Goal: Task Accomplishment & Management: Use online tool/utility

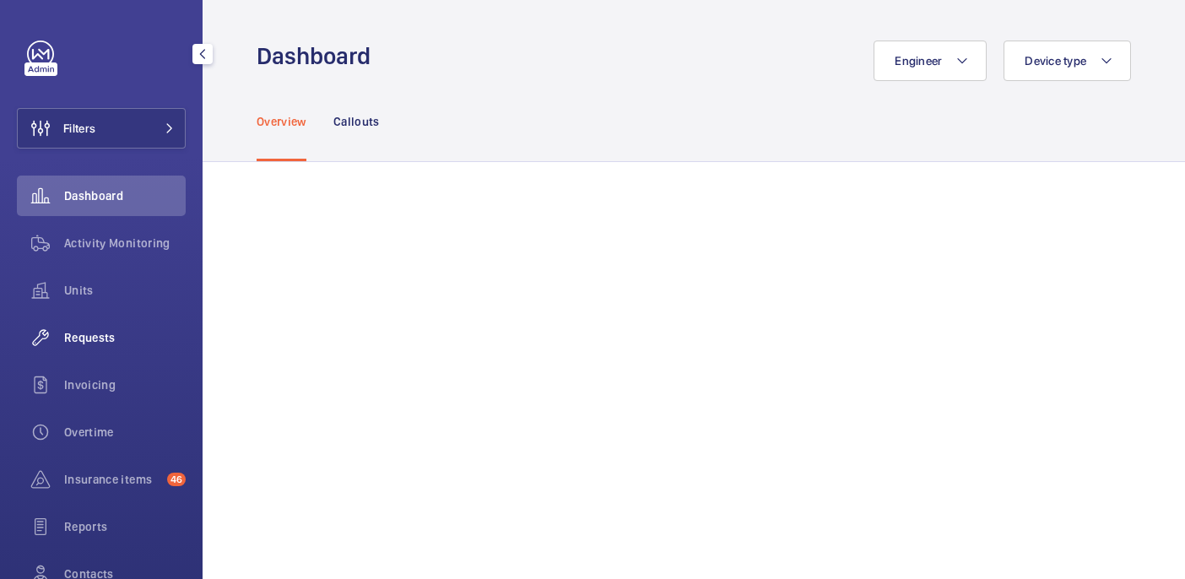
click at [79, 337] on span "Requests" at bounding box center [125, 337] width 122 height 17
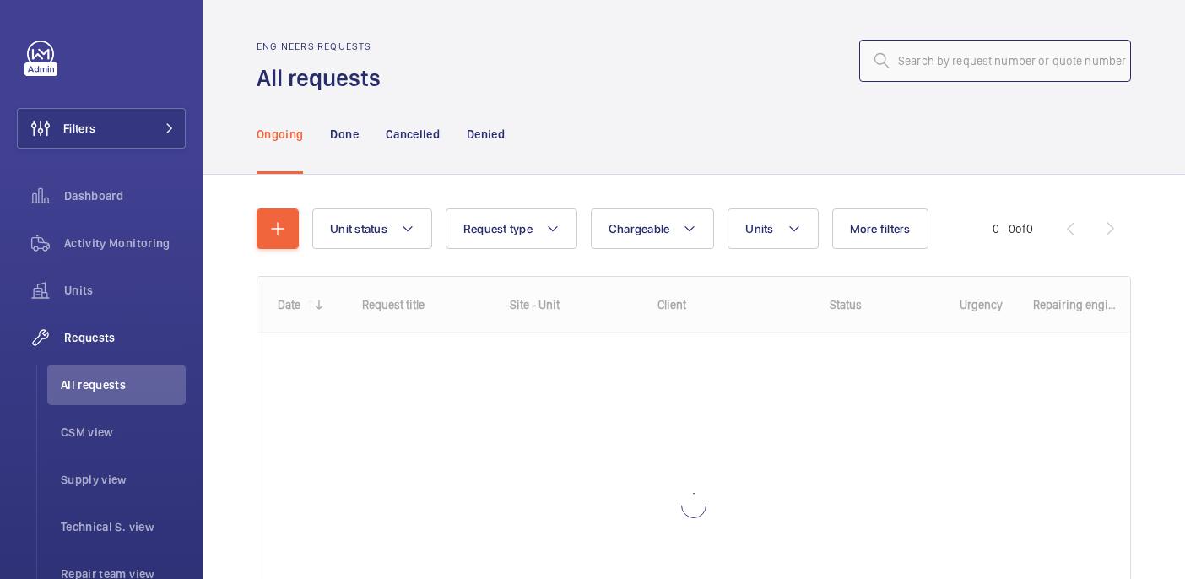
click at [945, 57] on input "text" at bounding box center [995, 61] width 272 height 42
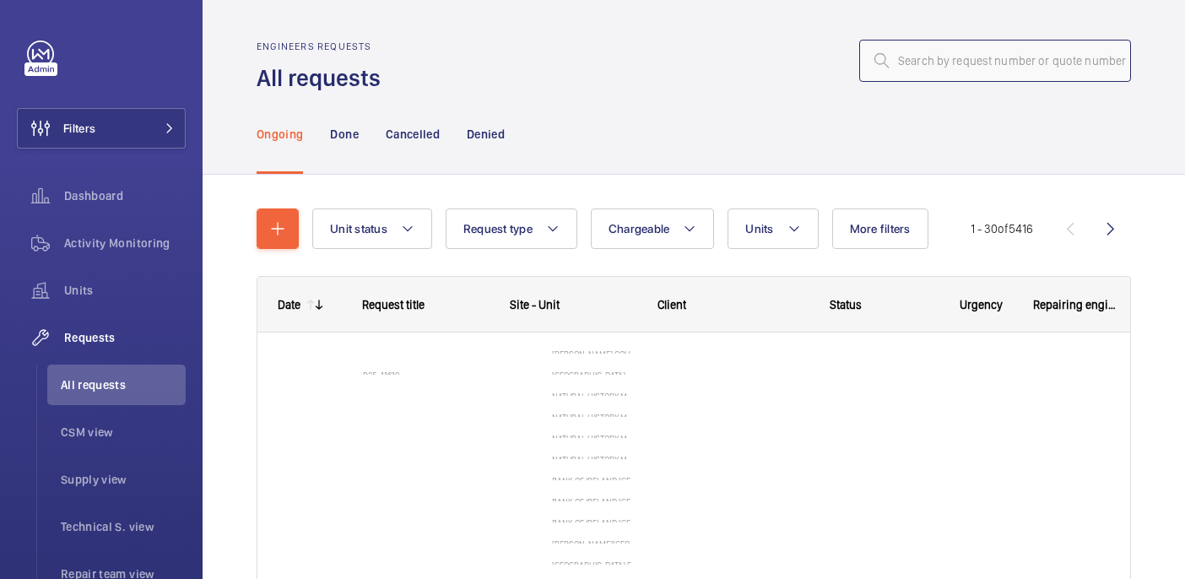
type input "5569561"
click at [945, 57] on input "5569561" at bounding box center [995, 61] width 272 height 42
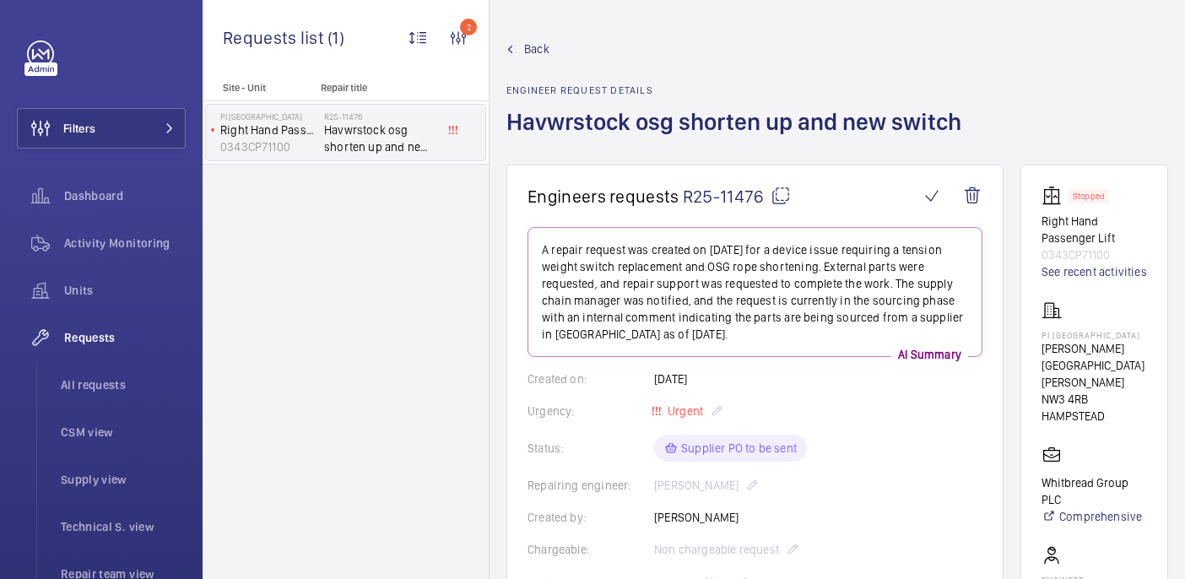
scroll to position [892, 0]
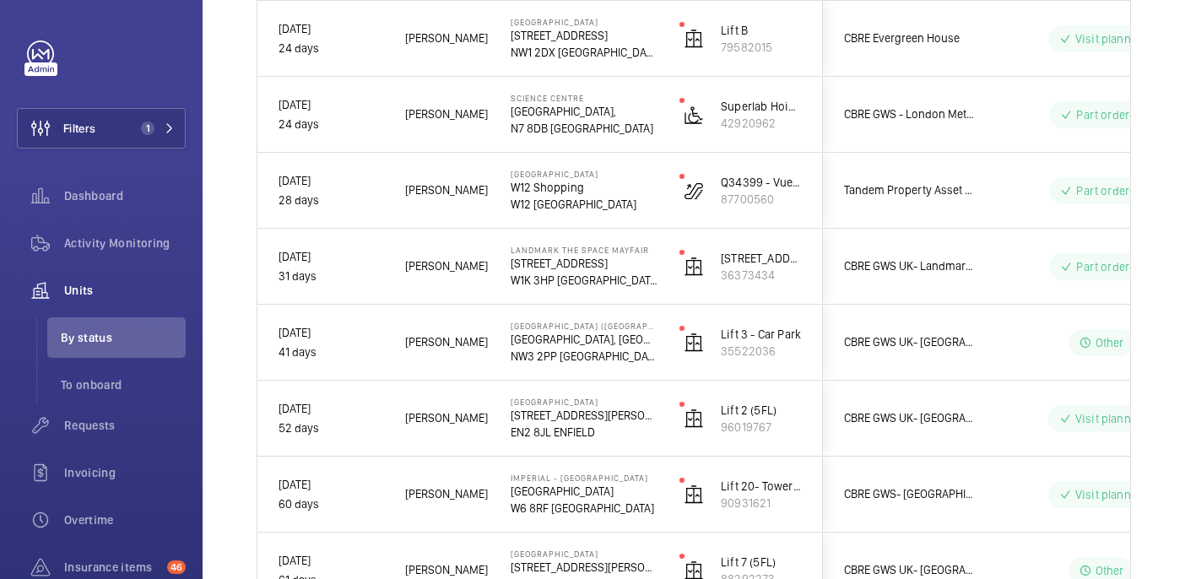
scroll to position [1561, 0]
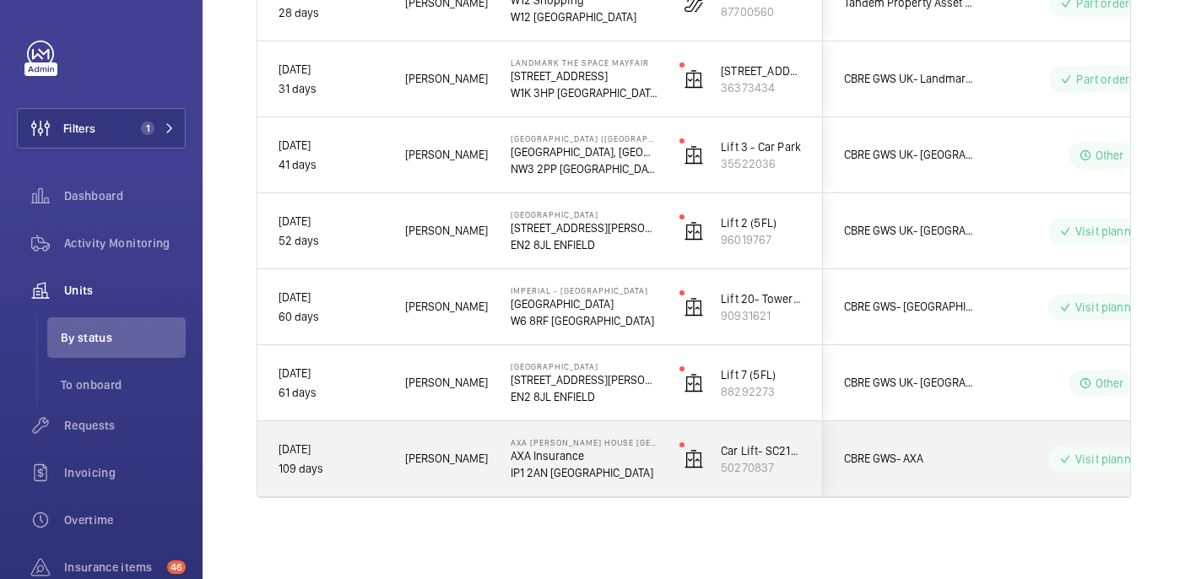
click at [470, 453] on span "Terry F." at bounding box center [447, 458] width 84 height 19
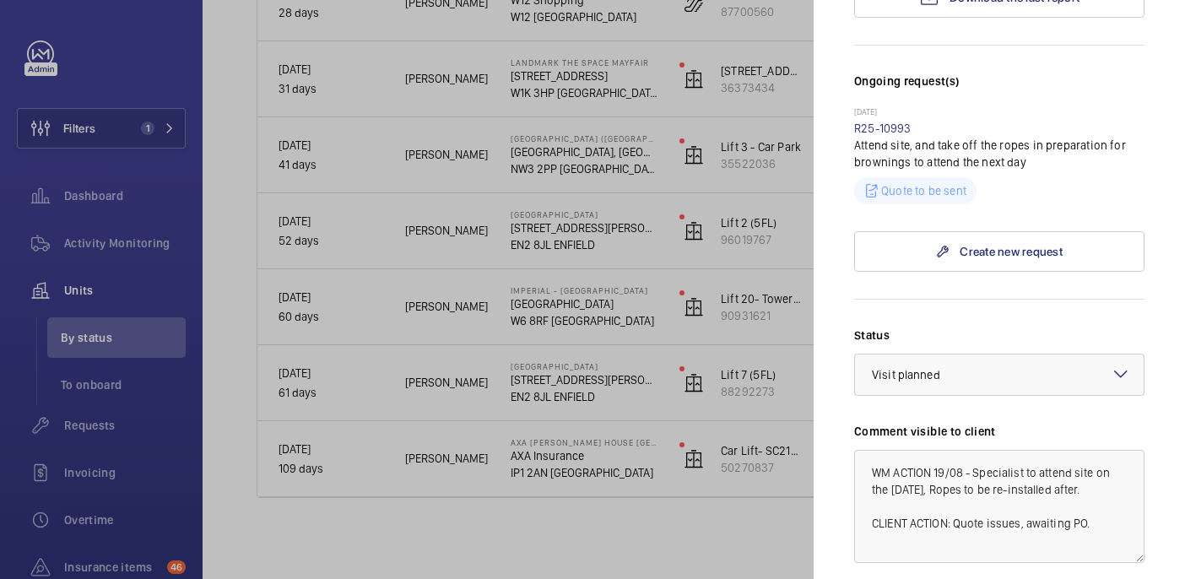
scroll to position [0, 0]
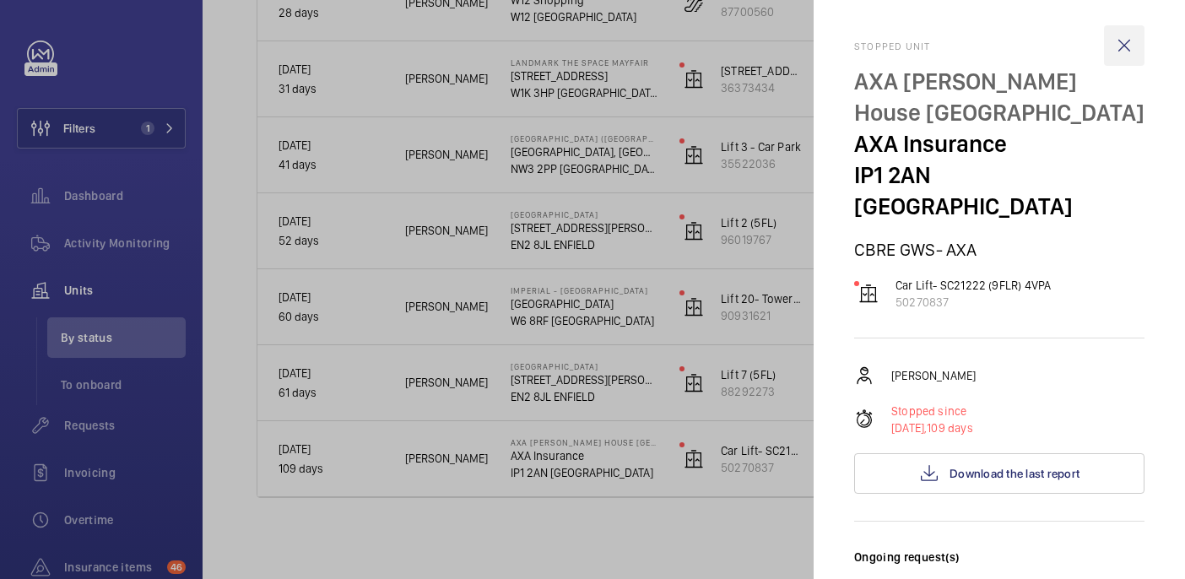
click at [1127, 39] on wm-front-icon-button at bounding box center [1124, 45] width 41 height 41
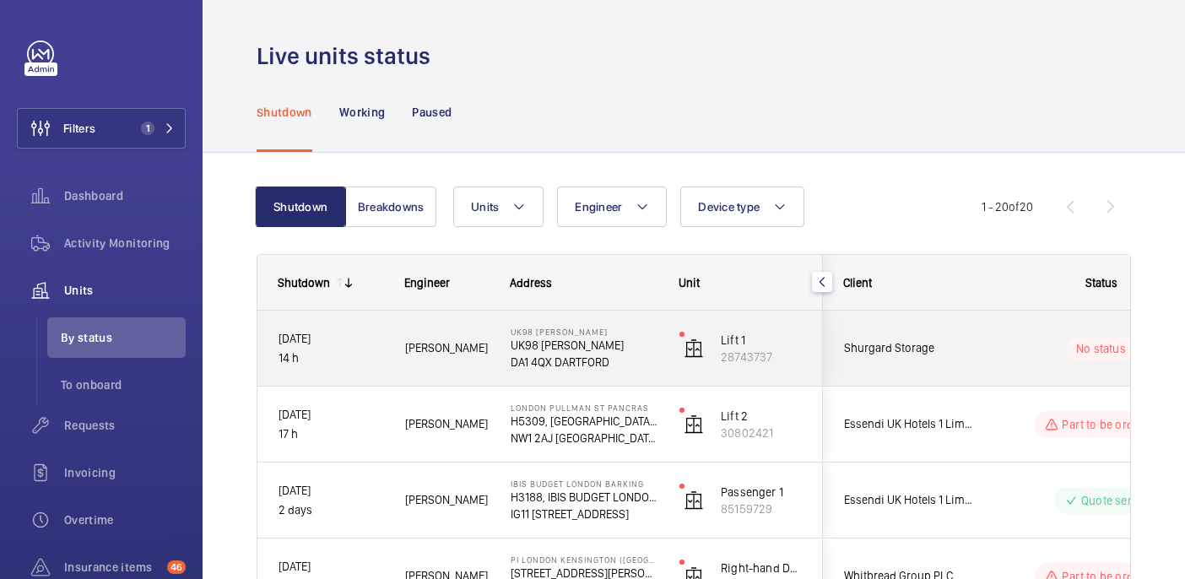
click at [429, 380] on div "Michael L." at bounding box center [436, 348] width 105 height 75
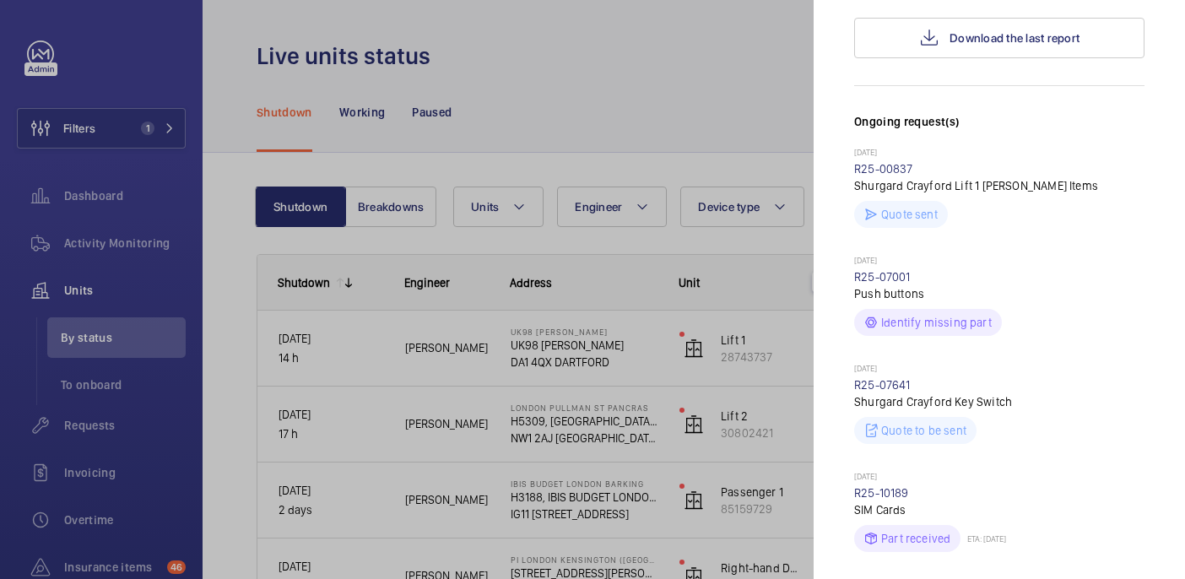
scroll to position [346, 0]
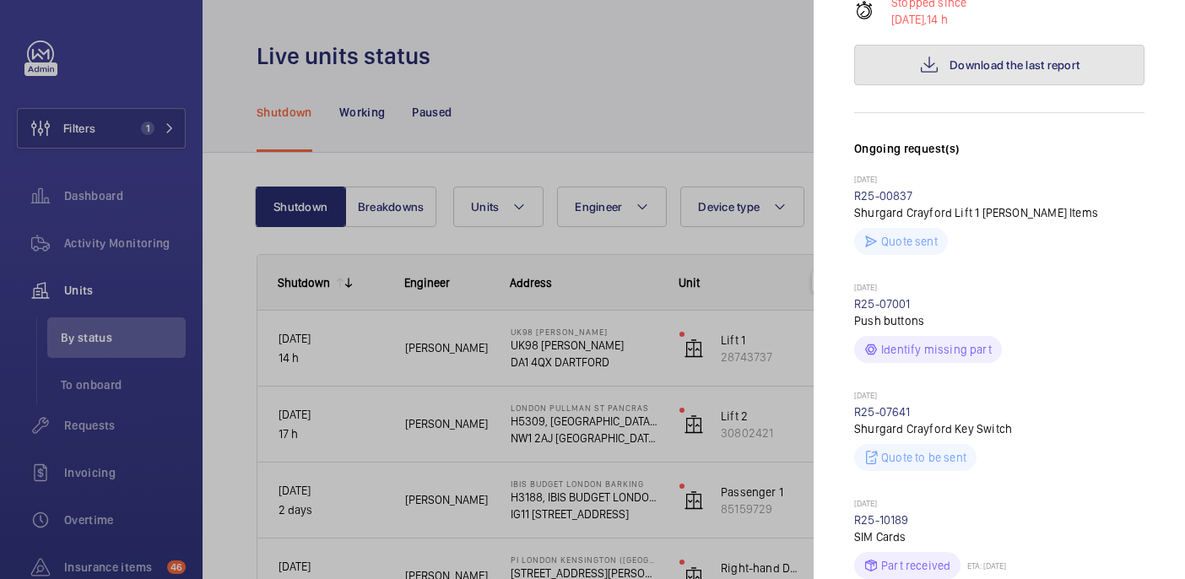
click at [959, 65] on span "Download the last report" at bounding box center [1014, 65] width 130 height 14
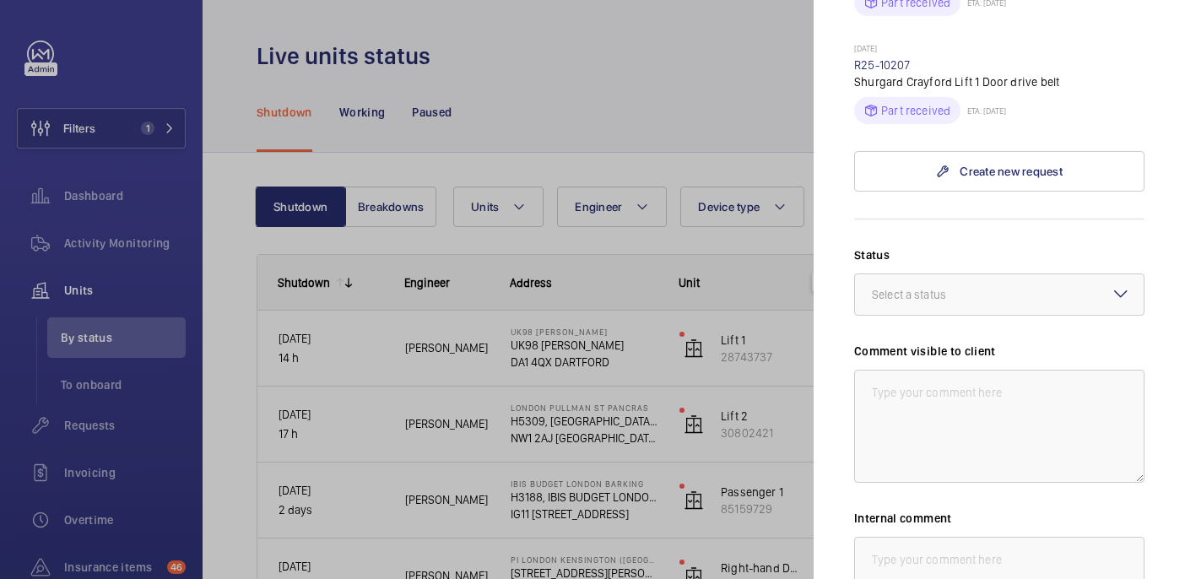
scroll to position [953, 0]
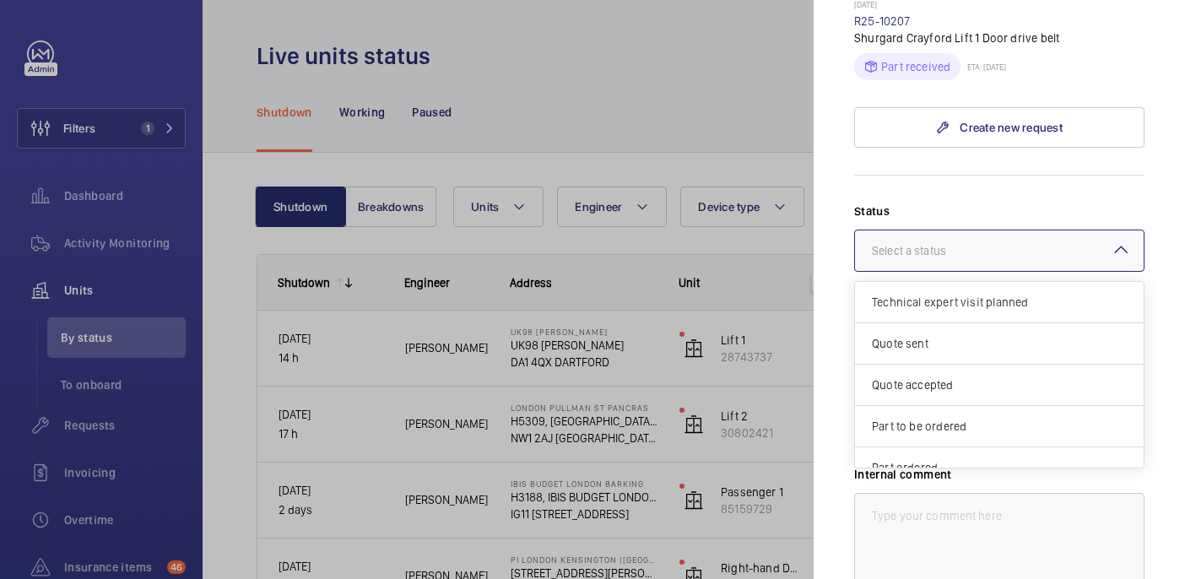
click at [975, 257] on div "Select a status" at bounding box center [930, 250] width 116 height 17
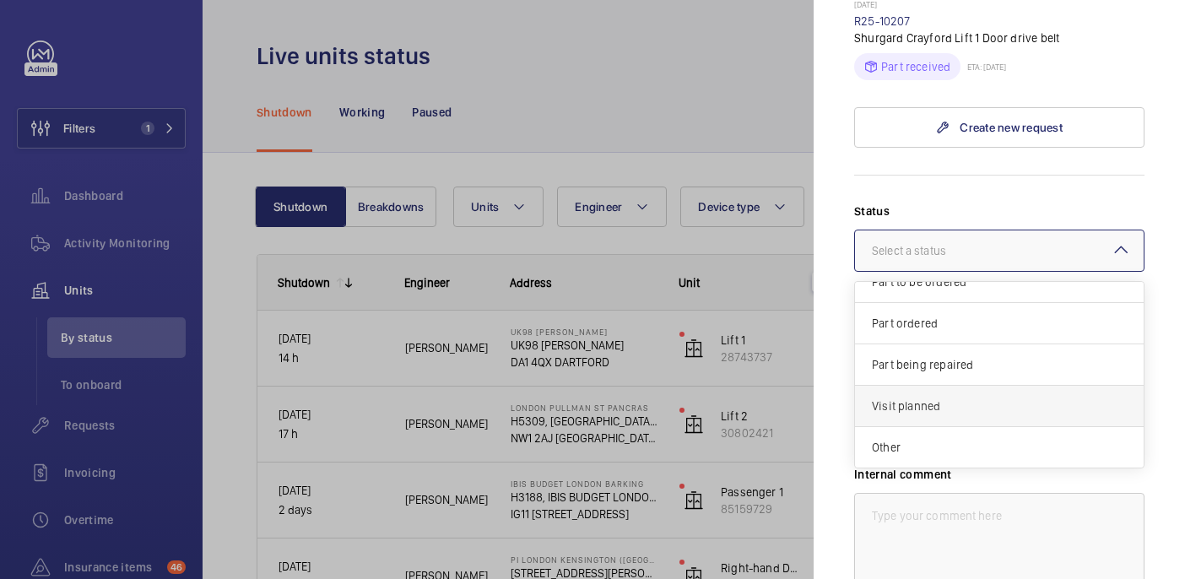
click at [955, 408] on span "Visit planned" at bounding box center [999, 406] width 255 height 17
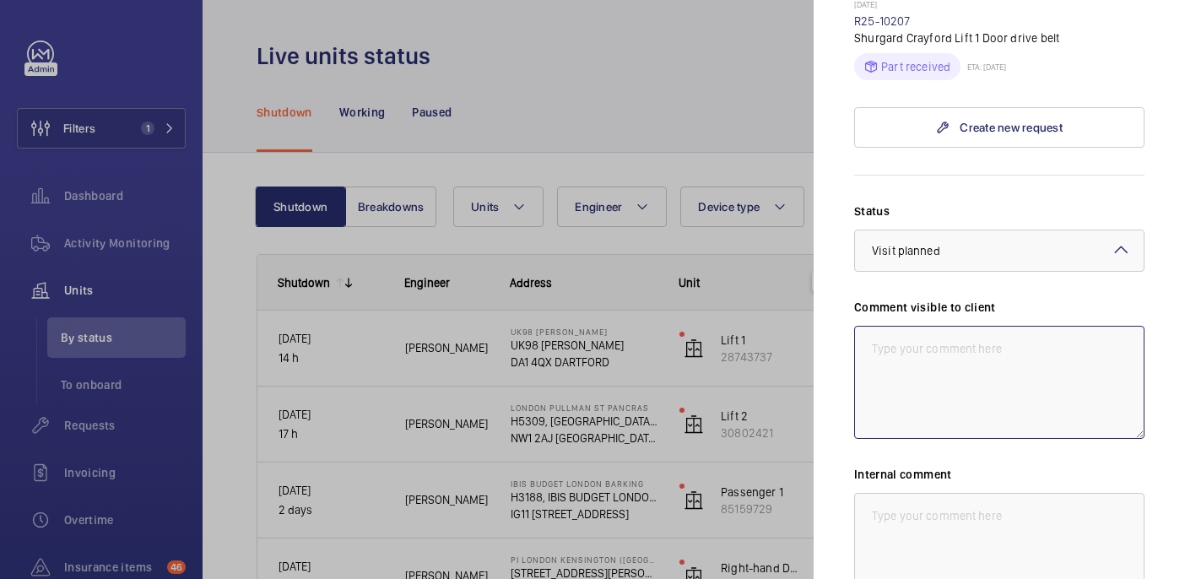
click at [932, 375] on textarea at bounding box center [999, 382] width 290 height 113
click at [1084, 354] on textarea "WM ACTION: Lift to be accessed to invesigate fault today." at bounding box center [999, 382] width 290 height 113
click at [1106, 350] on textarea "WM ACTION: Lift to be accessed to invesigate fault today." at bounding box center [999, 382] width 290 height 113
drag, startPoint x: 968, startPoint y: 362, endPoint x: 819, endPoint y: 345, distance: 150.3
click at [819, 345] on mat-sidenav "Stopped unit UK98 Shurgard Crayford UK98 Shurgard Crayford DA1 4QX DARTFORD Shu…" at bounding box center [999, 289] width 371 height 579
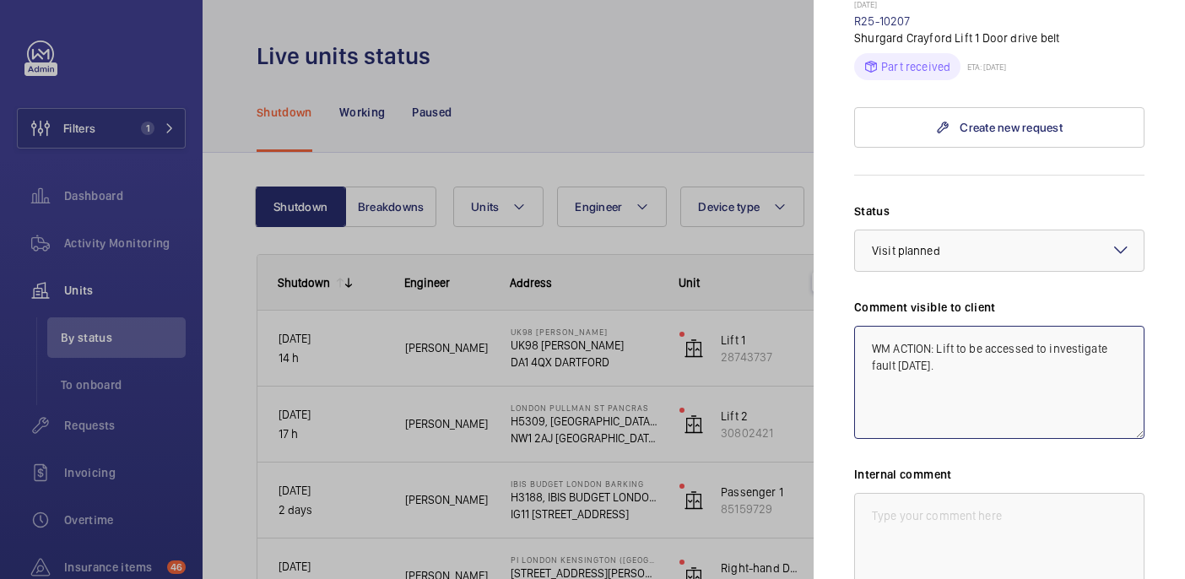
type textarea "WM ACTION: Lift to be accessed to investigate fault today."
click at [897, 511] on textarea at bounding box center [999, 549] width 290 height 113
paste textarea "WM ACTION: Lift to be accessed to investigate fault today."
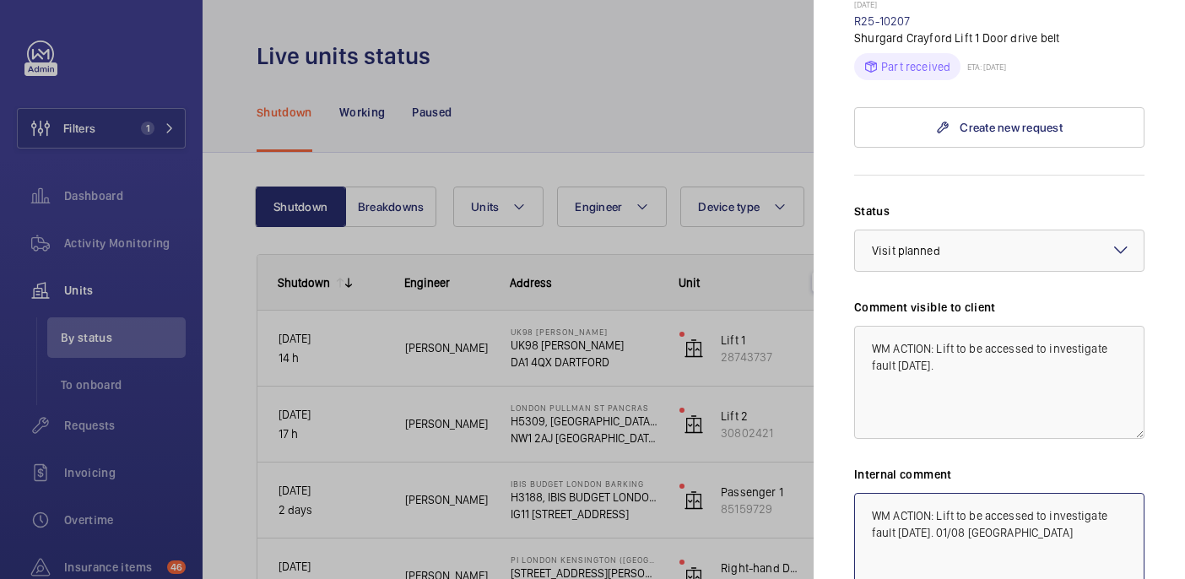
type textarea "WM ACTION: Lift to be accessed to investigate fault today. 01/08 india"
click at [982, 377] on textarea "WM ACTION: Lift to be accessed to investigate fault today." at bounding box center [999, 382] width 290 height 113
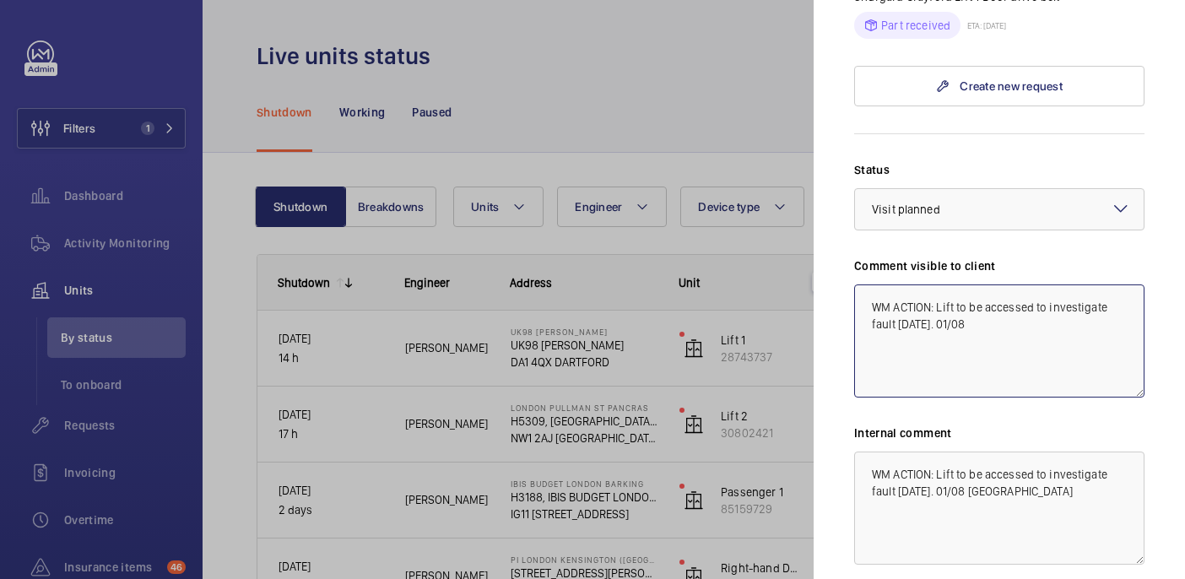
scroll to position [1143, 0]
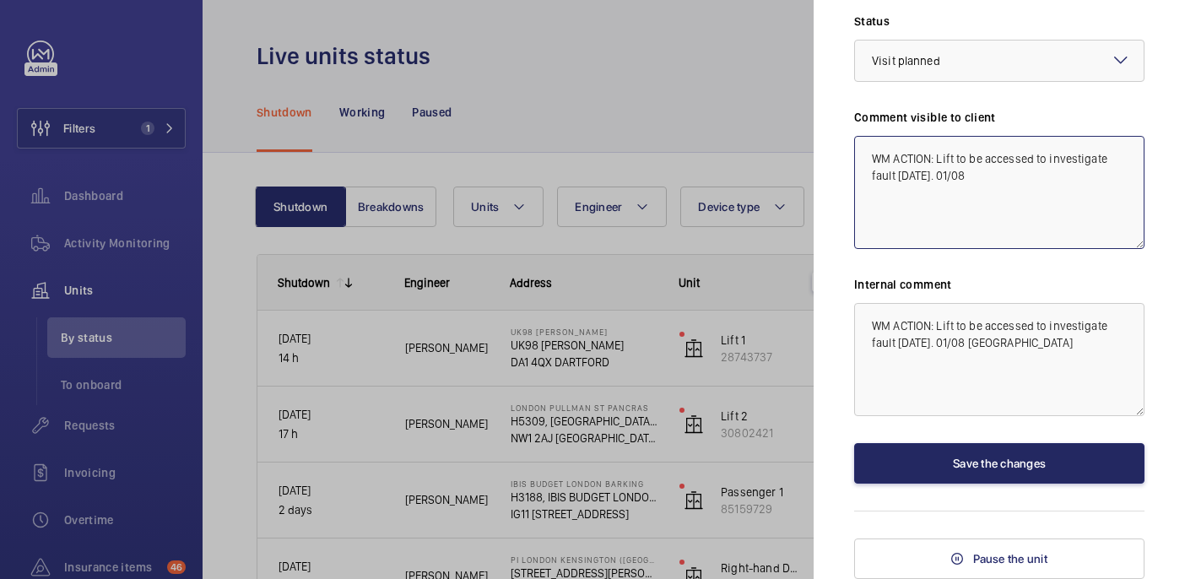
type textarea "WM ACTION: Lift to be accessed to investigate fault today. 01/08"
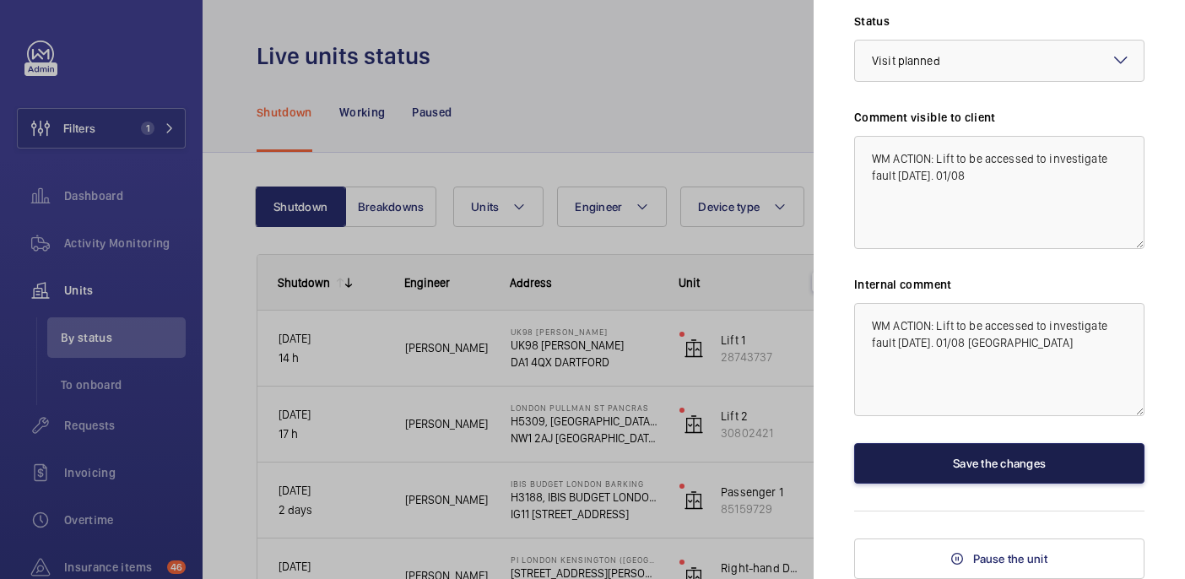
click at [1003, 460] on button "Save the changes" at bounding box center [999, 463] width 290 height 41
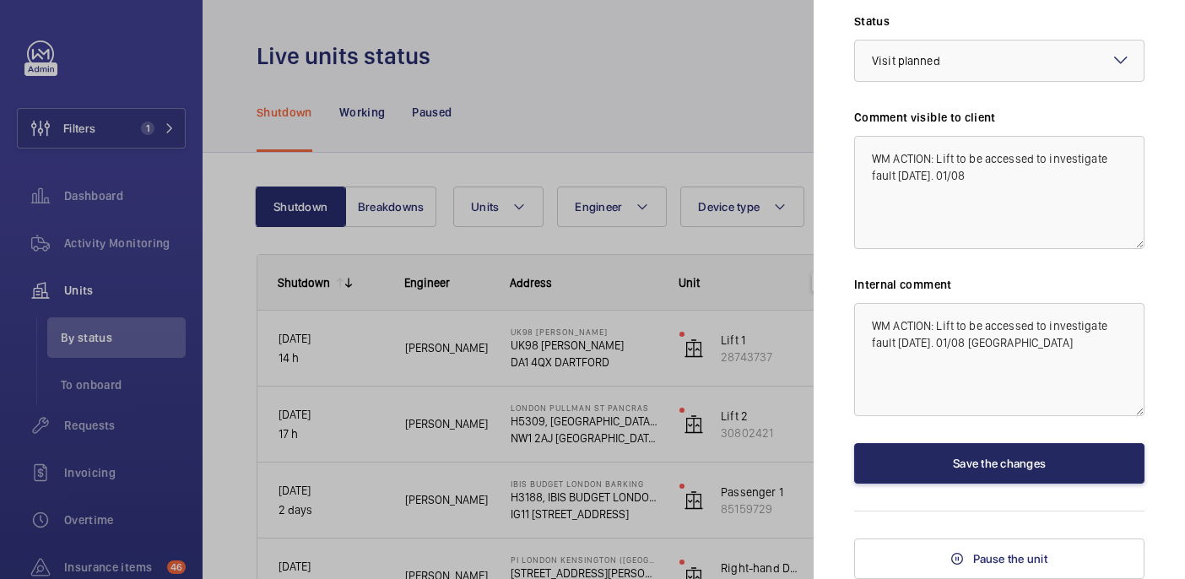
scroll to position [0, 0]
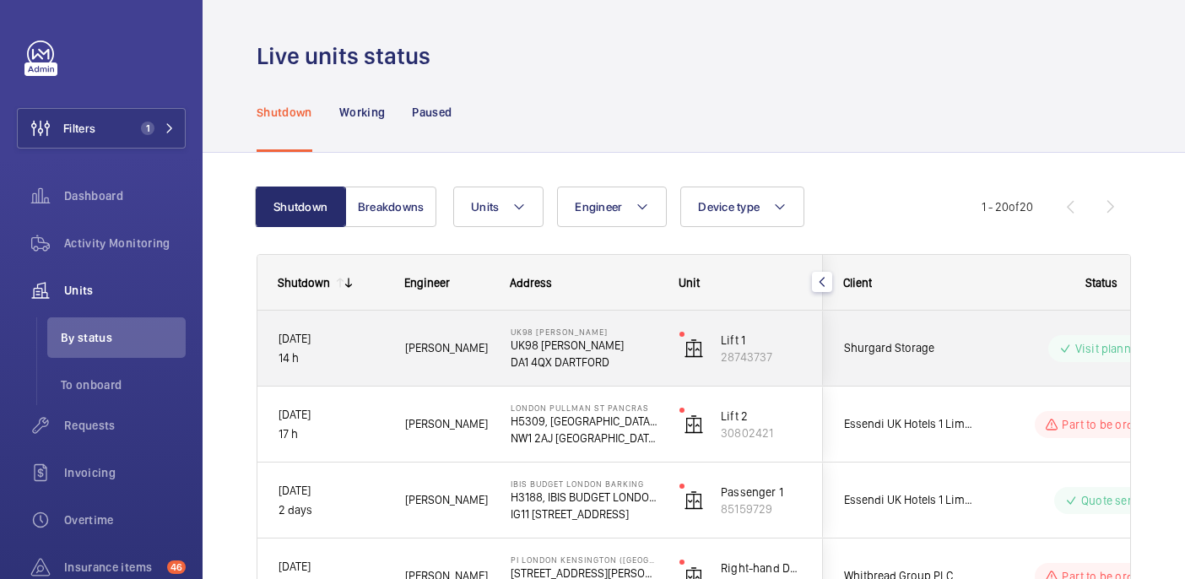
click at [626, 380] on div "UK98 Shurgard Crayford UK98 Shurgard Crayford DA1 4QX DARTFORD" at bounding box center [573, 349] width 167 height 76
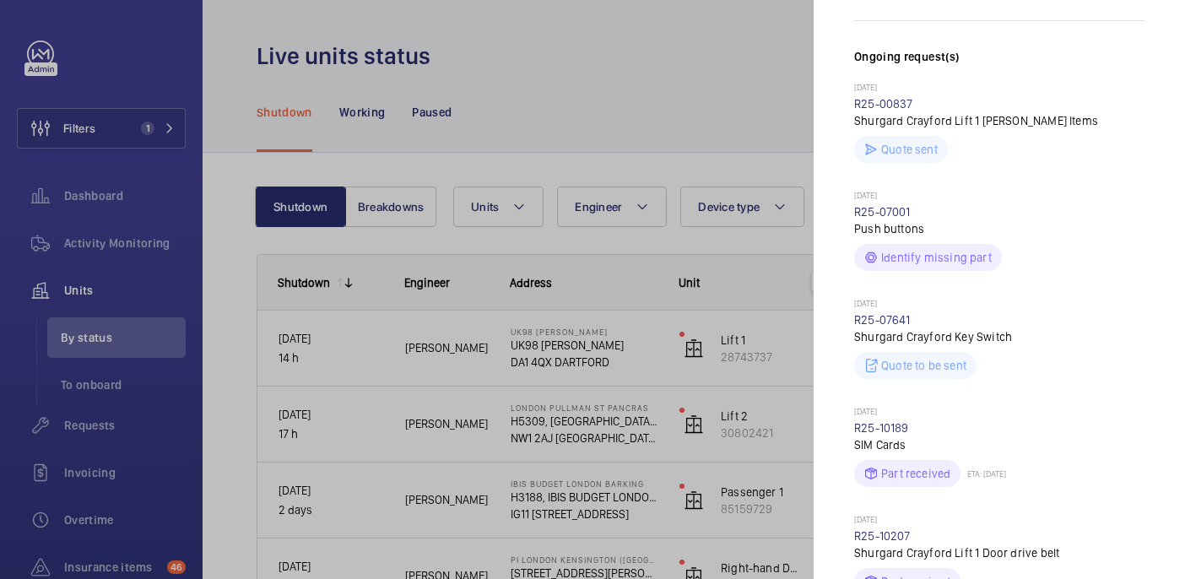
scroll to position [309, 0]
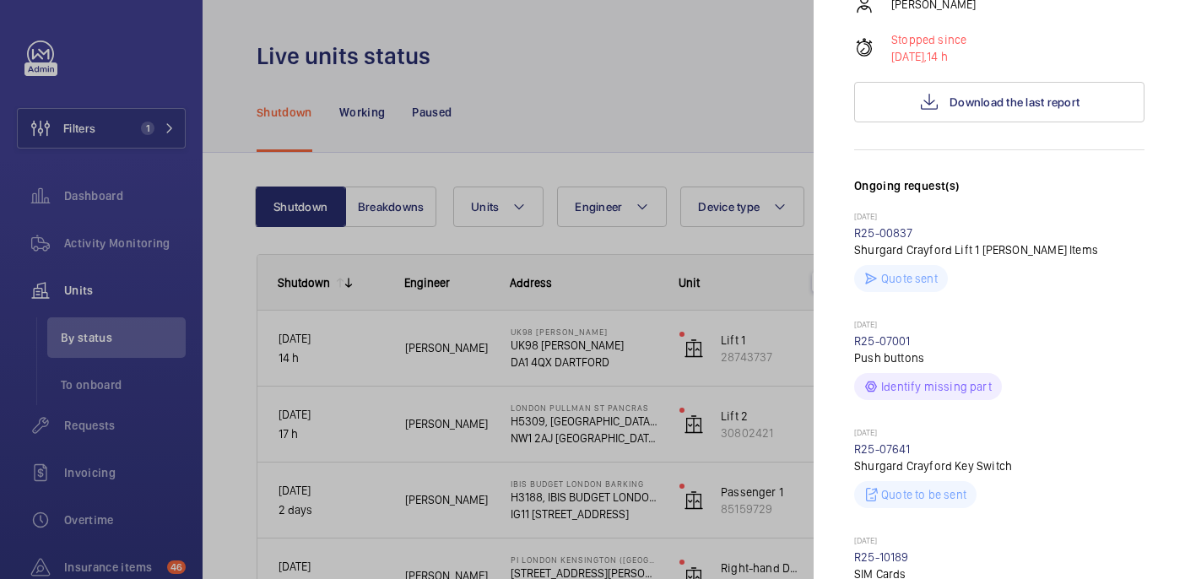
click at [606, 89] on div at bounding box center [592, 289] width 1185 height 579
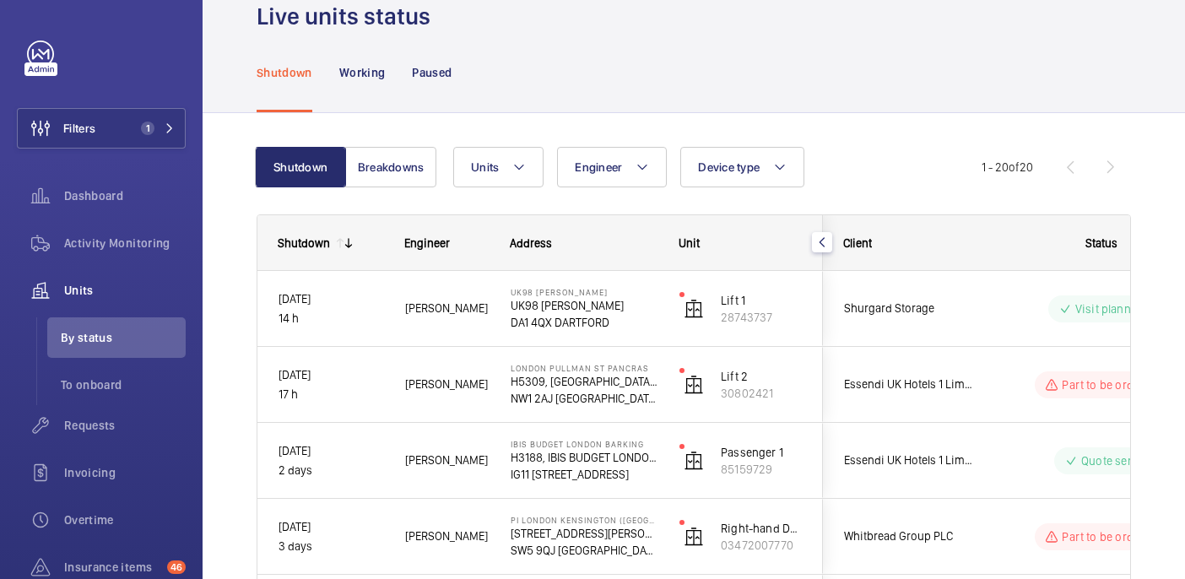
scroll to position [38, 0]
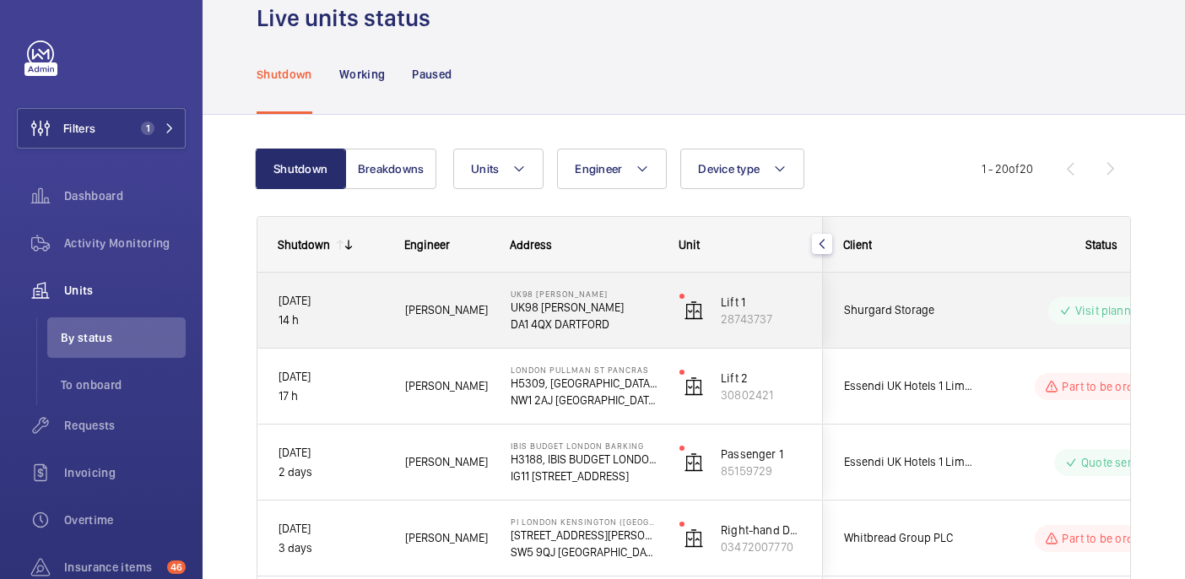
click at [632, 315] on p "UK98 Shurgard Crayford" at bounding box center [584, 307] width 147 height 17
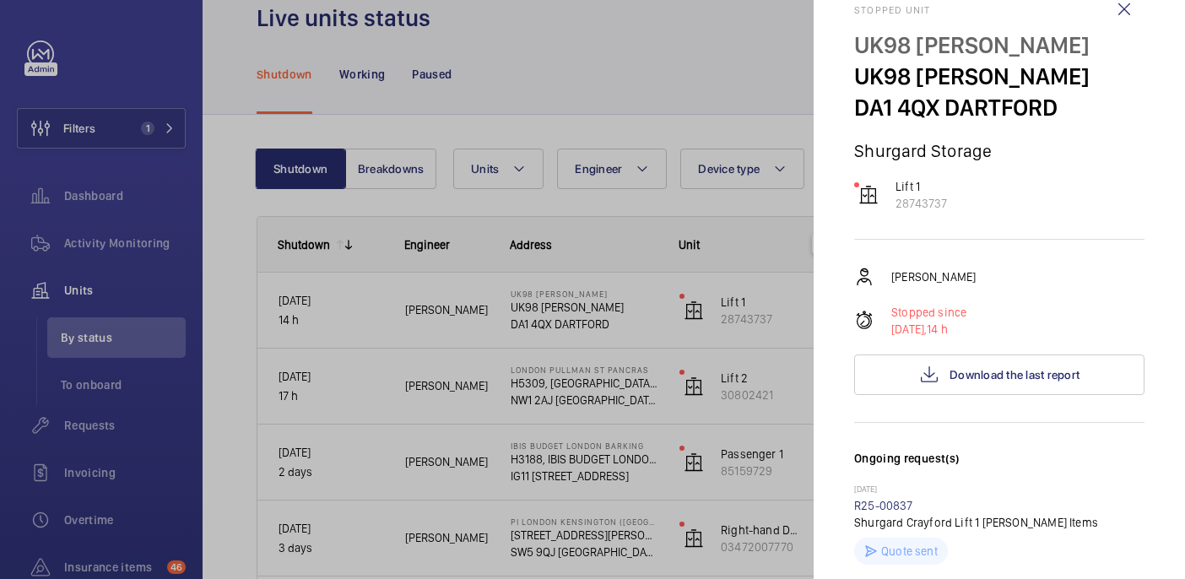
scroll to position [31, 0]
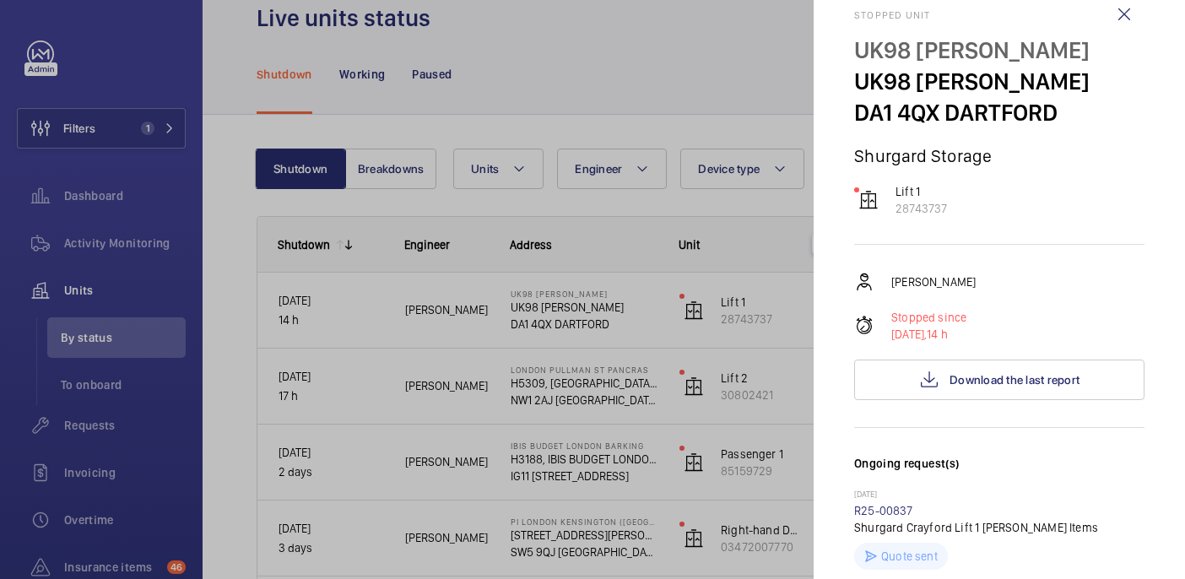
drag, startPoint x: 845, startPoint y: 50, endPoint x: 1129, endPoint y: 49, distance: 284.4
click at [1129, 49] on mat-sidenav "Stopped unit UK98 Shurgard Crayford UK98 Shurgard Crayford DA1 4QX DARTFORD Shu…" at bounding box center [999, 289] width 371 height 579
copy p "UK98 Shurgard Crayford"
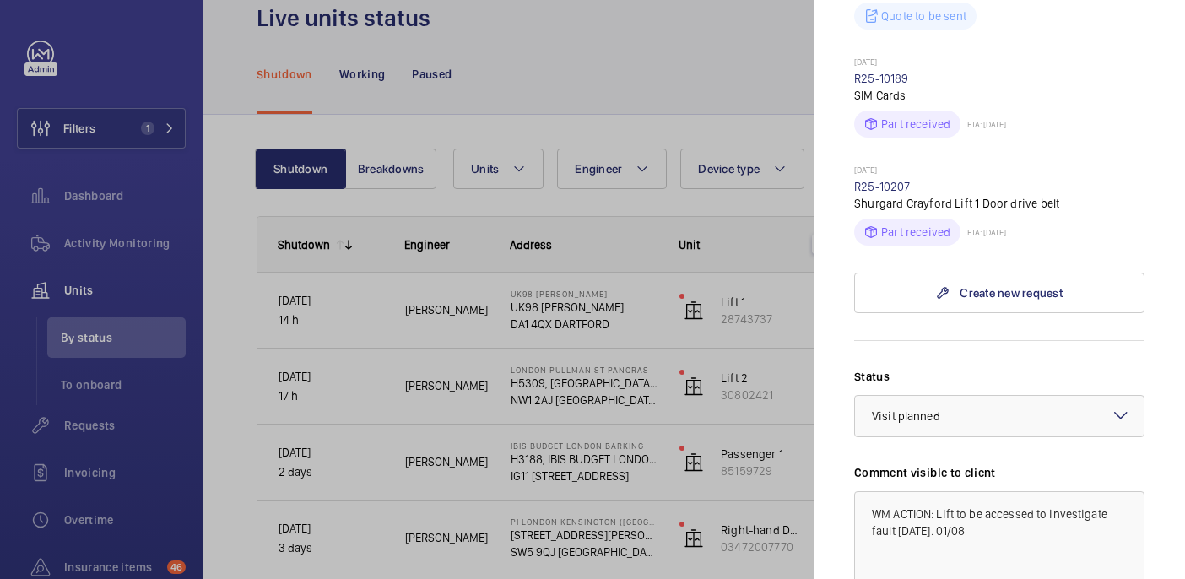
scroll to position [951, 0]
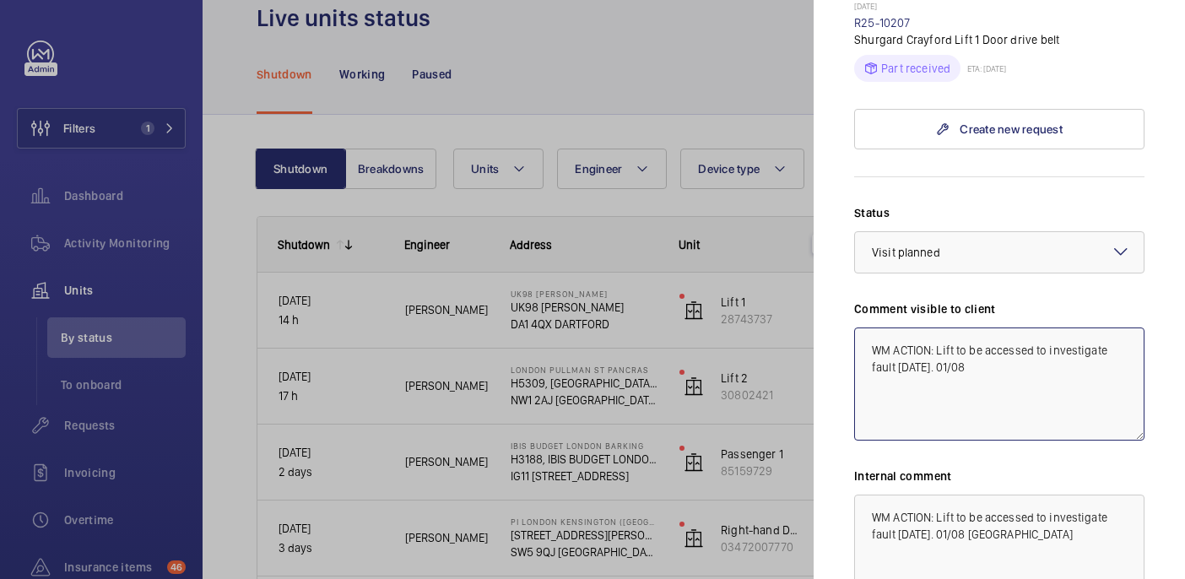
drag, startPoint x: 987, startPoint y: 386, endPoint x: 825, endPoint y: 342, distance: 167.9
click at [825, 342] on mat-sidenav "Stopped unit UK98 Shurgard Crayford UK98 Shurgard Crayford DA1 4QX DARTFORD Shu…" at bounding box center [999, 289] width 371 height 579
click at [971, 249] on div "× Visit planned" at bounding box center [927, 252] width 111 height 17
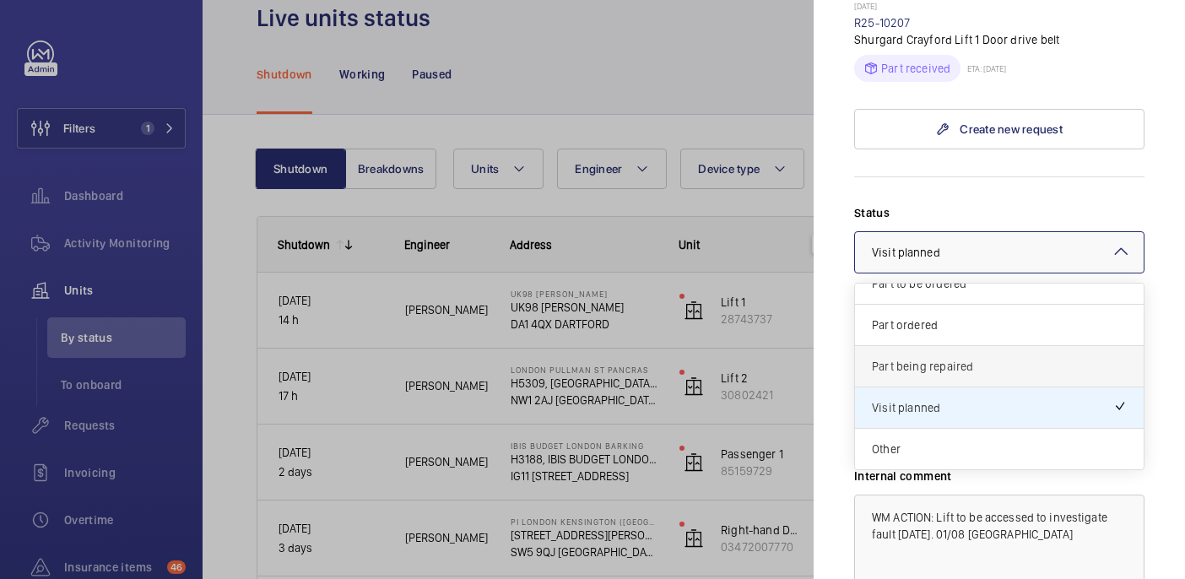
scroll to position [1143, 0]
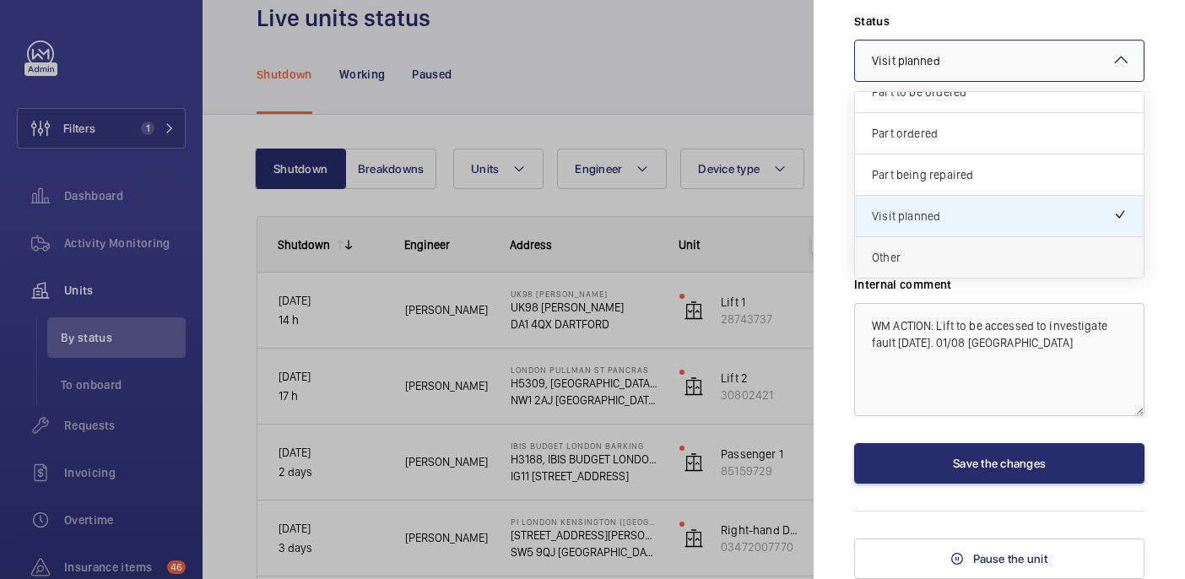
click at [911, 262] on span "Other" at bounding box center [999, 257] width 255 height 17
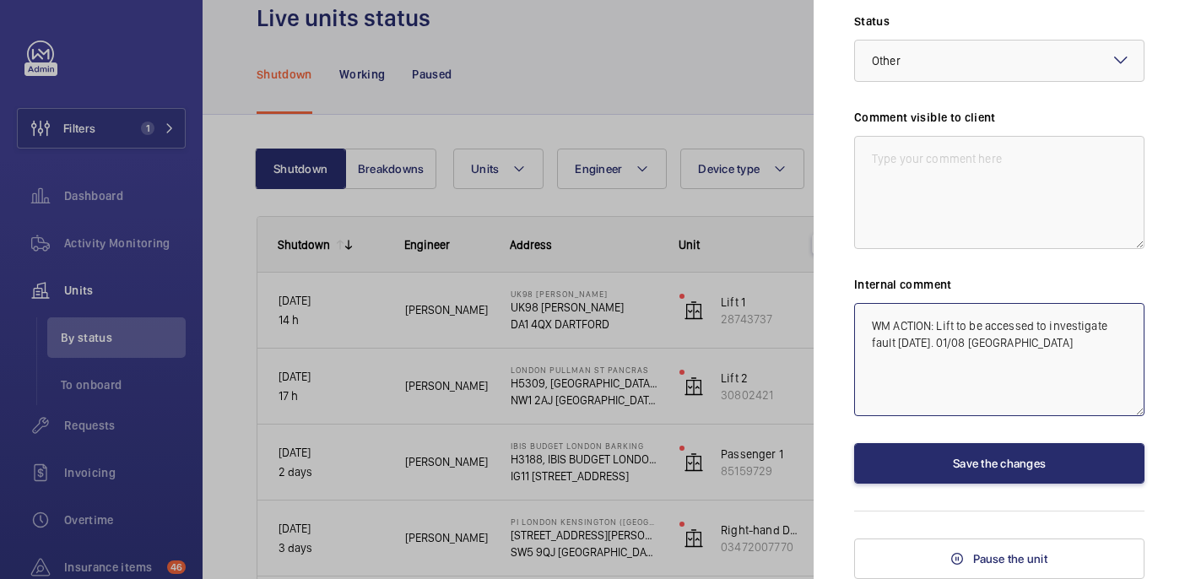
click at [997, 338] on textarea "WM ACTION: Lift to be accessed to investigate fault today. 01/08 india" at bounding box center [999, 359] width 290 height 113
drag, startPoint x: 925, startPoint y: 346, endPoint x: 895, endPoint y: 348, distance: 29.6
click at [895, 348] on textarea "WM ACTION: Lift to be accessed to investigate fault today. 01/08 india" at bounding box center [999, 359] width 290 height 113
click at [975, 343] on textarea "WM ACTION: Lift to be accessed to investigate fault confiming wiht covering eng…" at bounding box center [999, 359] width 290 height 113
click at [949, 348] on textarea "WM ACTION: Lift to be accessed to investigate fault confiming with covering eng…" at bounding box center [999, 359] width 290 height 113
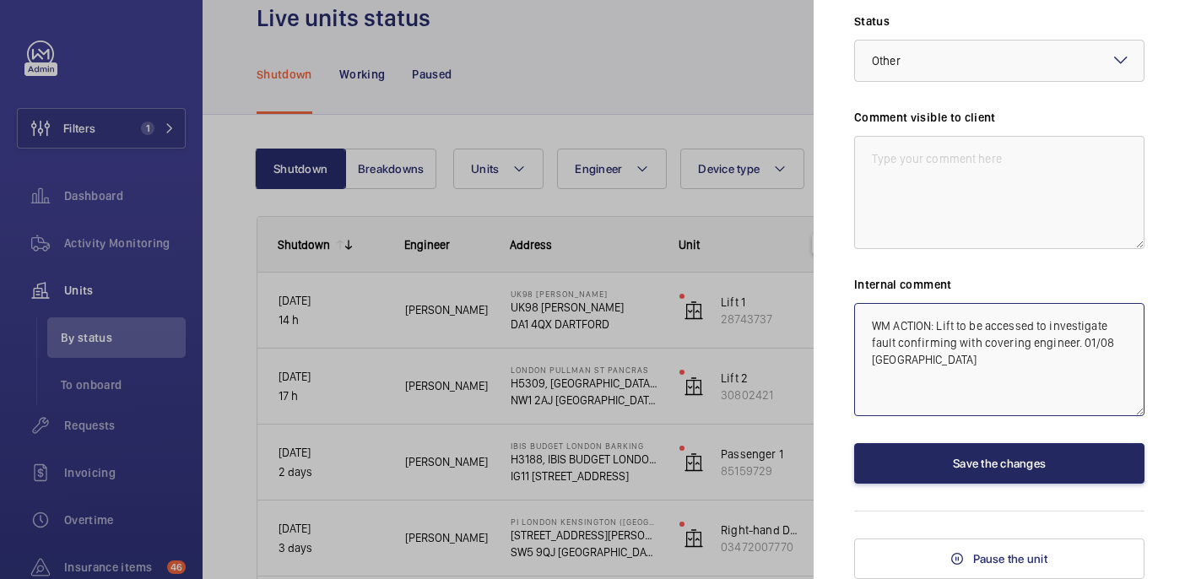
type textarea "WM ACTION: Lift to be accessed to investigate fault confirming with covering en…"
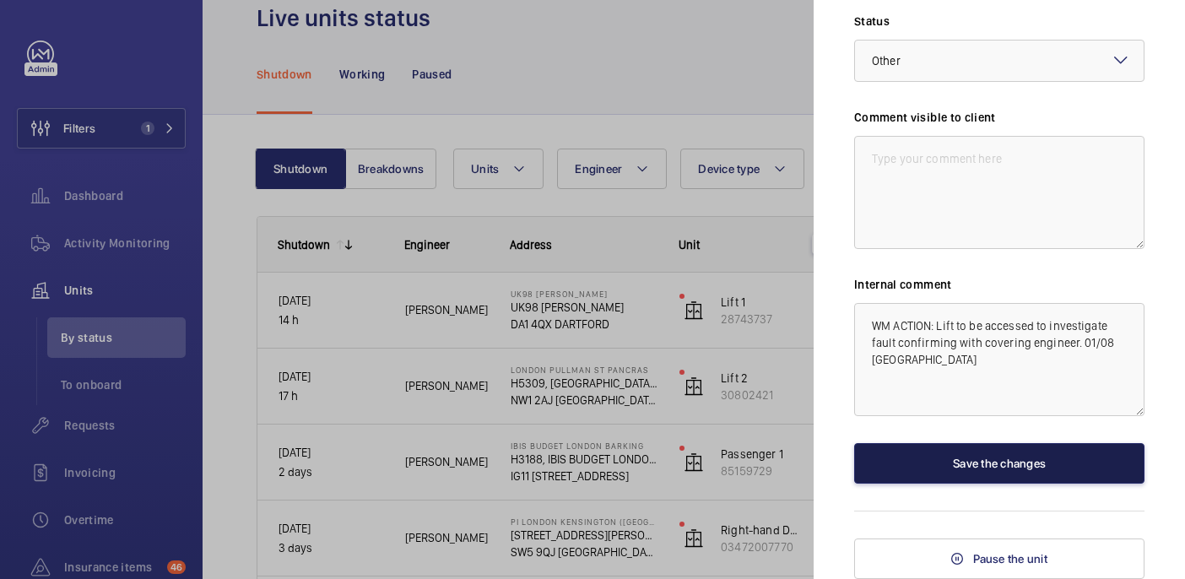
click at [970, 468] on button "Save the changes" at bounding box center [999, 463] width 290 height 41
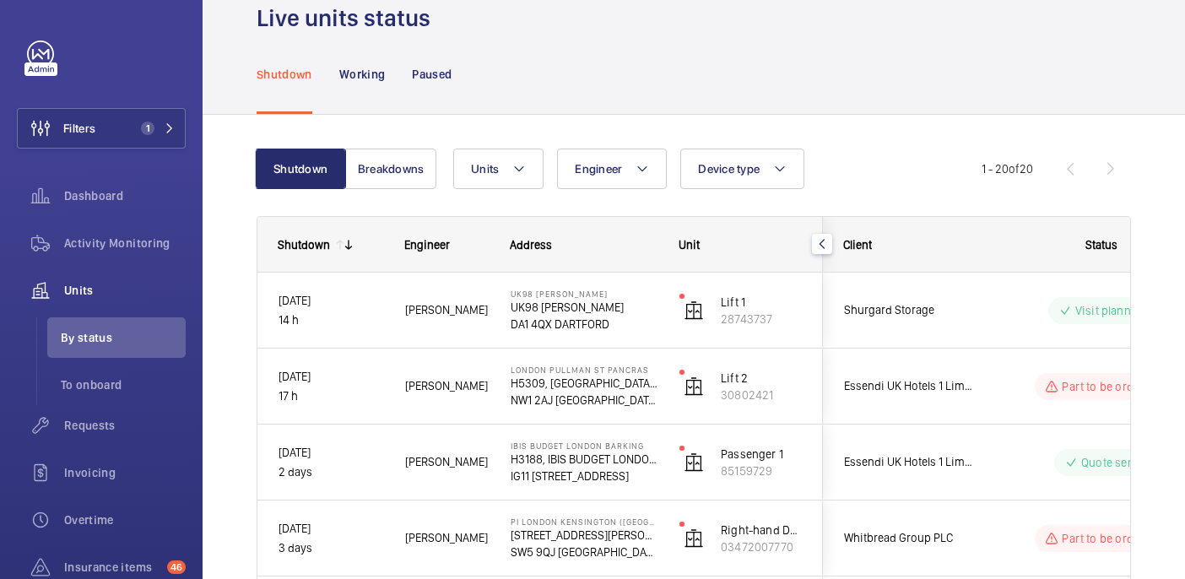
scroll to position [0, 0]
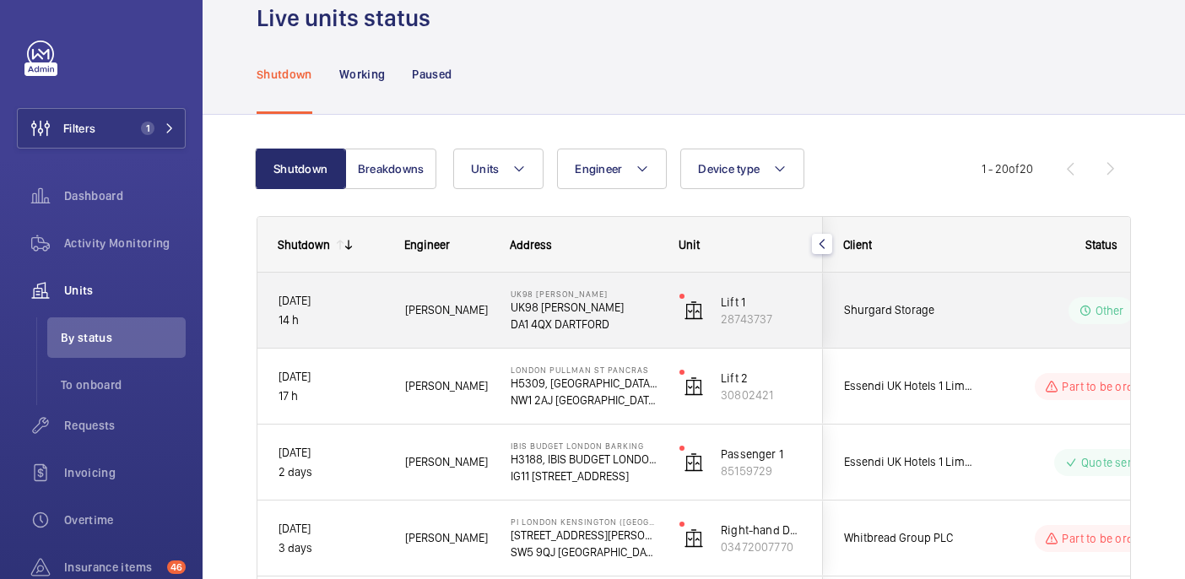
click at [1006, 325] on div "Other" at bounding box center [1091, 310] width 230 height 61
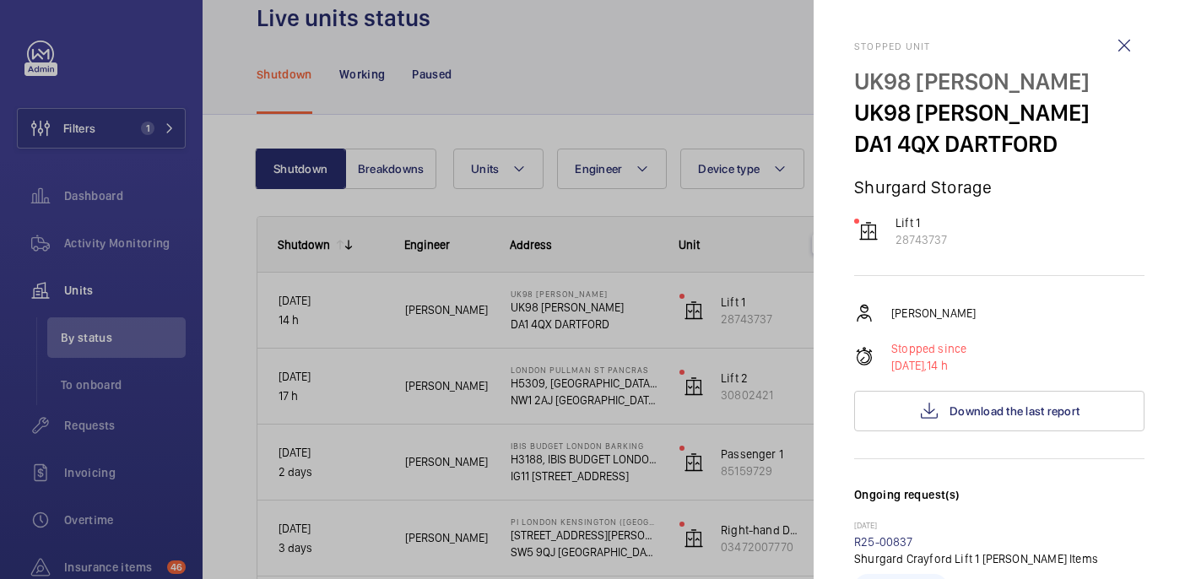
scroll to position [1143, 0]
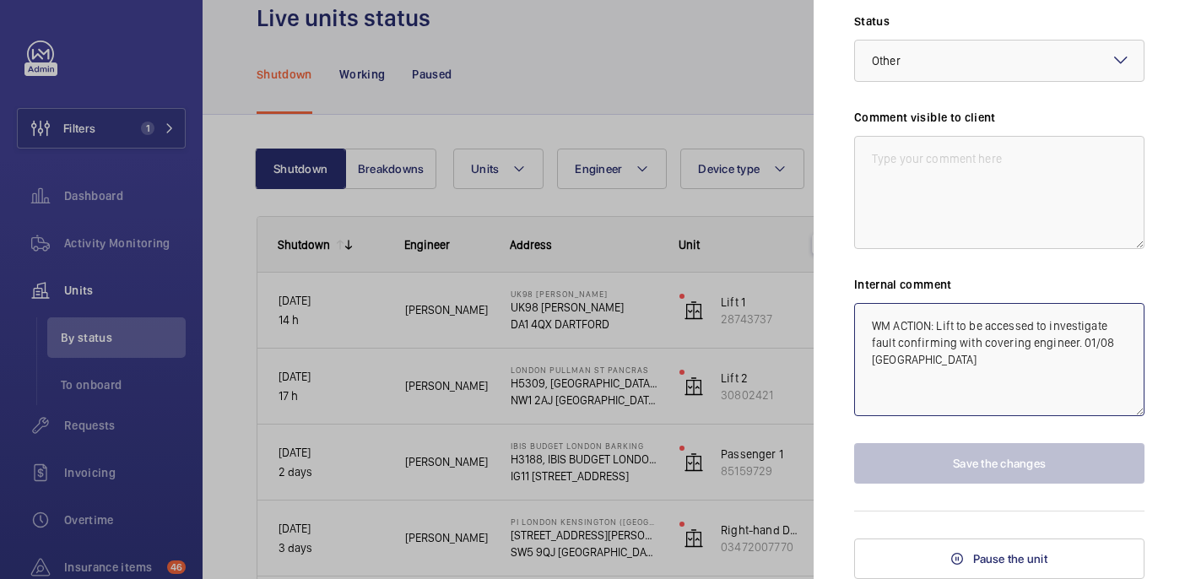
drag, startPoint x: 905, startPoint y: 357, endPoint x: 852, endPoint y: 311, distance: 70.0
click at [852, 311] on mat-sidenav "Stopped unit UK98 Shurgard Crayford UK98 Shurgard Crayford DA1 4QX DARTFORD Shu…" at bounding box center [999, 289] width 371 height 579
click at [948, 86] on div "Status Select a status × Other × Comment visible to client Internal comment WM …" at bounding box center [999, 248] width 290 height 471
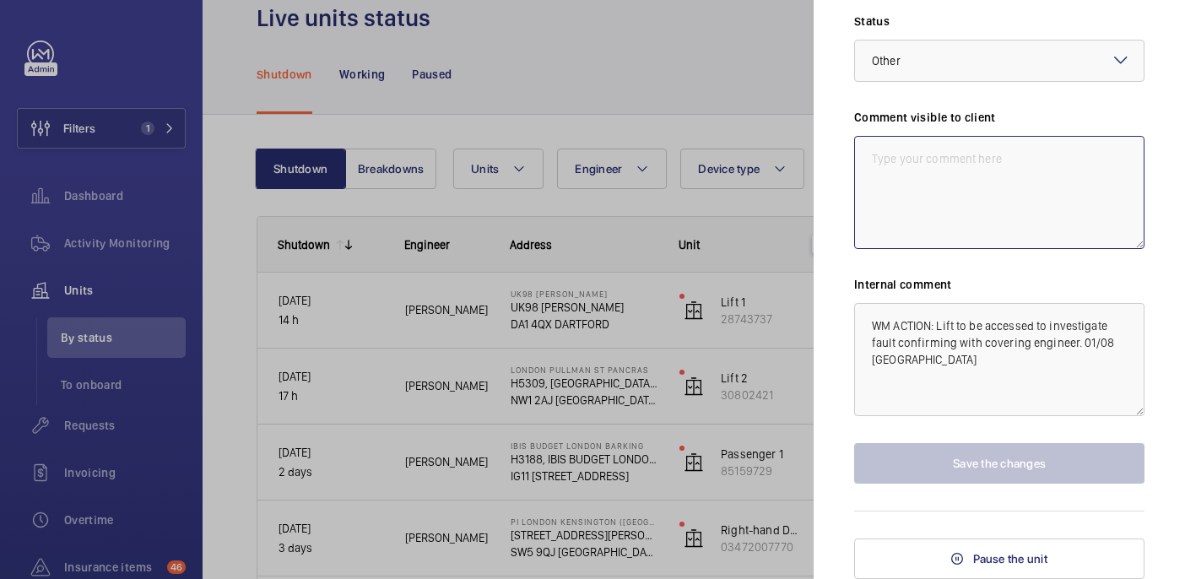
click at [941, 160] on textarea at bounding box center [999, 192] width 290 height 113
paste textarea "WM ACTION: Lift to be accessed to investigate fault confirming with covering en…"
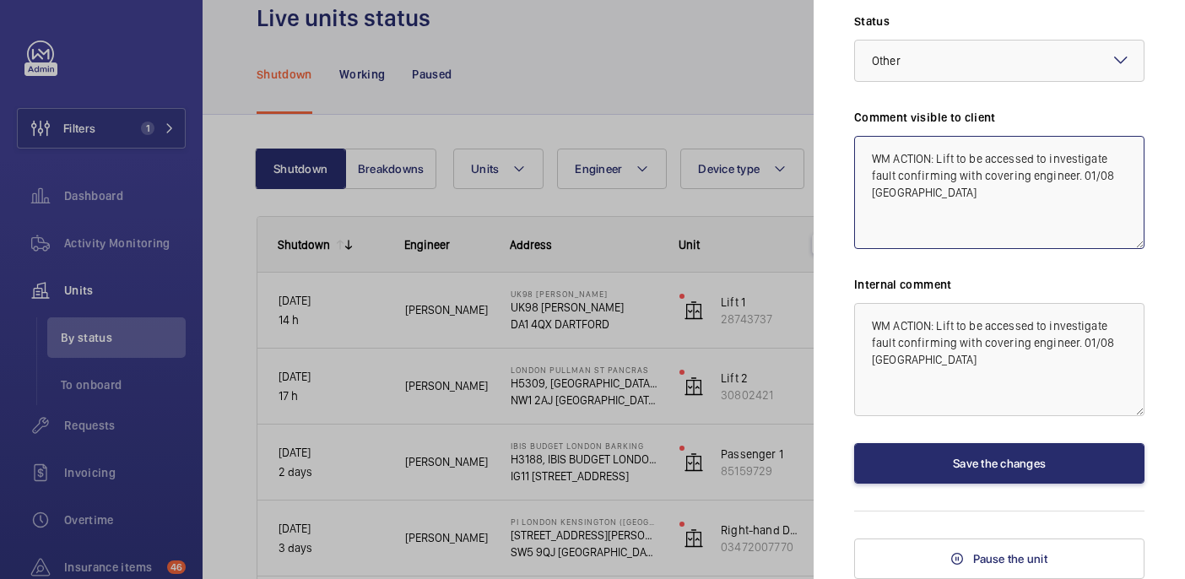
click at [900, 176] on textarea "WM ACTION: Lift to be accessed to investigate fault confirming with covering en…" at bounding box center [999, 192] width 290 height 113
drag, startPoint x: 938, startPoint y: 177, endPoint x: 1132, endPoint y: 179, distance: 194.1
click at [1132, 179] on textarea "WM ACTION: Lift to be accessed to investigate fault today. confirming with cove…" at bounding box center [999, 192] width 290 height 113
click at [1005, 177] on textarea "WM ACTION: Lift to be accessed to investigate fault today. 01/08 india" at bounding box center [999, 192] width 290 height 113
click at [960, 56] on div at bounding box center [999, 61] width 289 height 41
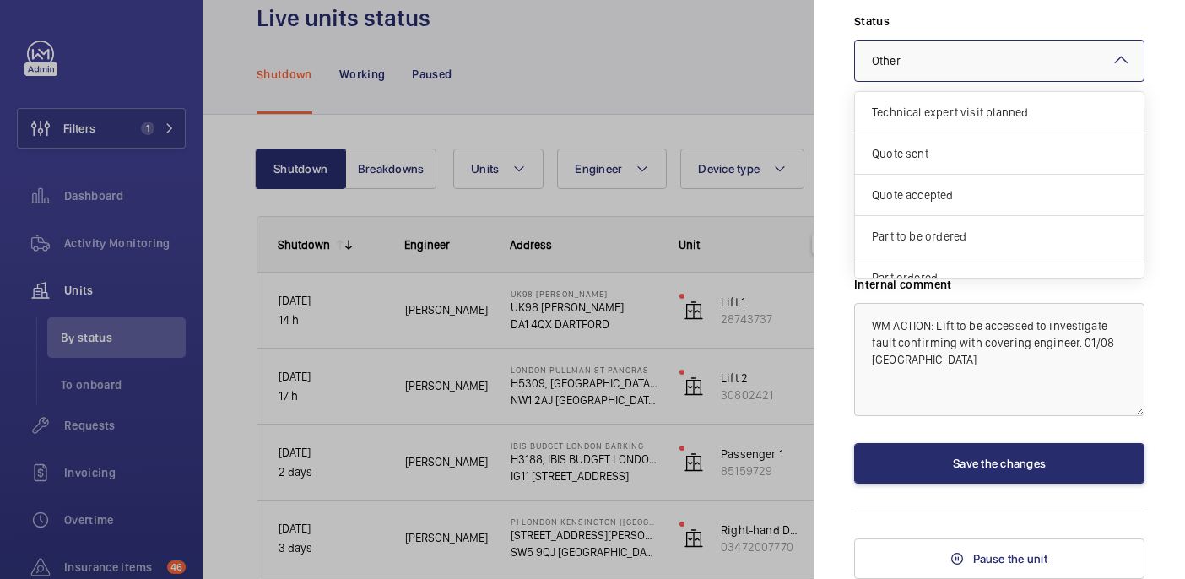
scroll to position [144, 0]
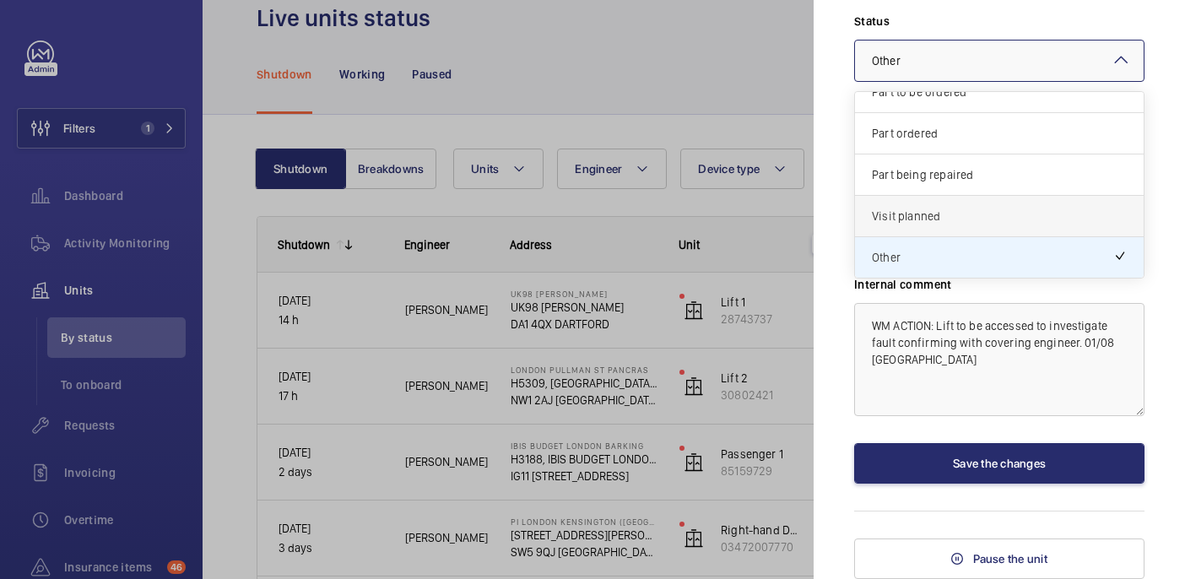
click at [948, 220] on span "Visit planned" at bounding box center [999, 216] width 255 height 17
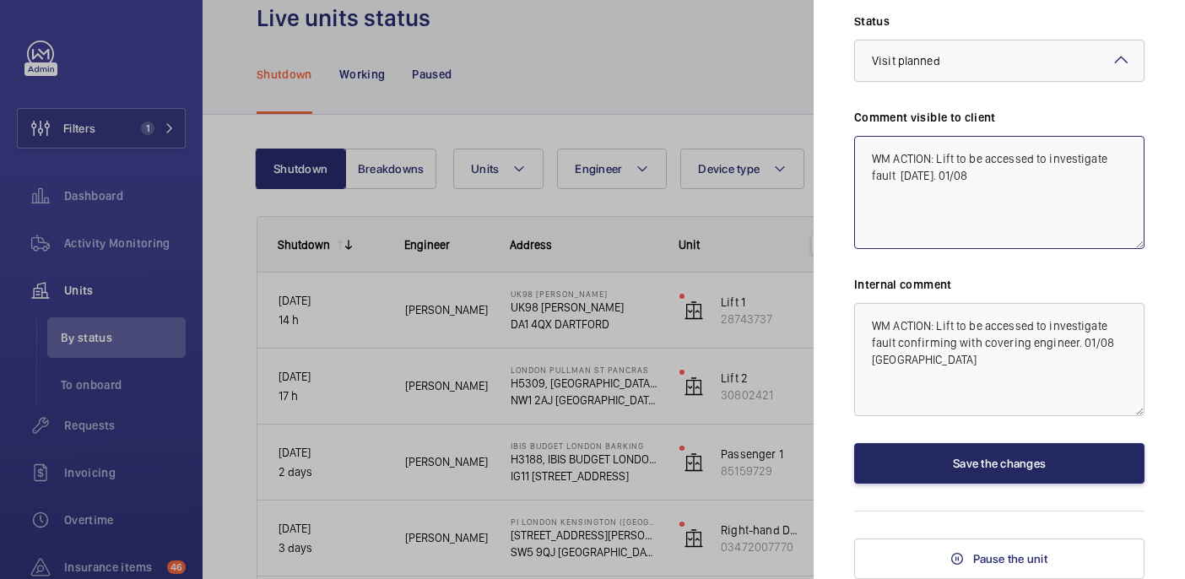
type textarea "WM ACTION: Lift to be accessed to investigate fault today. 01/08"
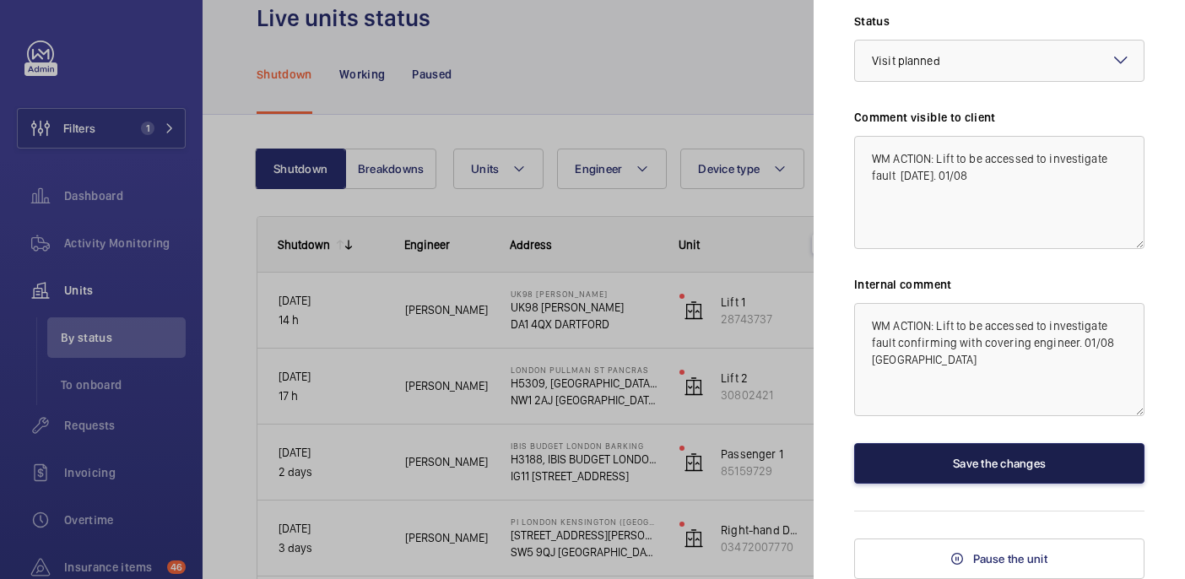
click at [993, 457] on button "Save the changes" at bounding box center [999, 463] width 290 height 41
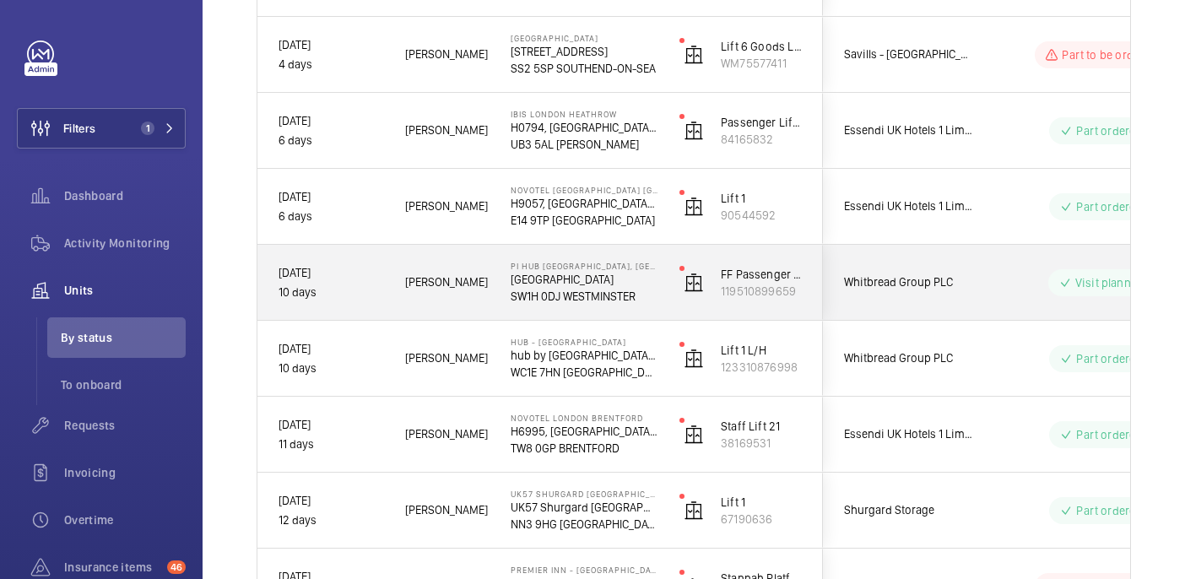
scroll to position [834, 0]
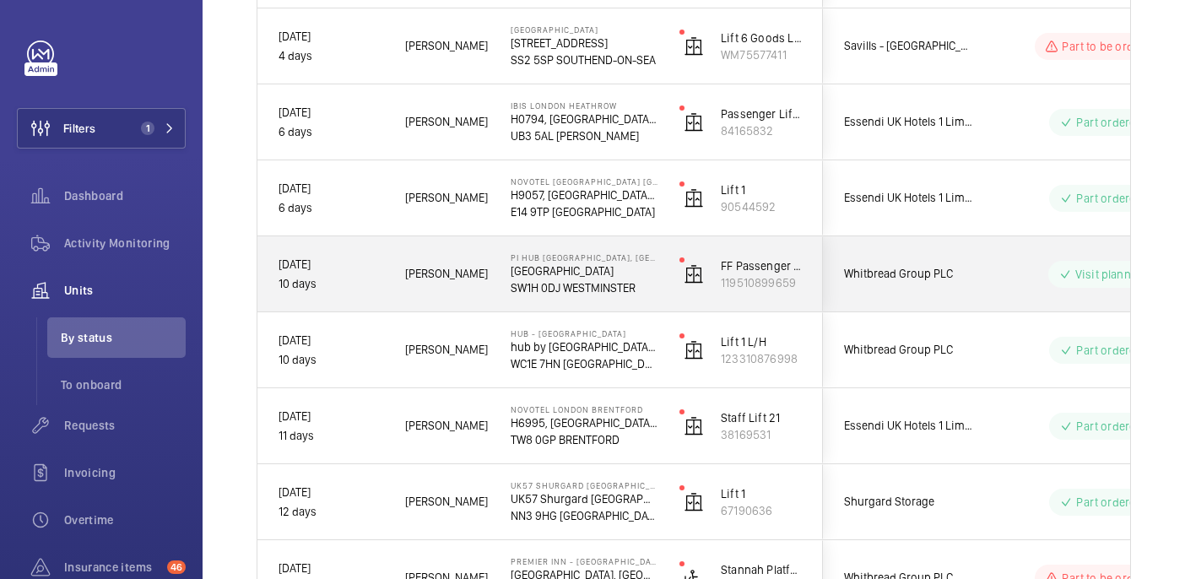
click at [628, 282] on p "SW1H 0DJ WESTMINSTER" at bounding box center [584, 287] width 147 height 17
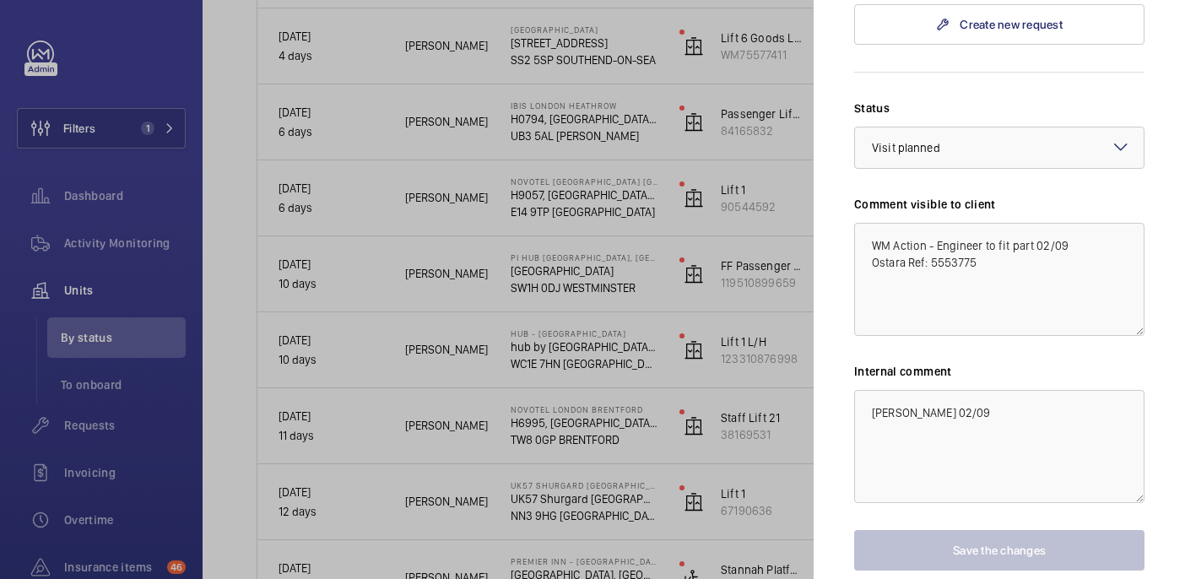
scroll to position [829, 0]
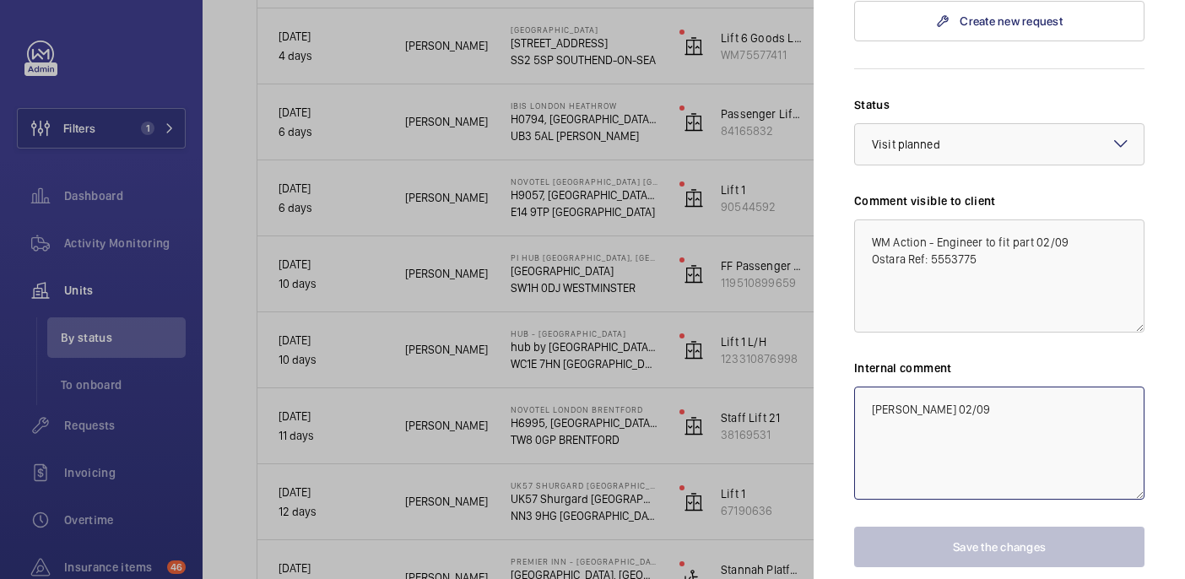
click at [963, 387] on textarea "Archie 02/09" at bounding box center [999, 443] width 290 height 113
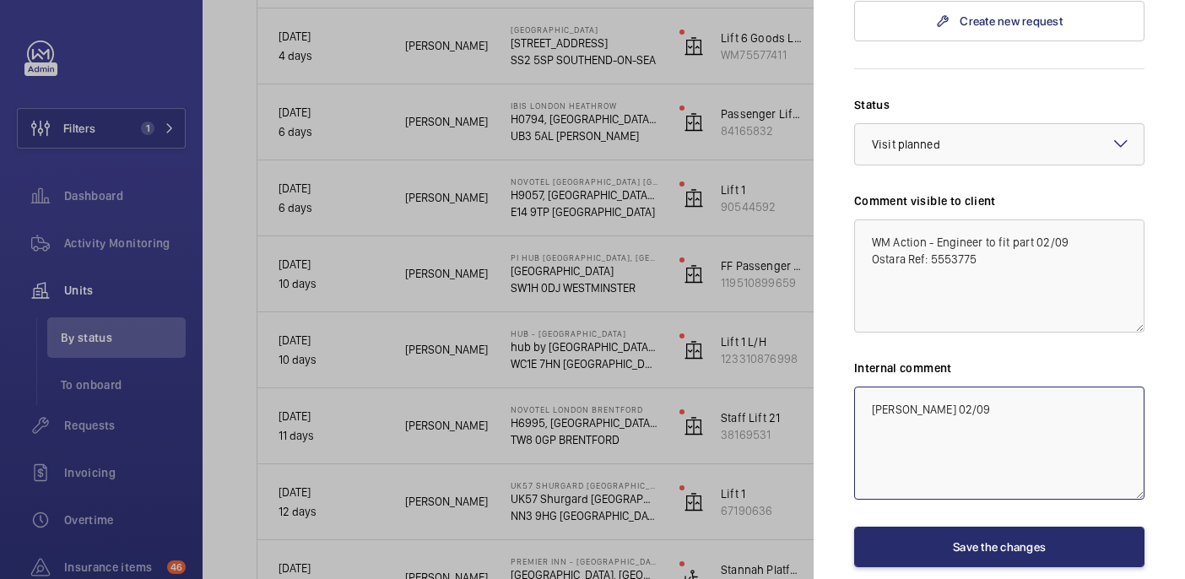
scroll to position [0, 0]
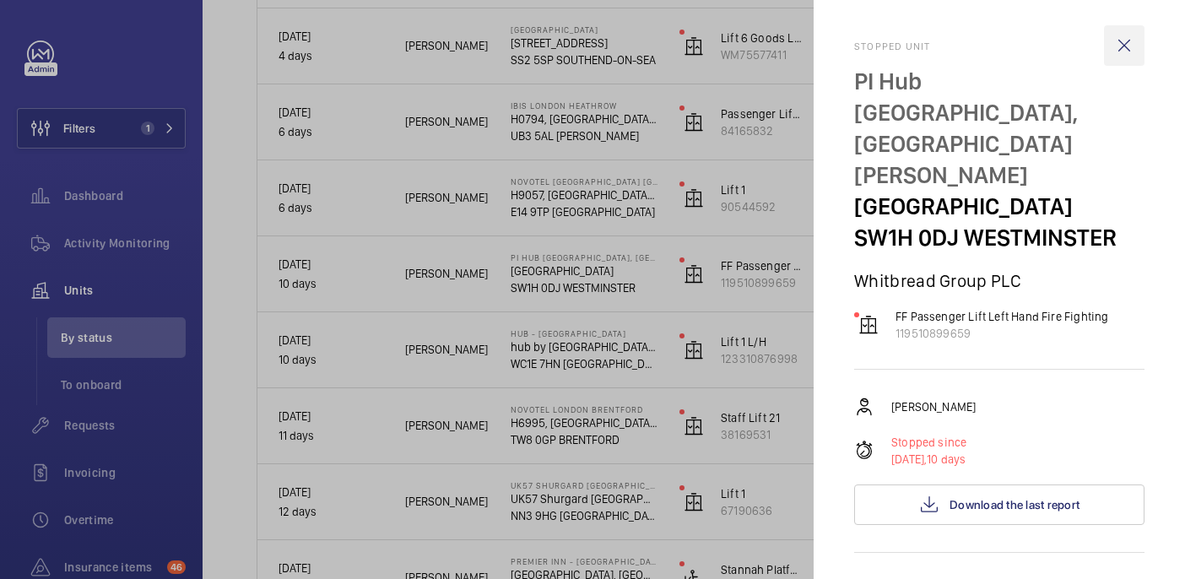
type textarea "Archie 02/09"
click at [1119, 46] on wm-front-icon-button at bounding box center [1124, 45] width 41 height 41
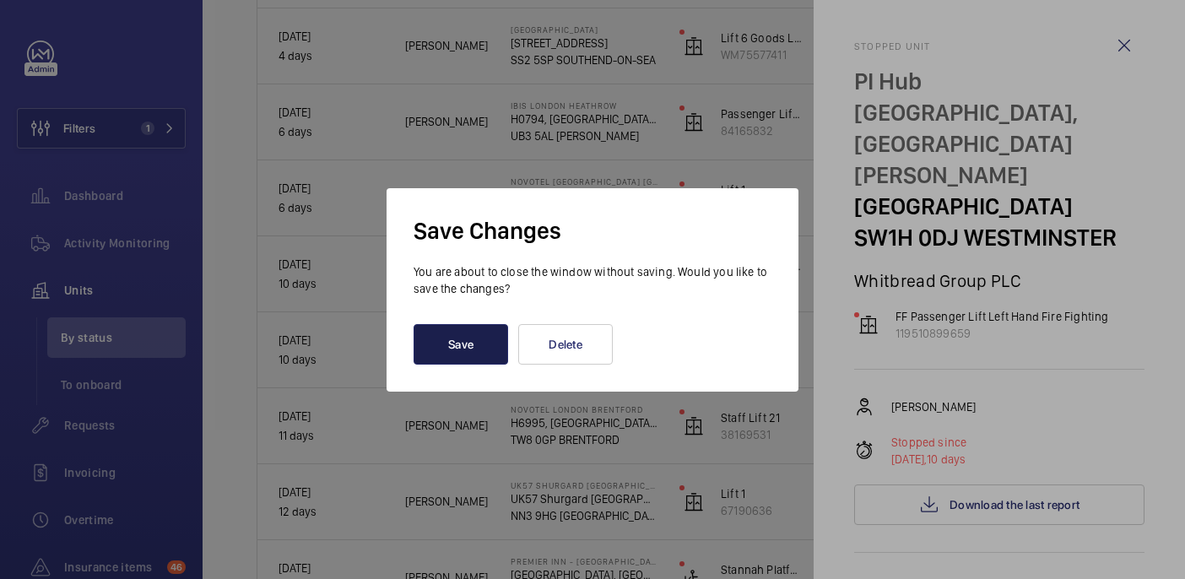
click at [478, 343] on button "Save" at bounding box center [461, 344] width 95 height 41
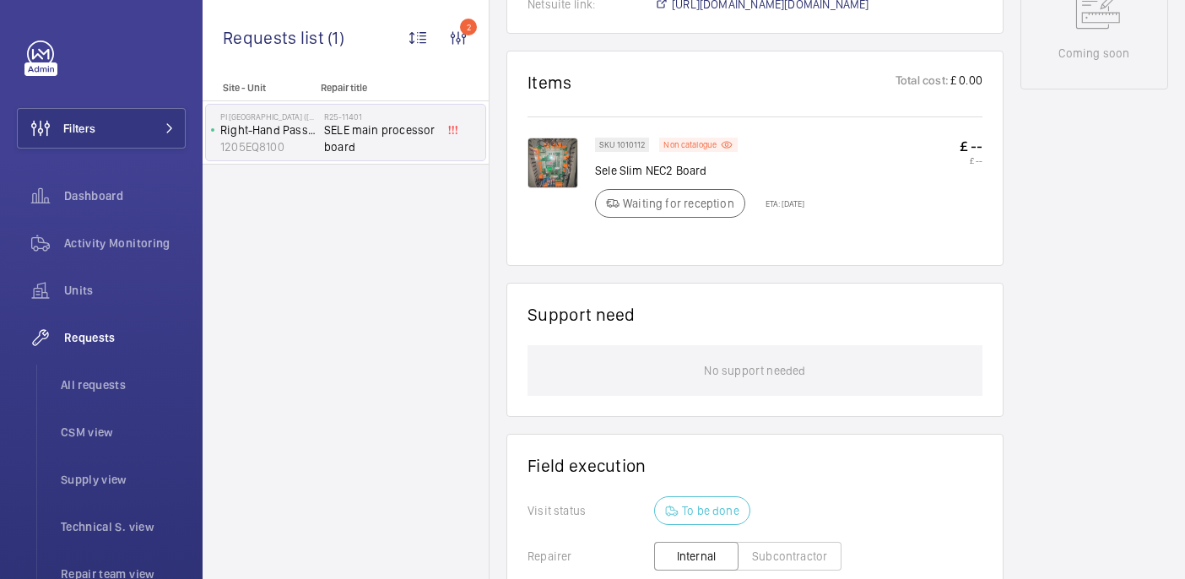
scroll to position [926, 0]
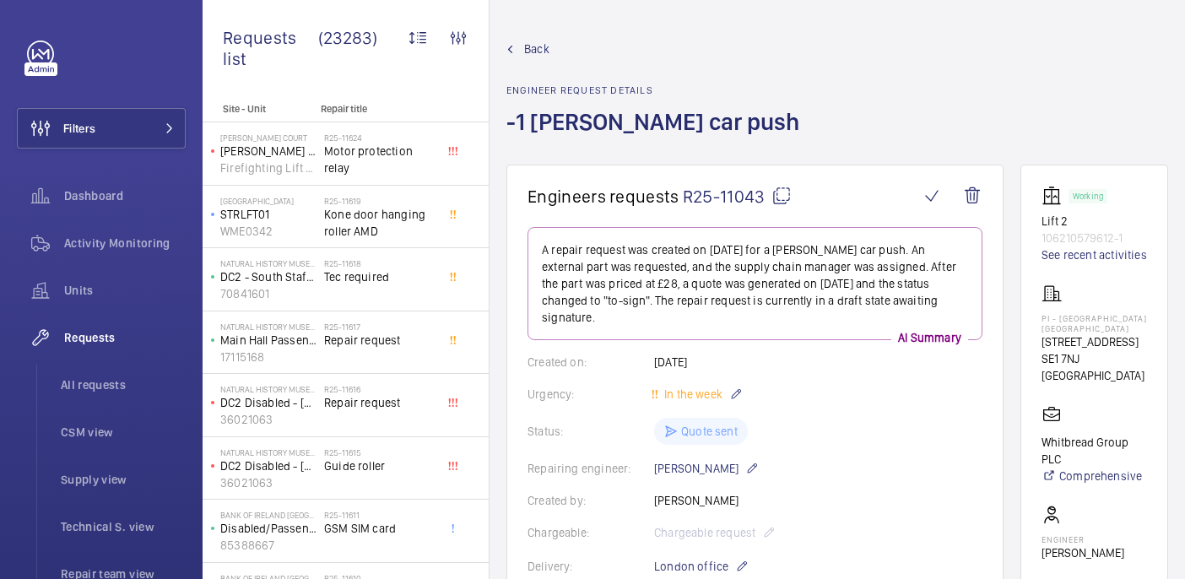
click at [784, 193] on mat-icon at bounding box center [781, 196] width 20 height 20
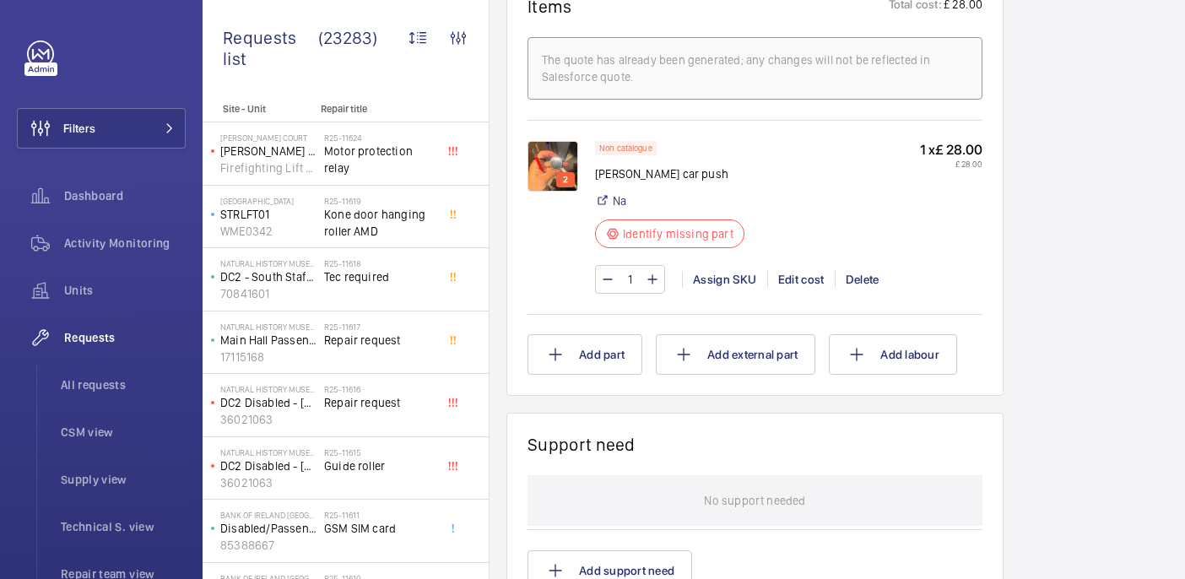
scroll to position [1048, 0]
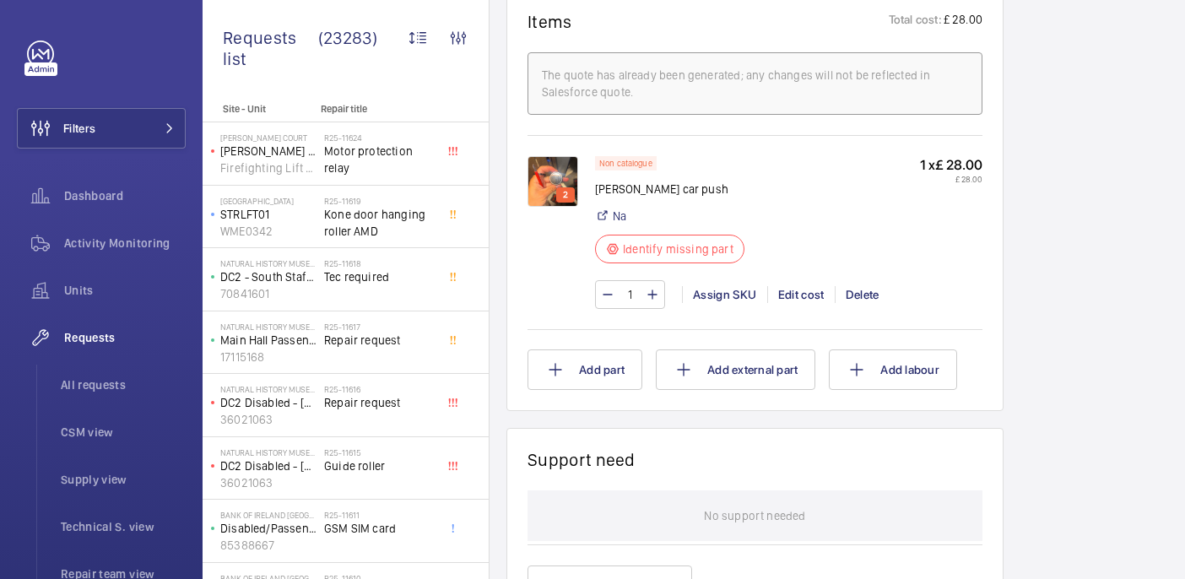
click at [558, 165] on img at bounding box center [552, 181] width 51 height 51
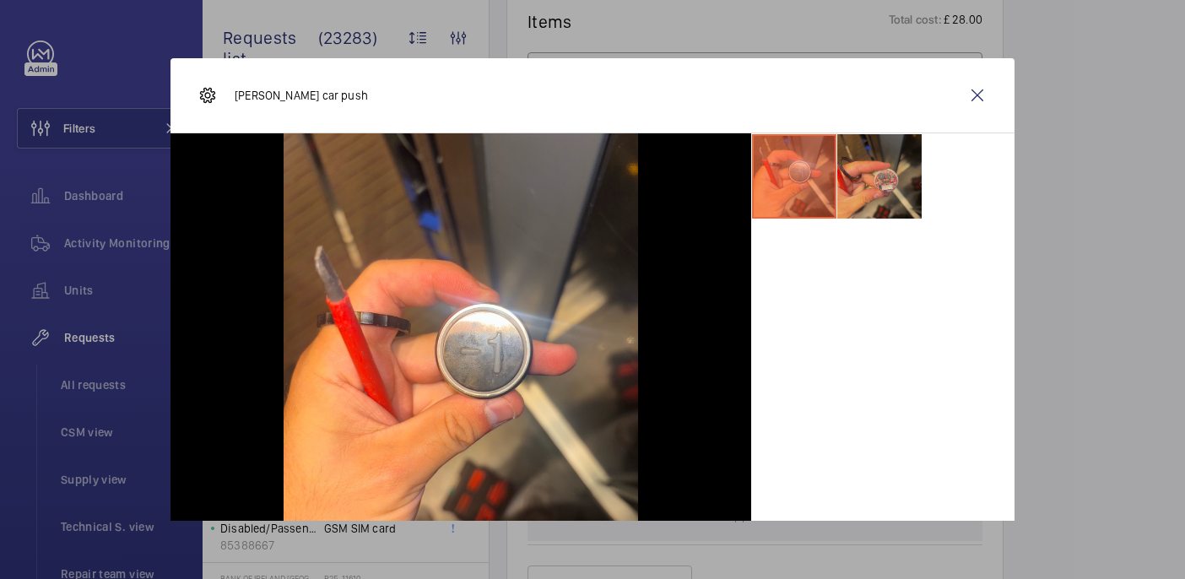
click at [878, 176] on li at bounding box center [879, 176] width 84 height 84
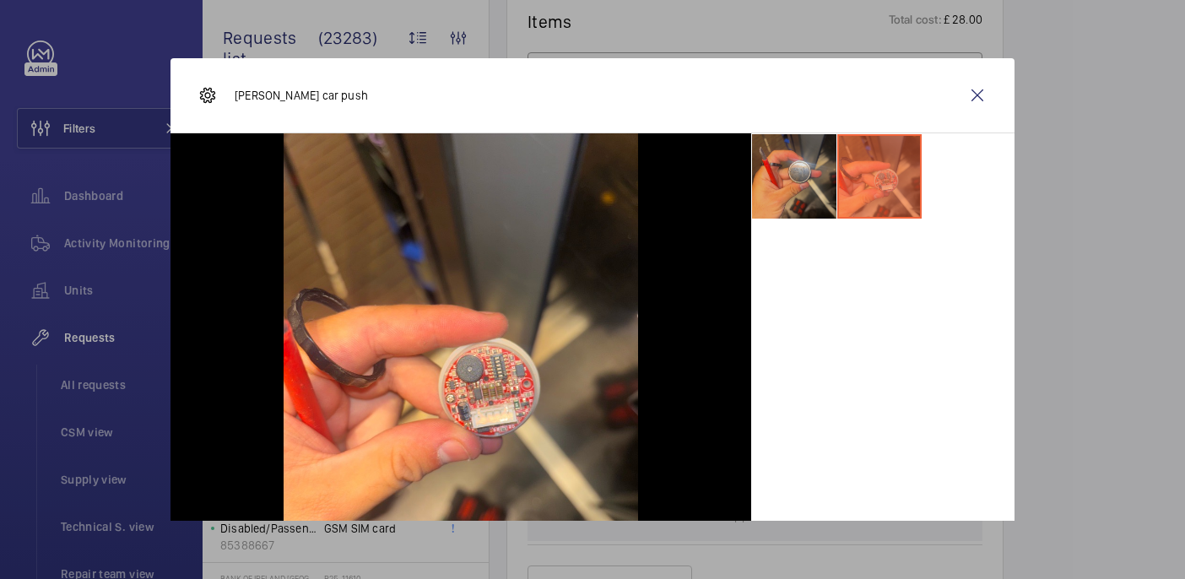
click at [819, 176] on li at bounding box center [794, 176] width 84 height 84
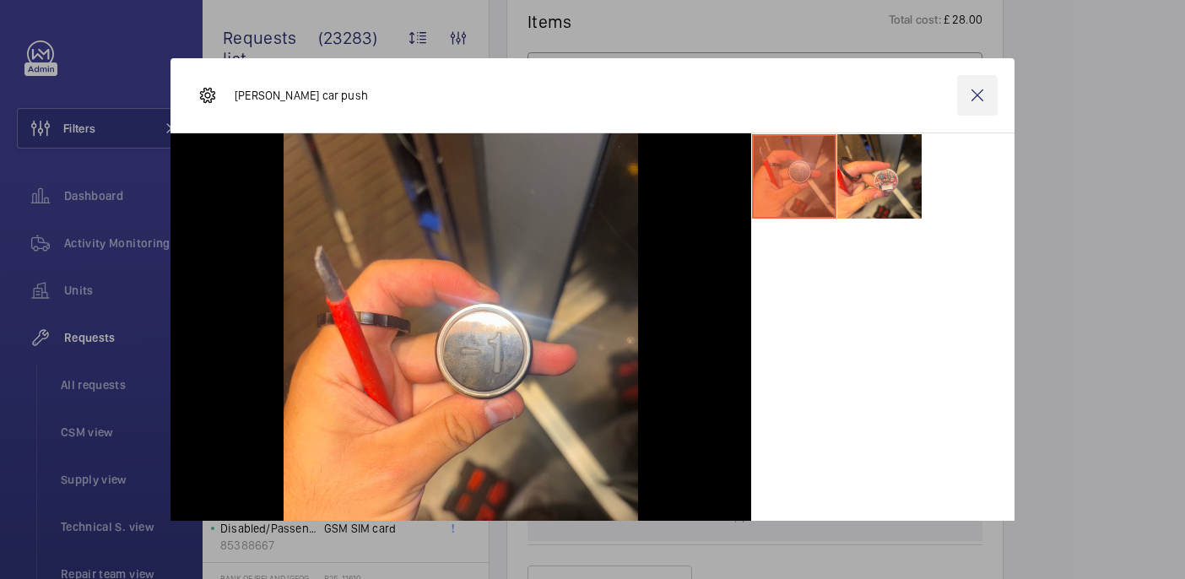
click at [970, 78] on wm-front-icon-button at bounding box center [977, 95] width 41 height 41
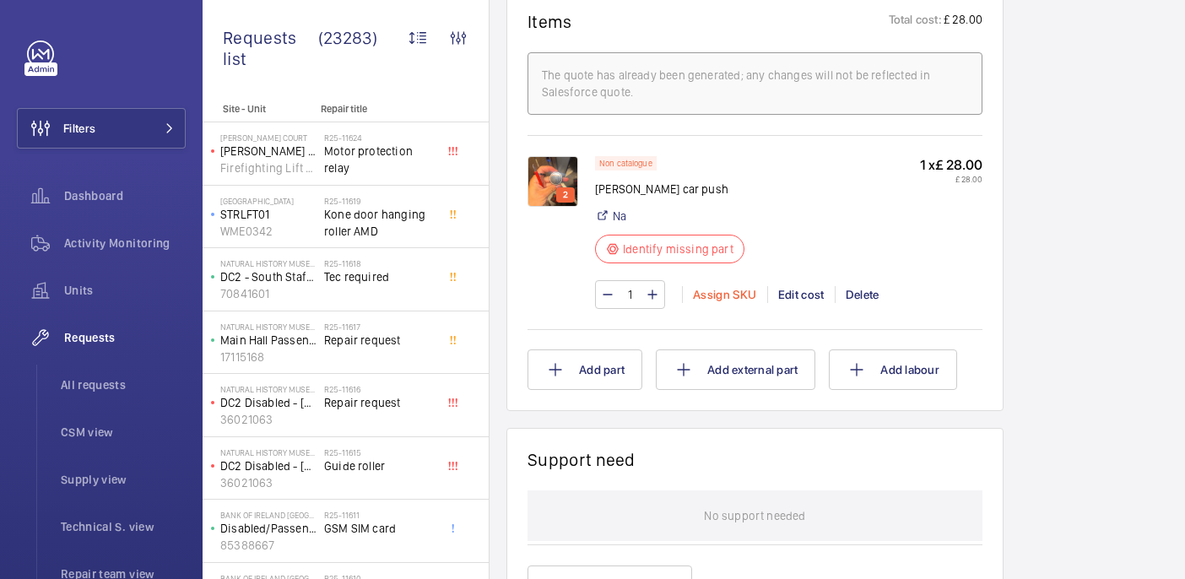
click at [717, 286] on div "Assign SKU" at bounding box center [724, 294] width 85 height 17
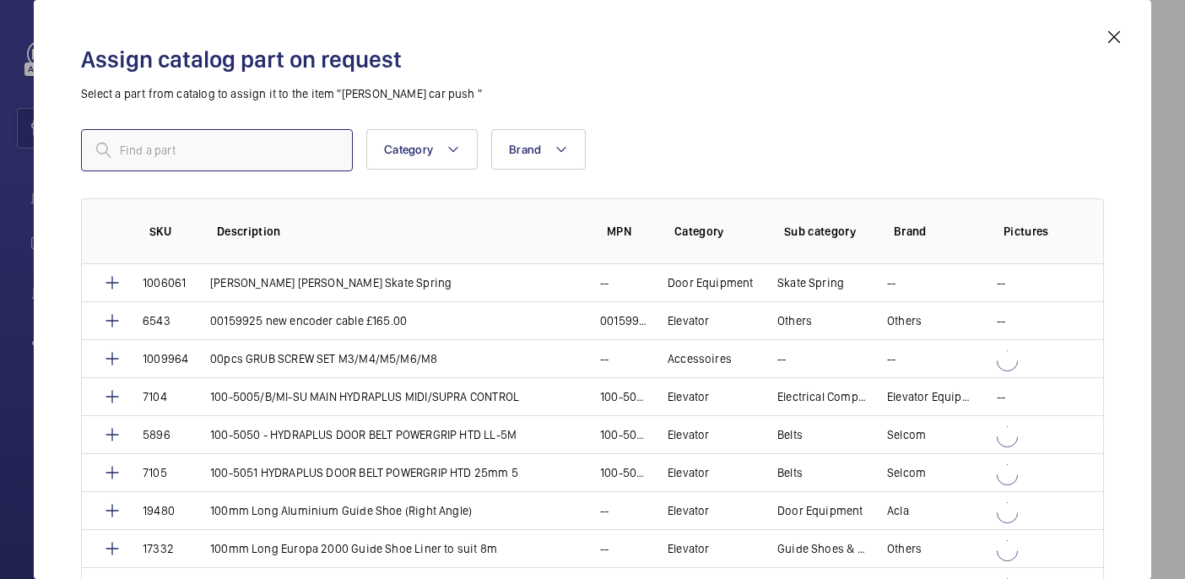
click at [216, 160] on input "text" at bounding box center [217, 150] width 272 height 42
paste input "15903"
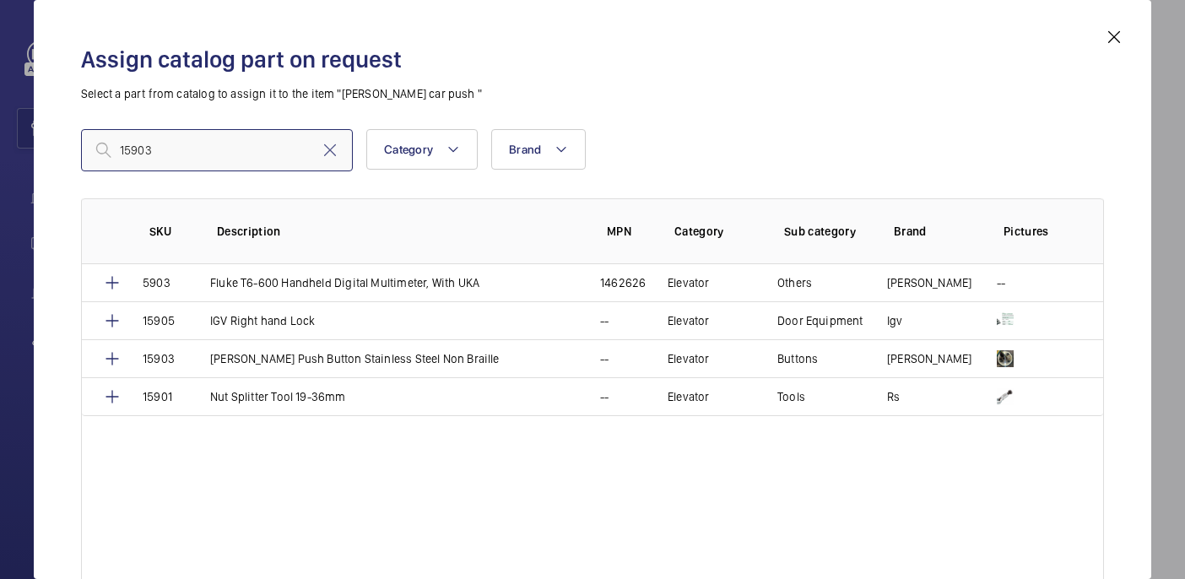
click at [126, 153] on input "15903" at bounding box center [217, 150] width 272 height 42
type input "15903"
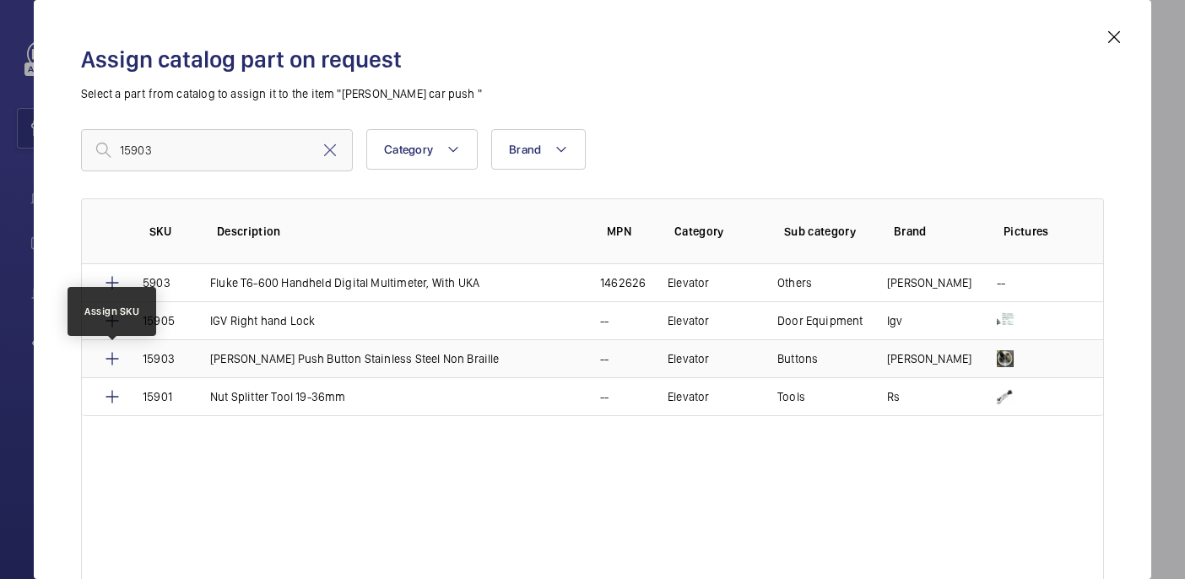
click at [112, 360] on mat-icon at bounding box center [112, 359] width 20 height 20
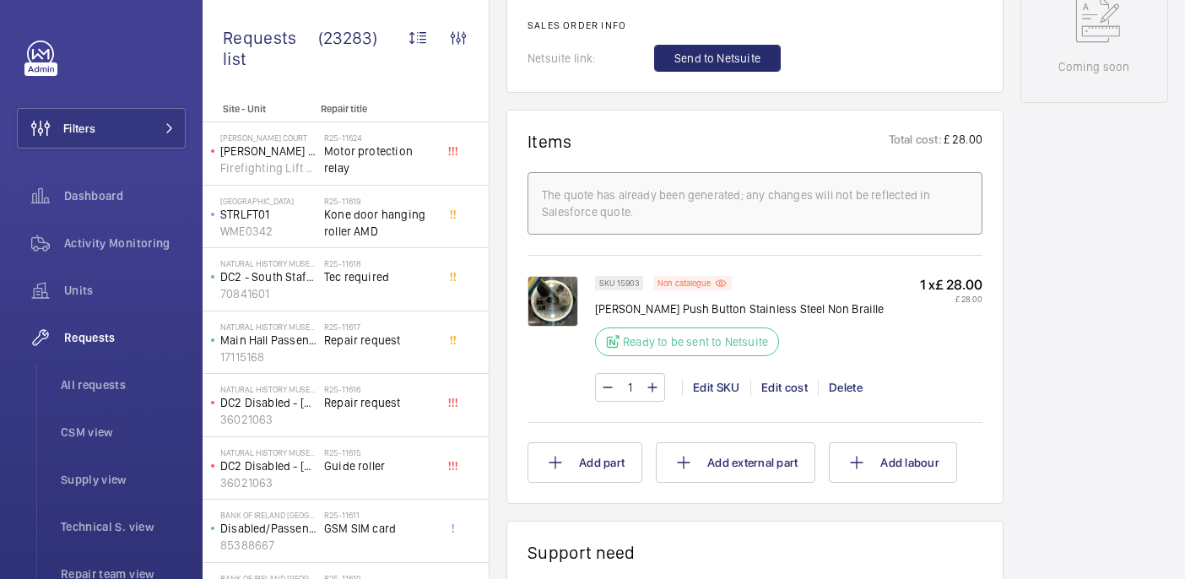
scroll to position [891, 0]
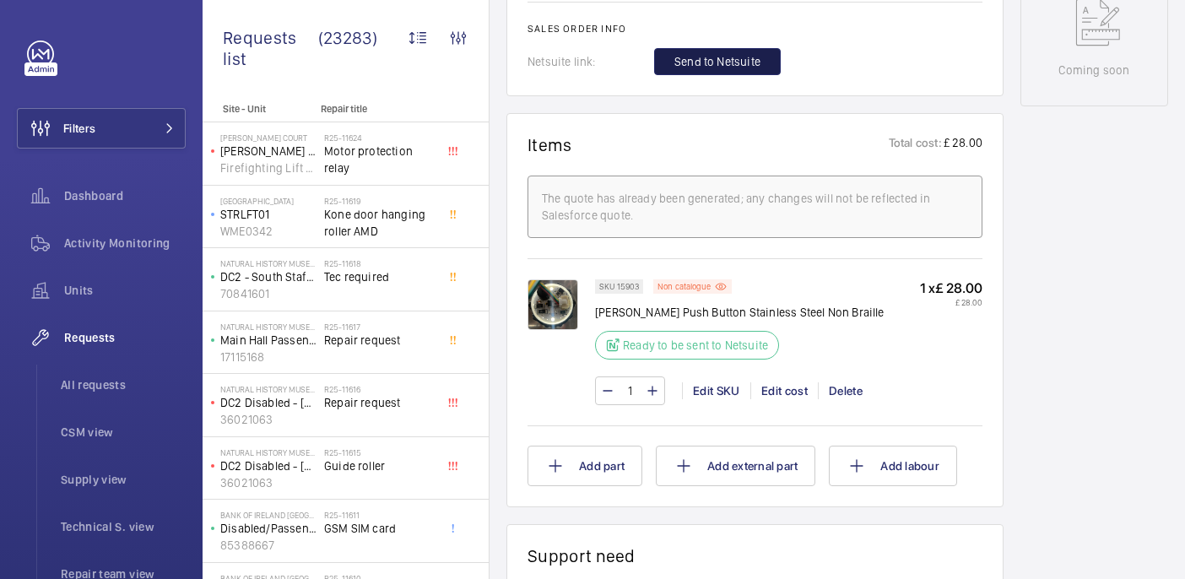
click at [720, 70] on span "Send to Netsuite" at bounding box center [717, 61] width 86 height 17
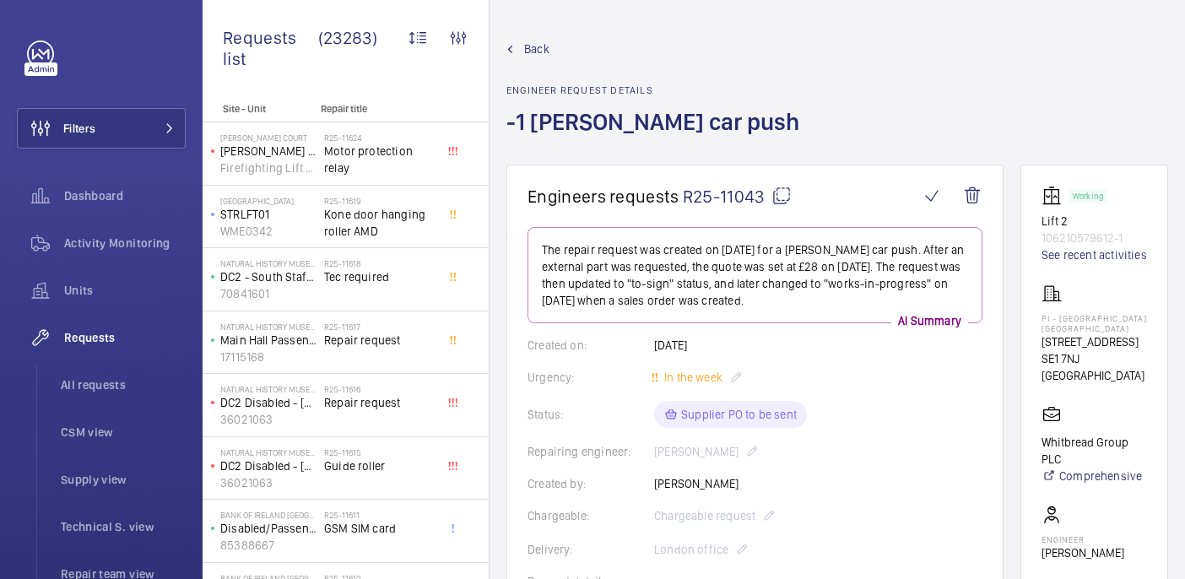
scroll to position [942, 0]
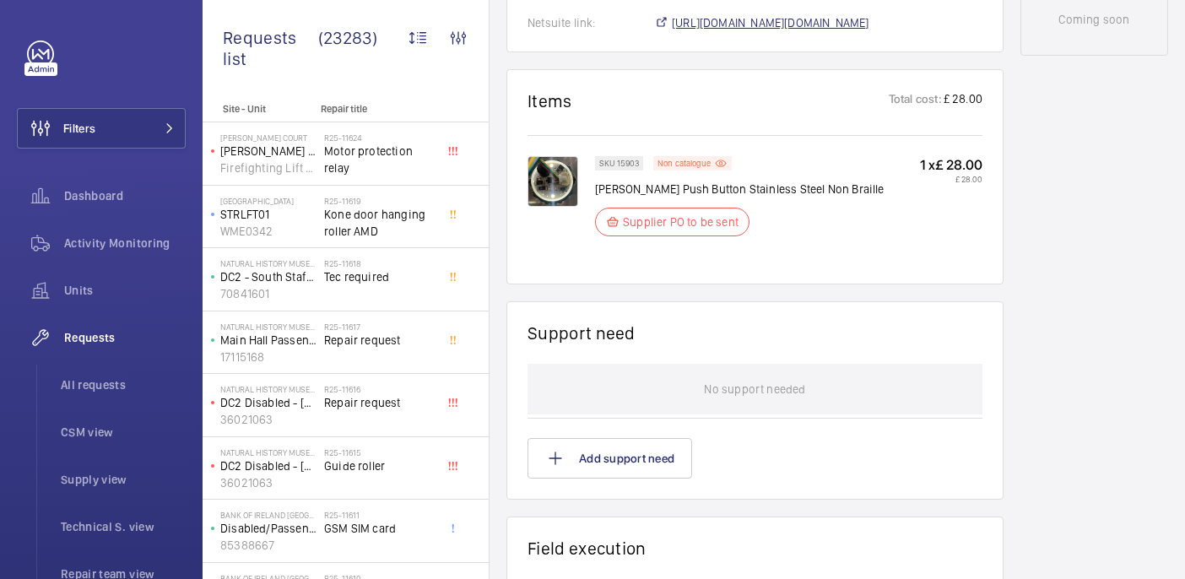
click at [816, 28] on span "https://6461500.app.netsuite.com/app/accounting/transactions/salesord.nl?id=297…" at bounding box center [770, 22] width 197 height 17
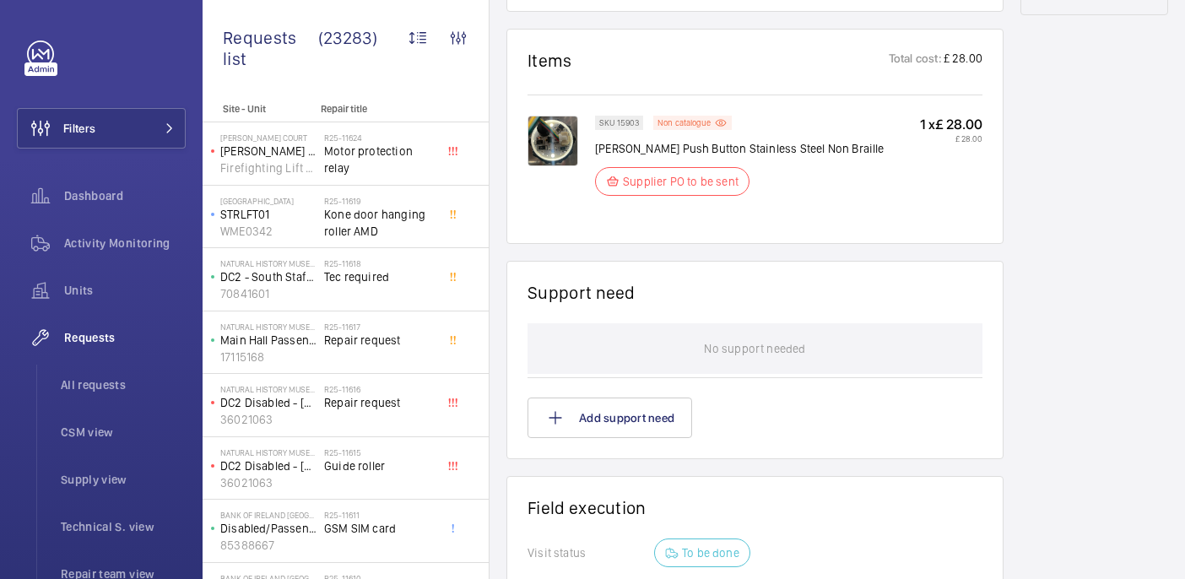
scroll to position [1241, 0]
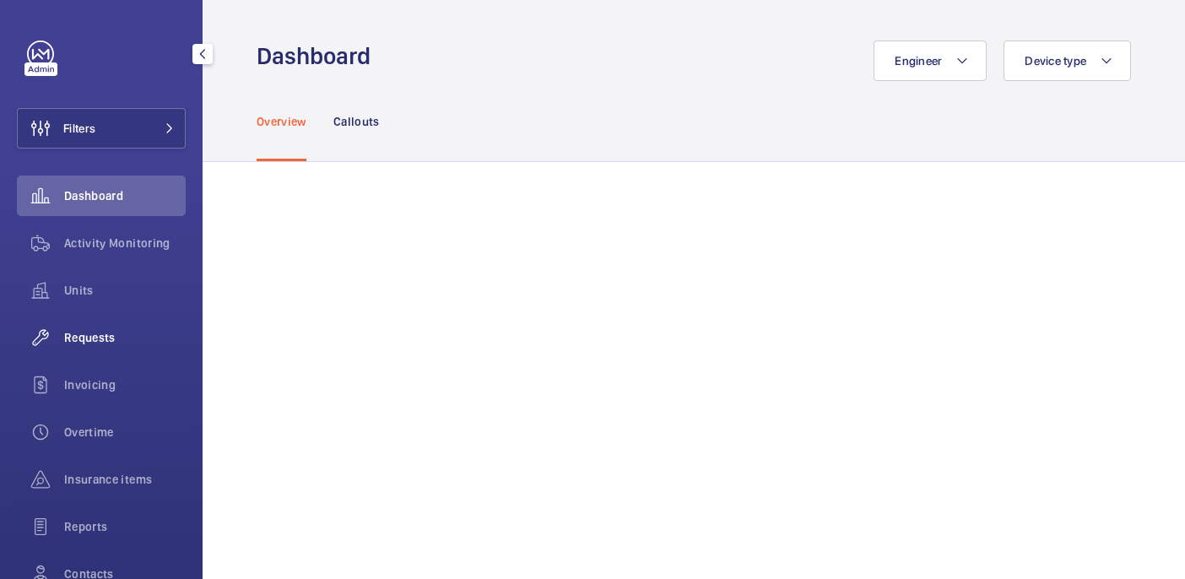
click at [91, 328] on div "Requests" at bounding box center [101, 337] width 169 height 41
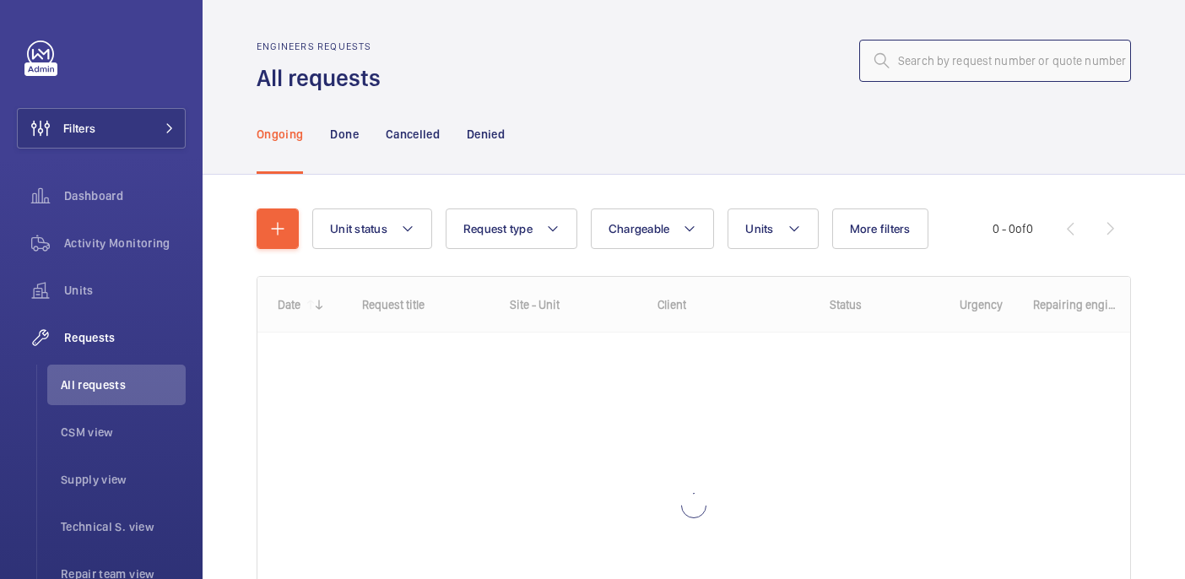
click at [998, 68] on input "text" at bounding box center [995, 61] width 272 height 42
paste input "R25-11476"
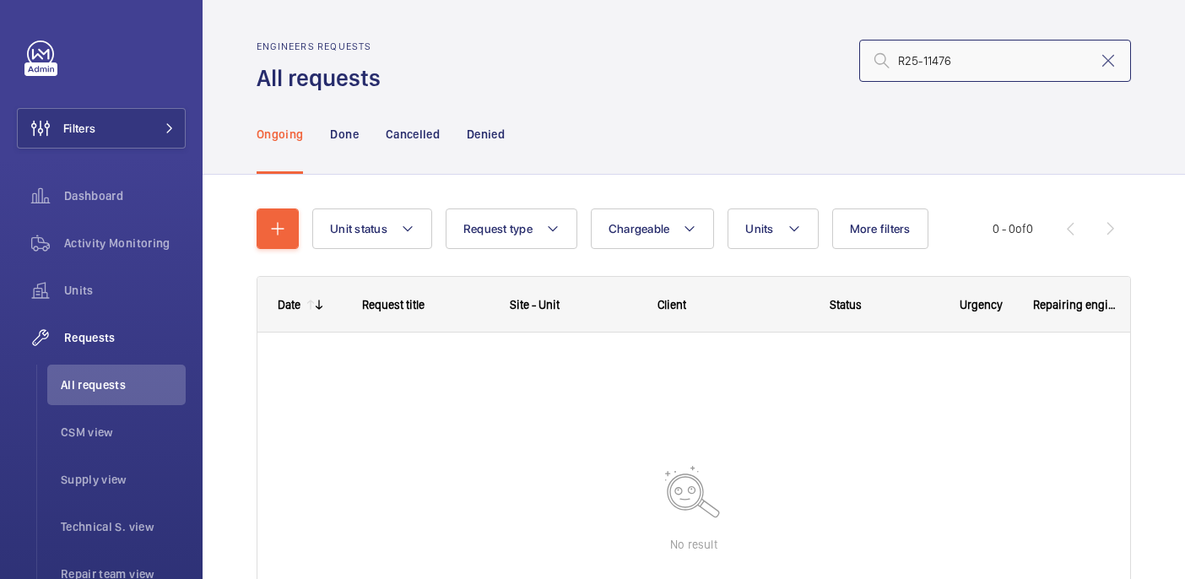
click at [900, 62] on input "R25-11476" at bounding box center [995, 61] width 272 height 42
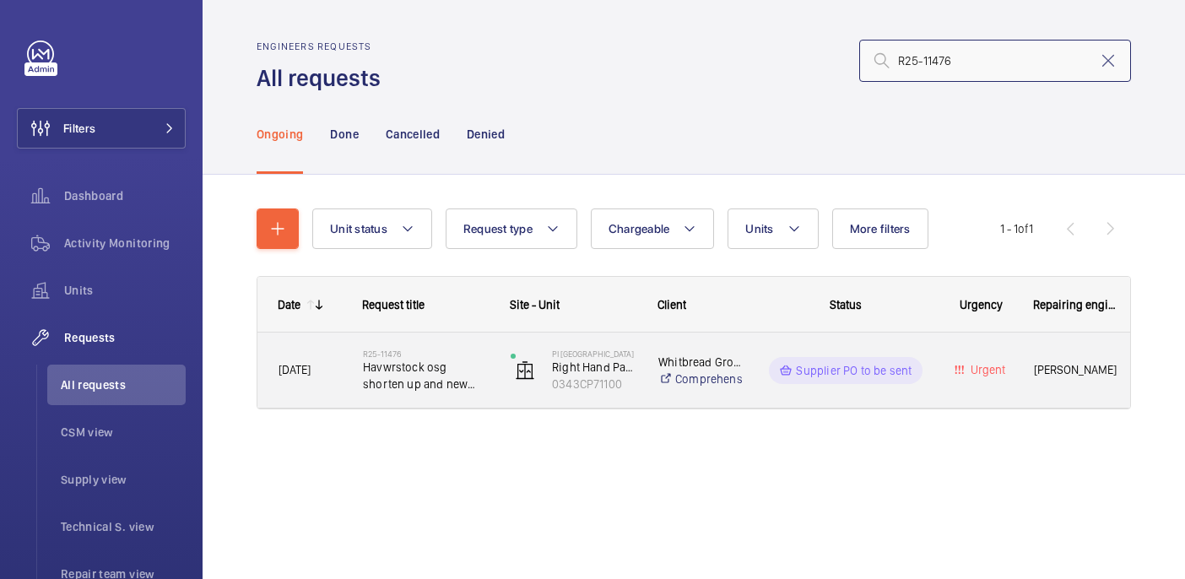
type input "R25-11476"
click at [393, 365] on span "Havwrstock osg shorten up and new switch" at bounding box center [426, 376] width 126 height 34
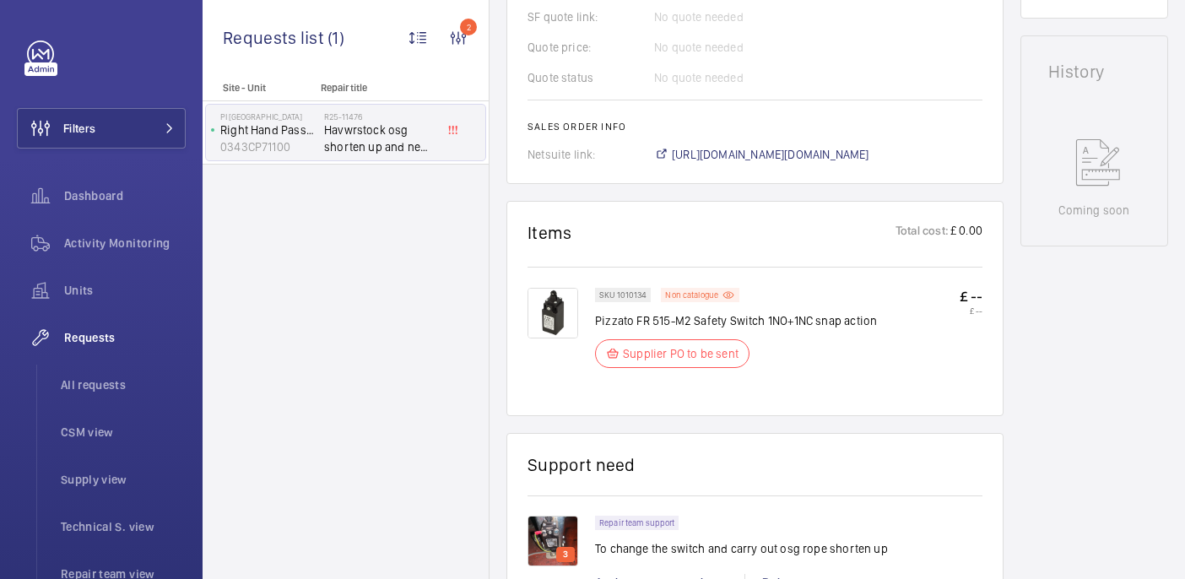
scroll to position [791, 0]
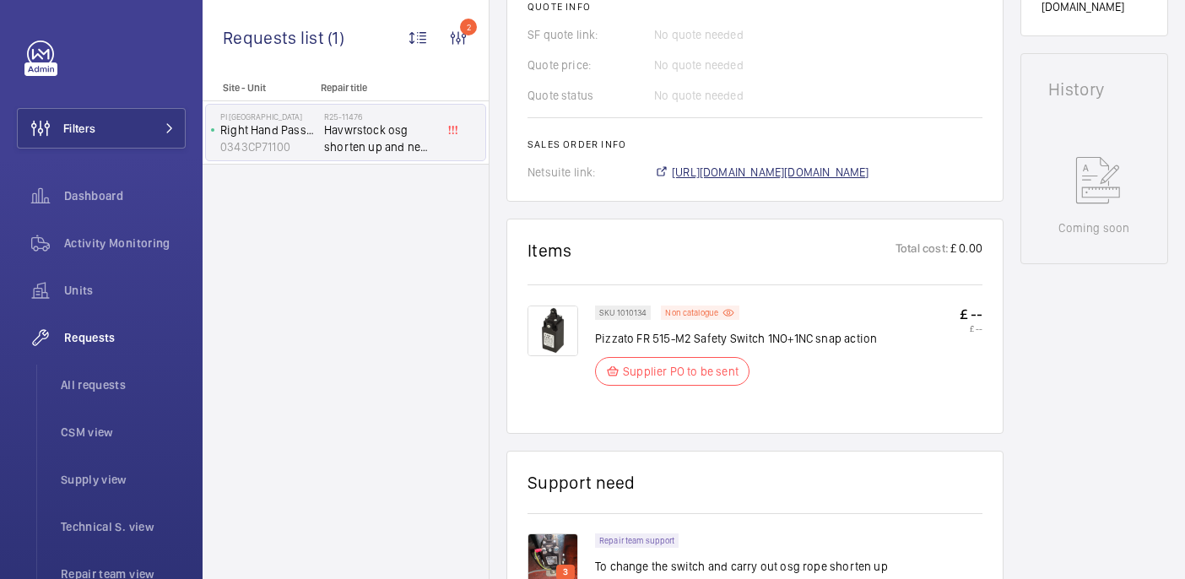
click at [718, 165] on span "https://6461500.app.netsuite.com/app/accounting/transactions/salesord.nl?id=296…" at bounding box center [770, 172] width 197 height 17
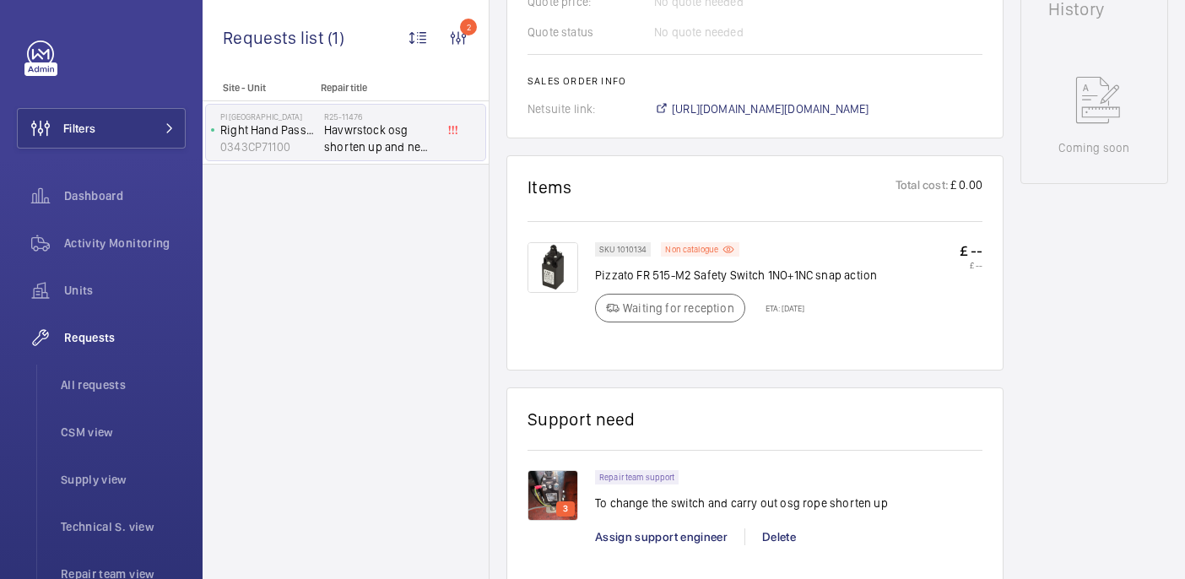
scroll to position [872, 0]
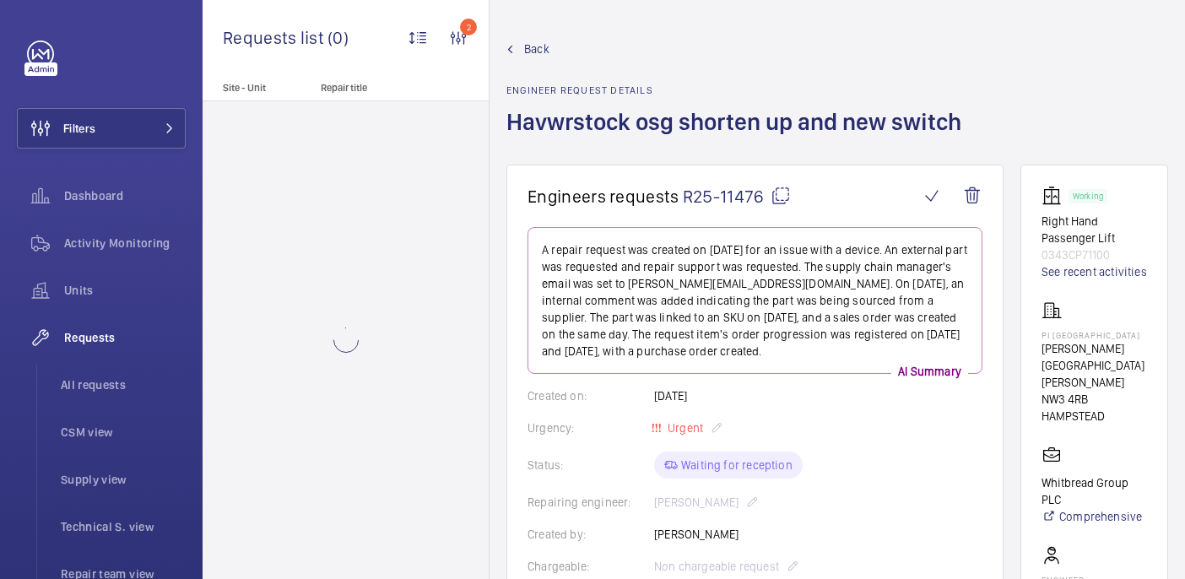
scroll to position [899, 0]
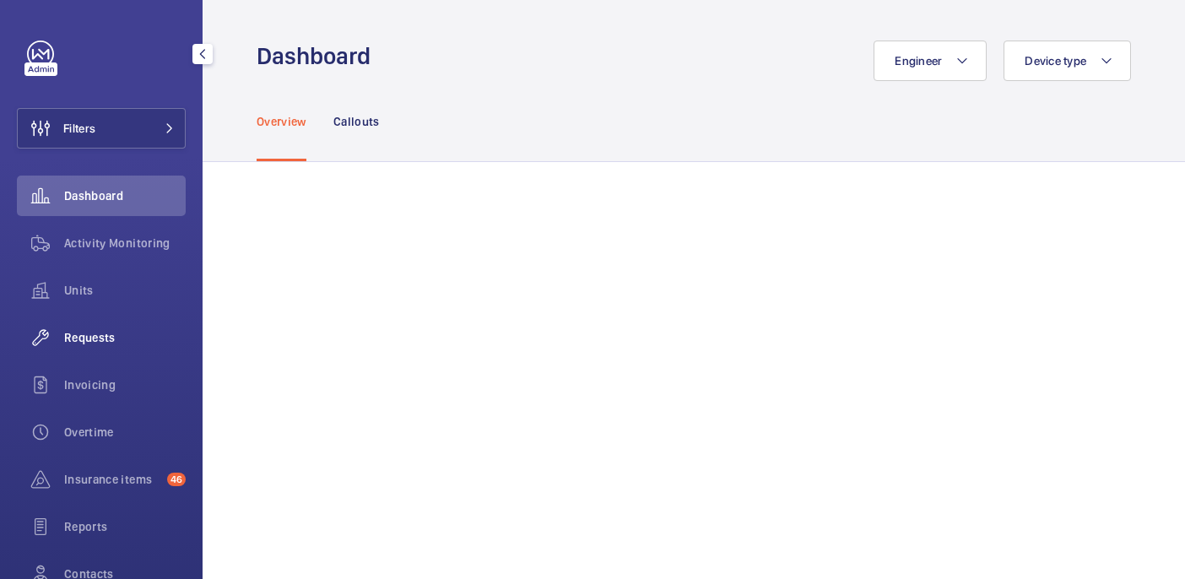
click at [95, 349] on div "Requests" at bounding box center [101, 337] width 169 height 41
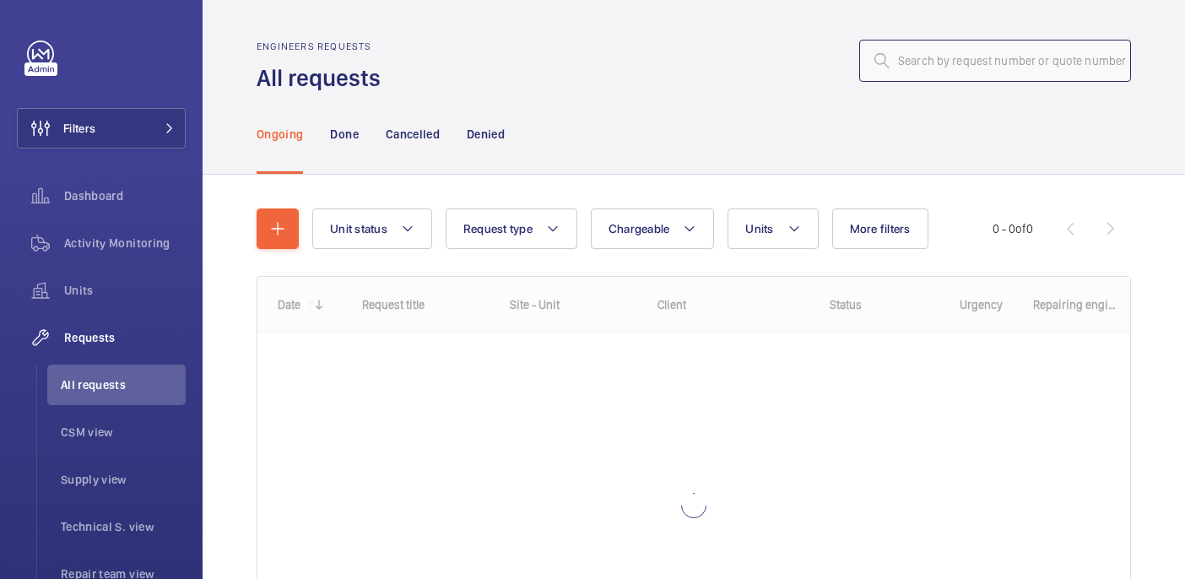
click at [958, 71] on input "text" at bounding box center [995, 61] width 272 height 42
paste input "R25-07882"
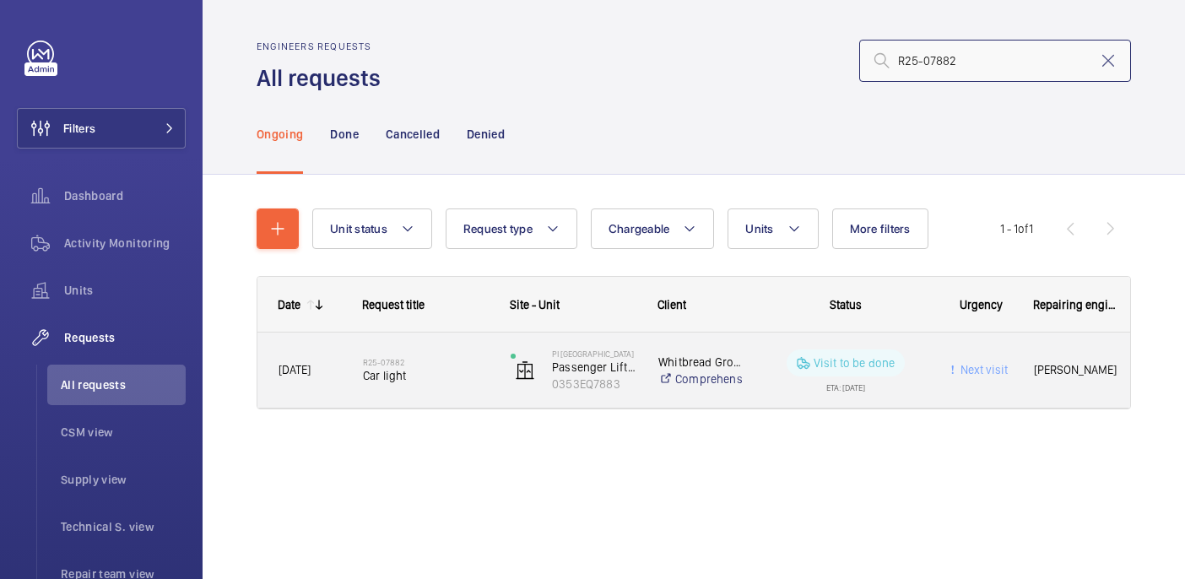
type input "R25-07882"
click at [452, 367] on span "Car light" at bounding box center [426, 375] width 126 height 17
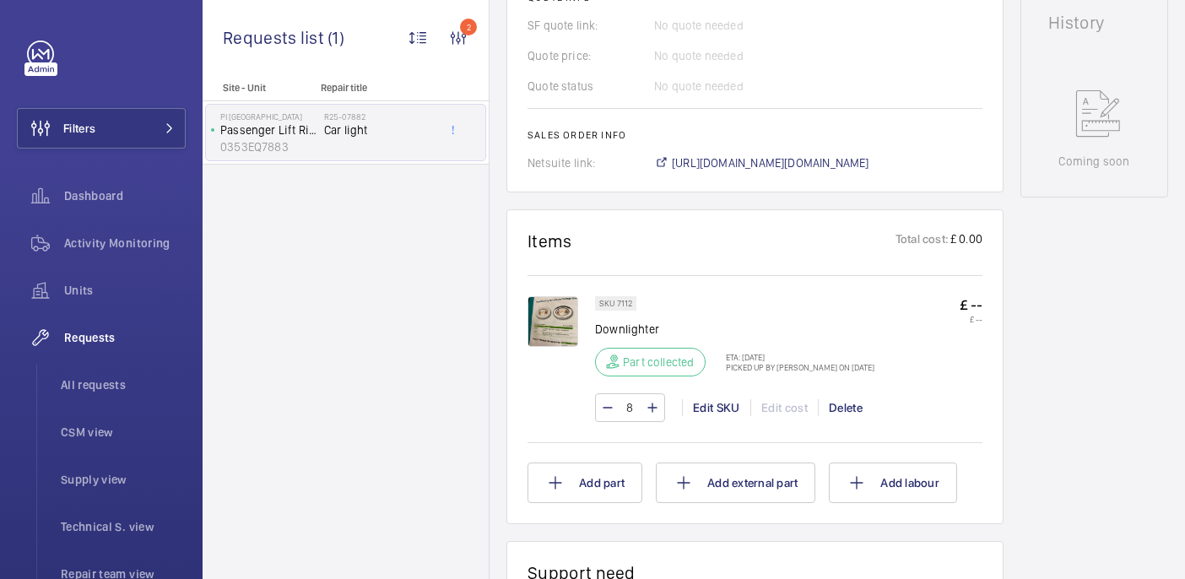
scroll to position [803, 0]
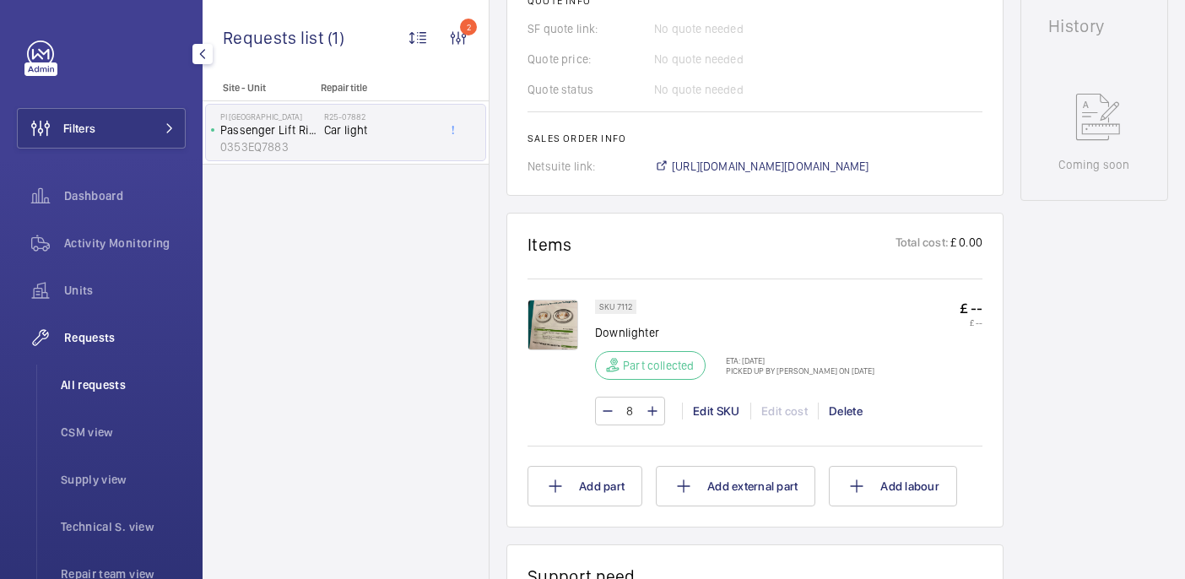
click at [99, 392] on span "All requests" at bounding box center [123, 384] width 125 height 17
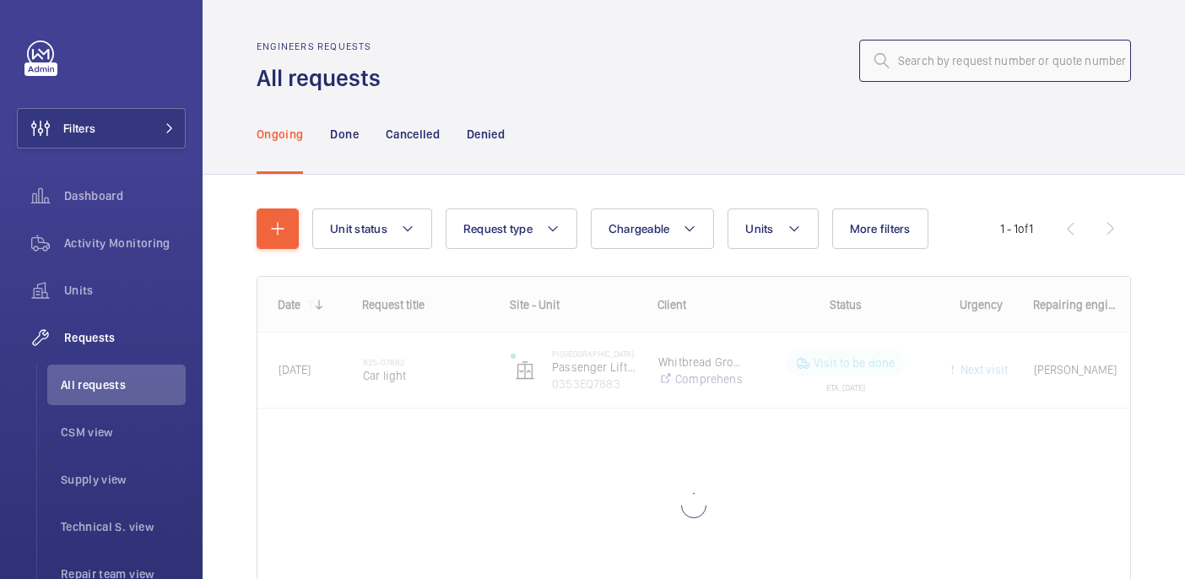
click at [1005, 65] on input "text" at bounding box center [995, 61] width 272 height 42
paste input "R25-11038"
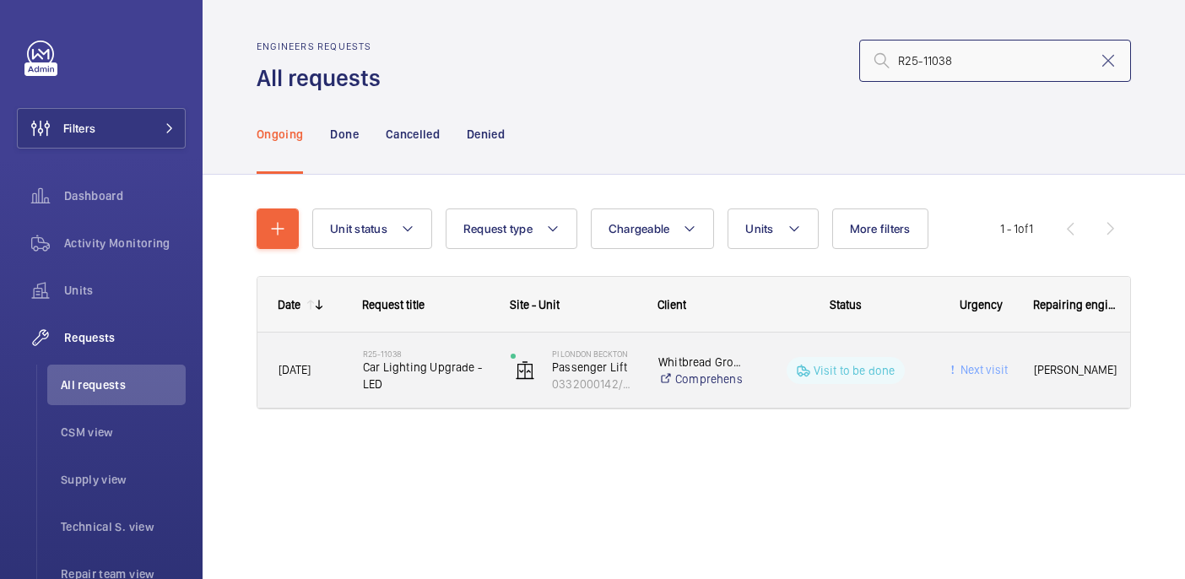
type input "R25-11038"
click at [449, 360] on span "Car Lighting Upgrade - LED" at bounding box center [426, 376] width 126 height 34
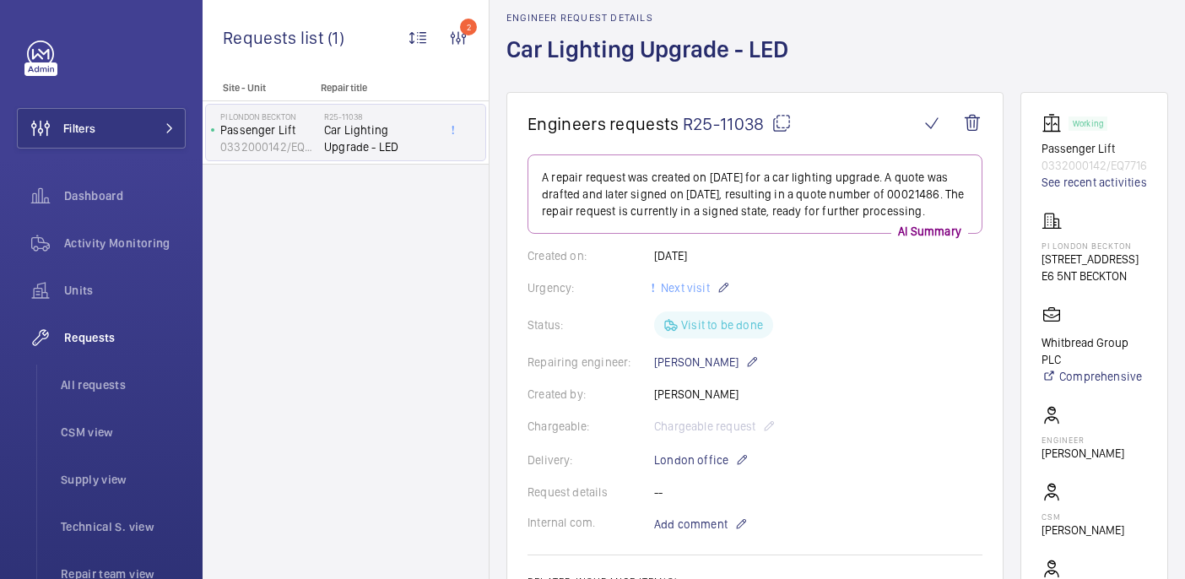
scroll to position [72, 0]
click at [140, 377] on span "All requests" at bounding box center [123, 384] width 125 height 17
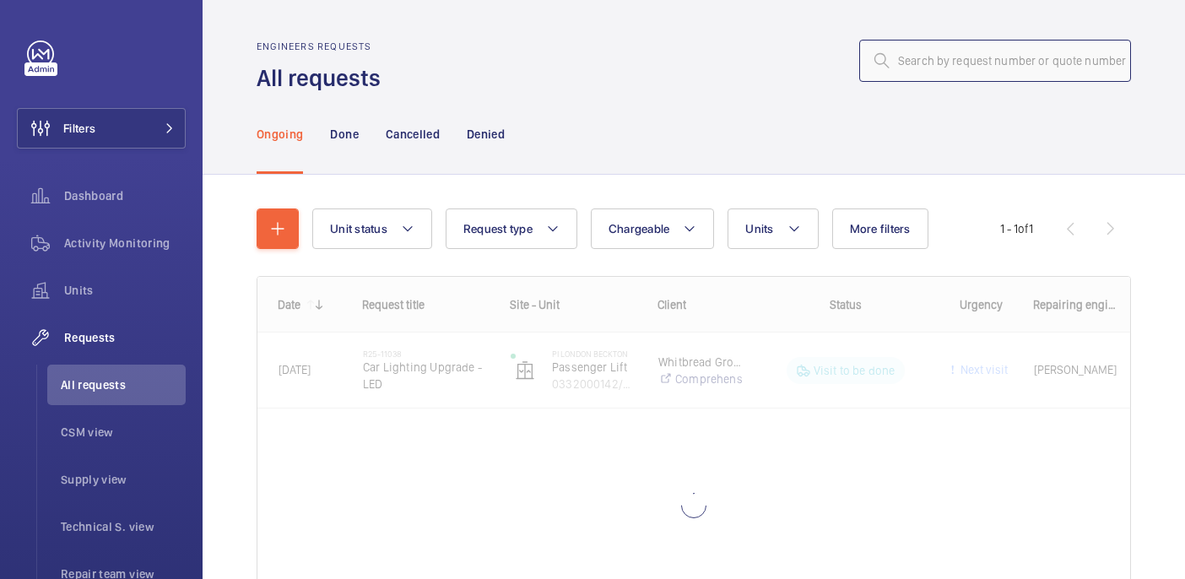
click at [900, 57] on input "text" at bounding box center [995, 61] width 272 height 42
paste input "R24-13576"
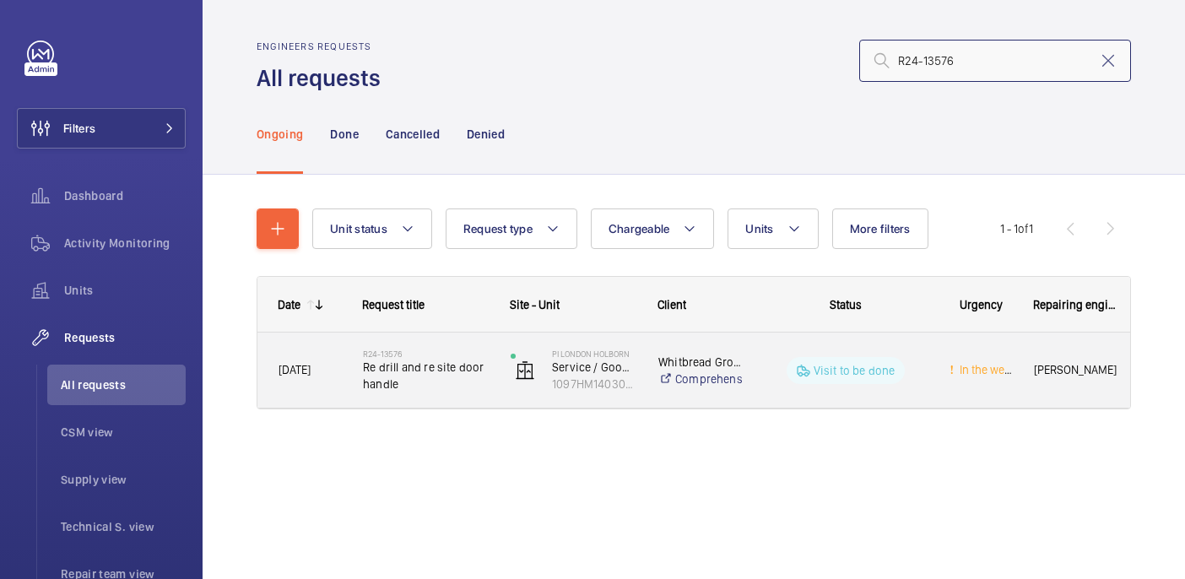
type input "R24-13576"
click at [454, 370] on span "Re drill and re site door handle" at bounding box center [426, 376] width 126 height 34
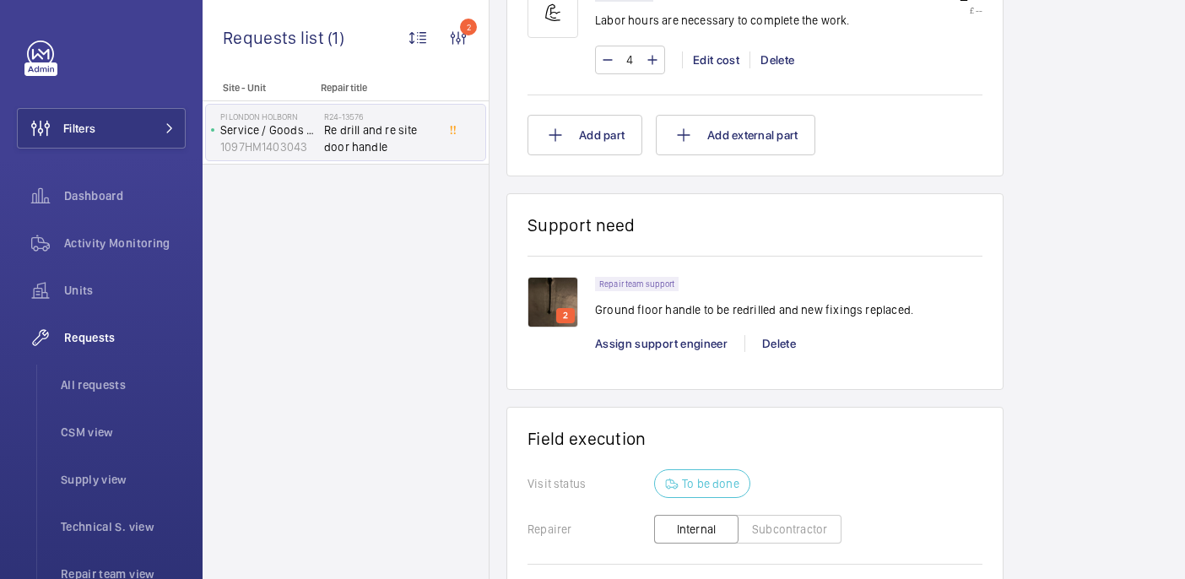
scroll to position [1200, 0]
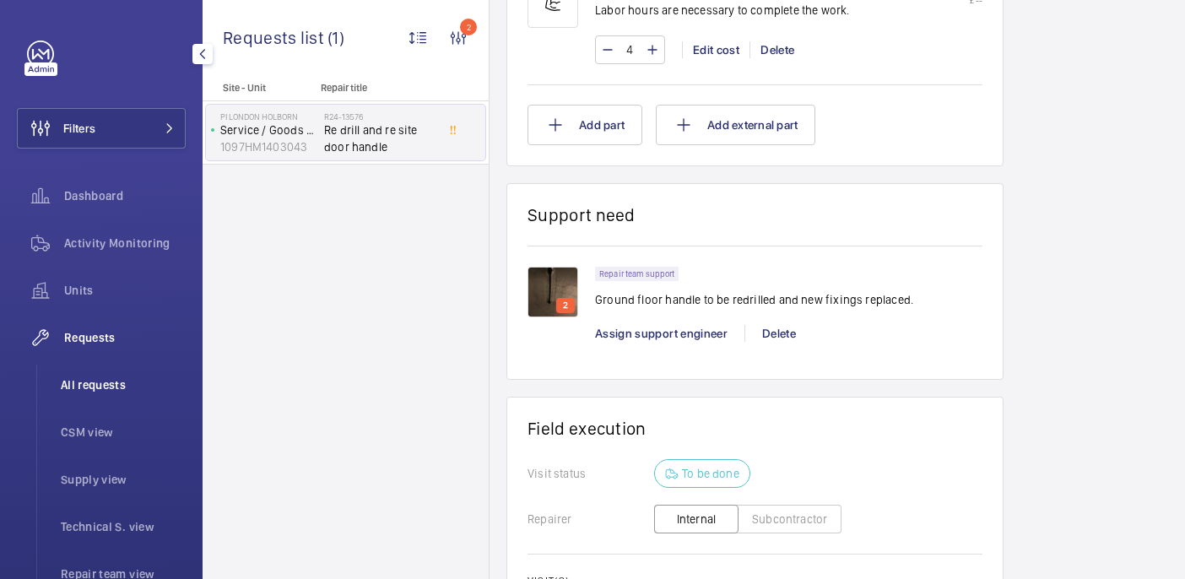
click at [74, 386] on span "All requests" at bounding box center [123, 384] width 125 height 17
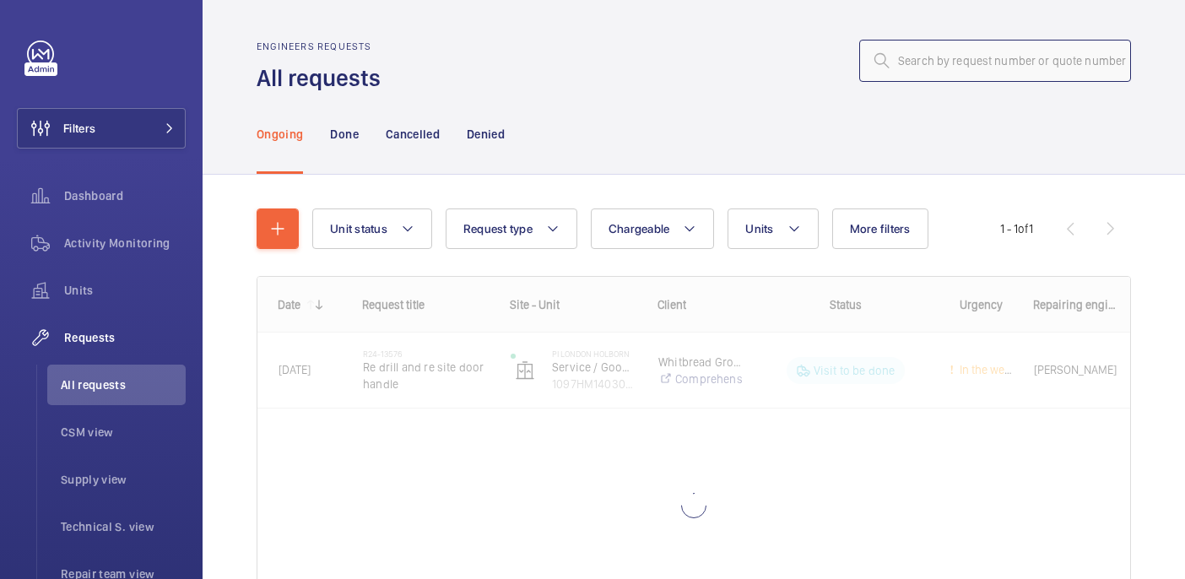
click at [951, 55] on input "text" at bounding box center [995, 61] width 272 height 42
paste input "R25-11038"
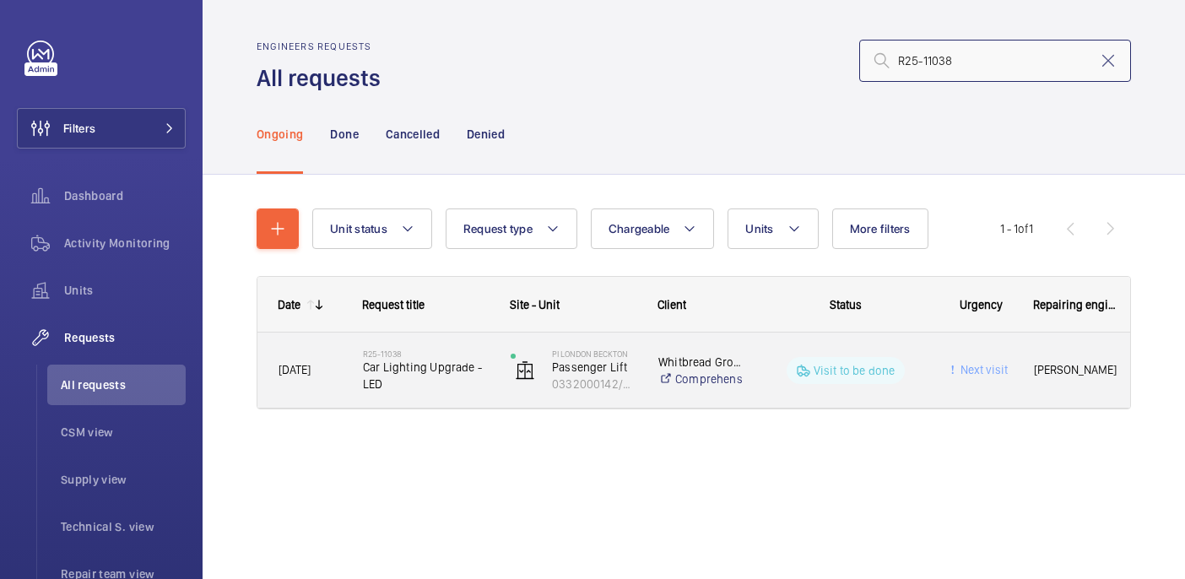
type input "R25-11038"
click at [453, 362] on span "Car Lighting Upgrade - LED" at bounding box center [426, 376] width 126 height 34
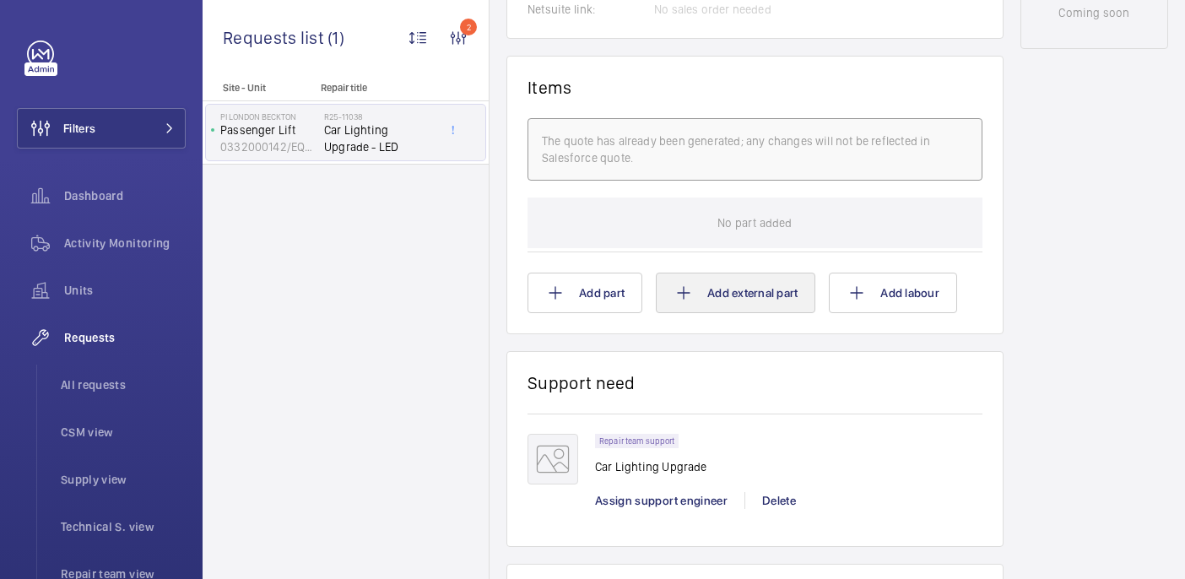
scroll to position [1060, 0]
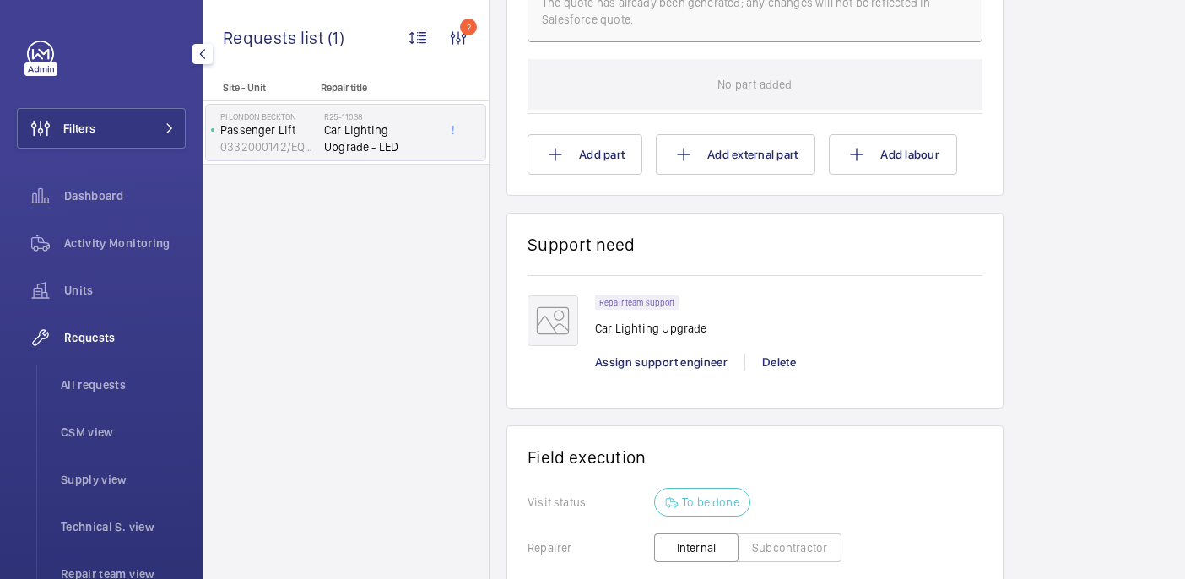
click at [79, 410] on ul "All requests CSM view Supply view Technical S. view Repair team view" at bounding box center [110, 480] width 149 height 230
click at [83, 379] on span "All requests" at bounding box center [123, 384] width 125 height 17
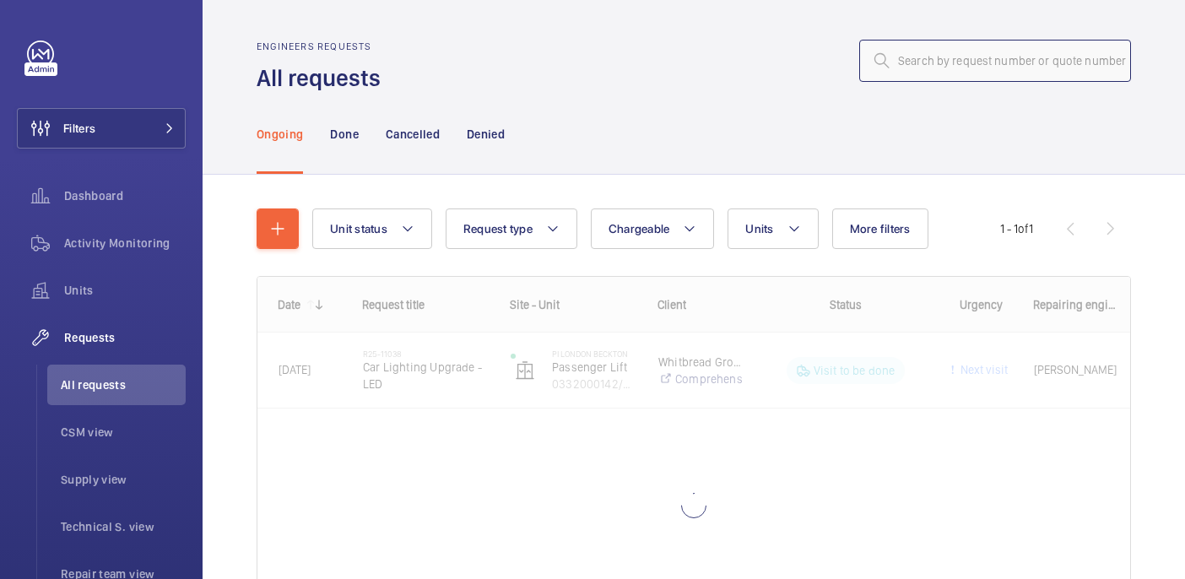
click at [918, 62] on input "text" at bounding box center [995, 61] width 272 height 42
paste input "R25-06861"
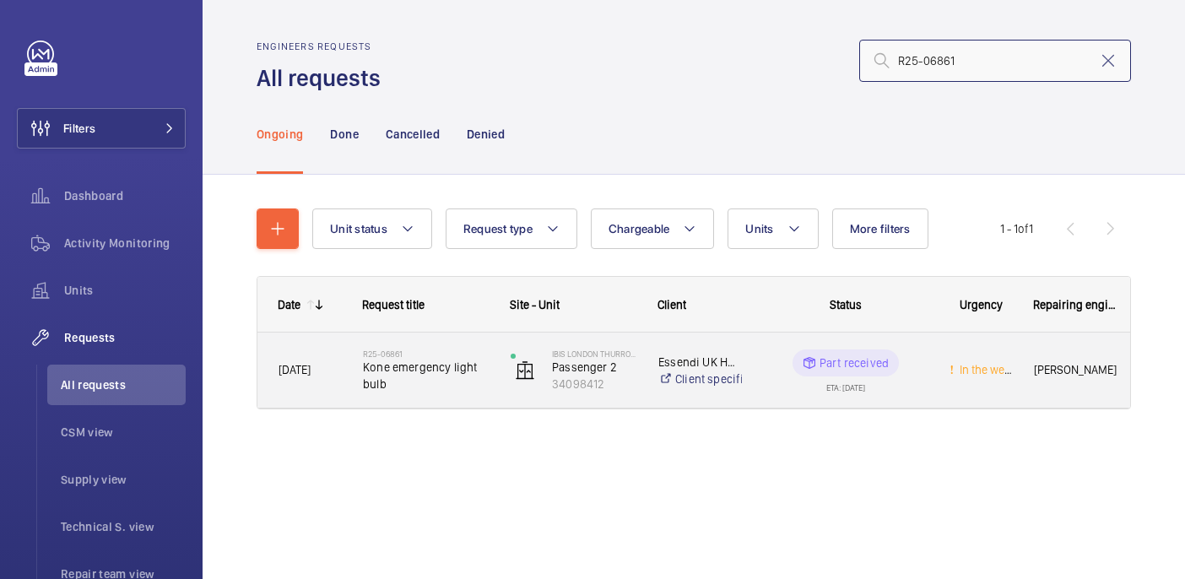
type input "R25-06861"
click at [384, 380] on span "Kone emergency light bulb" at bounding box center [426, 376] width 126 height 34
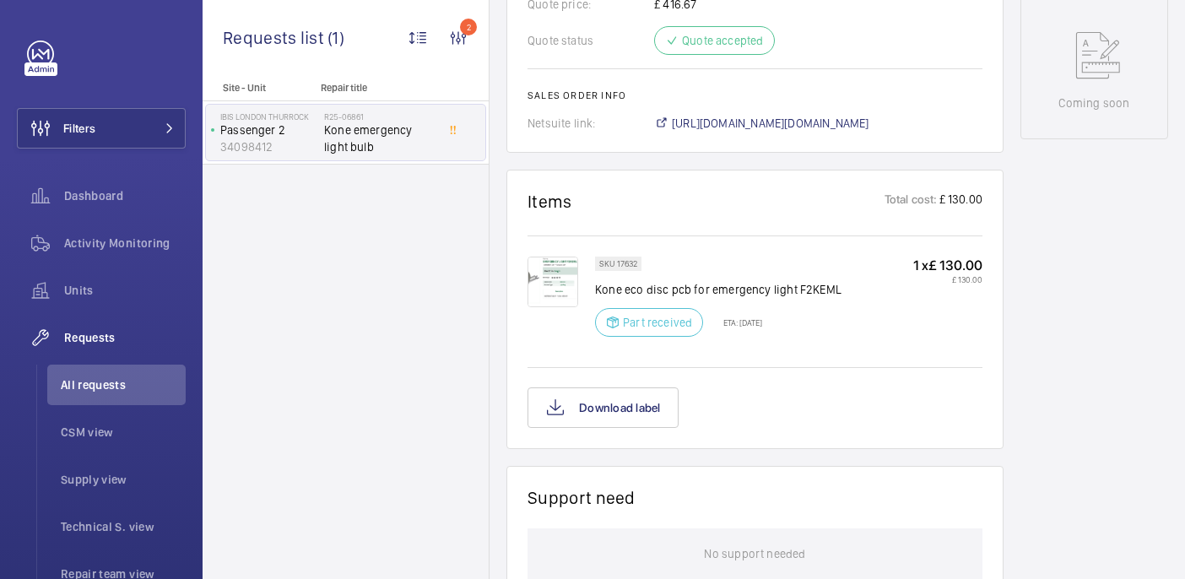
scroll to position [880, 0]
click at [571, 277] on img at bounding box center [552, 283] width 51 height 51
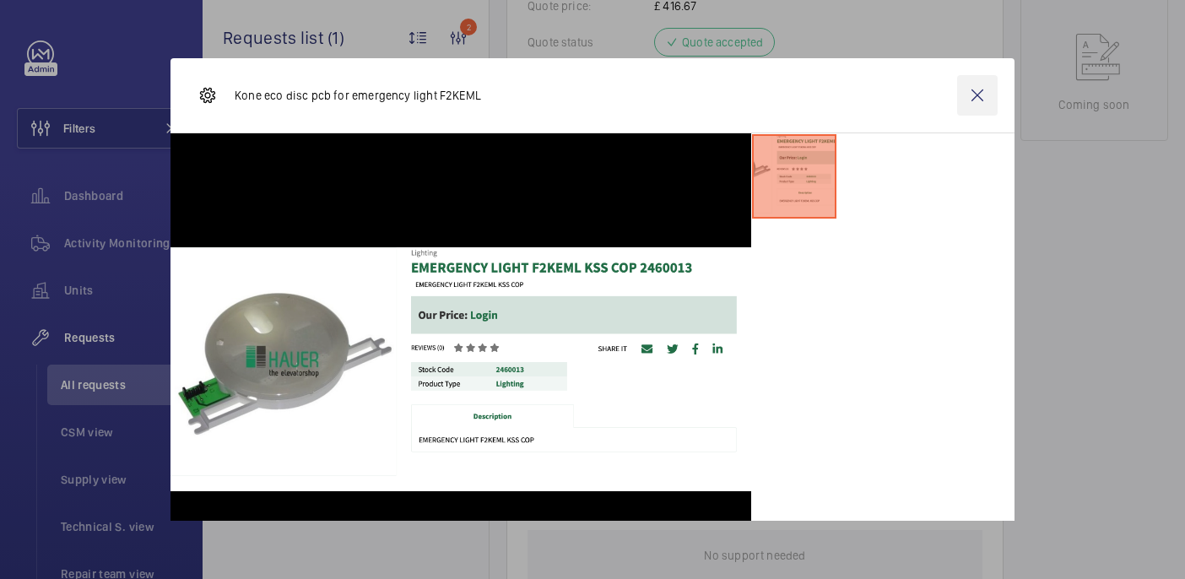
click at [977, 95] on wm-front-icon-button at bounding box center [977, 95] width 41 height 41
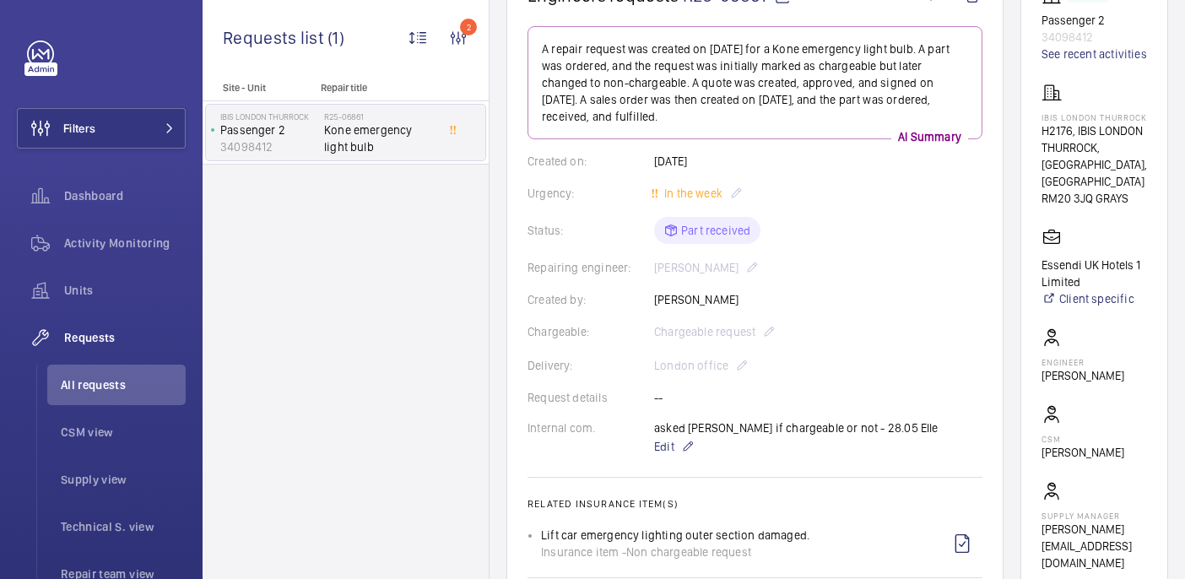
scroll to position [186, 0]
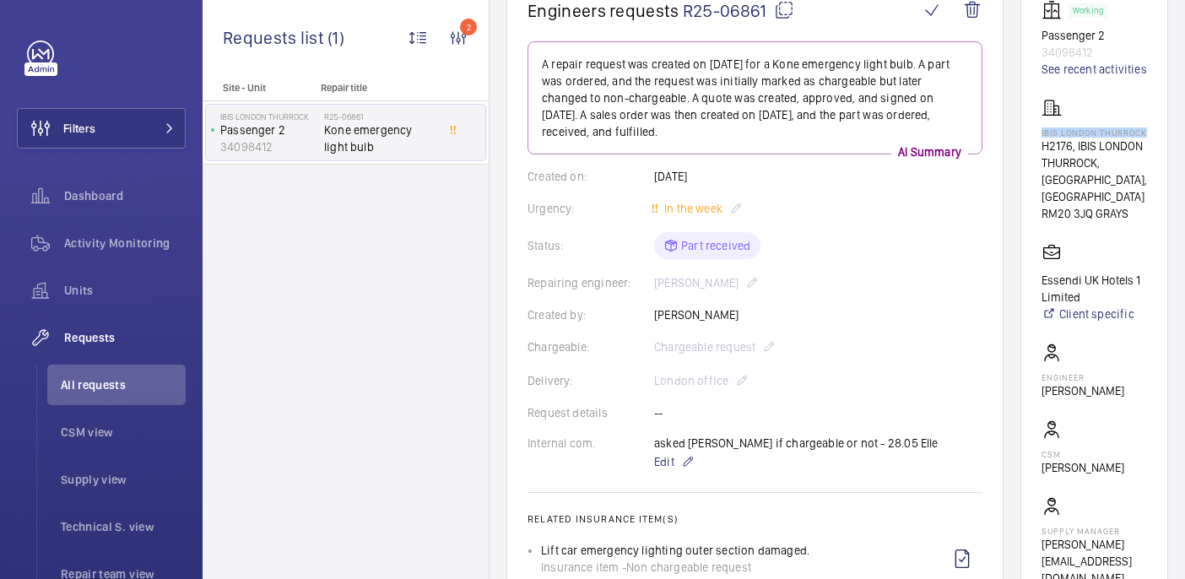
drag, startPoint x: 1073, startPoint y: 152, endPoint x: 1134, endPoint y: 160, distance: 62.1
click at [1134, 160] on wm-front-card "Working Passenger 2 34098412 See recent activities IBIS [GEOGRAPHIC_DATA], [GEO…" at bounding box center [1094, 293] width 148 height 629
copy p "IBIS LONDON THURROCK"
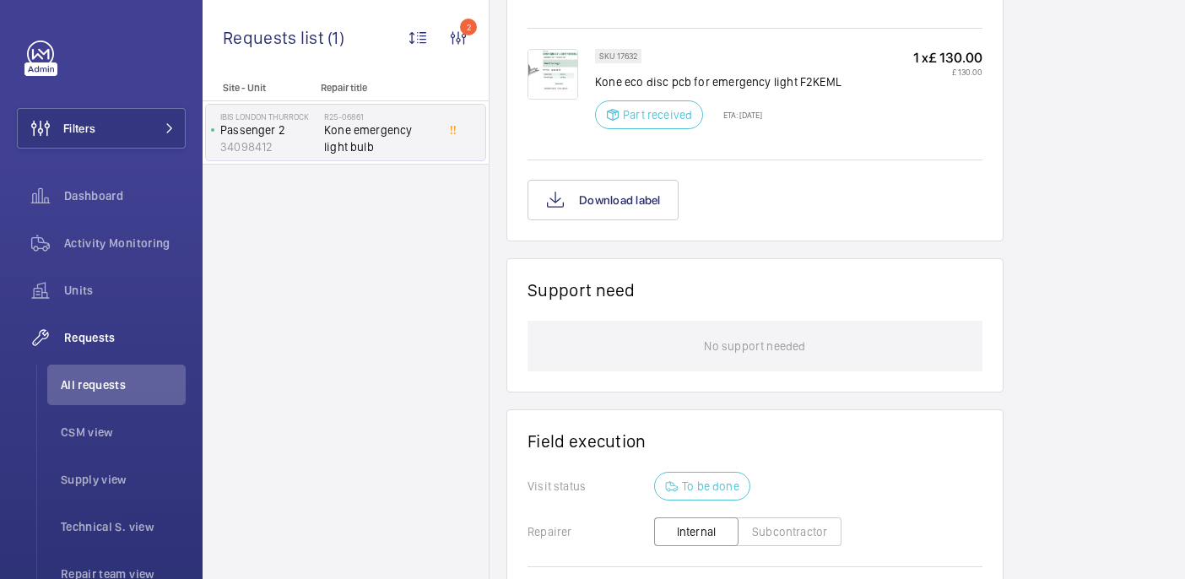
scroll to position [1064, 0]
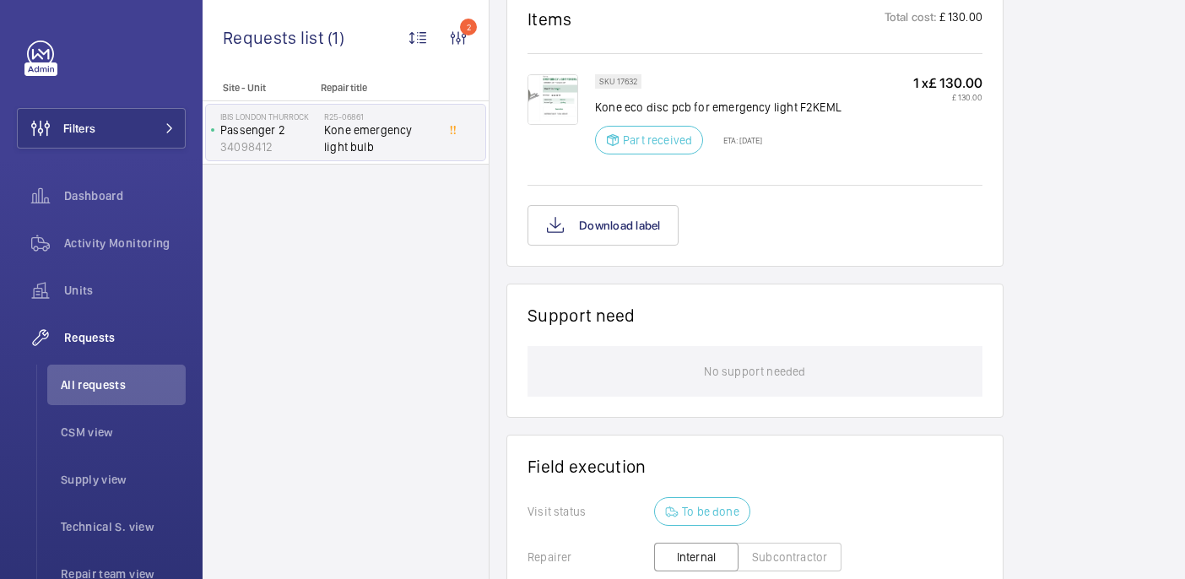
click at [569, 89] on img at bounding box center [552, 99] width 51 height 51
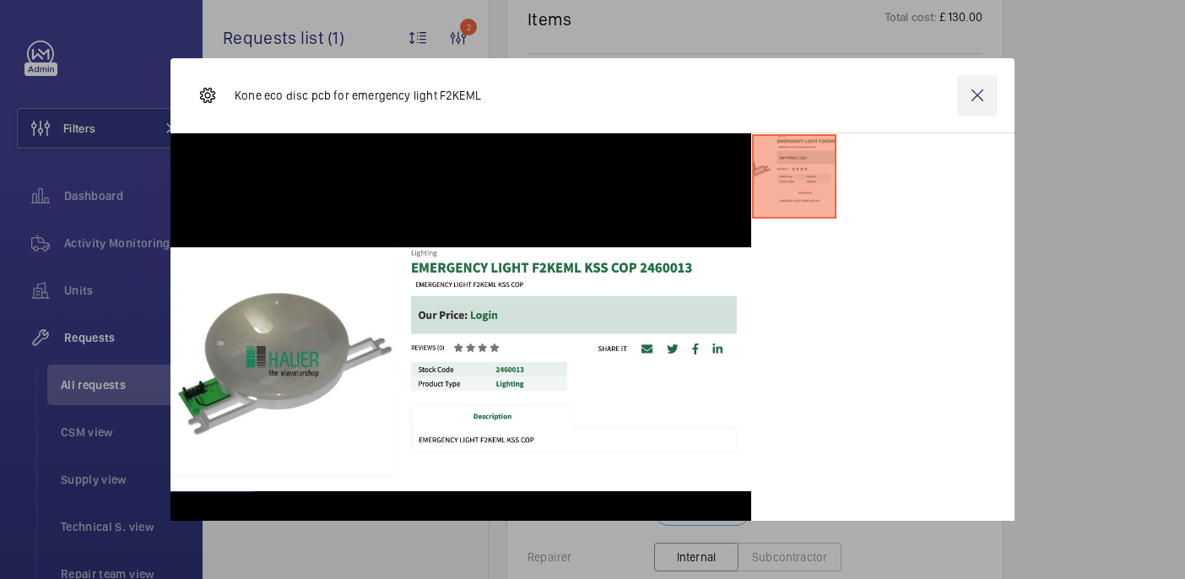
click at [981, 93] on wm-front-icon-button at bounding box center [977, 95] width 41 height 41
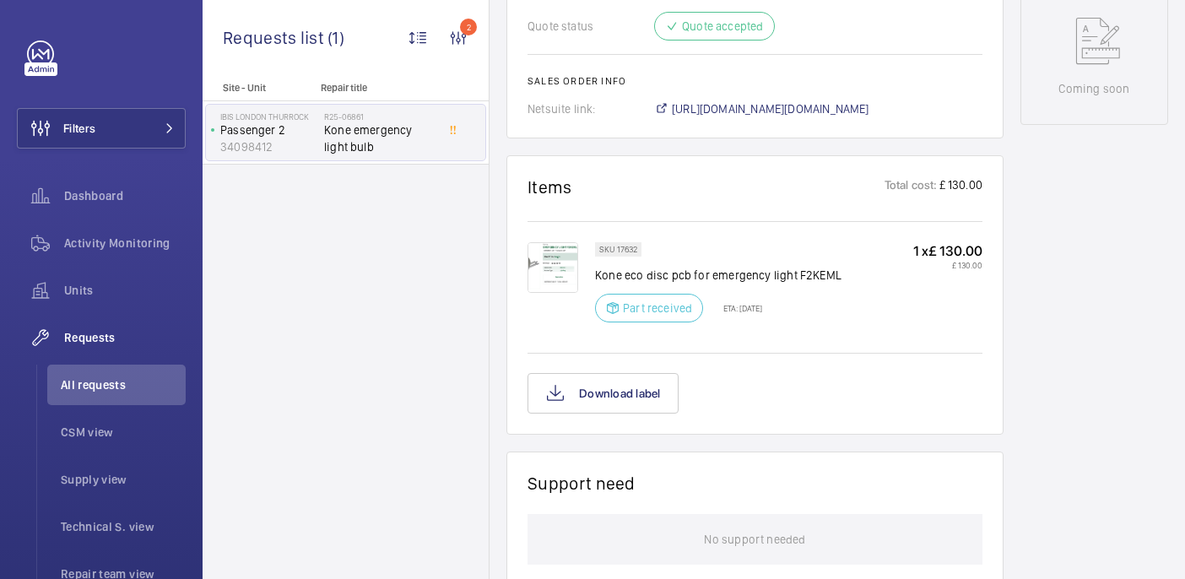
scroll to position [862, 0]
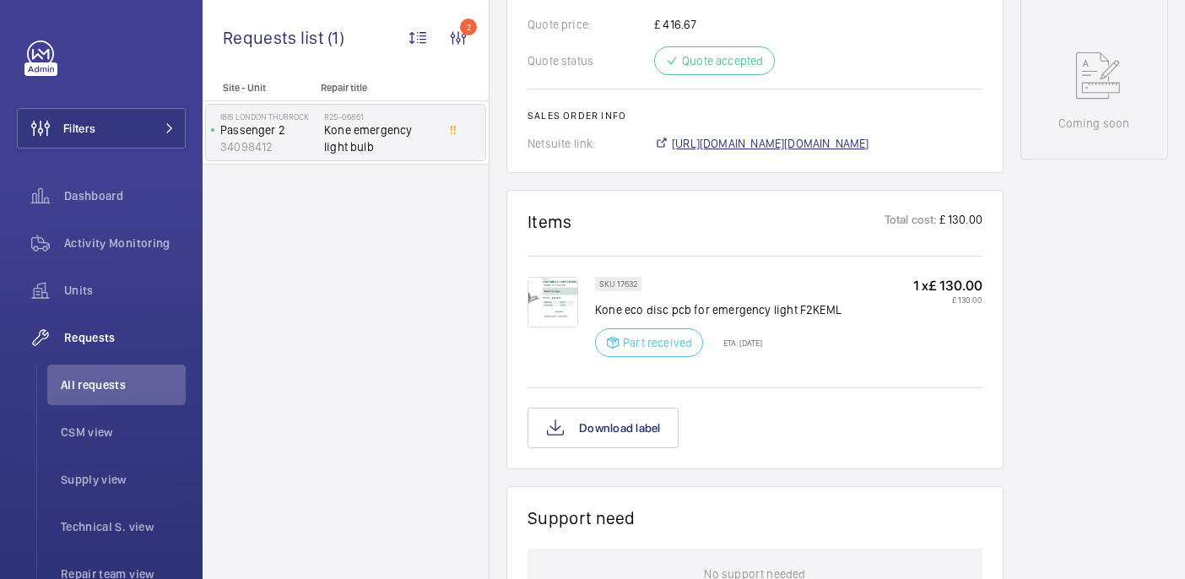
click at [768, 135] on span "https://6461500.app.netsuite.com/app/accounting/transactions/salesord.nl?id=286…" at bounding box center [770, 143] width 197 height 17
click at [549, 294] on img at bounding box center [552, 302] width 51 height 51
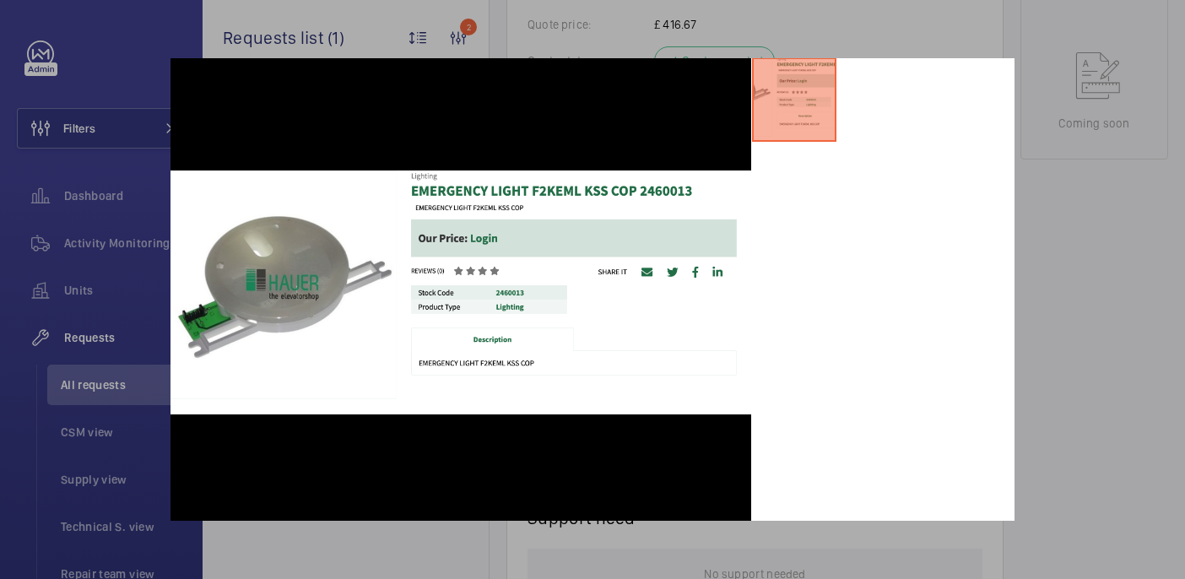
scroll to position [64, 0]
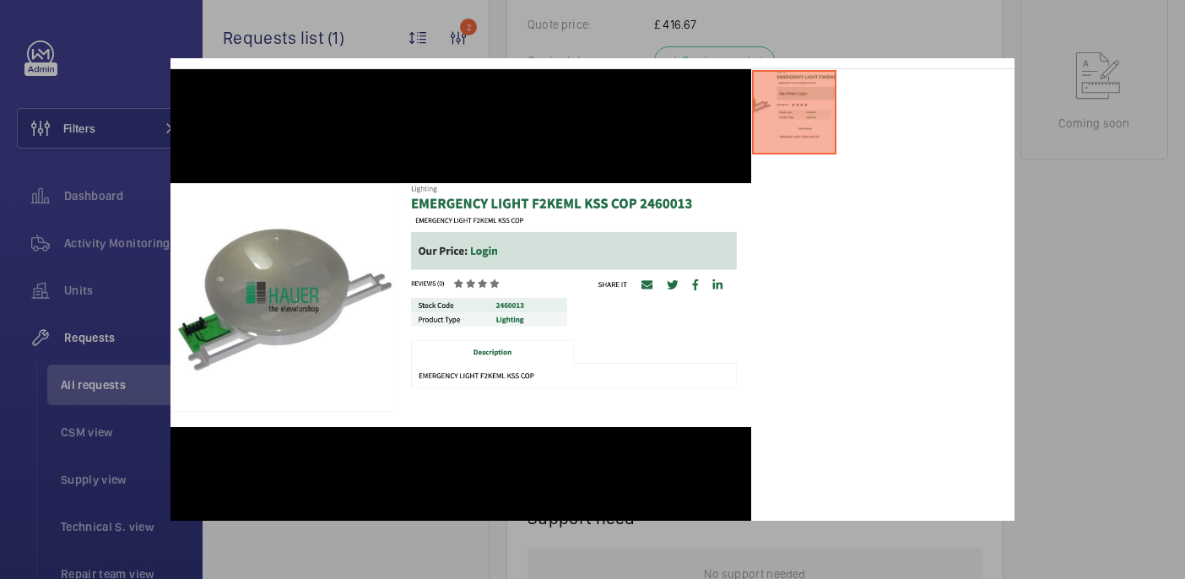
click at [1117, 375] on div at bounding box center [592, 289] width 1185 height 579
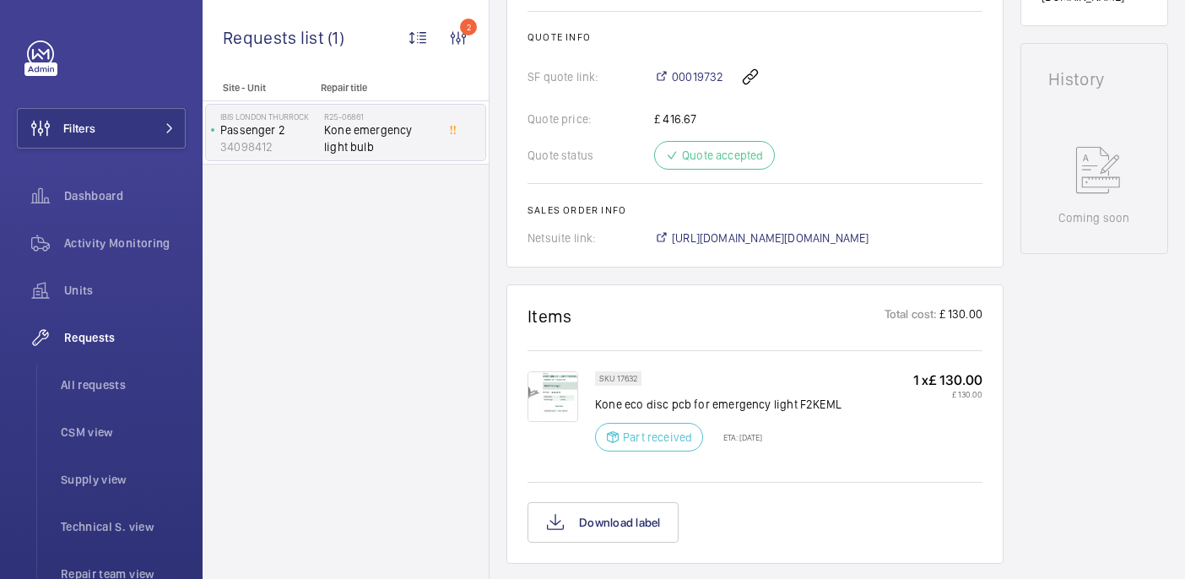
scroll to position [755, 0]
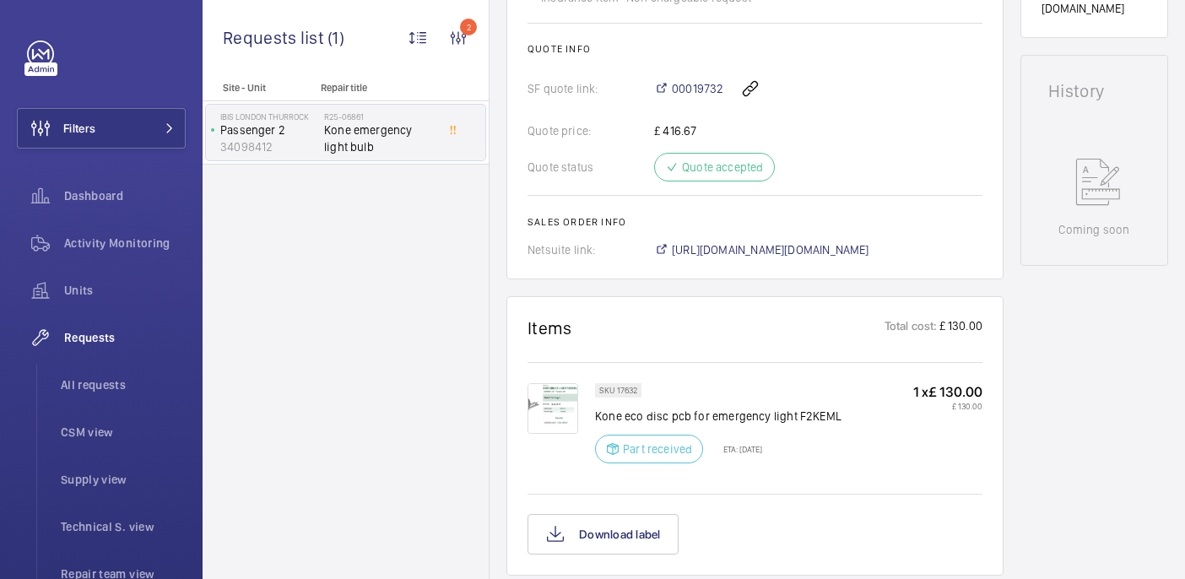
click at [544, 401] on img at bounding box center [552, 408] width 51 height 51
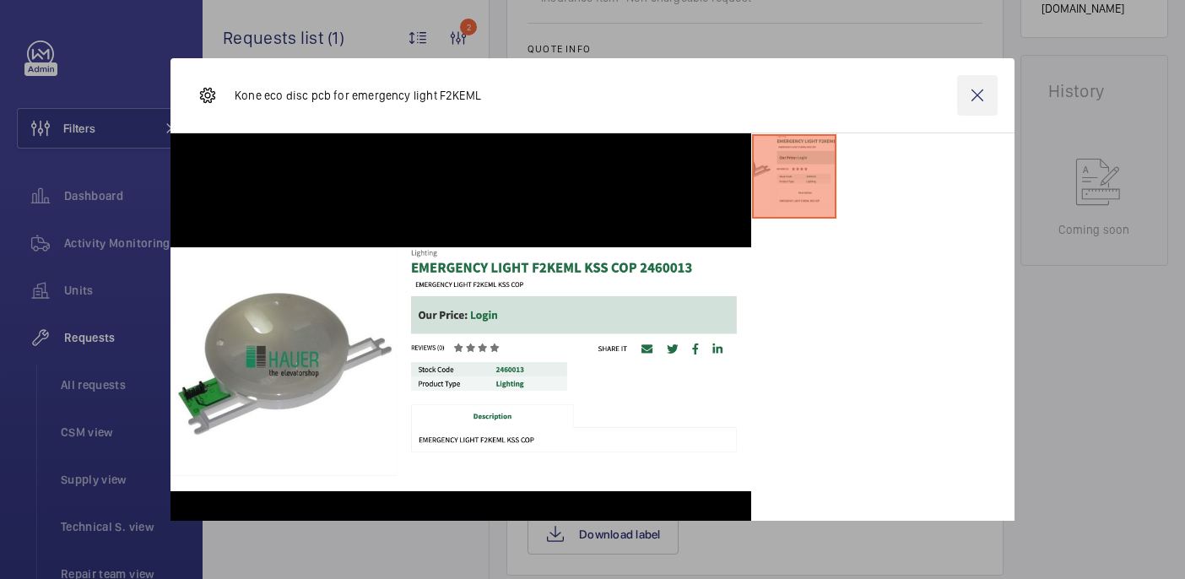
click at [979, 100] on wm-front-icon-button at bounding box center [977, 95] width 41 height 41
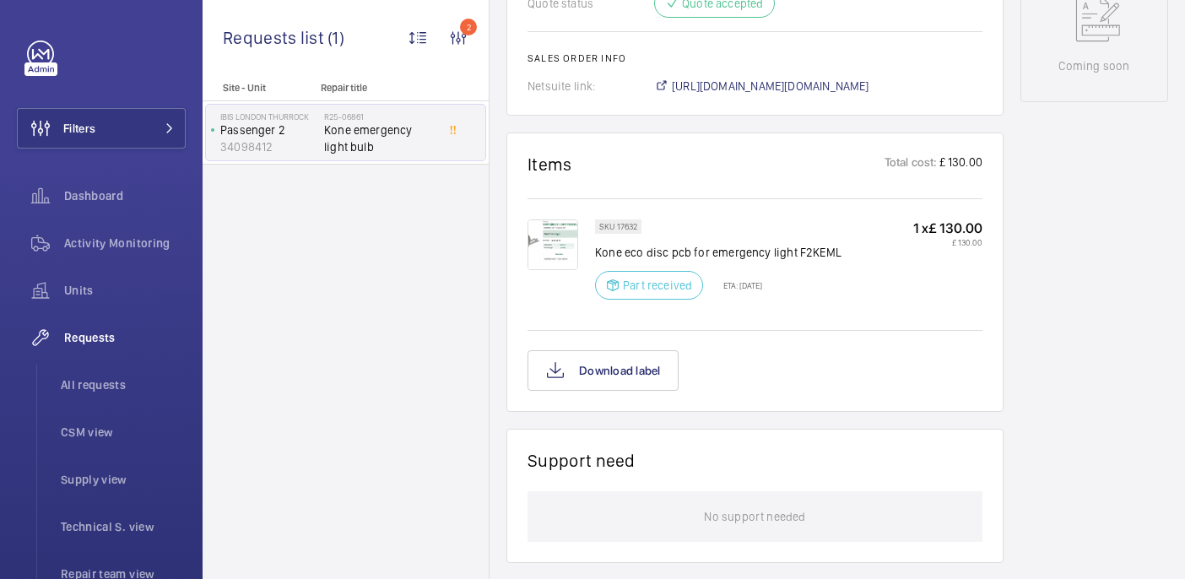
scroll to position [893, 0]
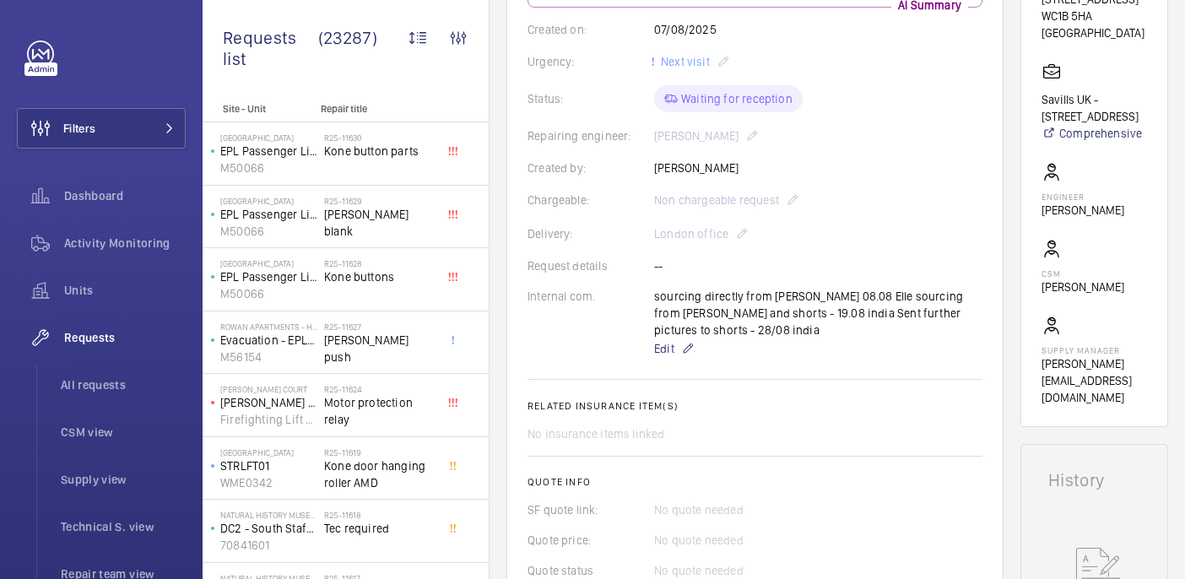
scroll to position [333, 0]
click at [669, 339] on span "Edit" at bounding box center [664, 347] width 20 height 17
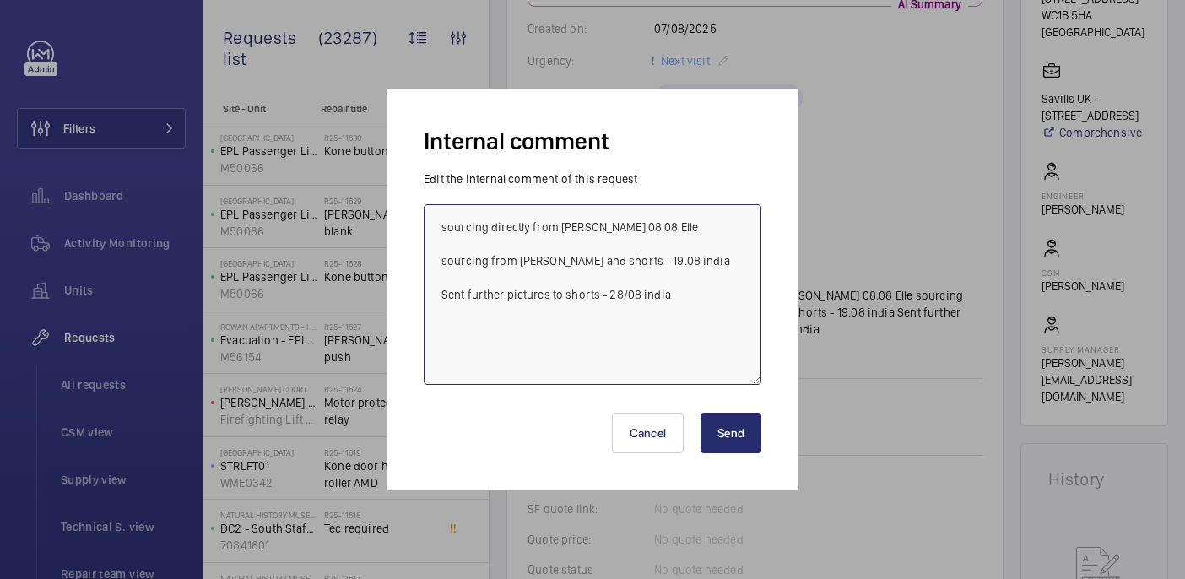
click at [674, 300] on textarea "sourcing directly from [PERSON_NAME] 08.08 Elle sourcing from [PERSON_NAME] and…" at bounding box center [593, 294] width 338 height 181
drag, startPoint x: 684, startPoint y: 299, endPoint x: 397, endPoint y: 300, distance: 287.8
click at [397, 300] on div "Internal comment Edit the internal comment of this request sourcing directly fr…" at bounding box center [593, 290] width 412 height 402
type textarea "sourcing directly from [PERSON_NAME] 08.08 Elle sourcing from [PERSON_NAME] and…"
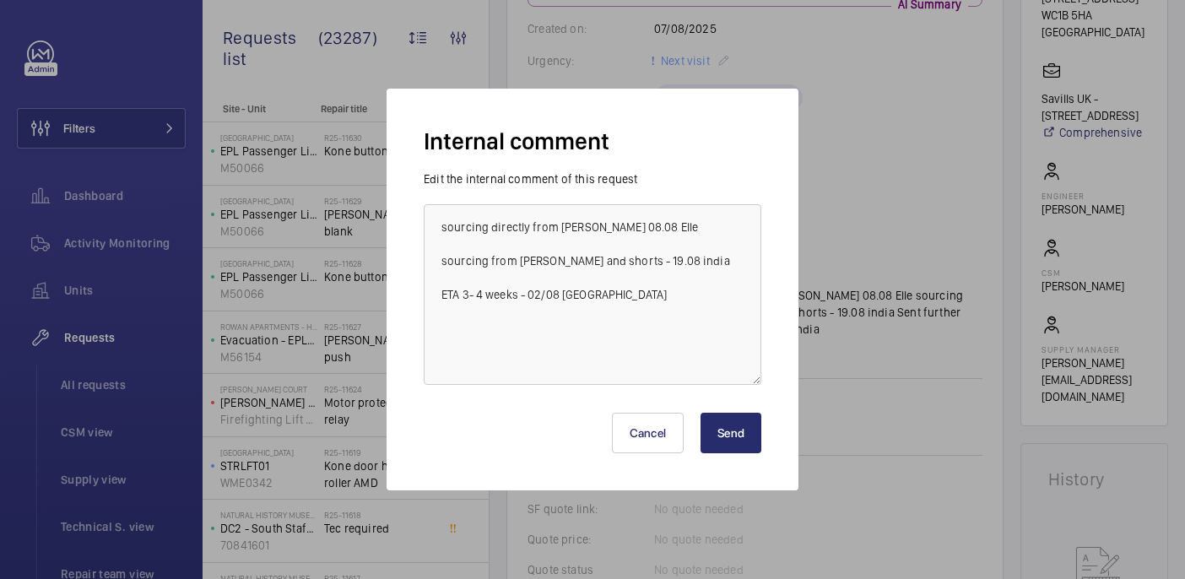
click at [730, 436] on button "Send" at bounding box center [730, 433] width 61 height 41
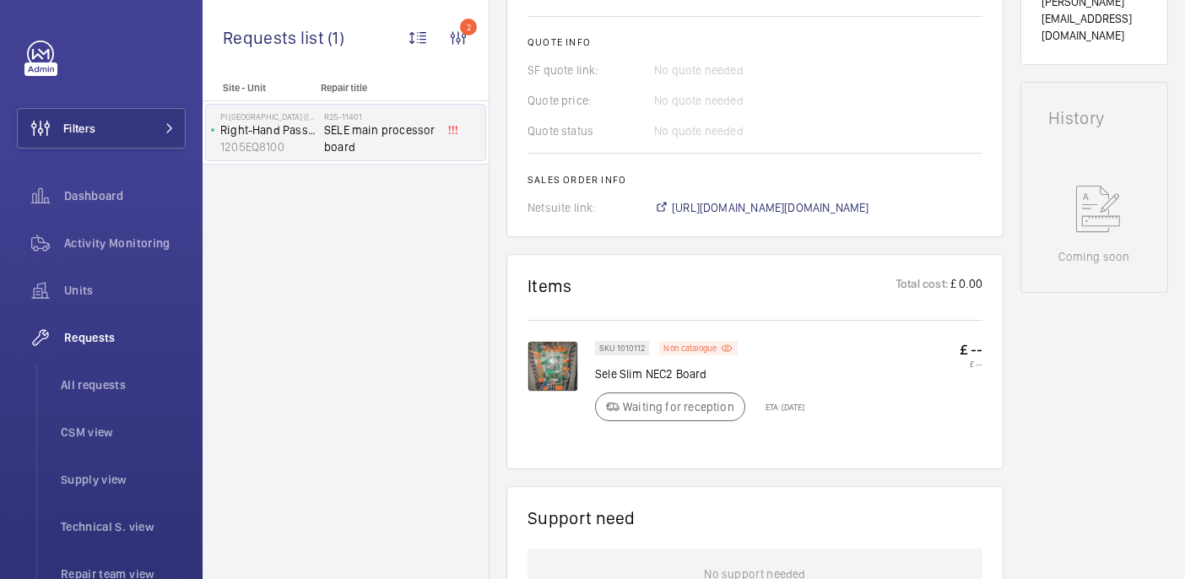
scroll to position [434, 0]
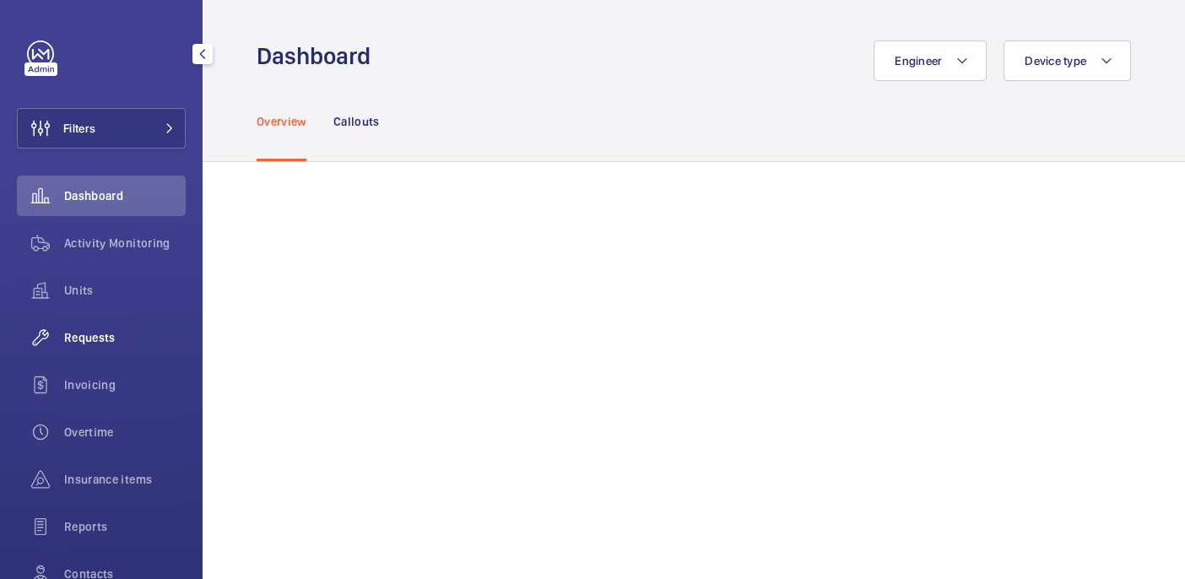
click at [76, 351] on div "Requests" at bounding box center [101, 337] width 169 height 41
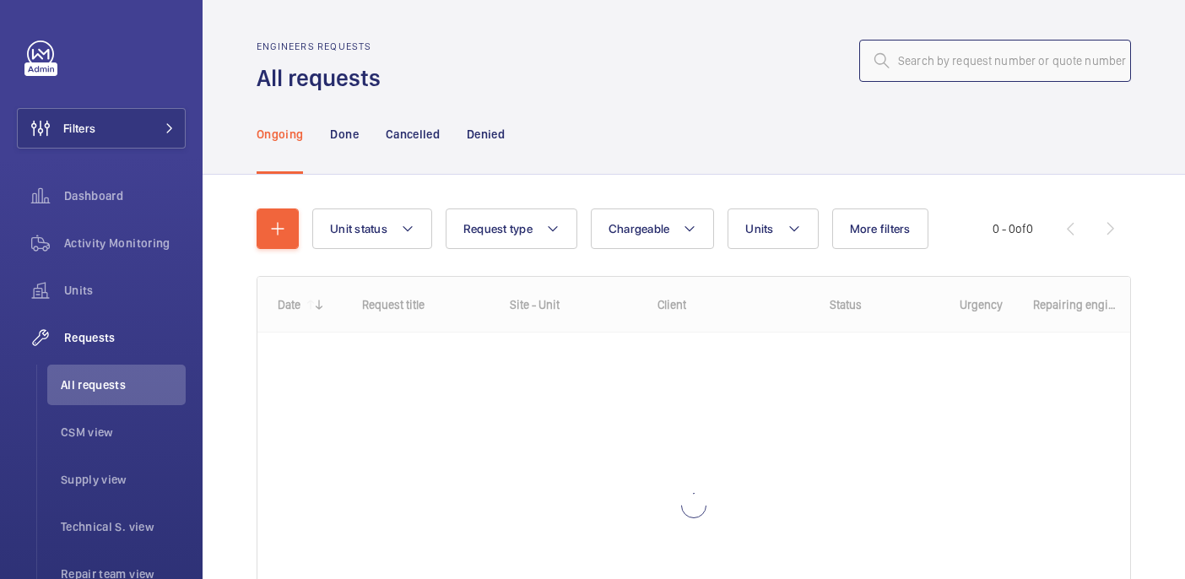
click at [944, 62] on input "text" at bounding box center [995, 61] width 272 height 42
paste input "R25-11527"
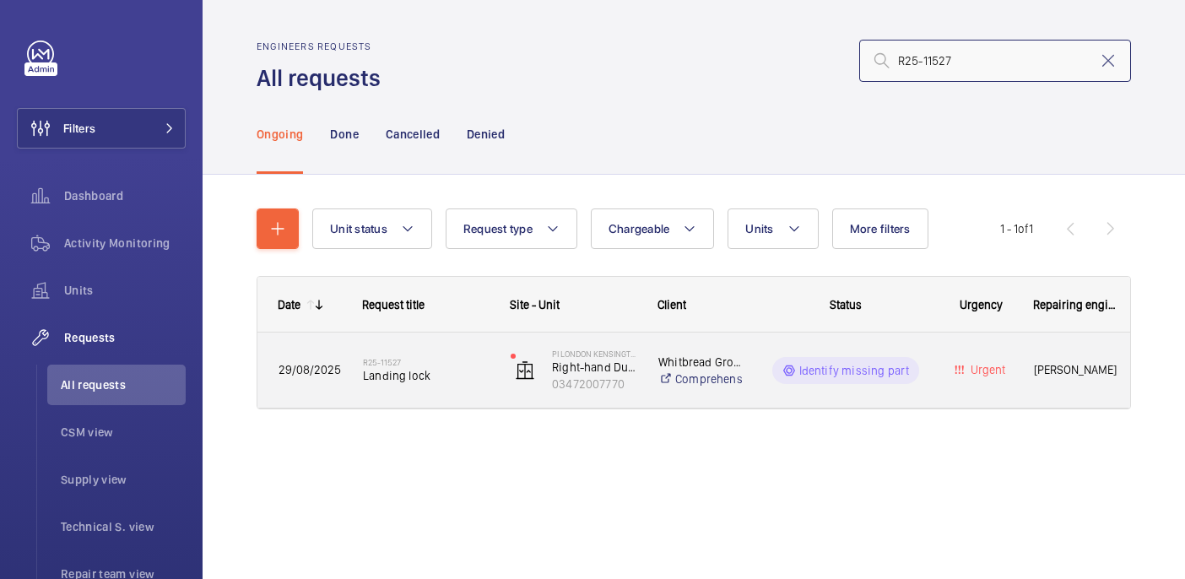
type input "R25-11527"
click at [435, 365] on h2 "R25-11527" at bounding box center [426, 362] width 126 height 10
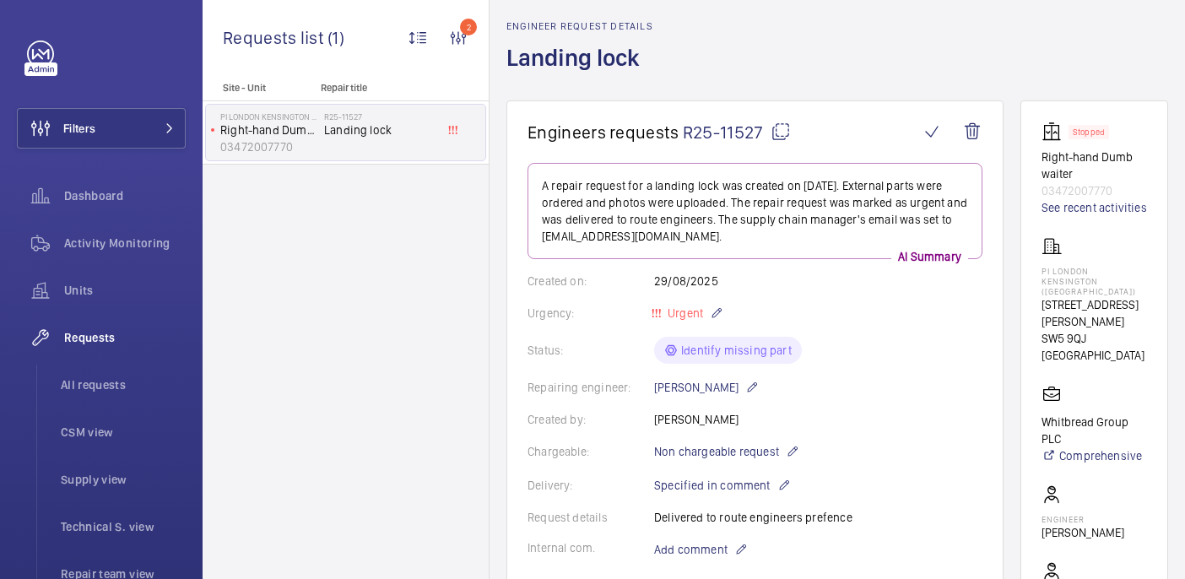
scroll to position [62, 0]
drag, startPoint x: 1037, startPoint y: 272, endPoint x: 1160, endPoint y: 286, distance: 124.1
click at [1160, 286] on wm-front-card "Stopped Right-hand Dumb waiter 03472007770 See recent activities PI London Kens…" at bounding box center [1094, 426] width 148 height 649
copy p "PI London Kensington (Olympia)"
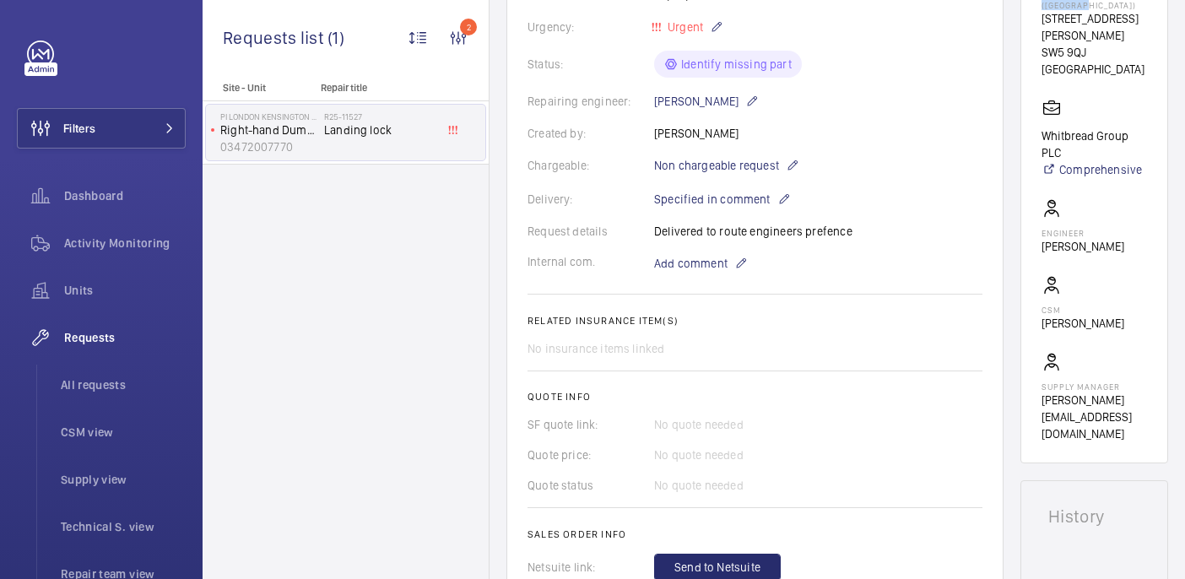
scroll to position [824, 0]
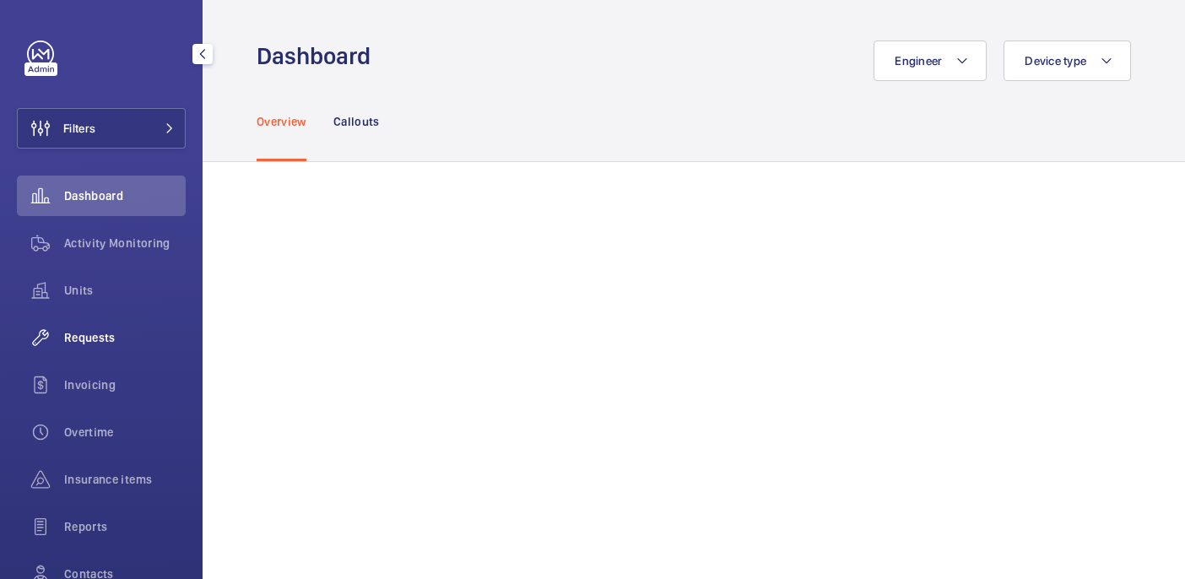
click at [84, 349] on div "Requests" at bounding box center [101, 337] width 169 height 41
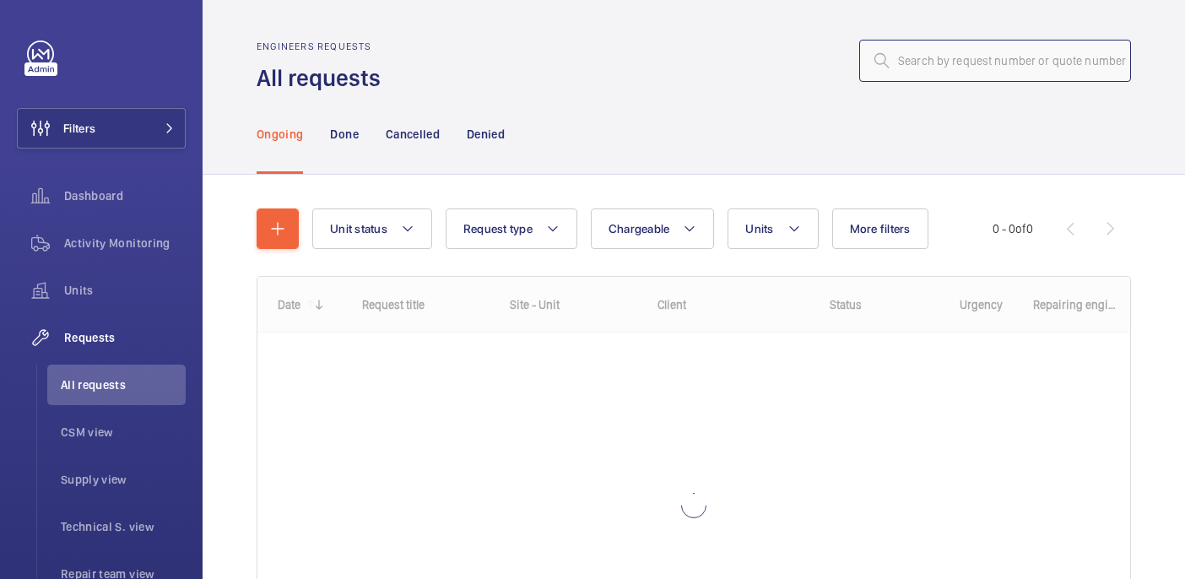
click at [928, 66] on input "text" at bounding box center [995, 61] width 272 height 42
paste input "R24-11668"
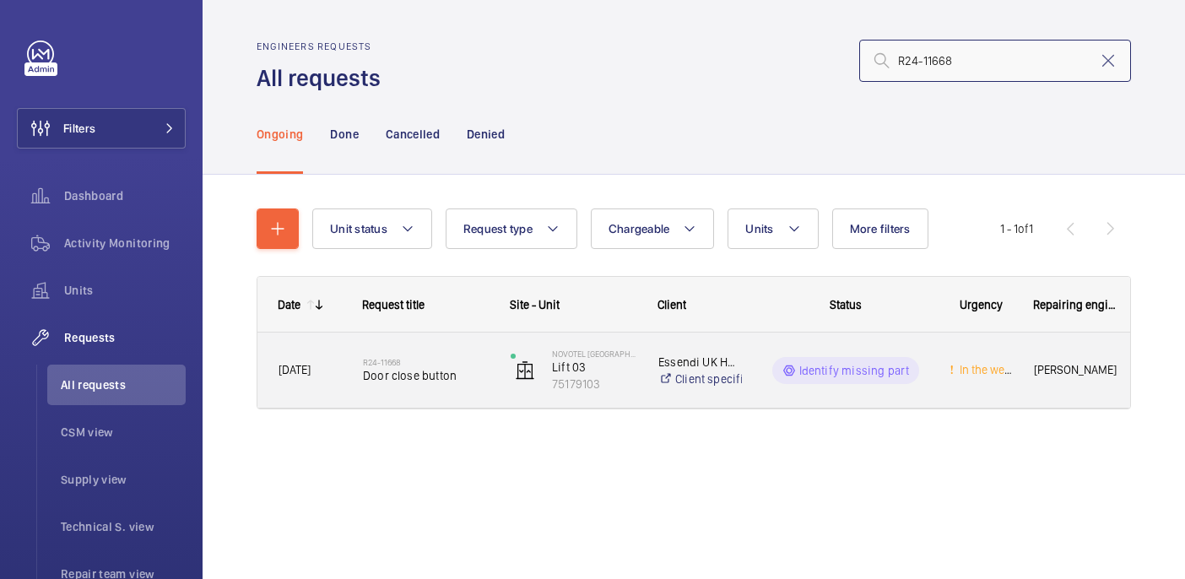
type input "R24-11668"
click at [428, 367] on span "Door close button" at bounding box center [426, 375] width 126 height 17
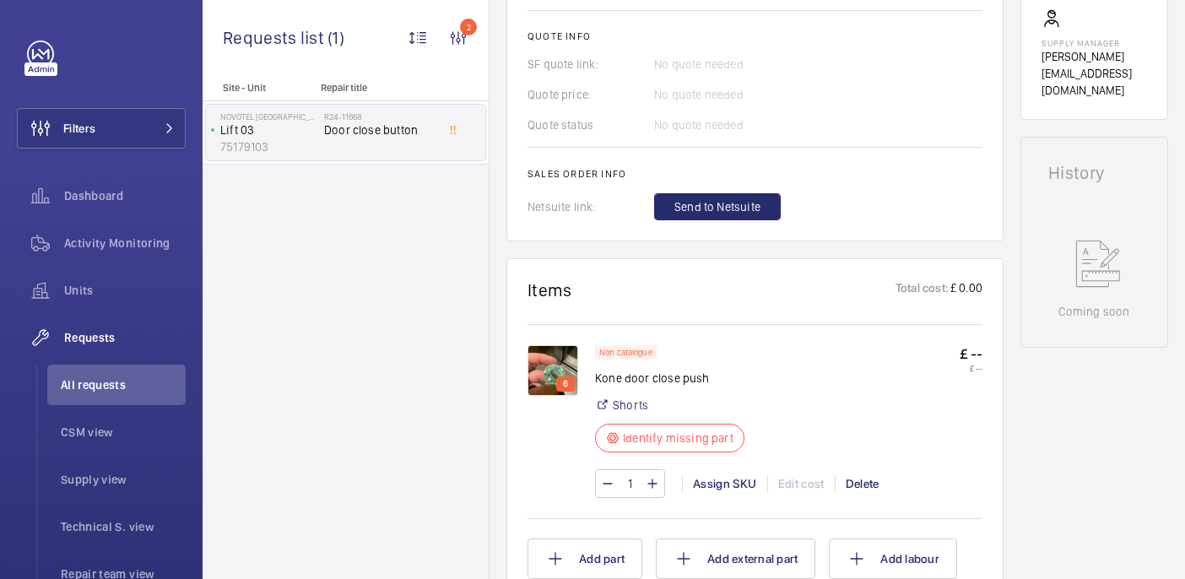
scroll to position [757, 0]
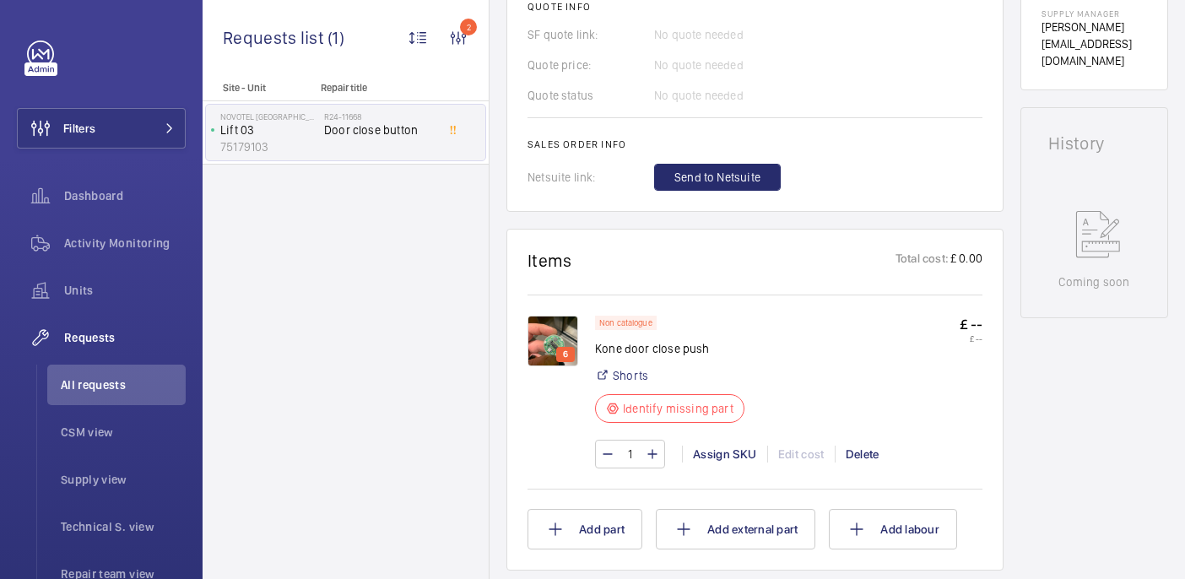
click at [562, 333] on img at bounding box center [552, 341] width 51 height 51
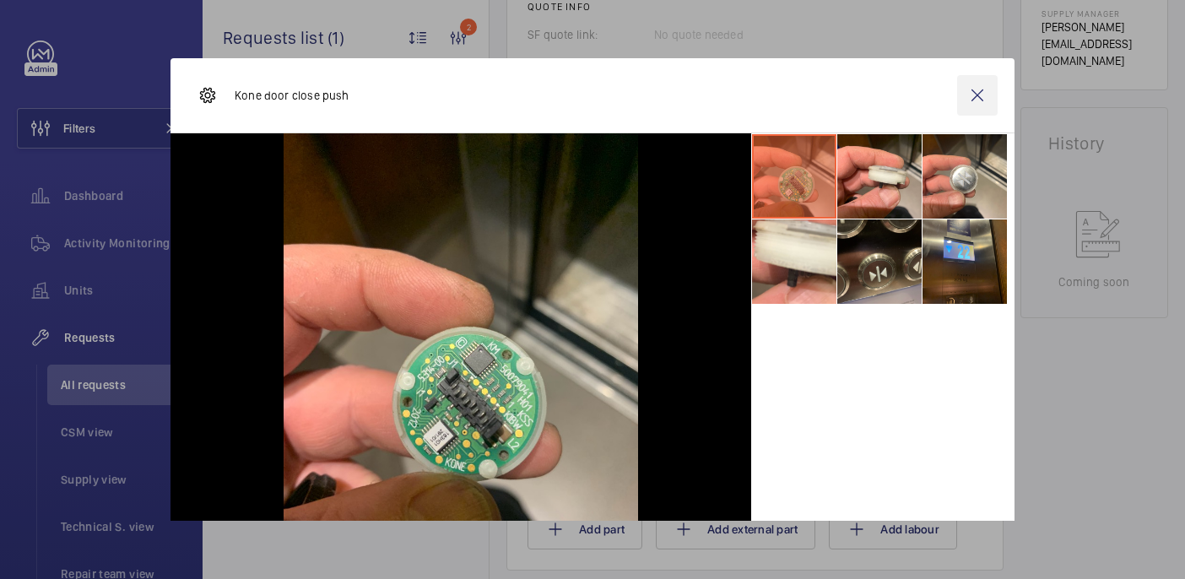
click at [980, 100] on wm-front-icon-button at bounding box center [977, 95] width 41 height 41
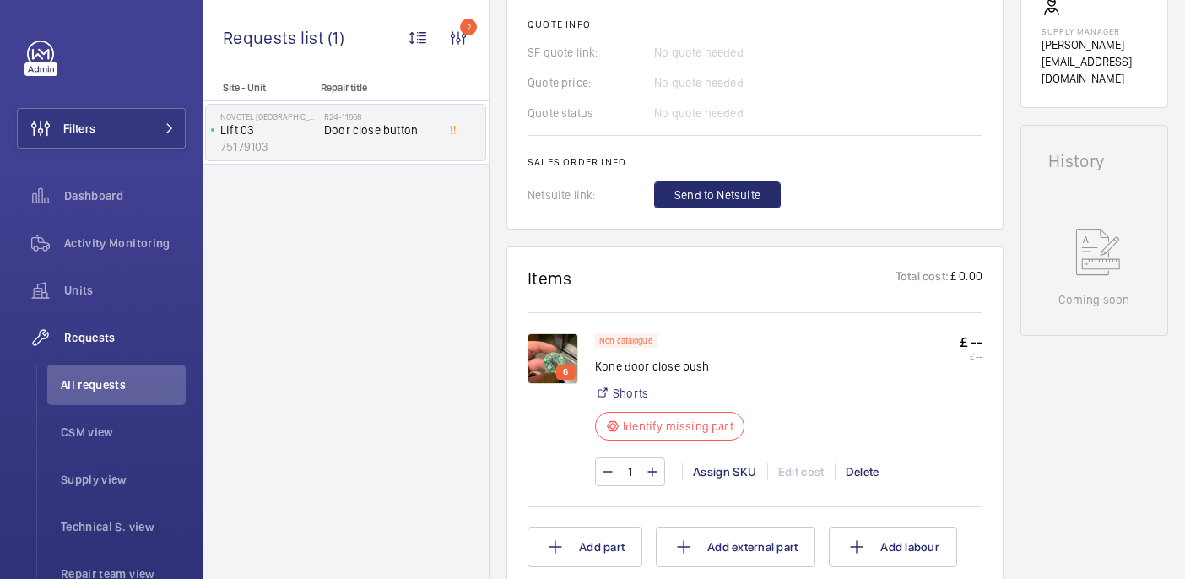
scroll to position [776, 0]
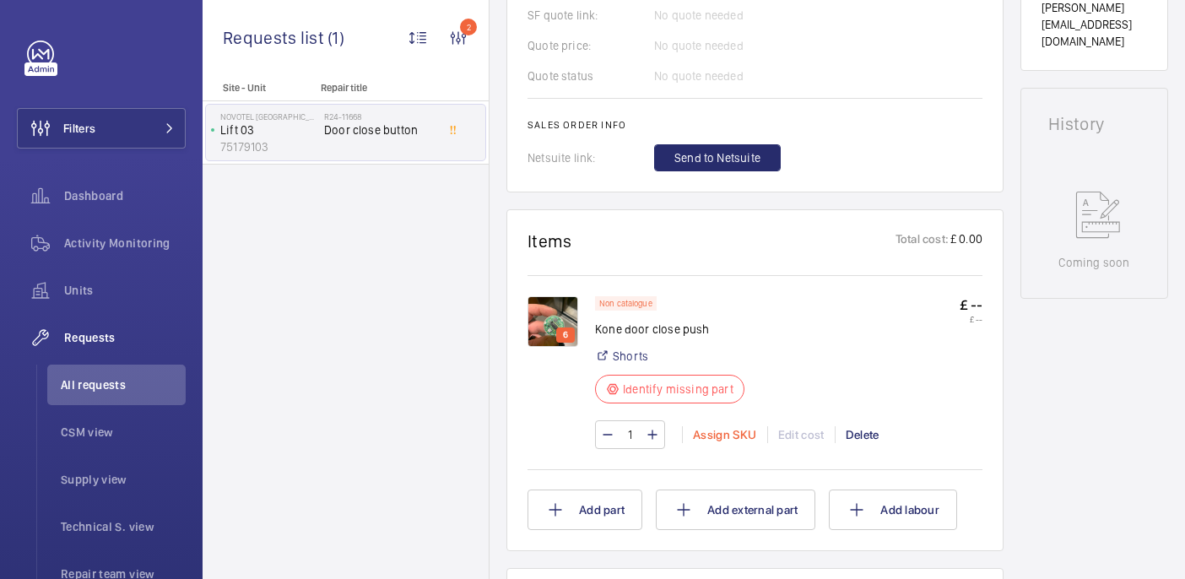
click at [714, 435] on div "Assign SKU" at bounding box center [724, 434] width 85 height 17
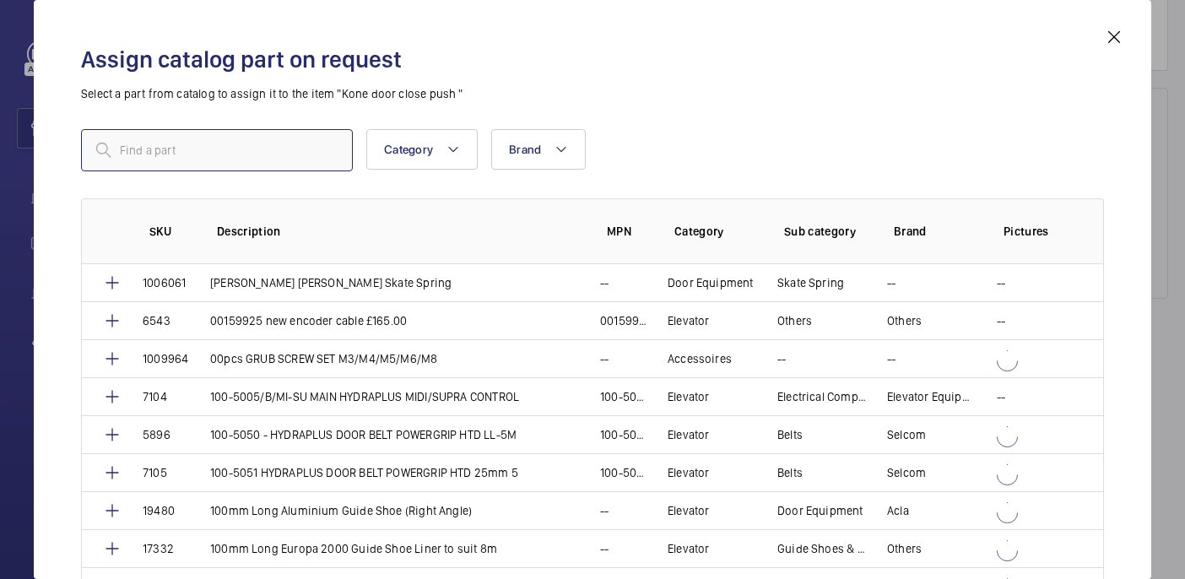
click at [213, 165] on input "text" at bounding box center [217, 150] width 272 height 42
paste input "19200"
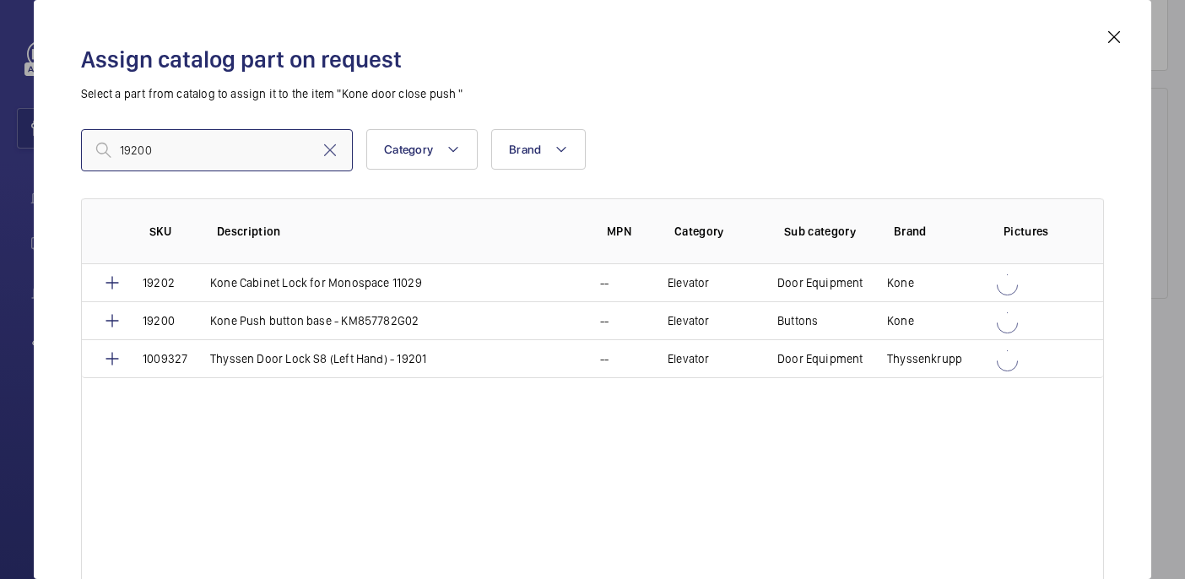
click at [125, 152] on input "19200" at bounding box center [217, 150] width 272 height 42
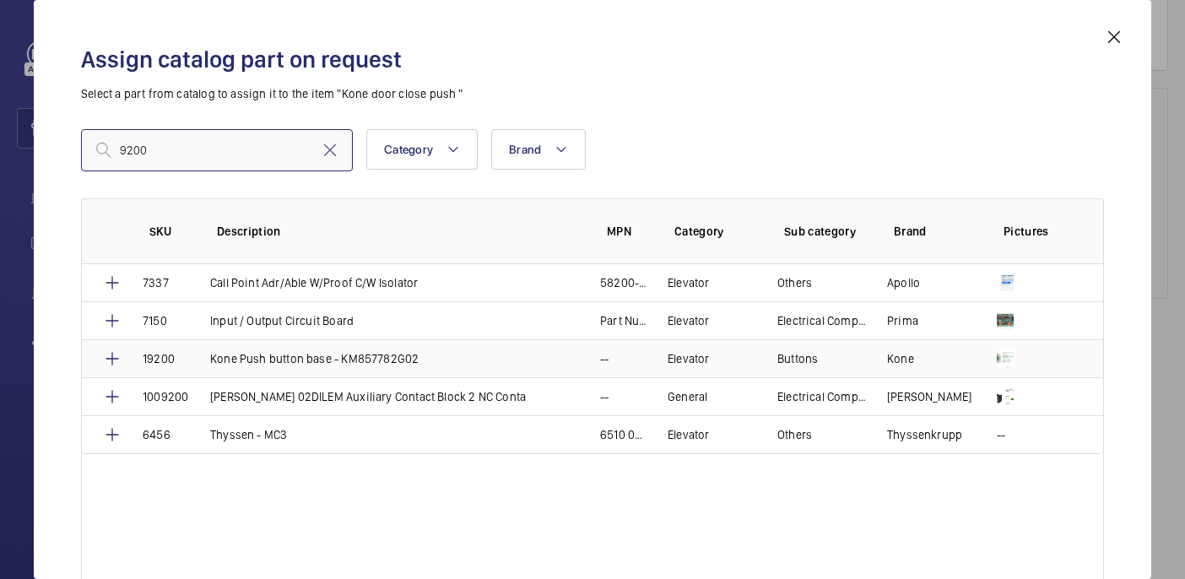
type input "9200"
click at [116, 362] on mat-icon at bounding box center [112, 359] width 20 height 20
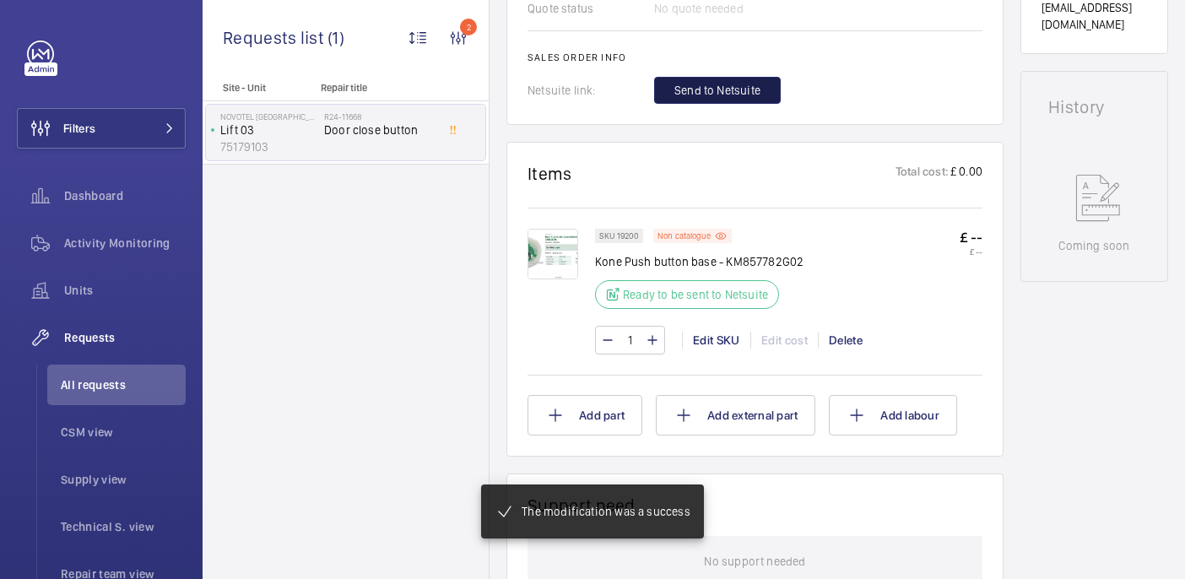
click at [737, 99] on span "Send to Netsuite" at bounding box center [717, 90] width 86 height 17
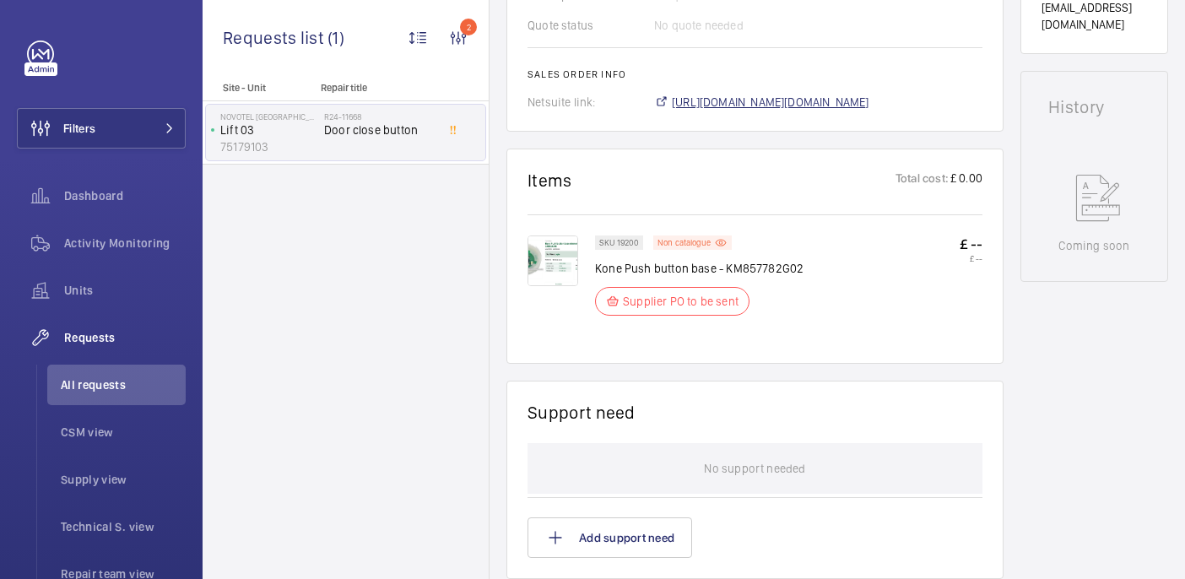
scroll to position [810, 0]
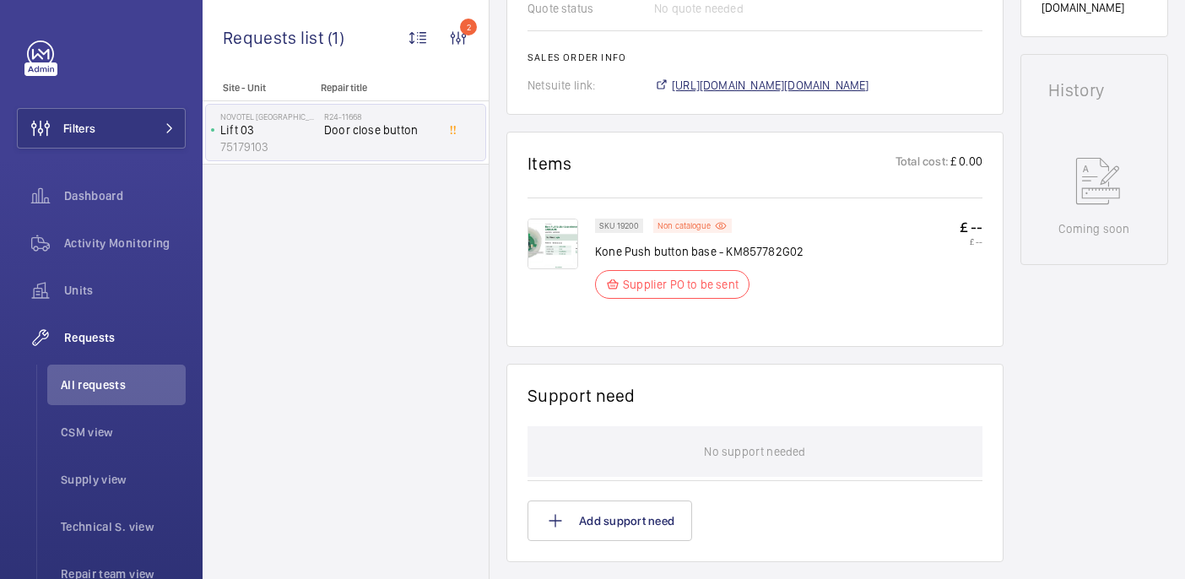
click at [753, 88] on span "https://6461500.app.netsuite.com/app/accounting/transactions/salesord.nl?id=297…" at bounding box center [770, 85] width 197 height 17
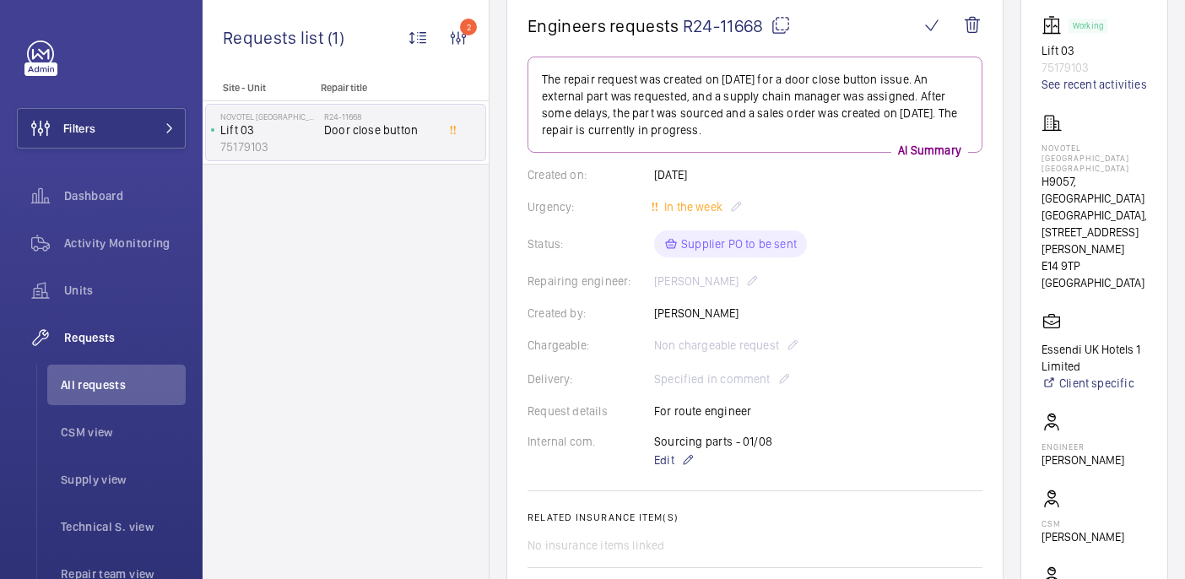
scroll to position [163, 0]
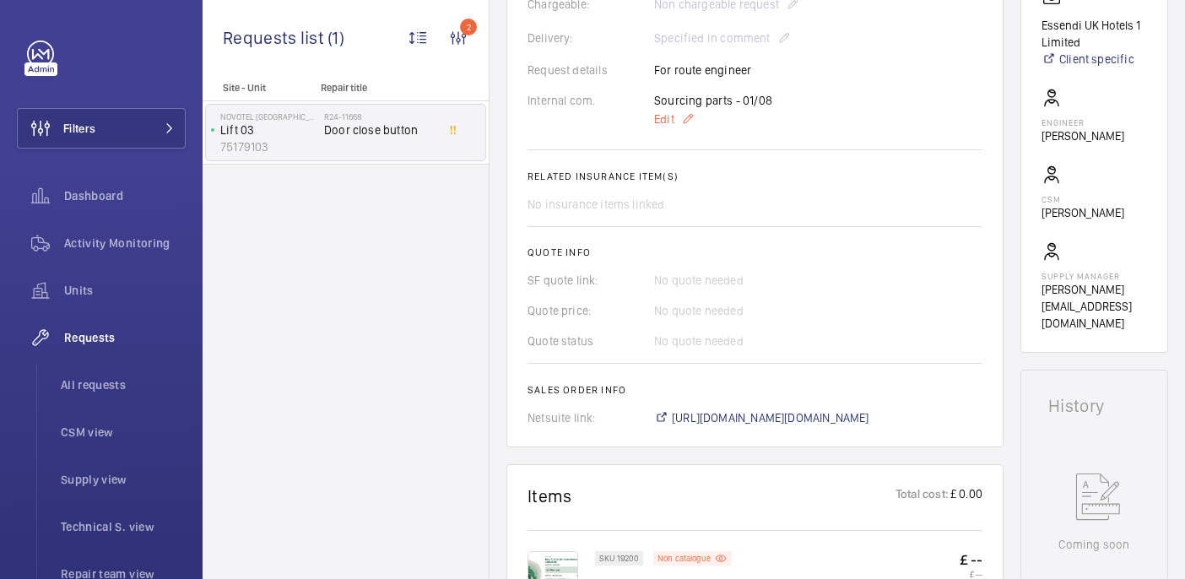
click at [666, 125] on span "Edit" at bounding box center [664, 119] width 20 height 17
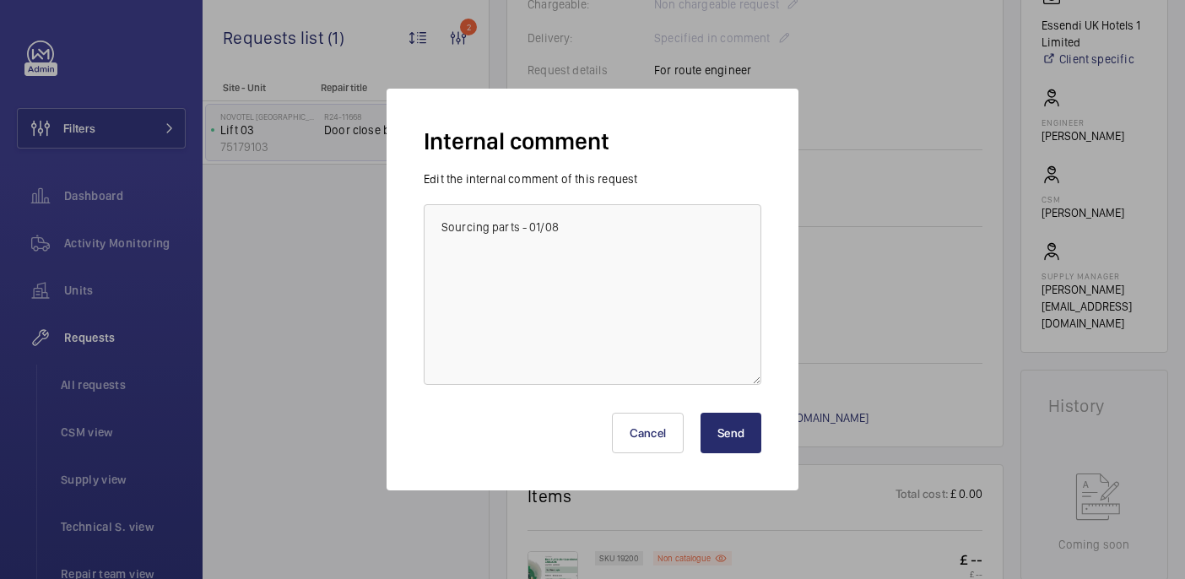
scroll to position [495, 0]
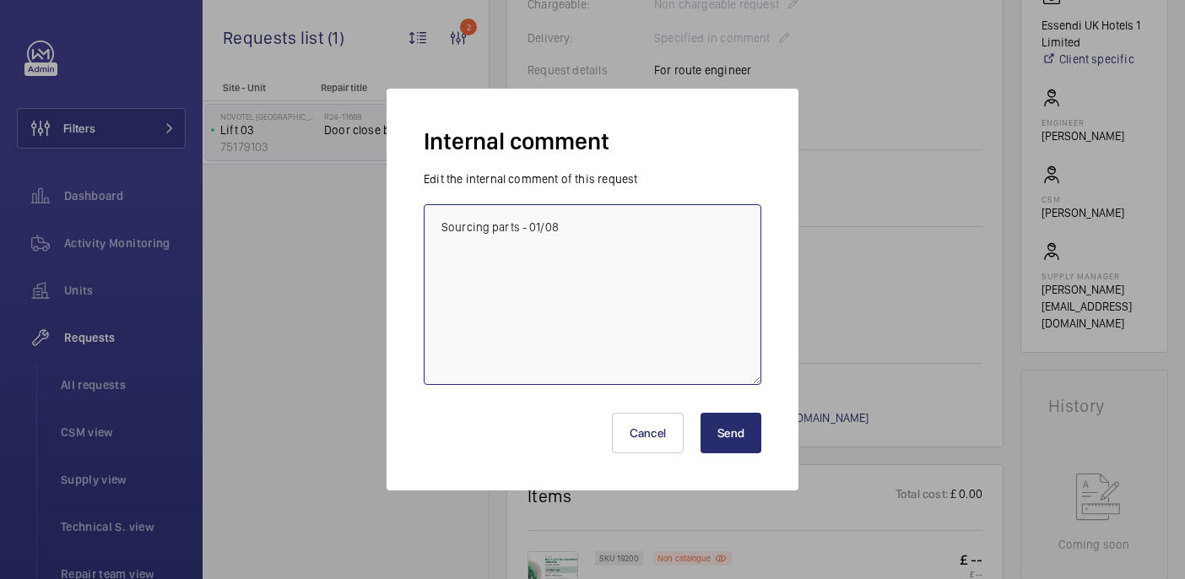
click at [647, 233] on textarea "Sourcing parts - 01/08" at bounding box center [593, 294] width 338 height 181
type textarea "Sourcing parts - 01/08 ETA - 1-2 days - 02/08 [GEOGRAPHIC_DATA]"
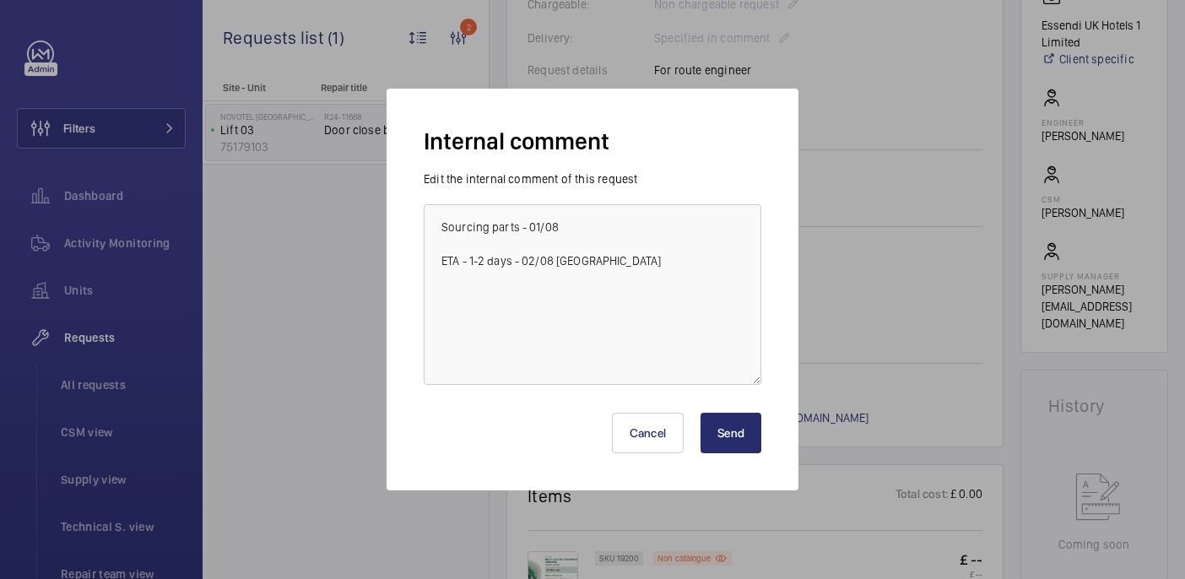
click at [729, 430] on button "Send" at bounding box center [730, 433] width 61 height 41
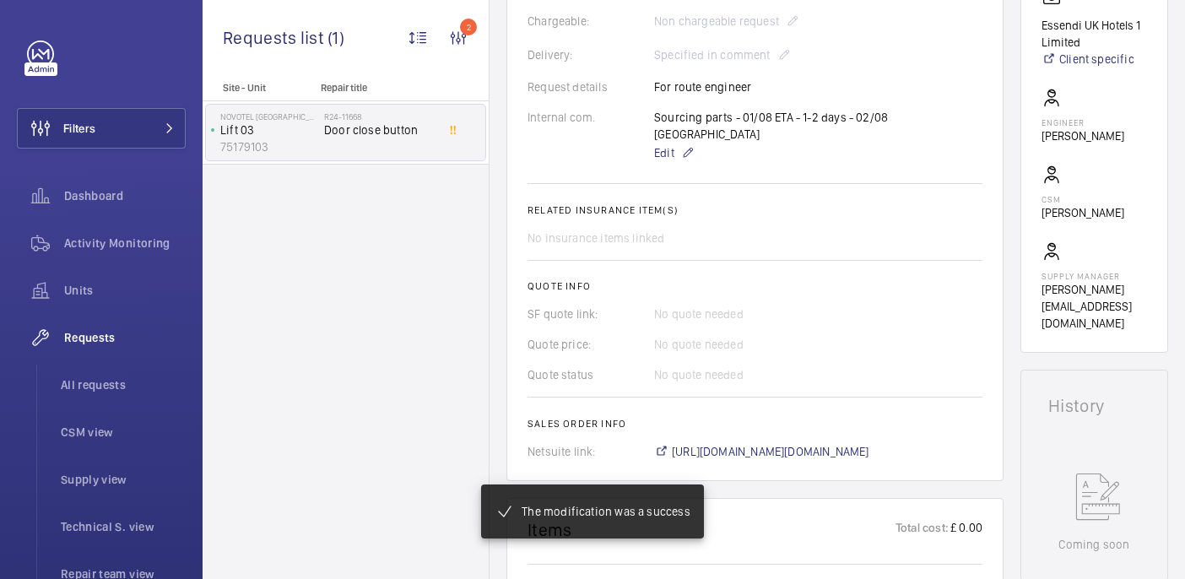
scroll to position [545, 0]
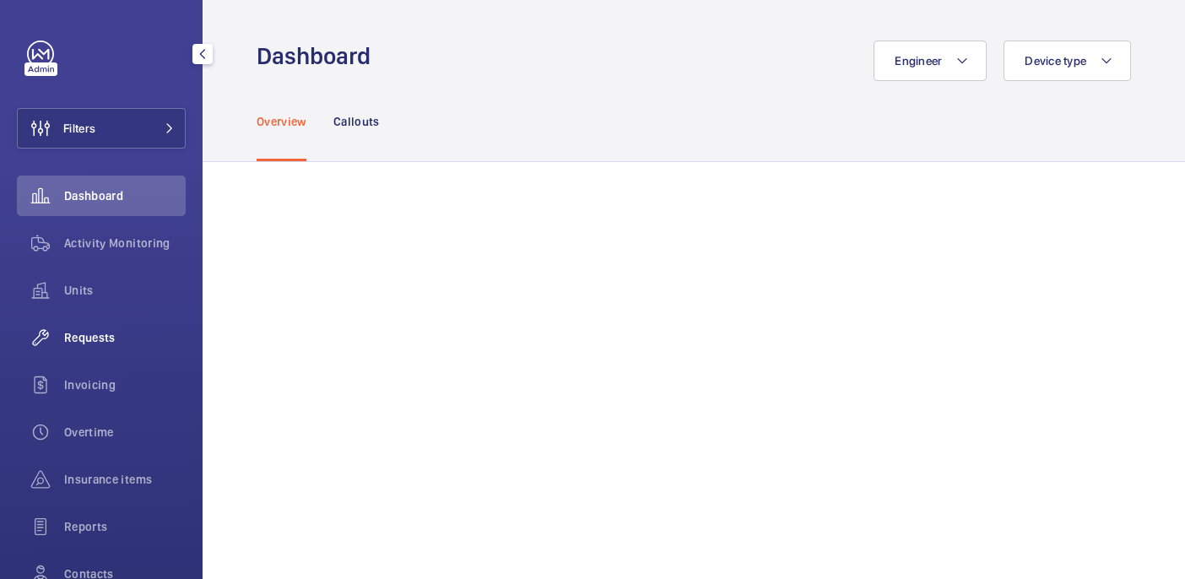
click at [100, 335] on span "Requests" at bounding box center [125, 337] width 122 height 17
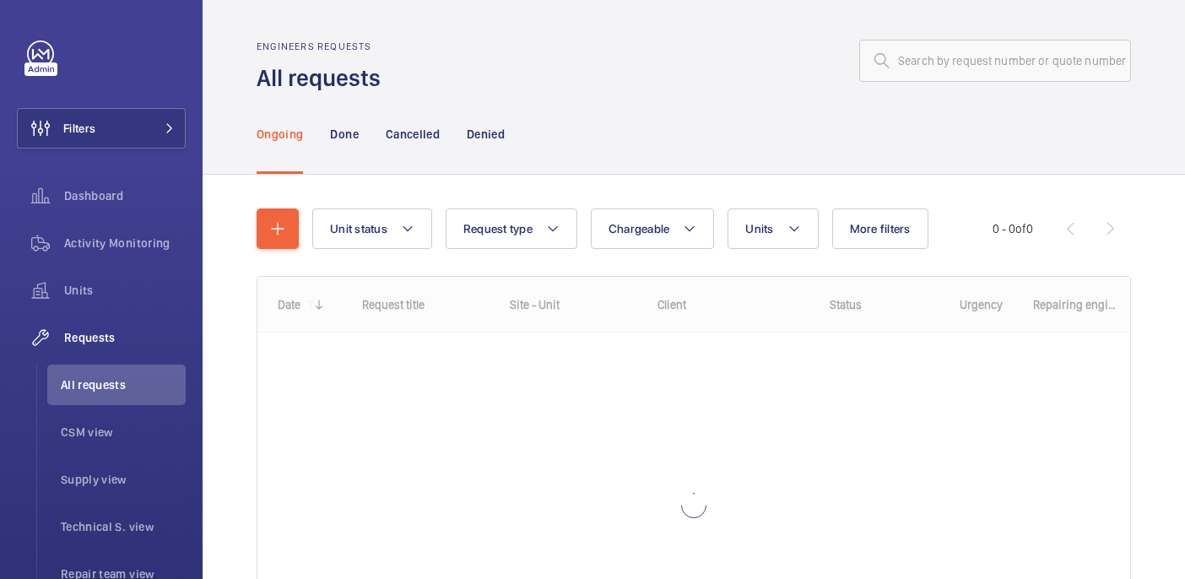
click at [922, 38] on wm-front-admin-header "Engineers requests All requests" at bounding box center [694, 47] width 982 height 94
click at [922, 60] on input "text" at bounding box center [995, 61] width 272 height 42
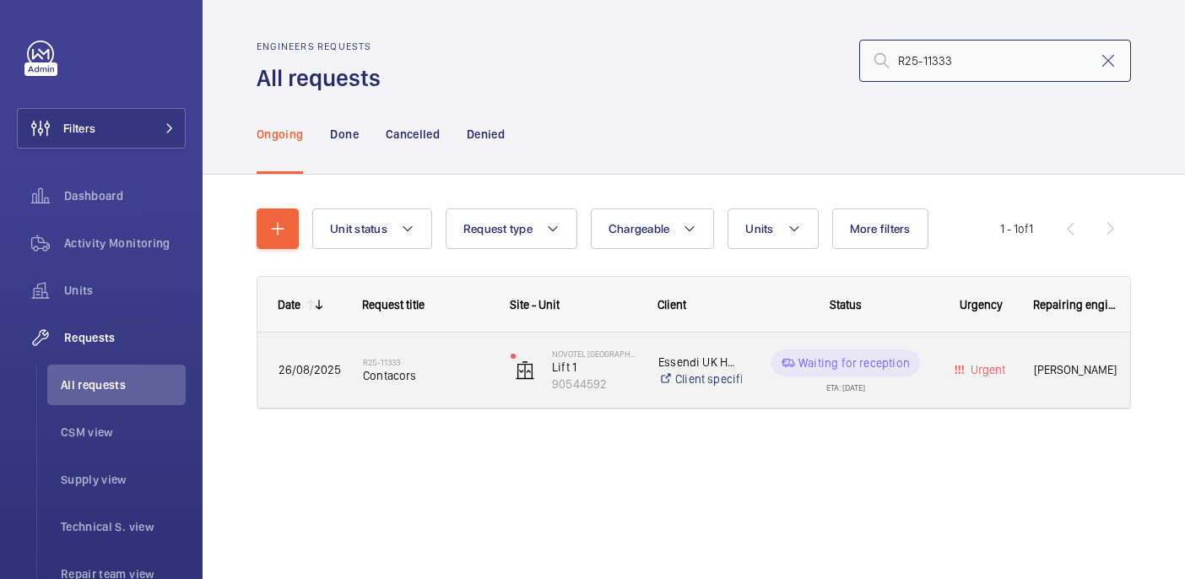
type input "R25-11333"
click at [458, 365] on h2 "R25-11333" at bounding box center [426, 362] width 126 height 10
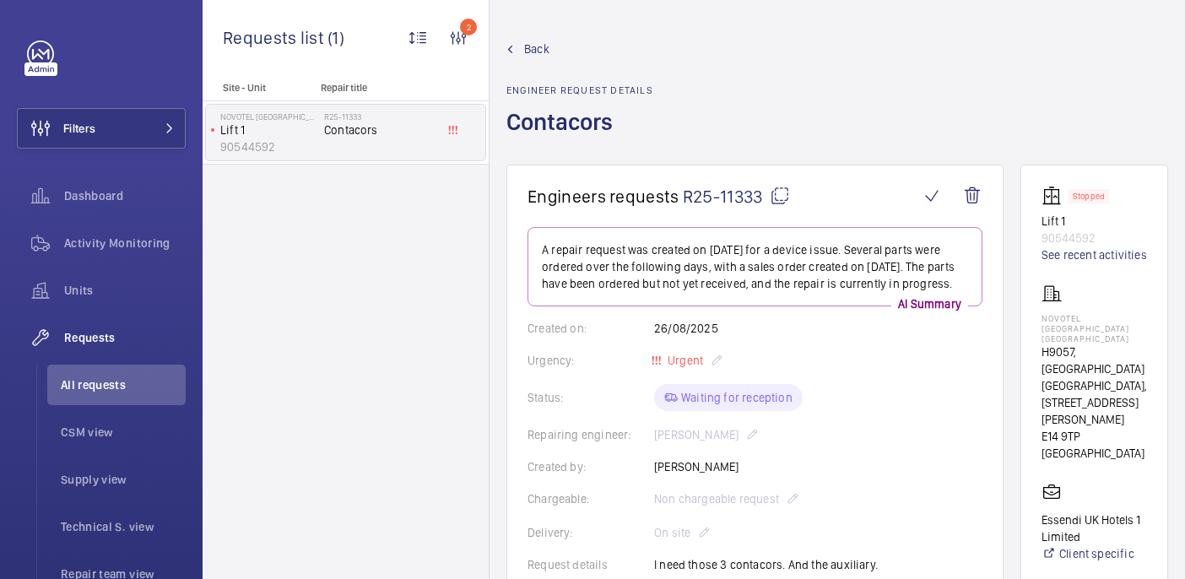
click at [588, 127] on h1 "Contacors" at bounding box center [579, 135] width 147 height 58
copy h1 "Contacors"
drag, startPoint x: 1077, startPoint y: 332, endPoint x: 1150, endPoint y: 342, distance: 74.1
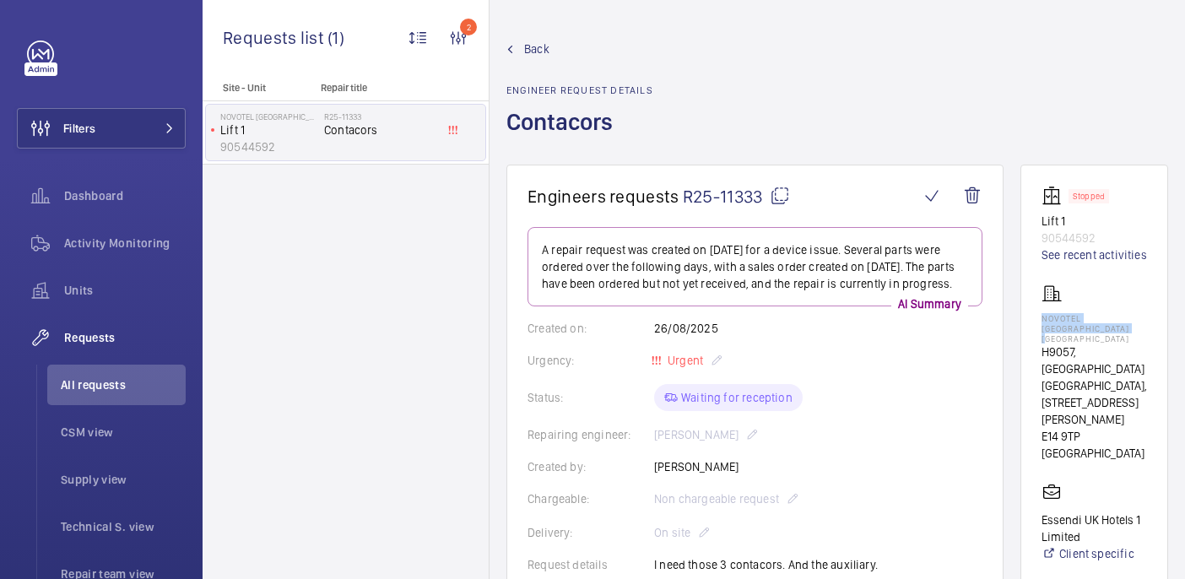
click at [1147, 342] on p "NOVOTEL [GEOGRAPHIC_DATA] [GEOGRAPHIC_DATA]" at bounding box center [1093, 328] width 105 height 30
copy p "NOVOTEL [GEOGRAPHIC_DATA] [GEOGRAPHIC_DATA]"
drag, startPoint x: 1156, startPoint y: 232, endPoint x: 1067, endPoint y: 232, distance: 89.5
click at [1067, 232] on wm-front-card "Stopped Lift 1 90544592 See recent activities [GEOGRAPHIC_DATA] [GEOGRAPHIC_DAT…" at bounding box center [1094, 506] width 148 height 683
copy p "90544592"
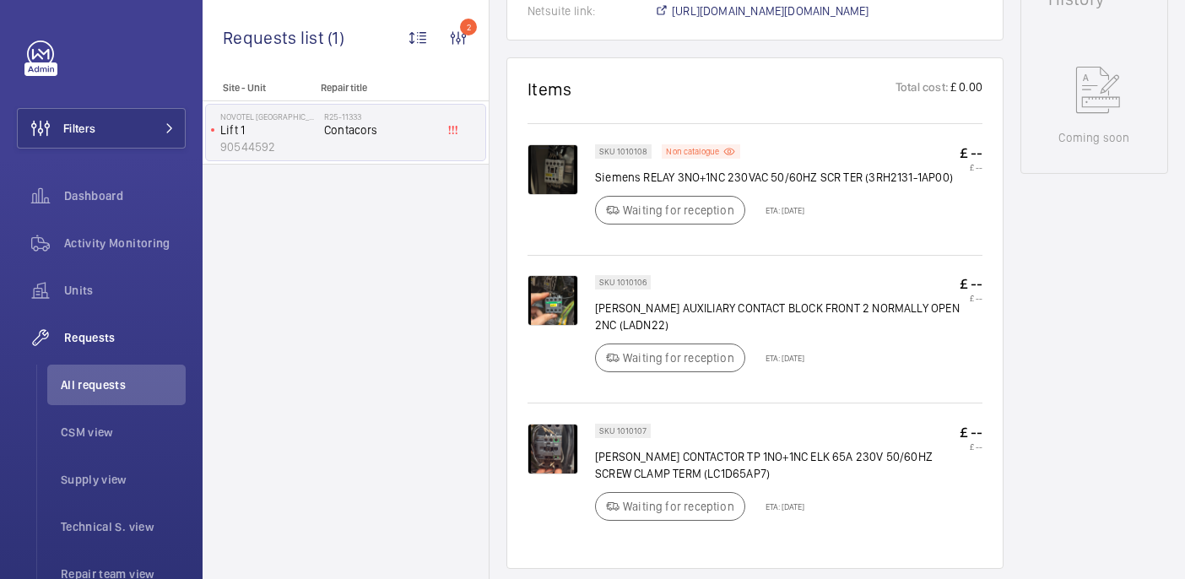
scroll to position [906, 0]
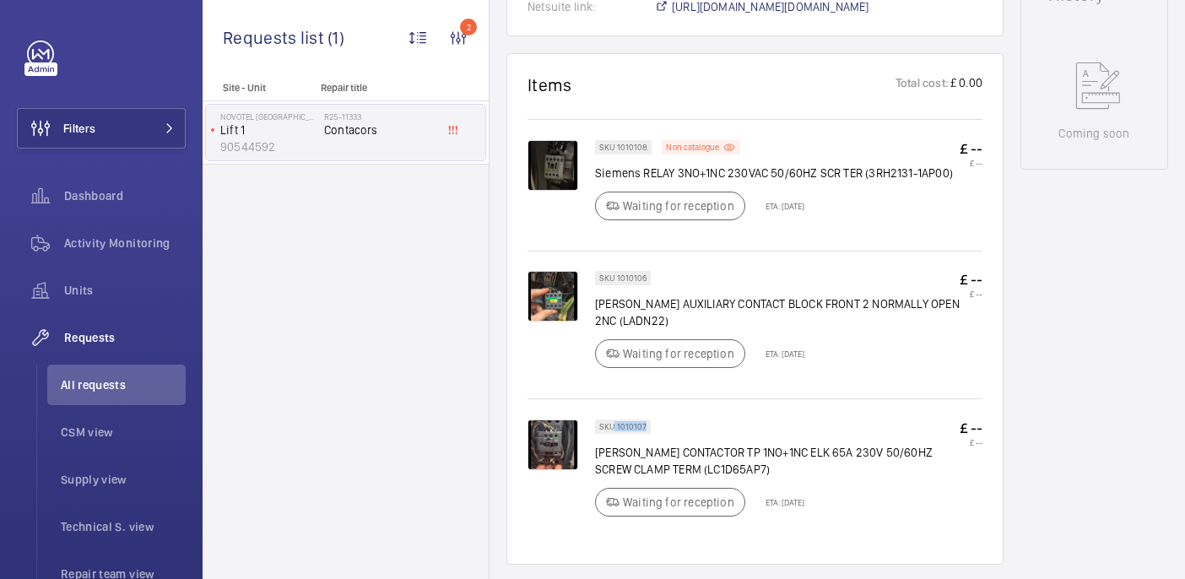
drag, startPoint x: 614, startPoint y: 428, endPoint x: 650, endPoint y: 429, distance: 35.5
click at [650, 429] on wm-front-pills "SKU 1010107" at bounding box center [628, 426] width 66 height 14
copy p "1010107"
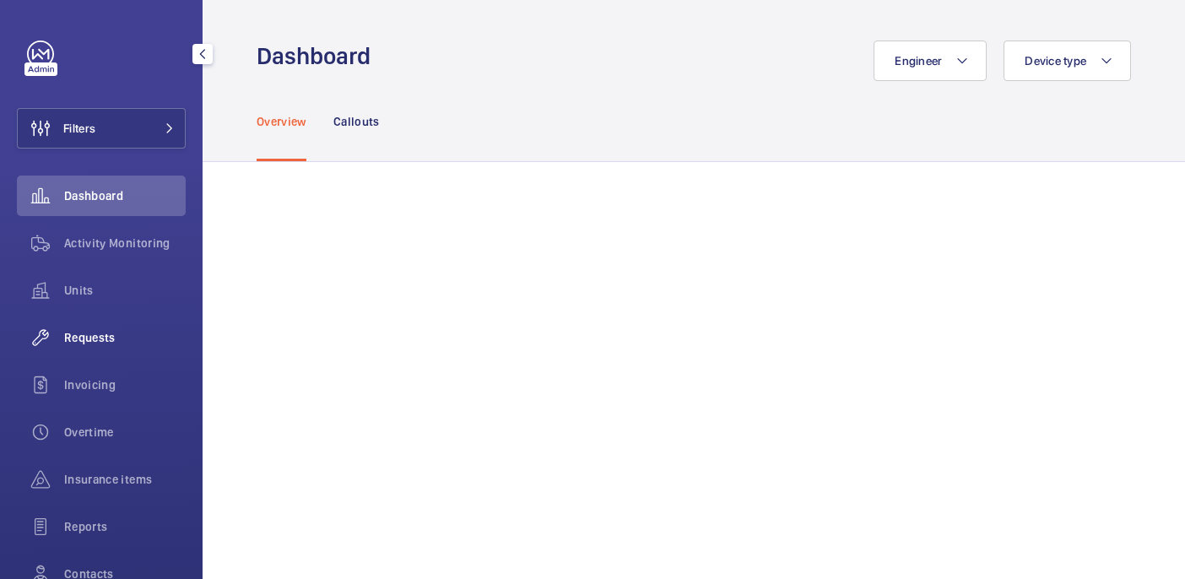
click at [118, 332] on span "Requests" at bounding box center [125, 337] width 122 height 17
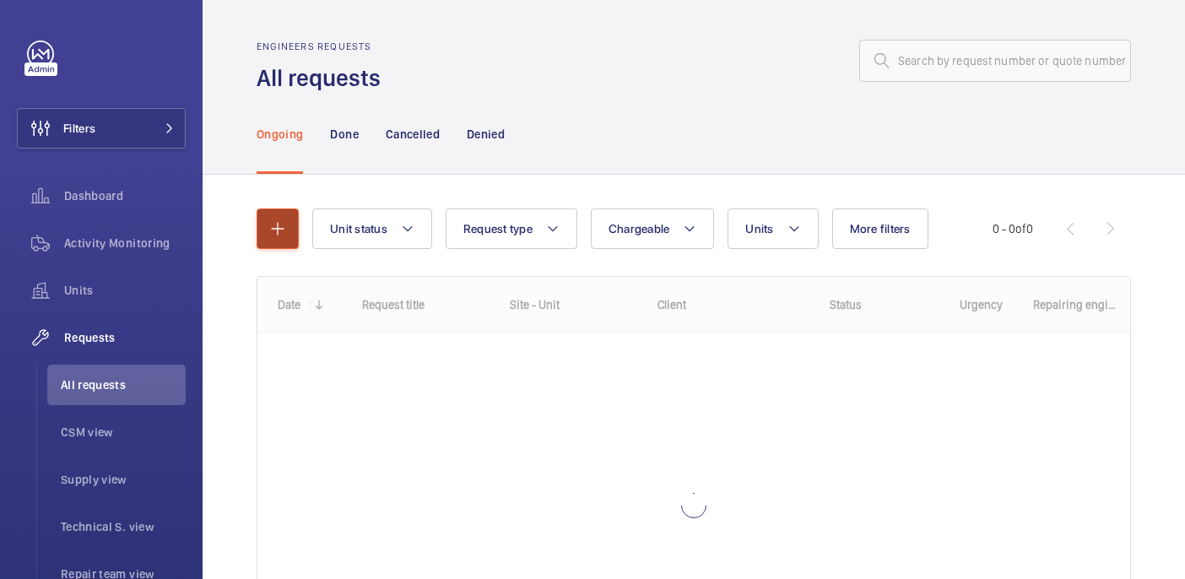
click at [288, 222] on button "button" at bounding box center [278, 228] width 42 height 41
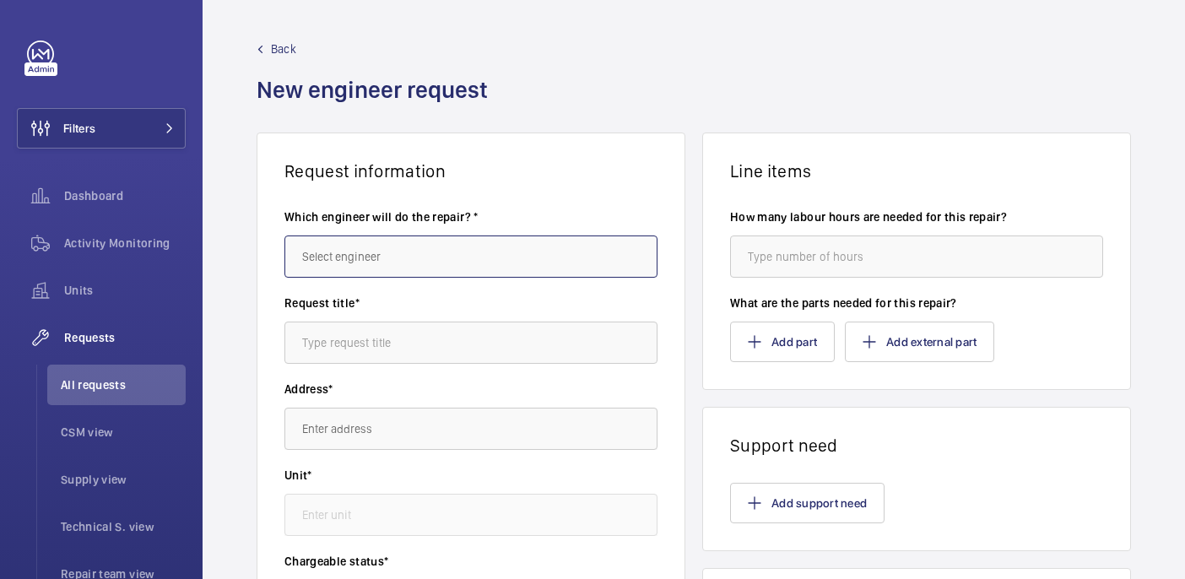
click at [410, 237] on input "text" at bounding box center [470, 256] width 373 height 42
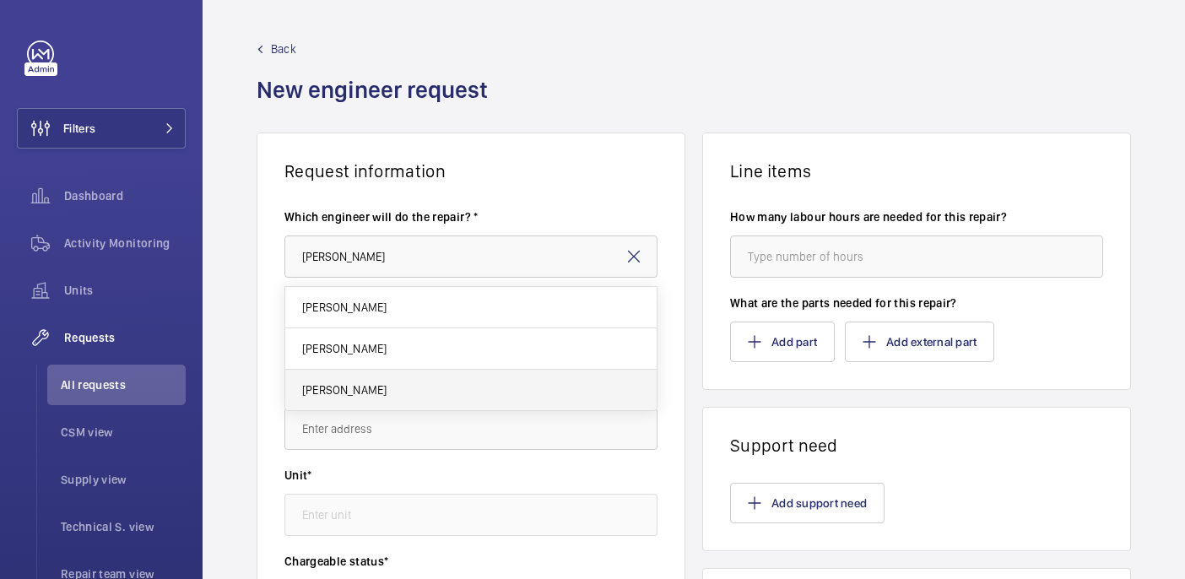
click at [417, 384] on mat-option "[PERSON_NAME]" at bounding box center [470, 390] width 371 height 41
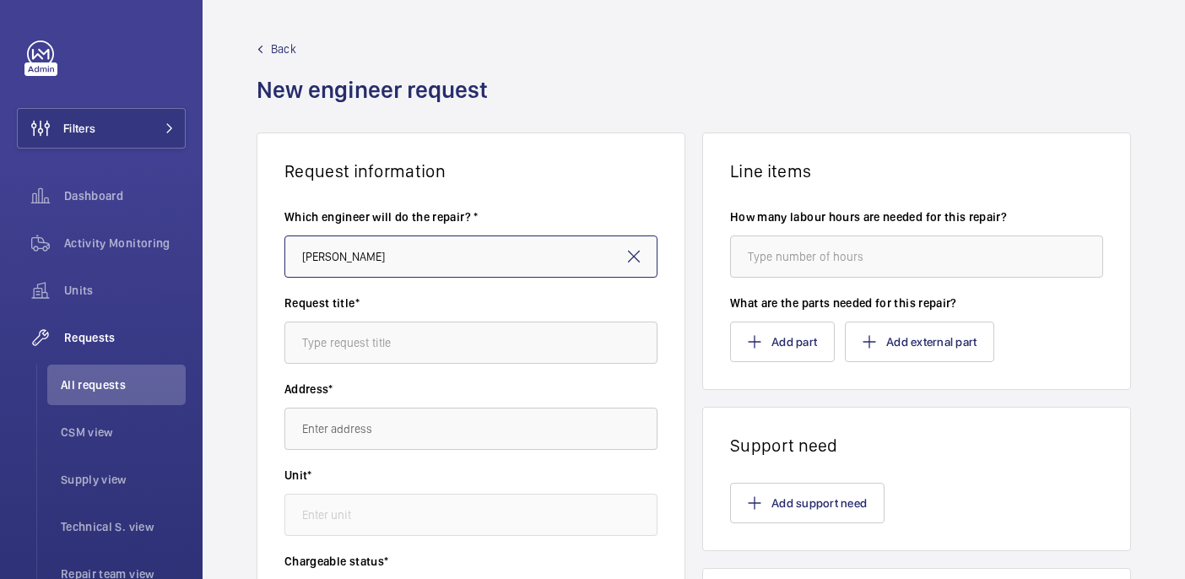
type input "[PERSON_NAME]"
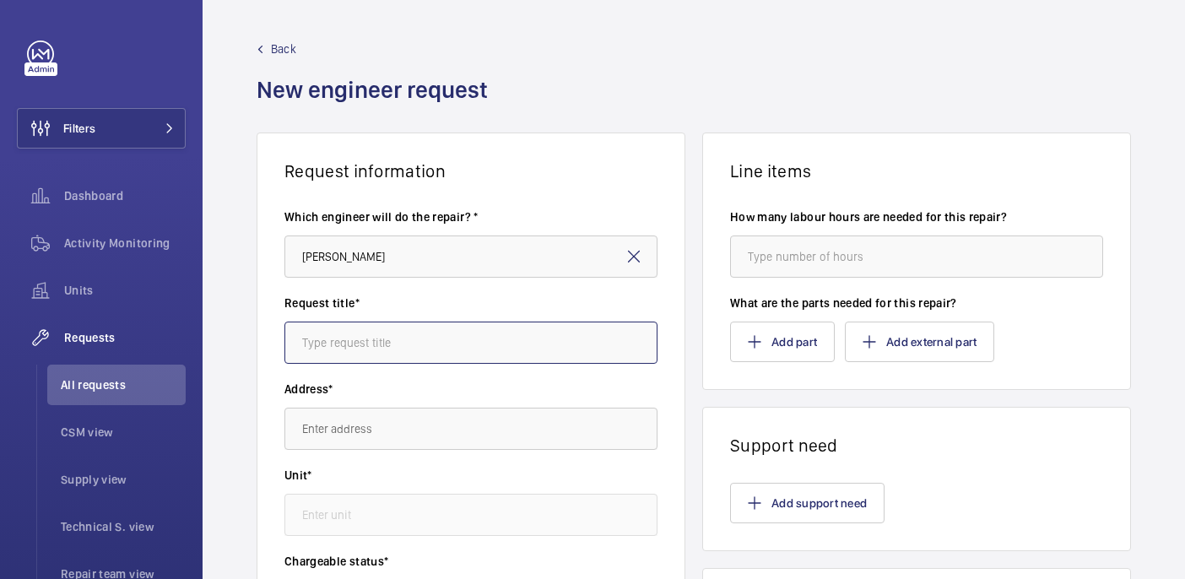
click at [398, 322] on input "text" at bounding box center [470, 343] width 373 height 42
paste input "Contacors"
type input "Contacors"
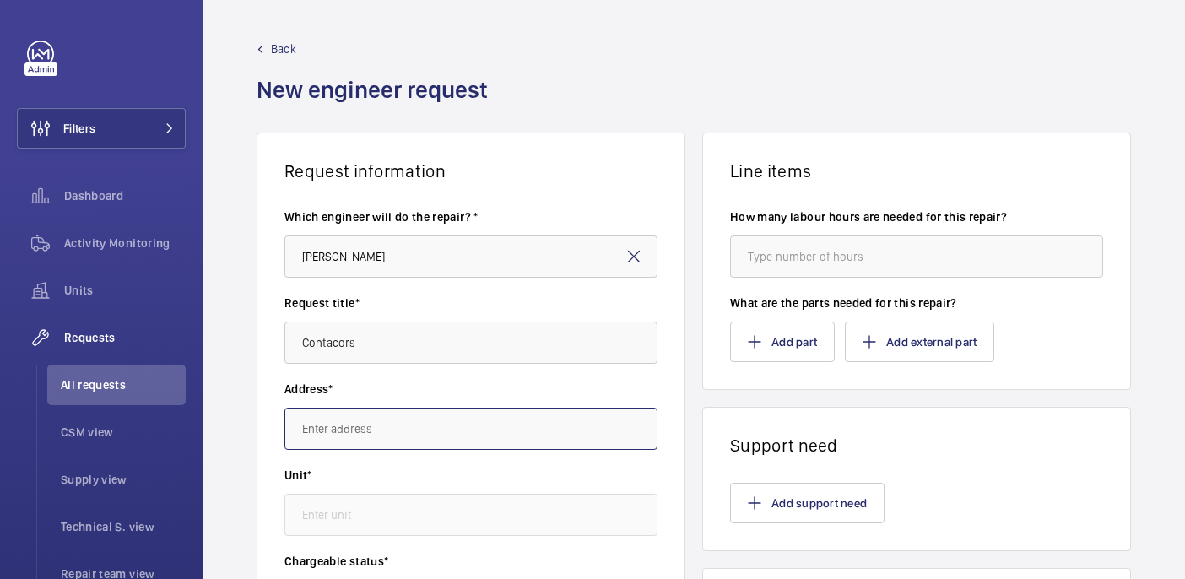
click at [373, 437] on input "text" at bounding box center [470, 429] width 373 height 42
paste input "NOVOTEL [GEOGRAPHIC_DATA] [GEOGRAPHIC_DATA]"
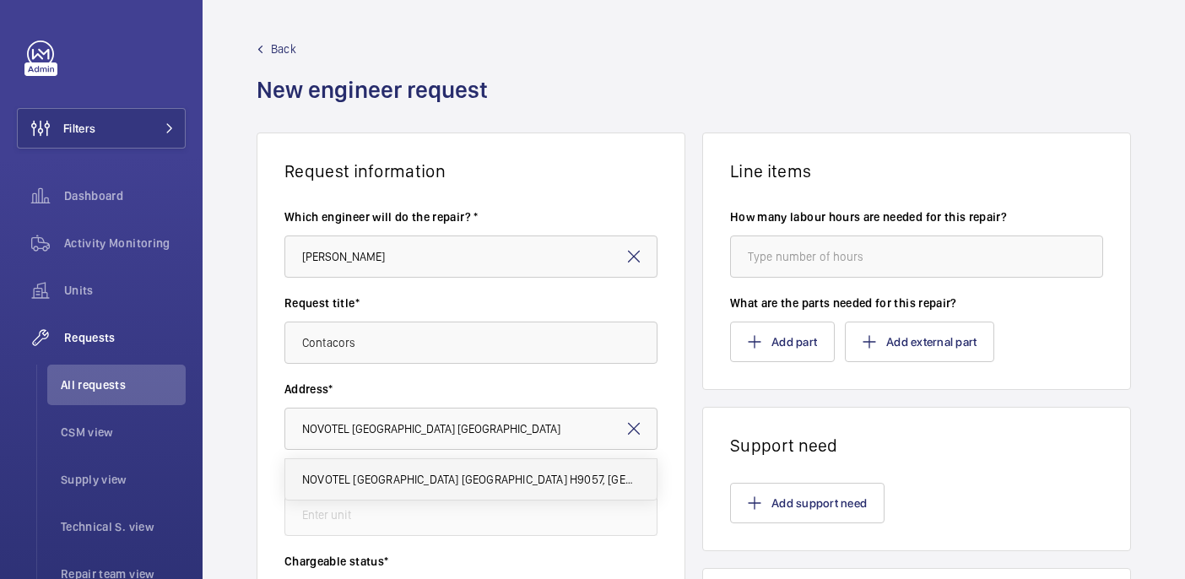
click at [379, 473] on span "NOVOTEL [GEOGRAPHIC_DATA] [GEOGRAPHIC_DATA] H9057, [GEOGRAPHIC_DATA] [GEOGRAPHI…" at bounding box center [471, 479] width 338 height 17
type input "NOVOTEL [GEOGRAPHIC_DATA] [GEOGRAPHIC_DATA] H9057, [GEOGRAPHIC_DATA] [GEOGRAPHI…"
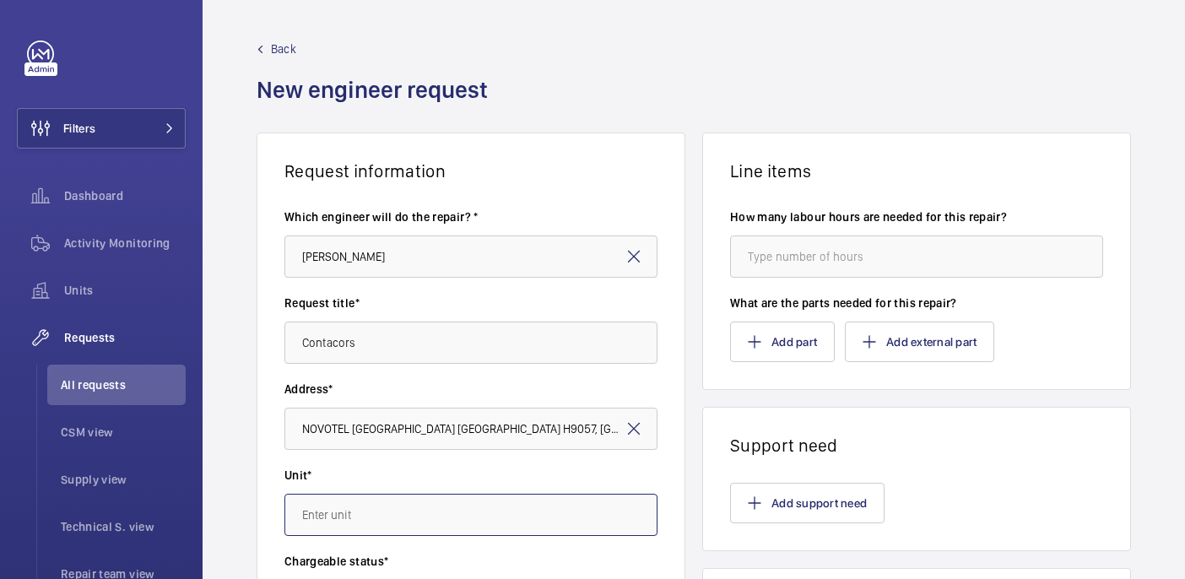
click at [376, 502] on input "text" at bounding box center [470, 515] width 373 height 42
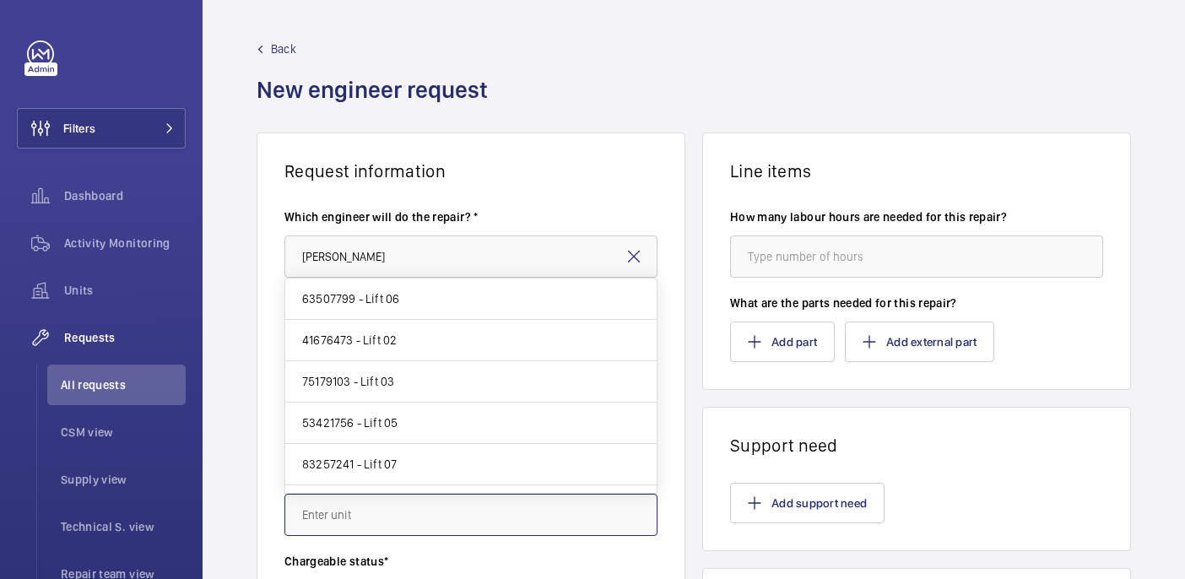
paste input "90544592"
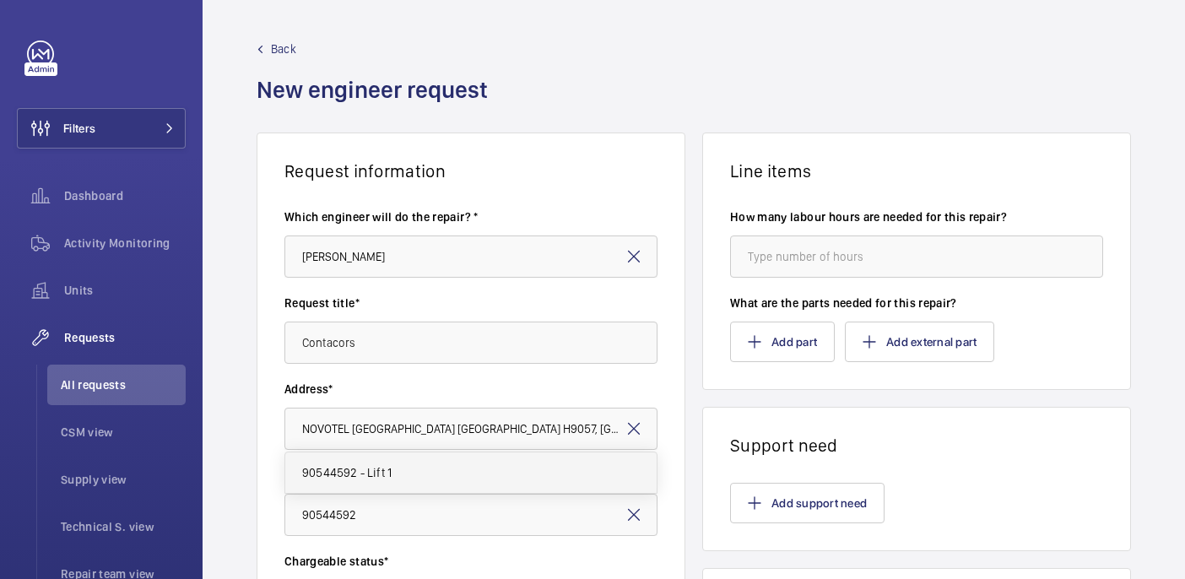
click at [410, 468] on mat-option "90544592 - Lift 1" at bounding box center [470, 472] width 371 height 41
type input "90544592 - Lift 1"
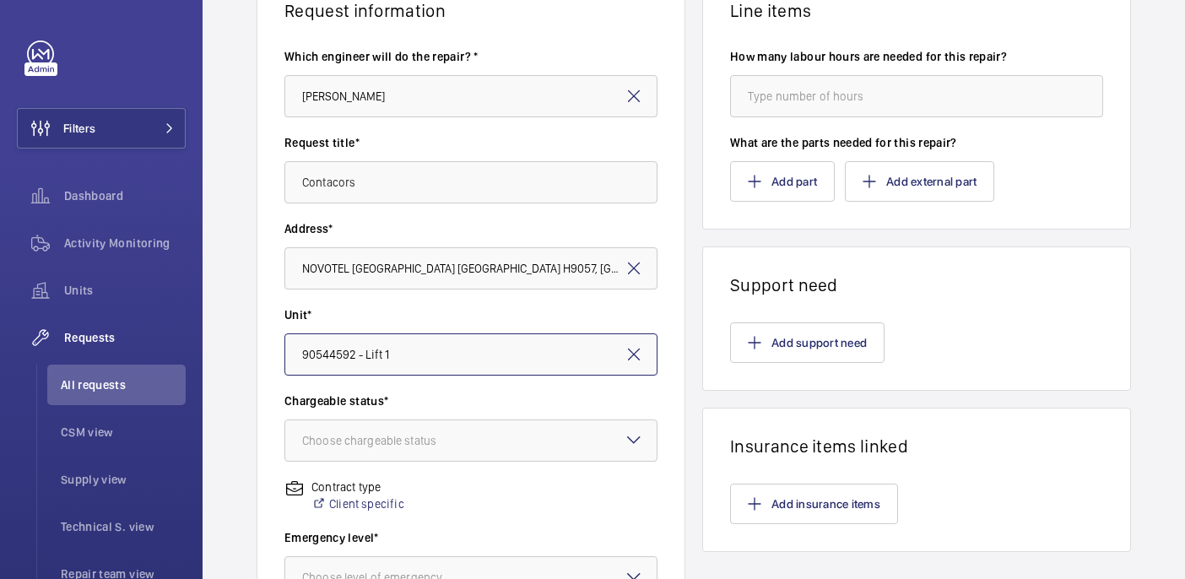
scroll to position [161, 0]
click at [398, 441] on div "Choose chargeable status" at bounding box center [390, 439] width 176 height 17
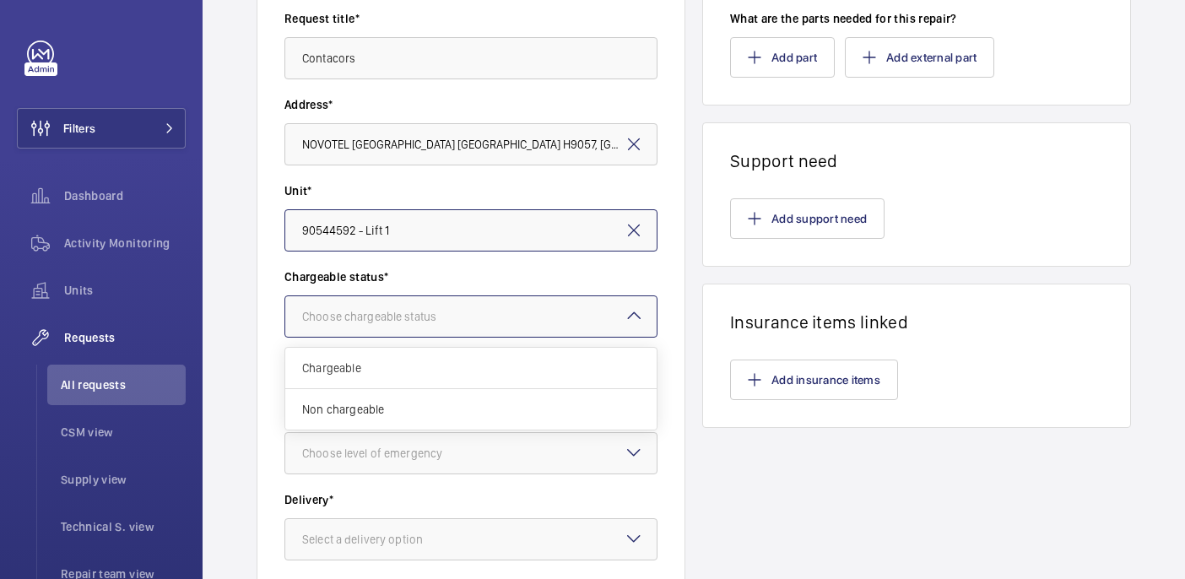
scroll to position [315, 0]
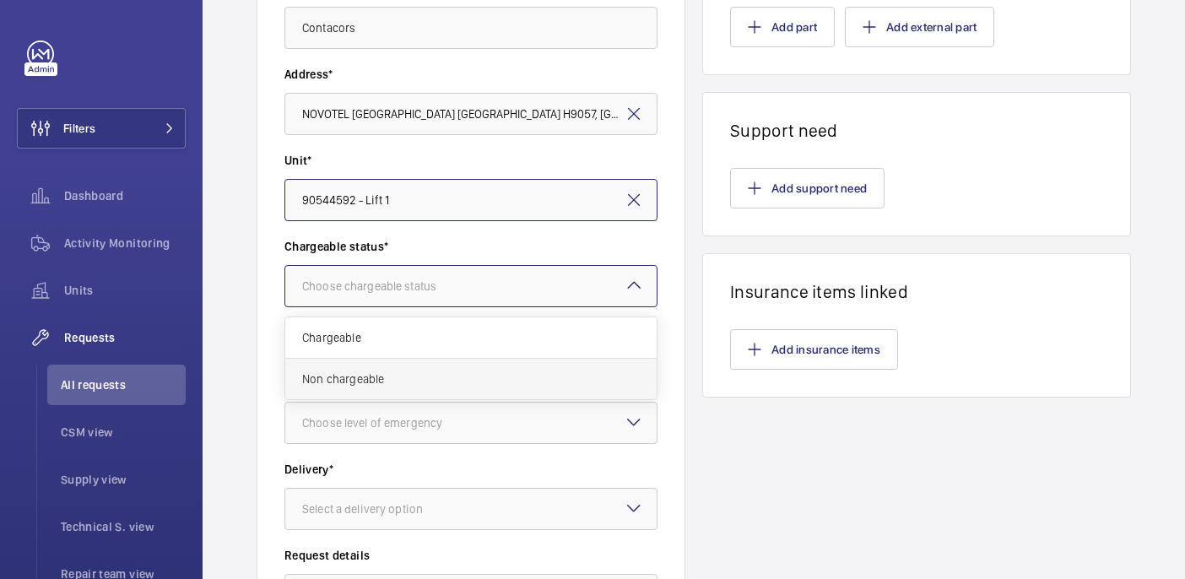
click at [359, 381] on span "Non chargeable" at bounding box center [471, 379] width 338 height 17
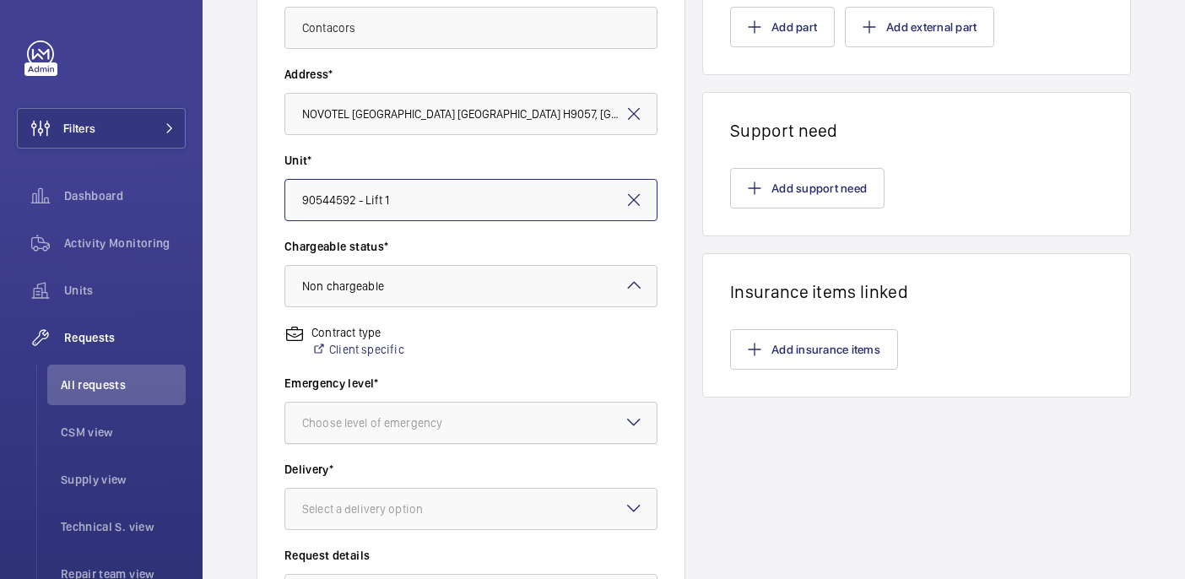
click at [358, 441] on div at bounding box center [470, 423] width 371 height 41
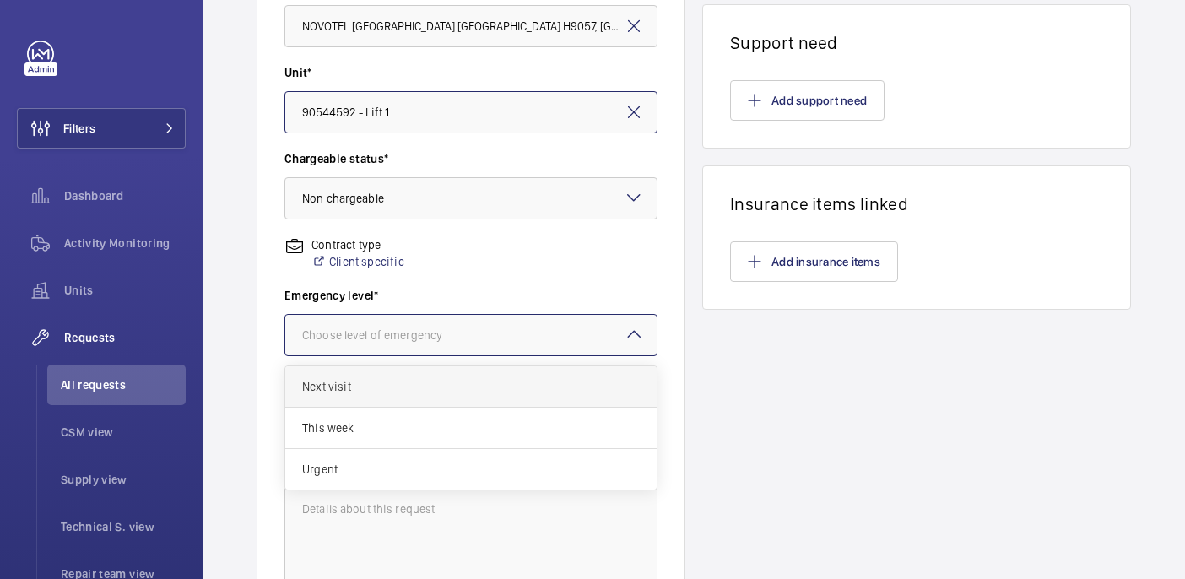
scroll to position [403, 0]
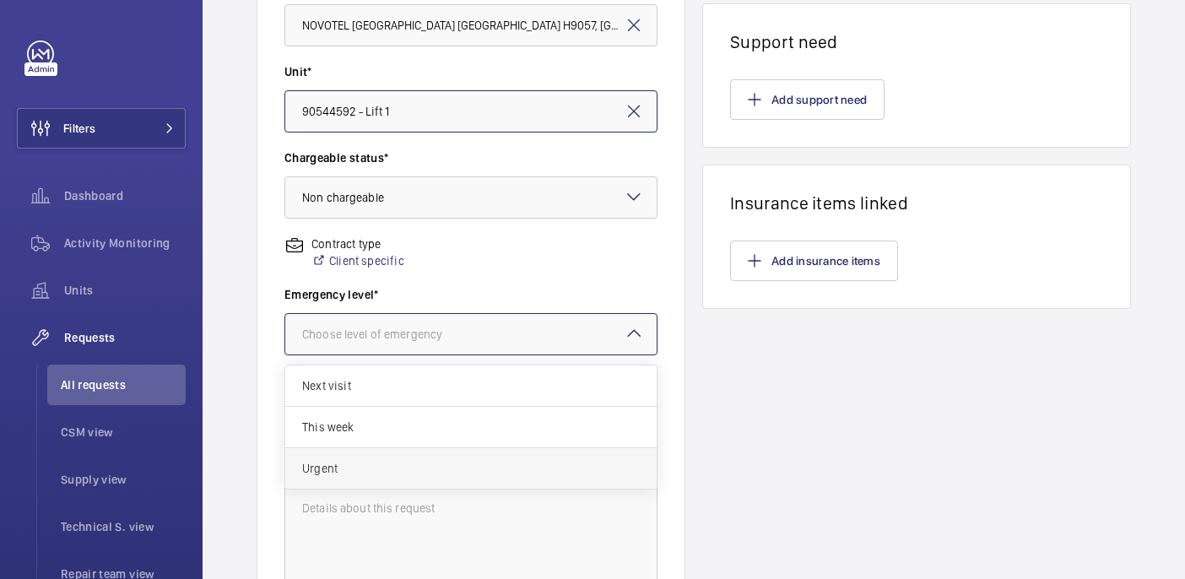
click at [339, 476] on div "Urgent" at bounding box center [470, 468] width 371 height 41
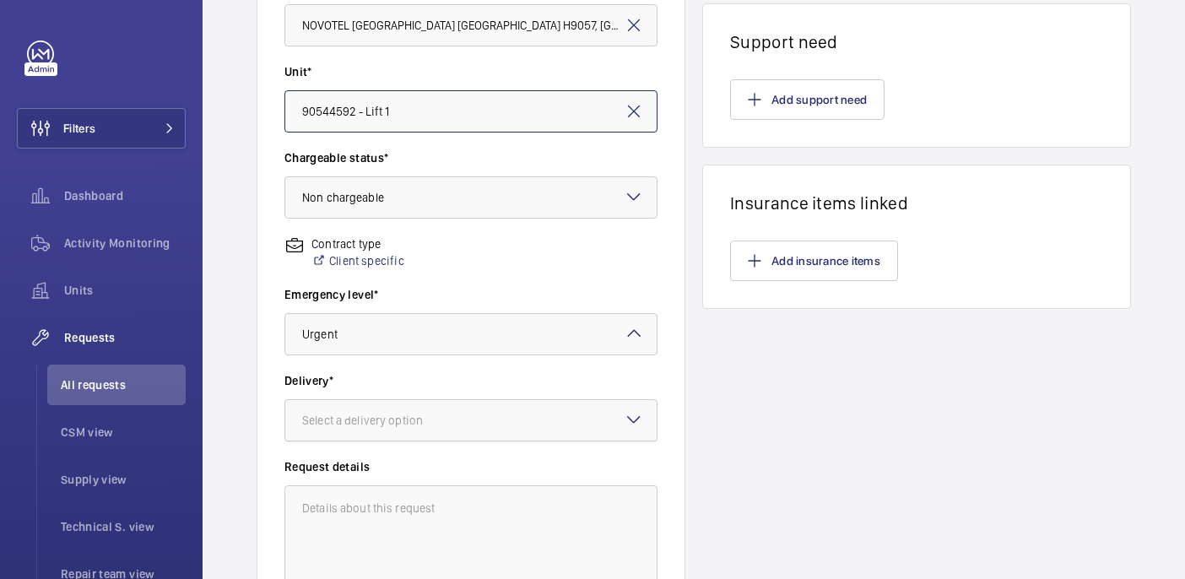
click at [371, 426] on div "Select a delivery option" at bounding box center [383, 420] width 163 height 17
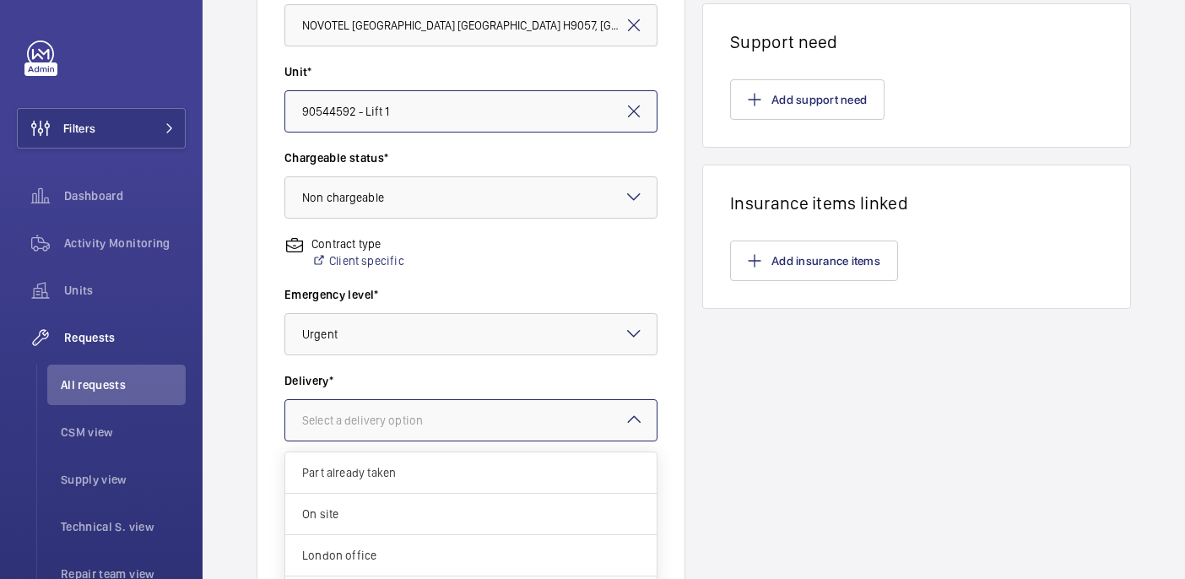
scroll to position [14, 0]
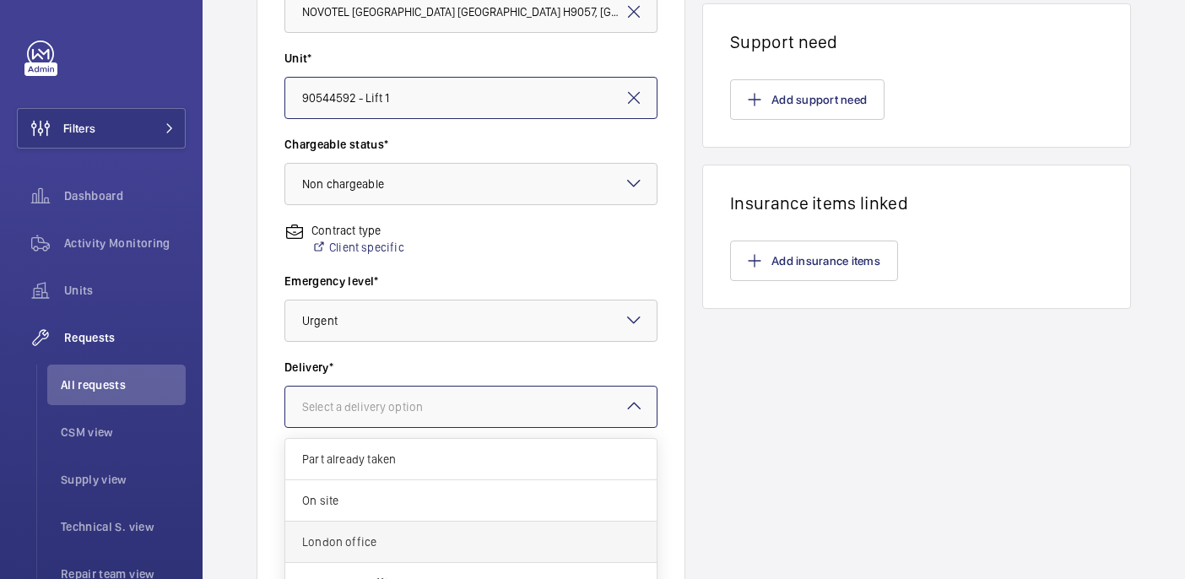
click at [345, 537] on span "London office" at bounding box center [471, 541] width 338 height 17
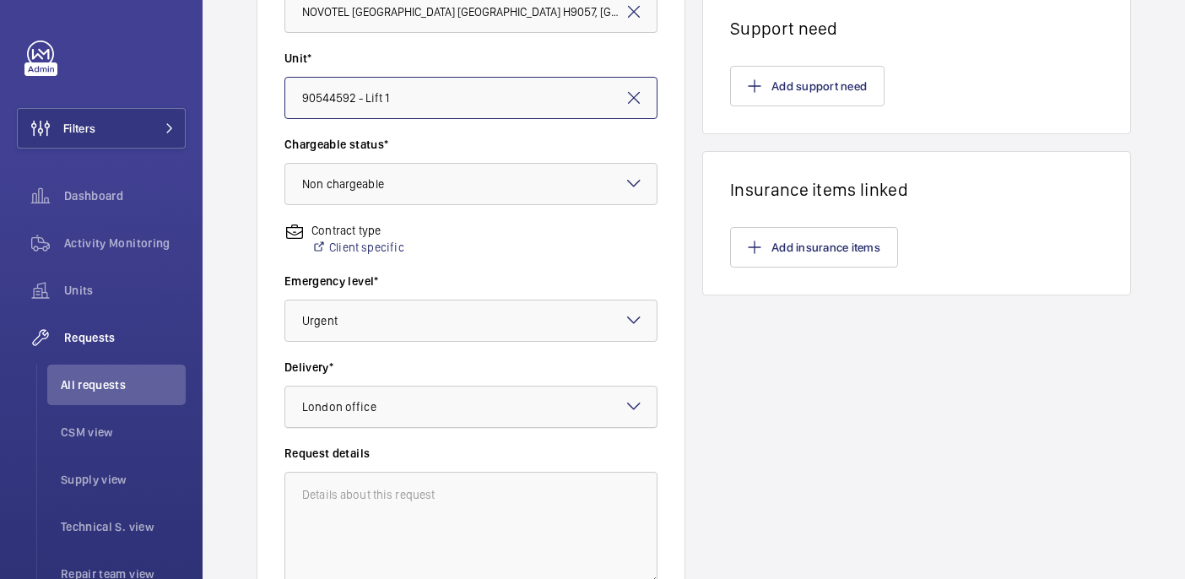
click at [318, 414] on div "× London office" at bounding box center [360, 406] width 116 height 17
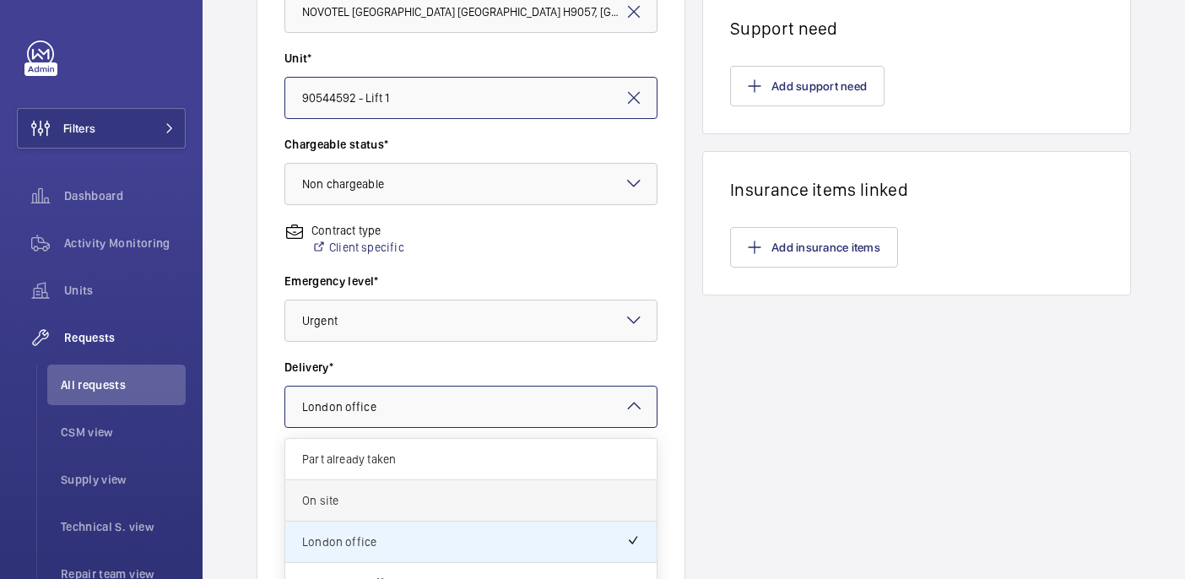
click at [359, 501] on span "On site" at bounding box center [471, 500] width 338 height 17
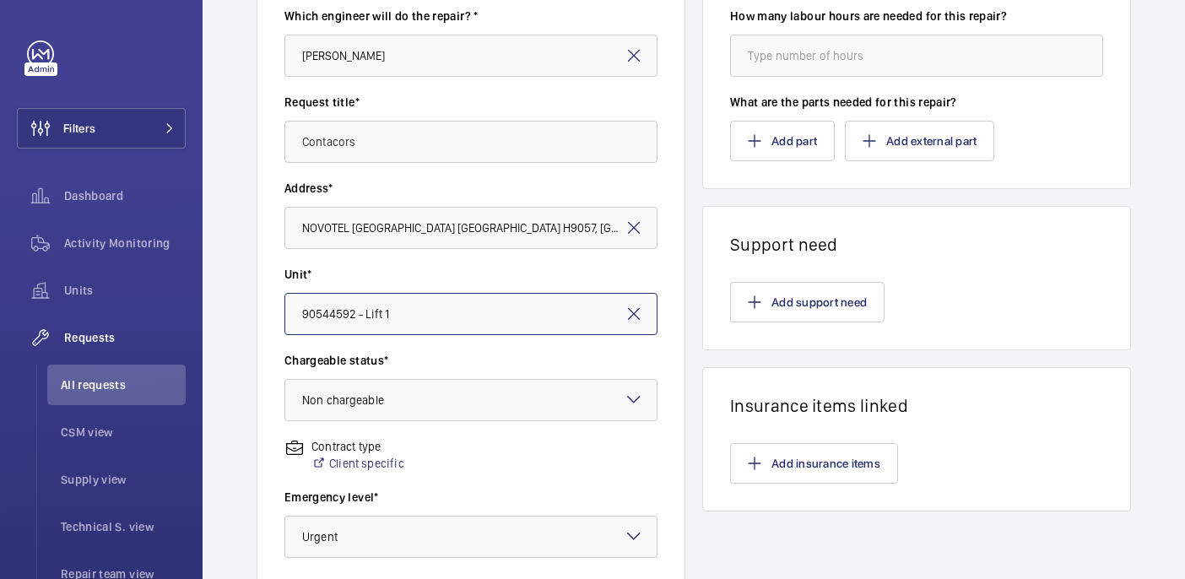
scroll to position [114, 0]
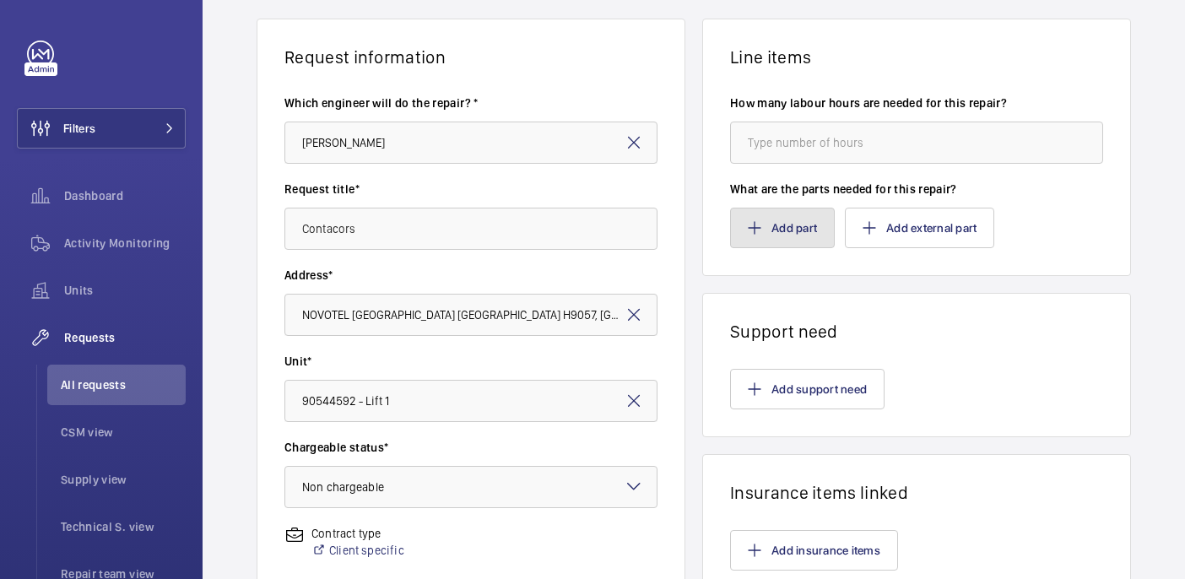
click at [749, 230] on mat-icon "button" at bounding box center [755, 228] width 14 height 14
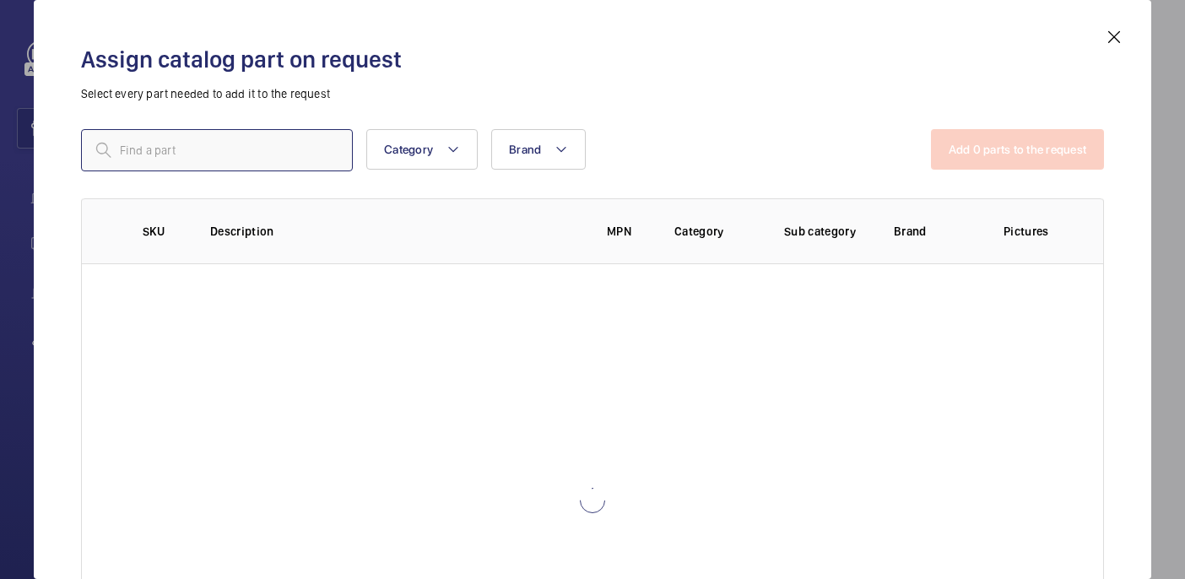
click at [281, 148] on input "text" at bounding box center [217, 150] width 272 height 42
paste input "1010107"
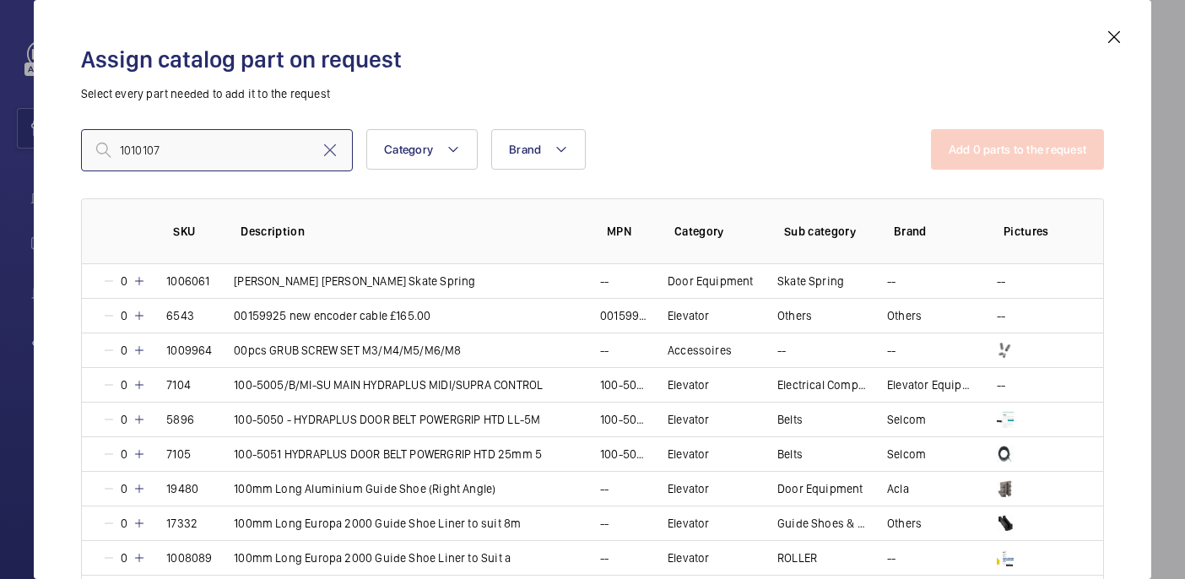
click at [127, 150] on input "1010107" at bounding box center [217, 150] width 272 height 42
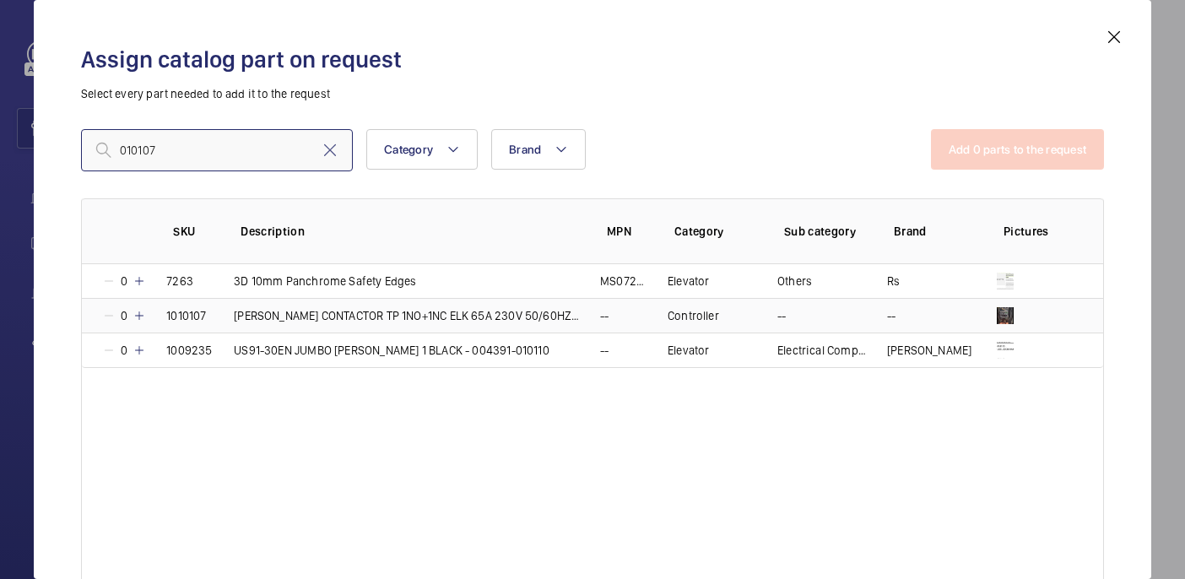
type input "010107"
click at [143, 321] on mat-icon at bounding box center [140, 316] width 14 height 14
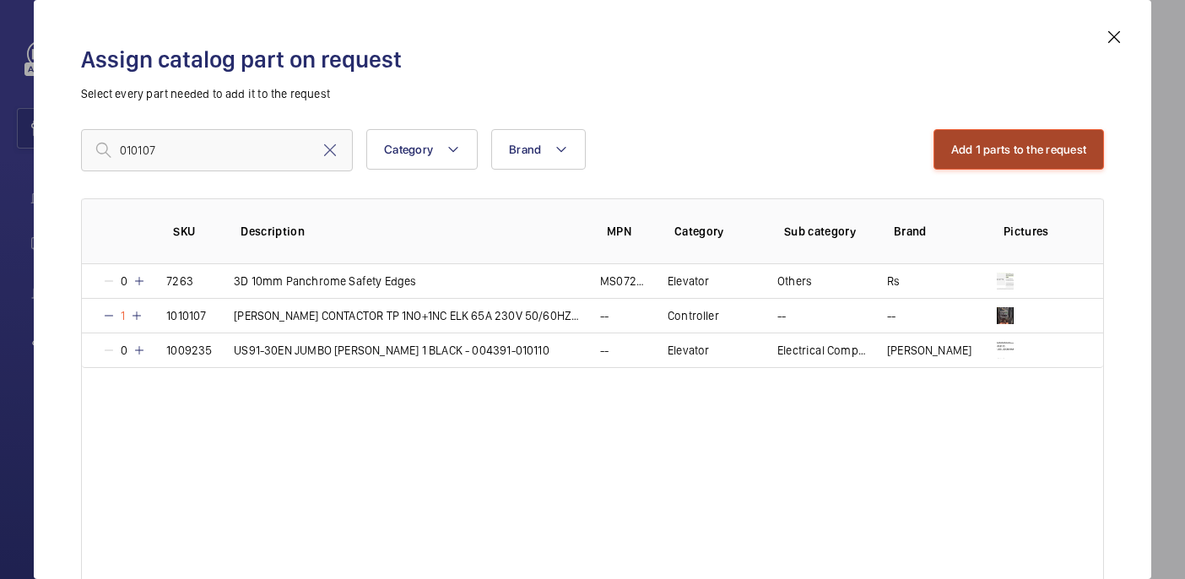
click at [1029, 140] on button "Add 1 parts to the request" at bounding box center [1018, 149] width 171 height 41
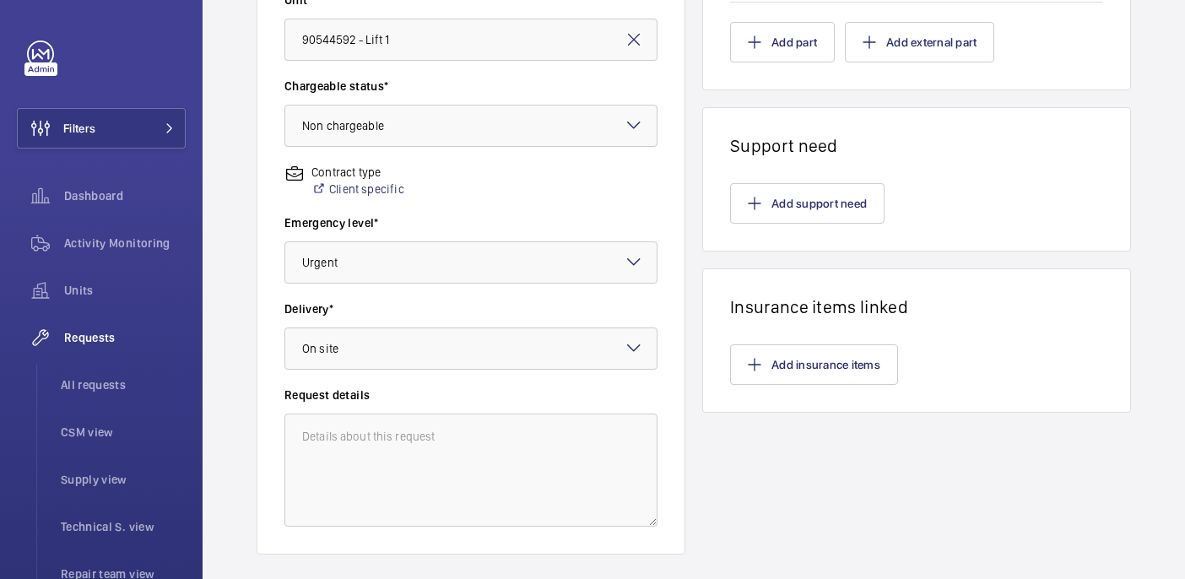
scroll to position [572, 0]
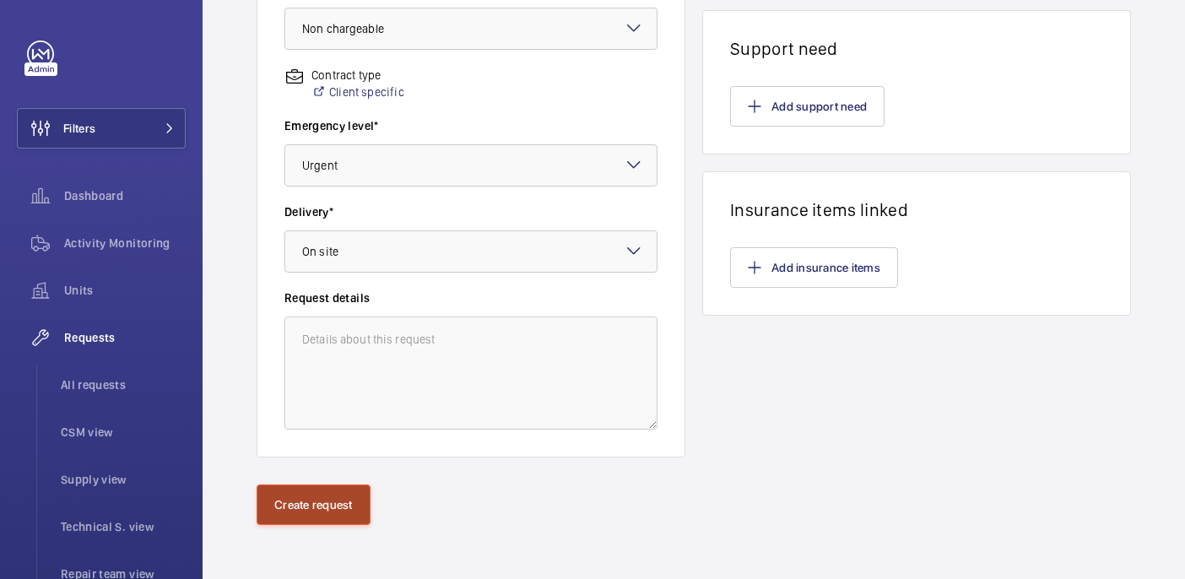
click at [315, 518] on button "Create request" at bounding box center [314, 504] width 114 height 41
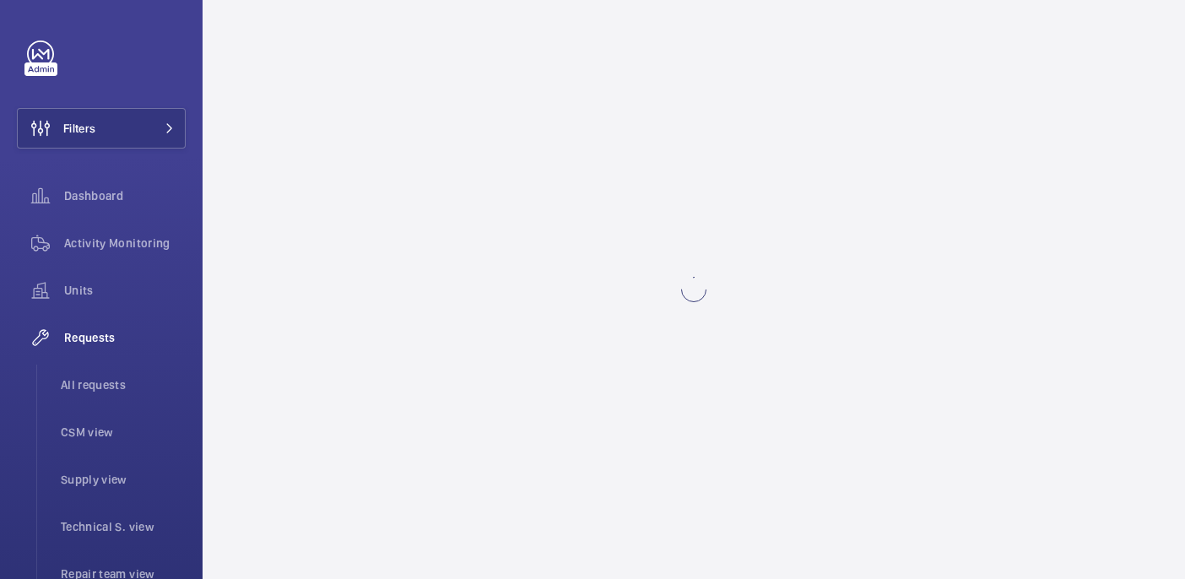
scroll to position [0, 0]
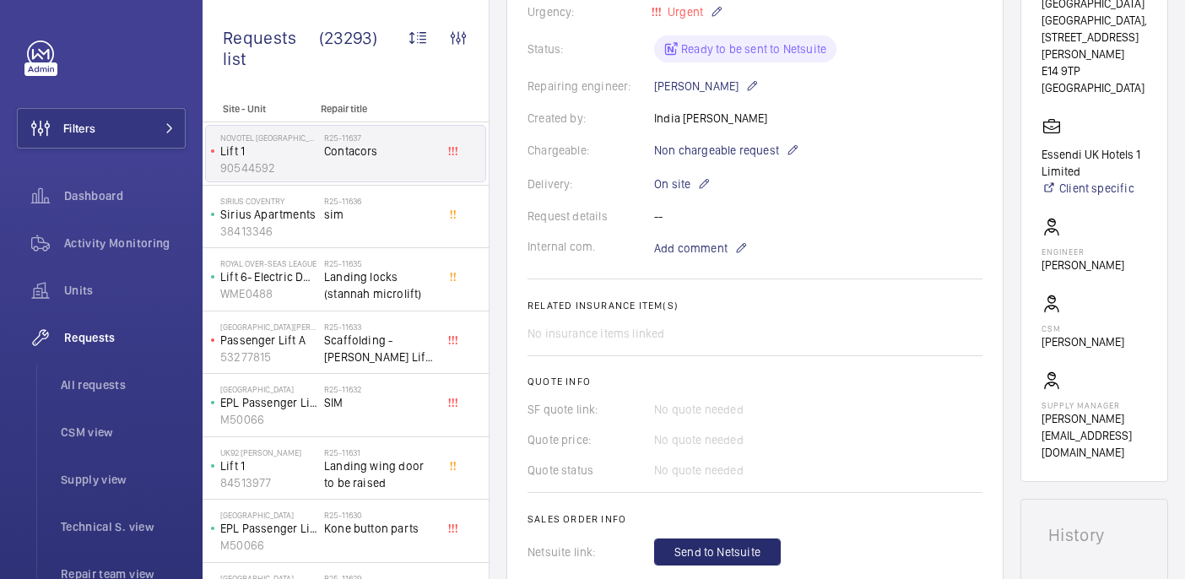
scroll to position [647, 0]
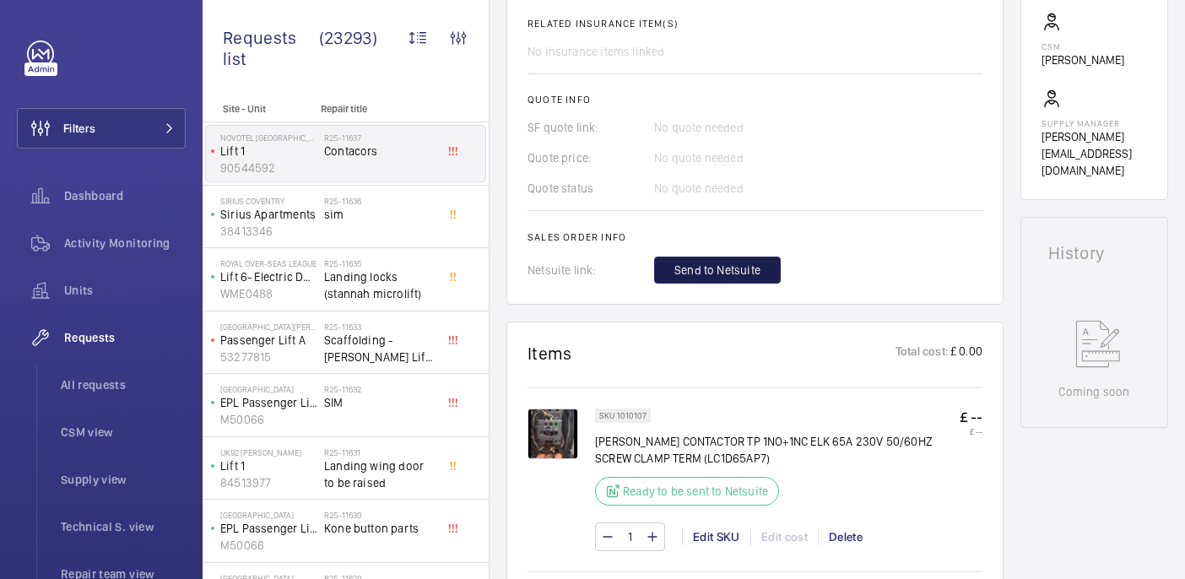
click at [706, 262] on span "Send to Netsuite" at bounding box center [717, 270] width 86 height 17
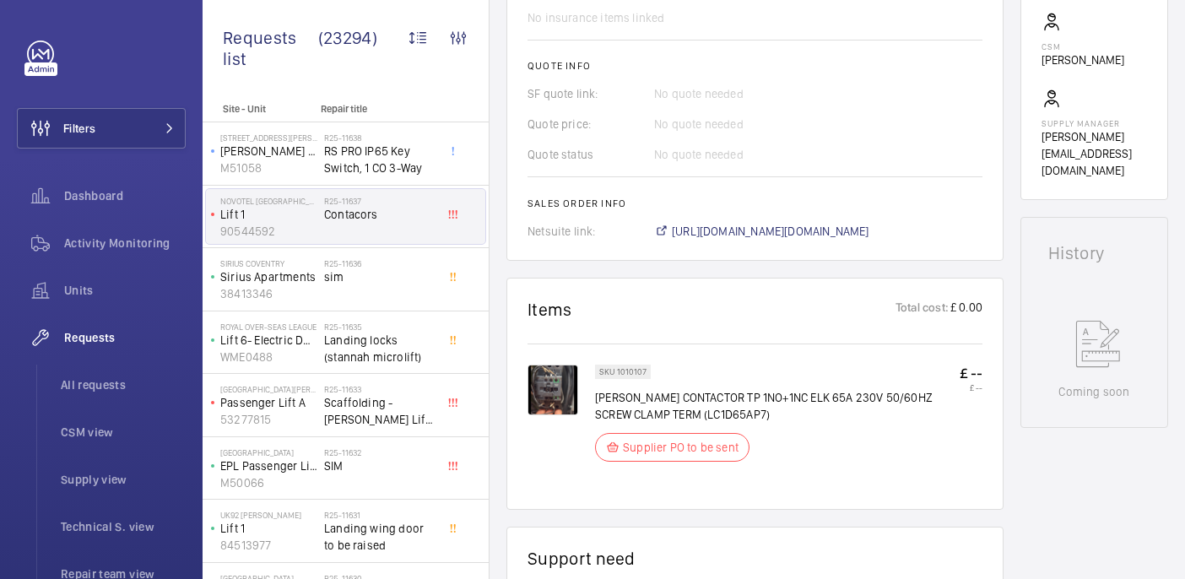
scroll to position [681, 0]
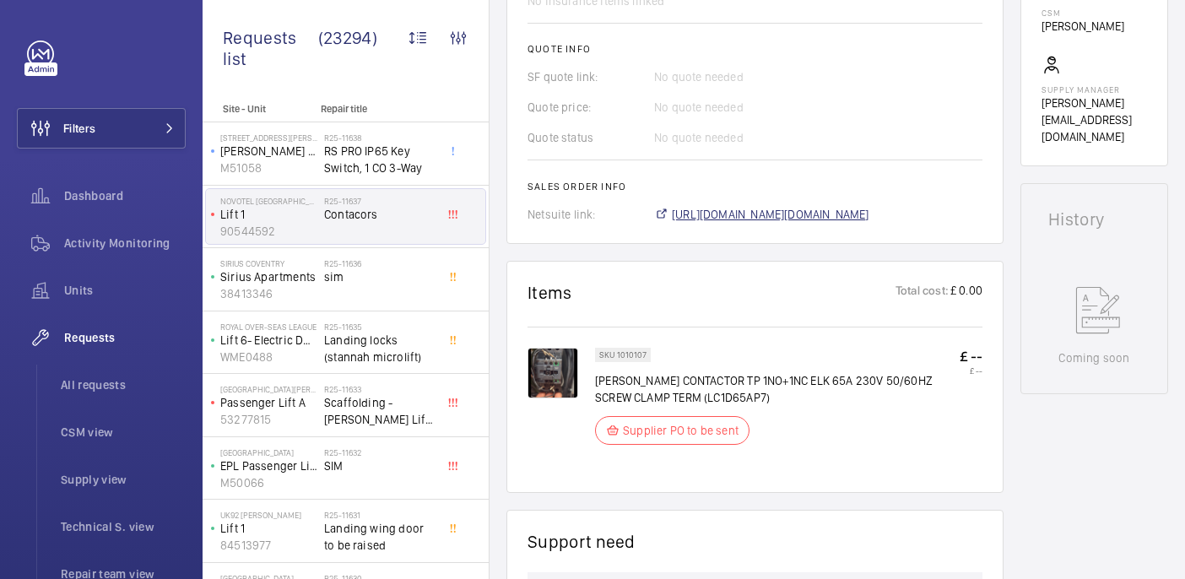
click at [780, 217] on span "https://6461500.app.netsuite.com/app/accounting/transactions/salesord.nl?id=297…" at bounding box center [770, 214] width 197 height 17
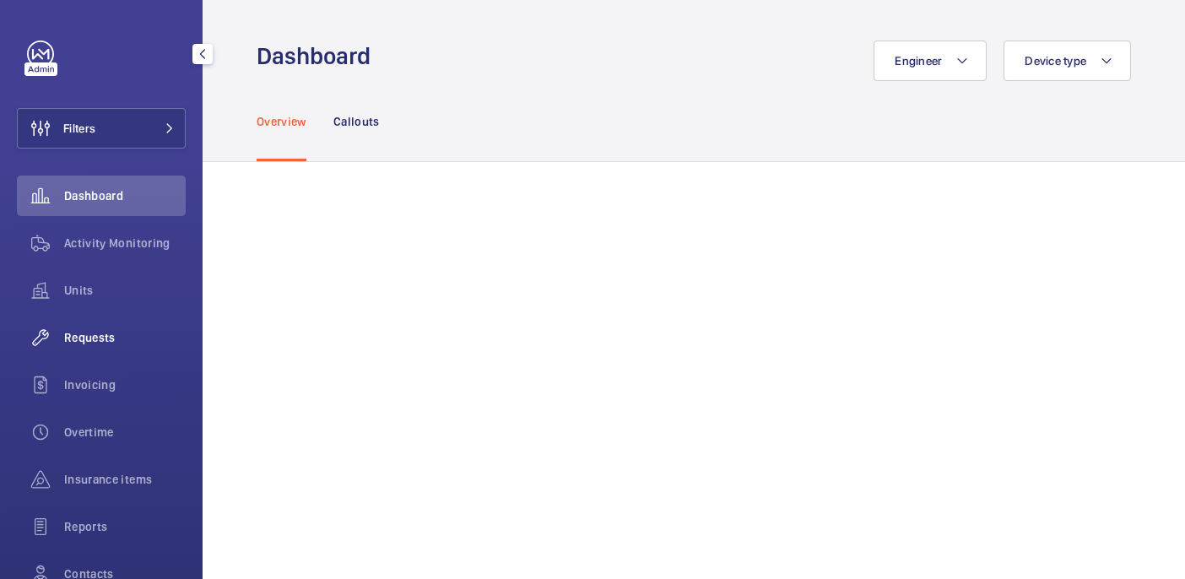
click at [104, 349] on div "Requests" at bounding box center [101, 337] width 169 height 41
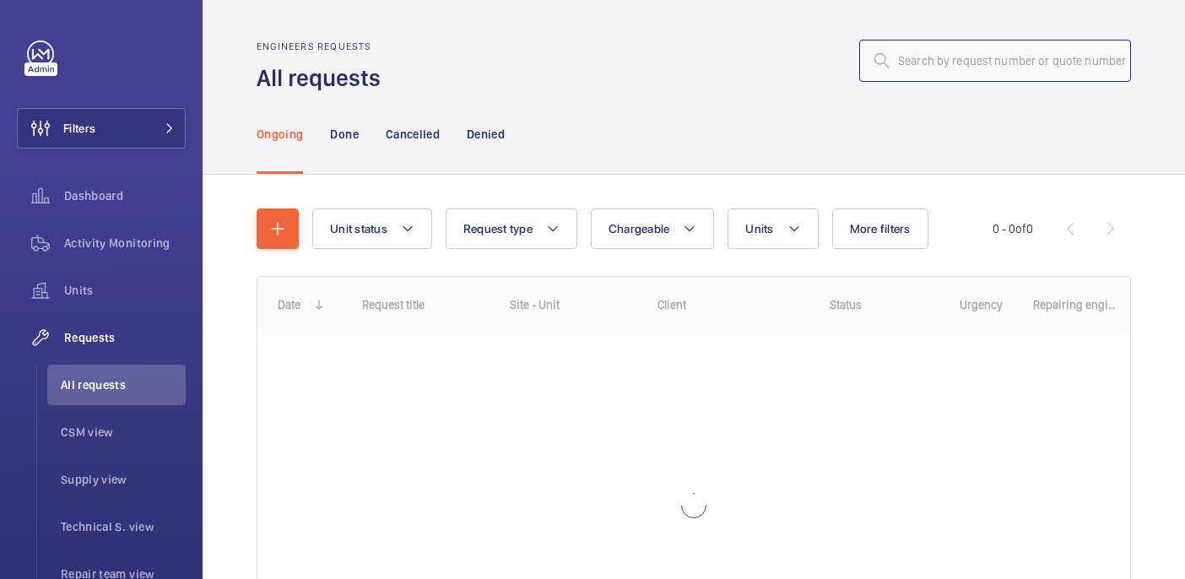
click at [938, 55] on input "text" at bounding box center [995, 61] width 272 height 42
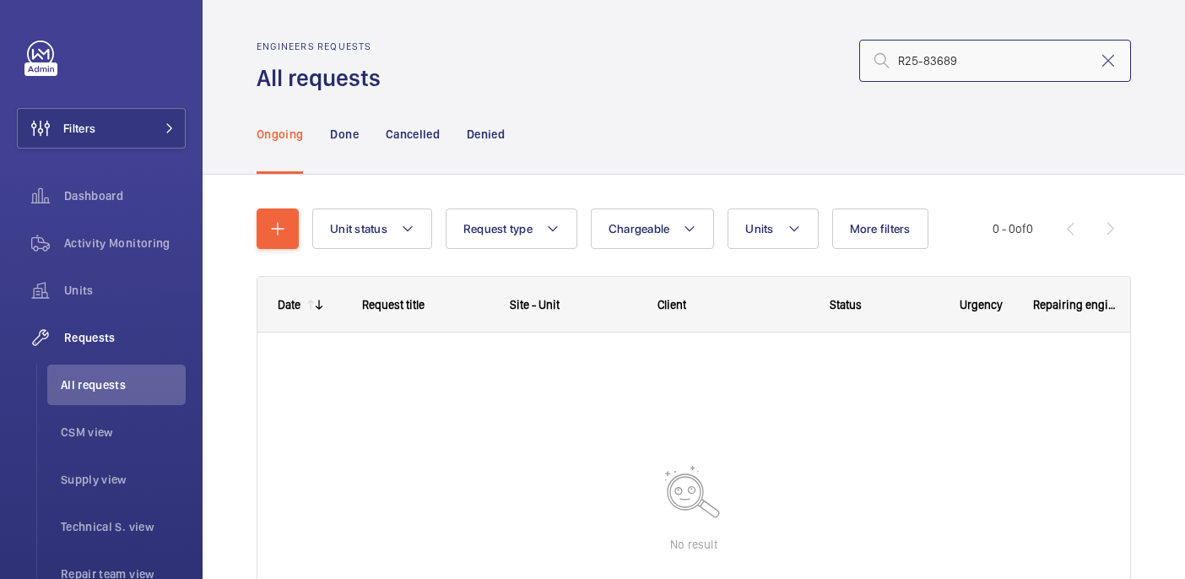
drag, startPoint x: 924, startPoint y: 63, endPoint x: 868, endPoint y: 59, distance: 55.9
click at [868, 59] on input "R25-83689" at bounding box center [995, 61] width 272 height 42
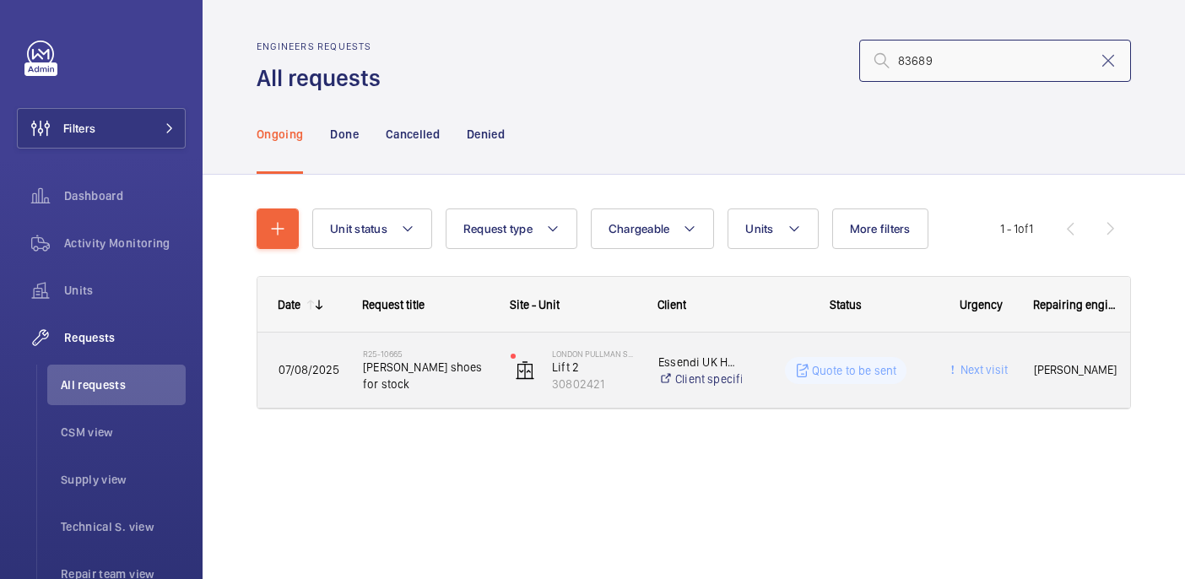
type input "83689"
click at [472, 400] on div "R25-10665 Otis tapehead shoes for stock" at bounding box center [416, 371] width 146 height 76
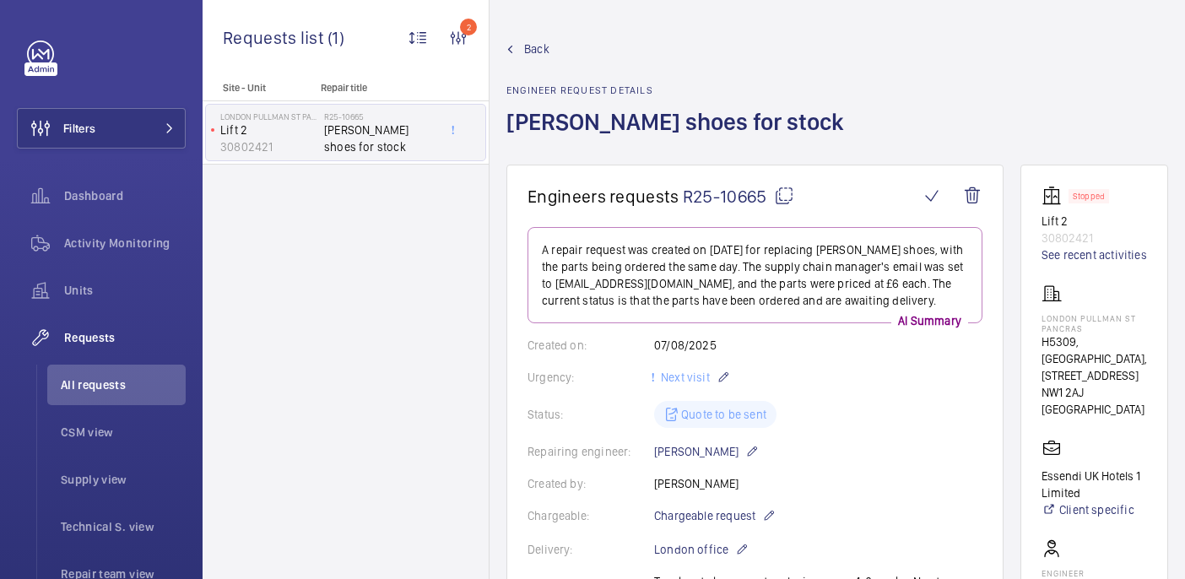
click at [778, 203] on mat-icon at bounding box center [784, 196] width 20 height 20
drag, startPoint x: 1041, startPoint y: 321, endPoint x: 1091, endPoint y: 328, distance: 51.2
click at [1091, 328] on wm-front-card "Stopped Lift 2 30802421 See recent activities LONDON PULLMAN ST PANCRAS H5309, …" at bounding box center [1094, 484] width 148 height 639
copy p "LONDON PULLMAN ST PANCRAS"
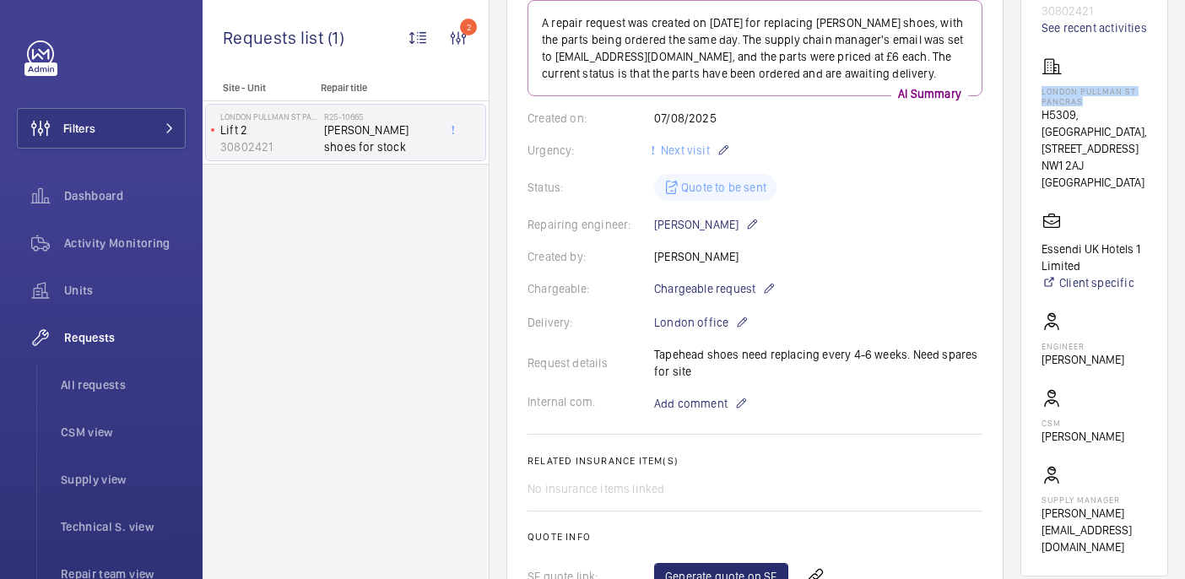
scroll to position [474, 0]
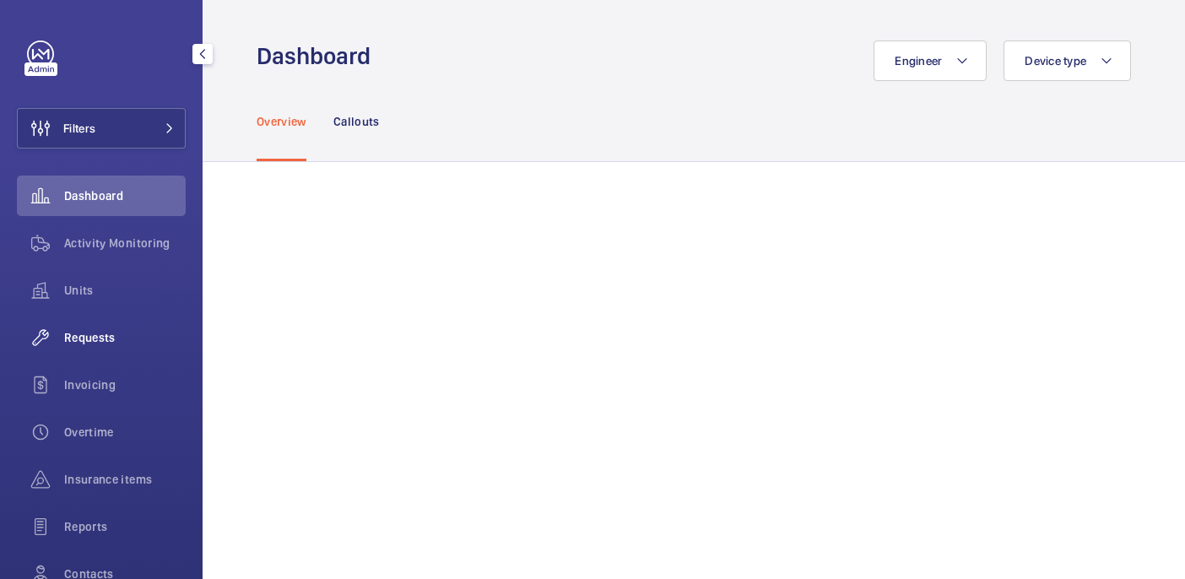
click at [111, 332] on span "Requests" at bounding box center [125, 337] width 122 height 17
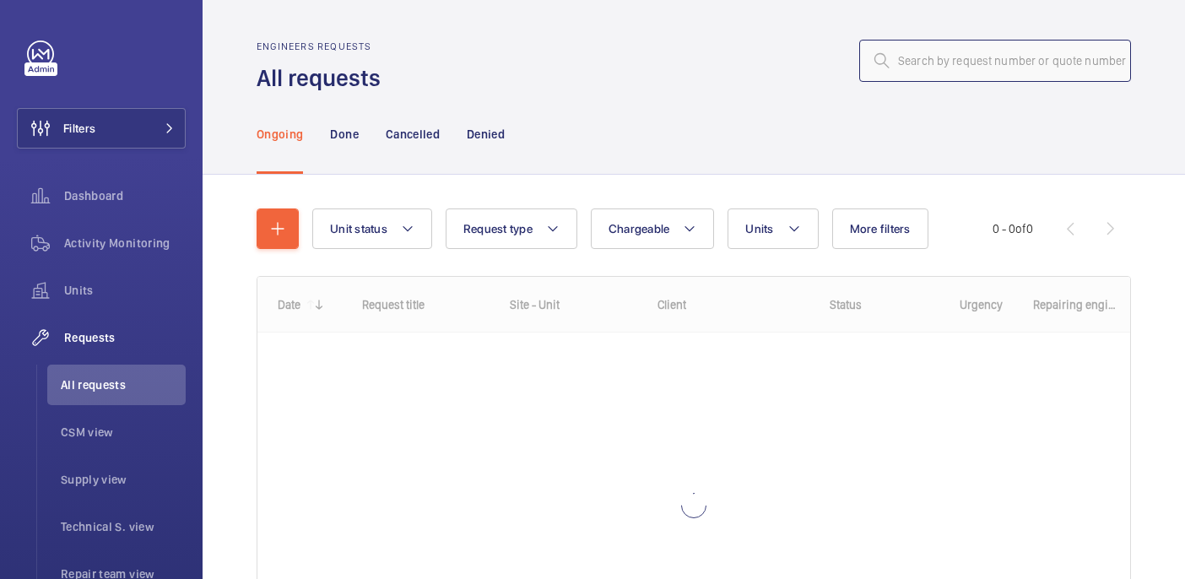
click at [895, 68] on input "text" at bounding box center [995, 61] width 272 height 42
paste input "R25-11527 -"
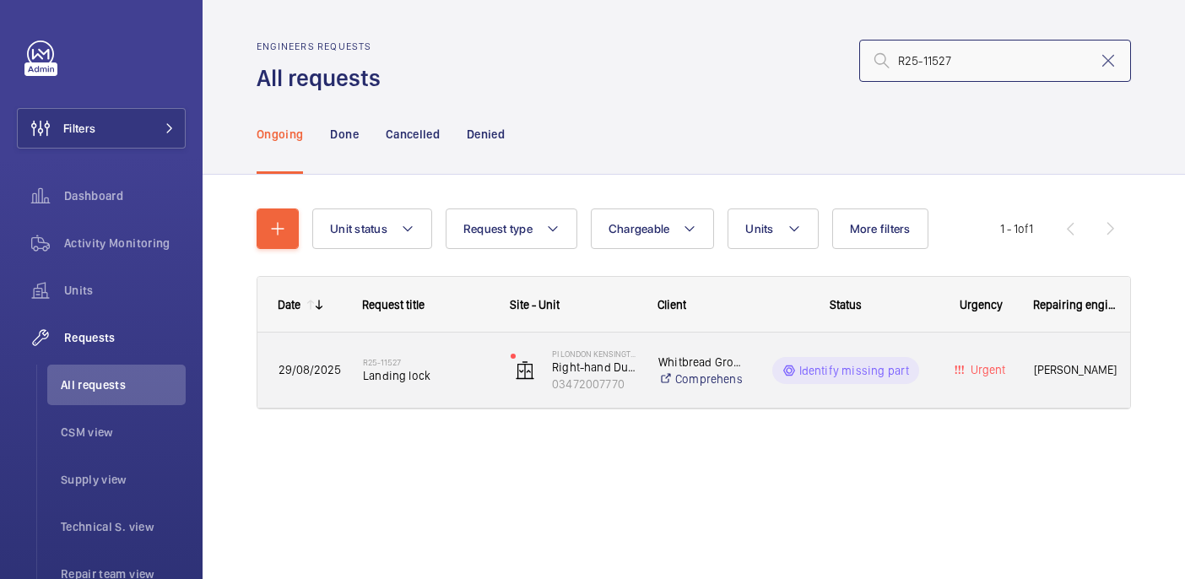
type input "R25-11527"
click at [448, 378] on span "Landing lock" at bounding box center [426, 375] width 126 height 17
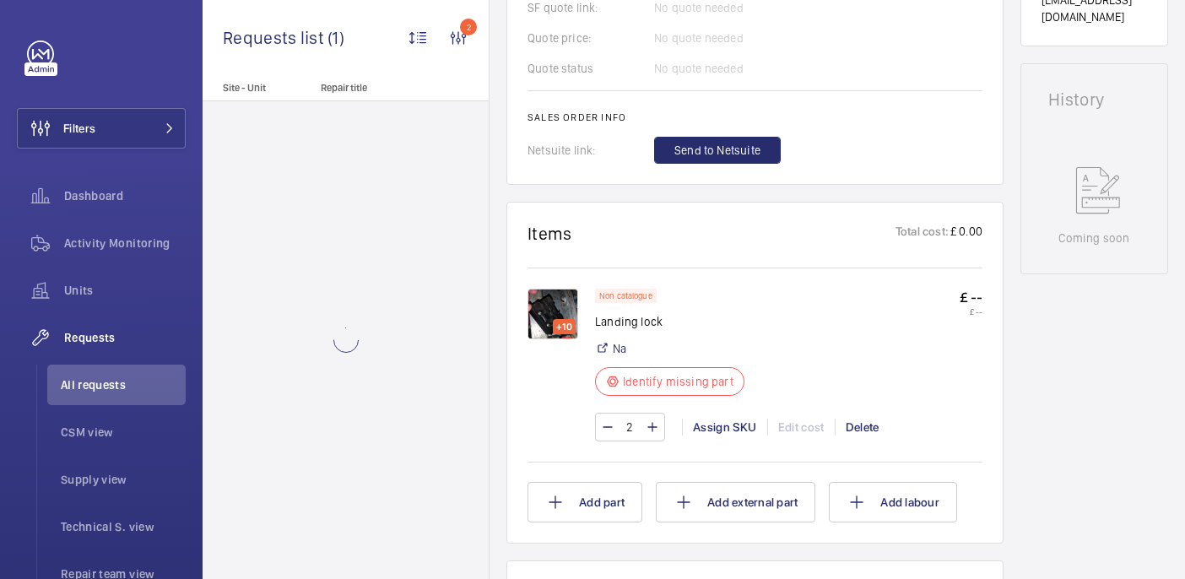
scroll to position [774, 0]
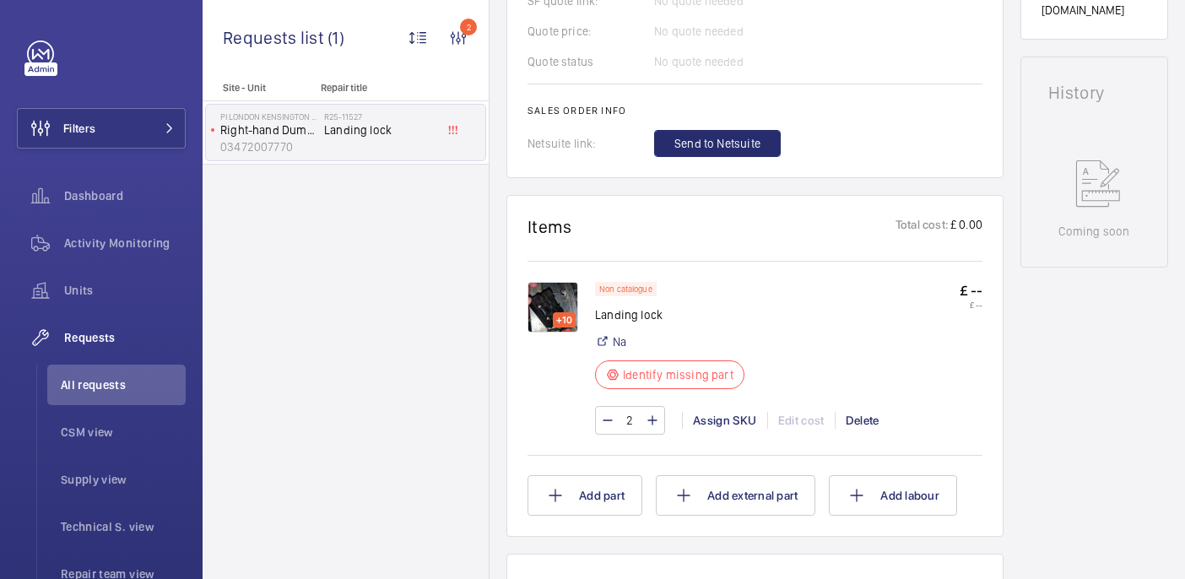
click at [545, 300] on img at bounding box center [552, 307] width 51 height 51
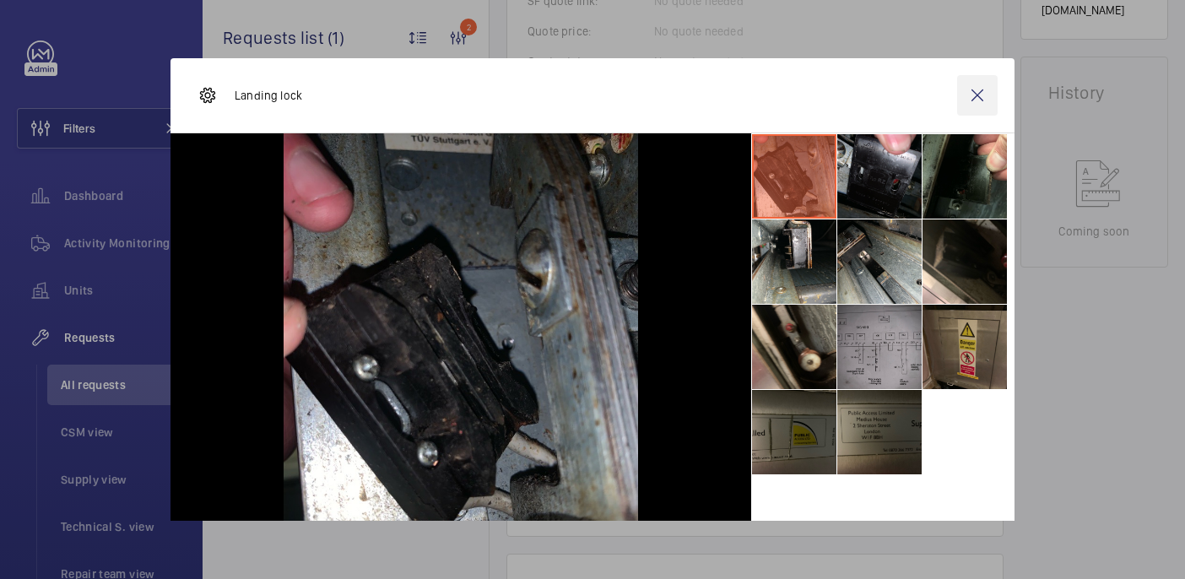
click at [977, 102] on wm-front-icon-button at bounding box center [977, 95] width 41 height 41
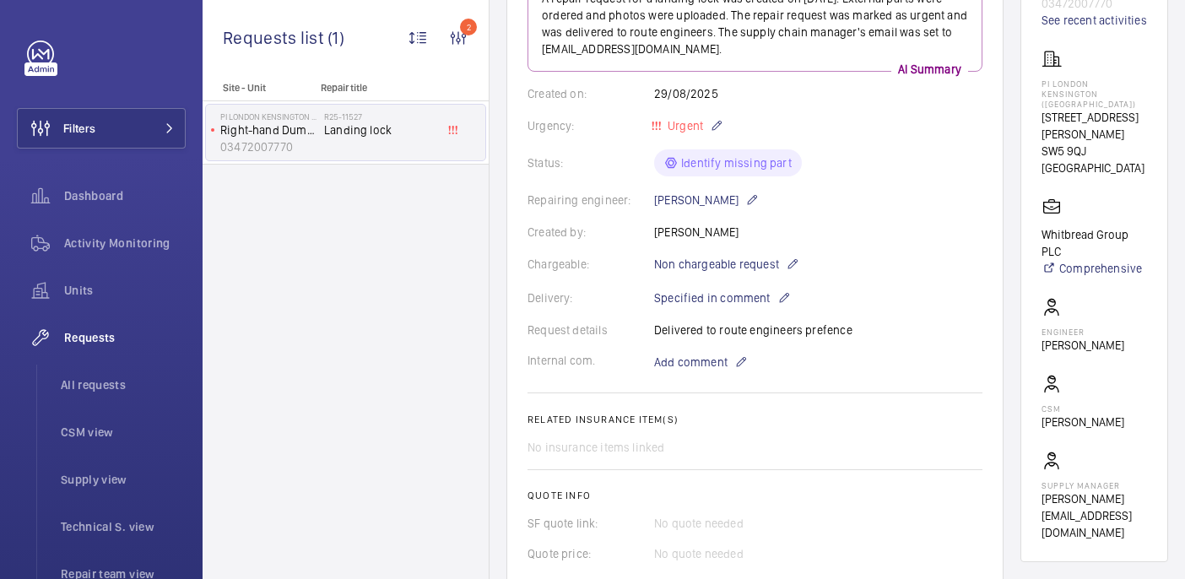
scroll to position [0, 0]
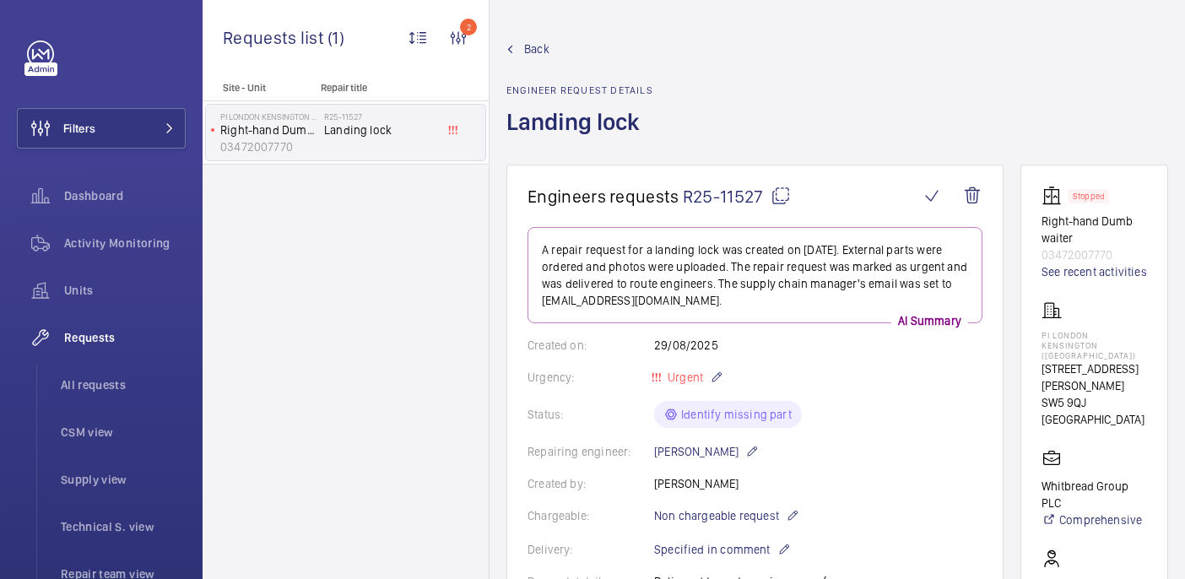
click at [1083, 82] on div "Back Engineer request details Landing lock" at bounding box center [837, 103] width 662 height 124
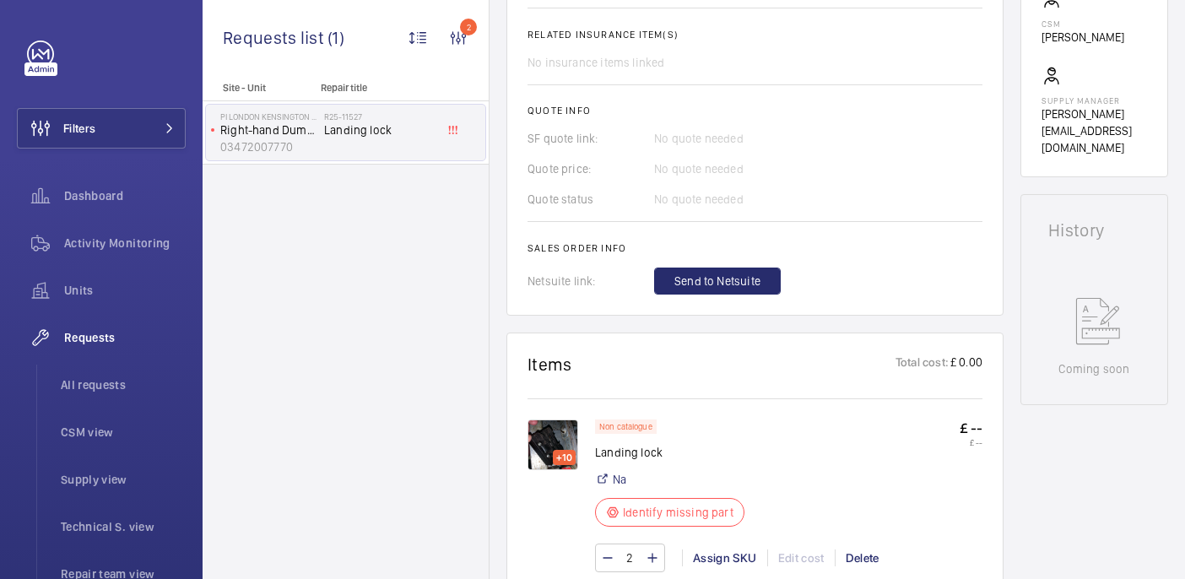
scroll to position [663, 0]
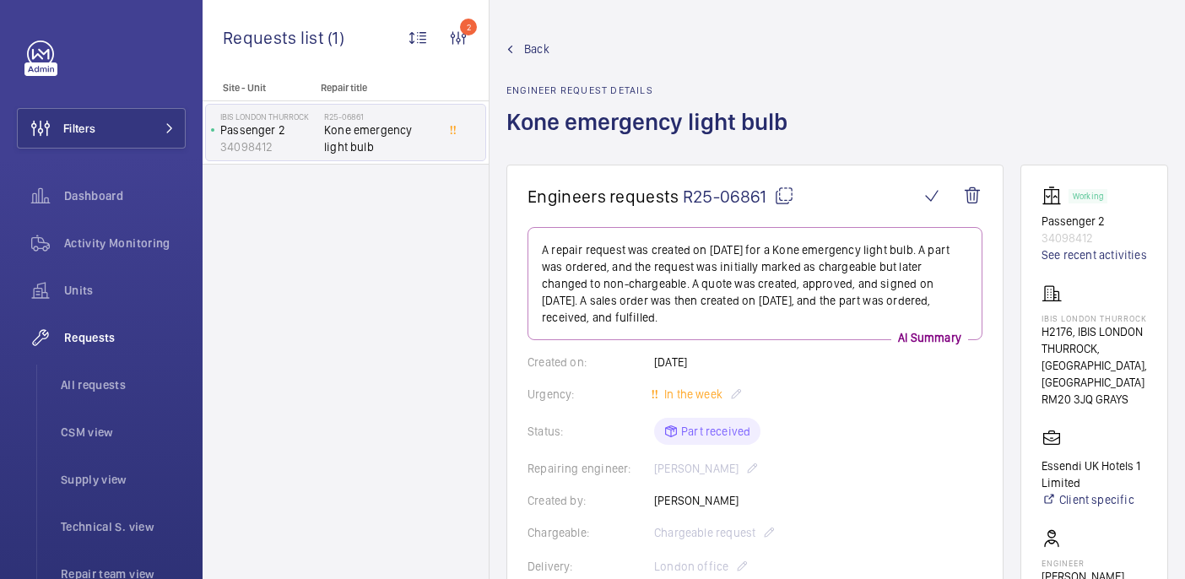
scroll to position [893, 0]
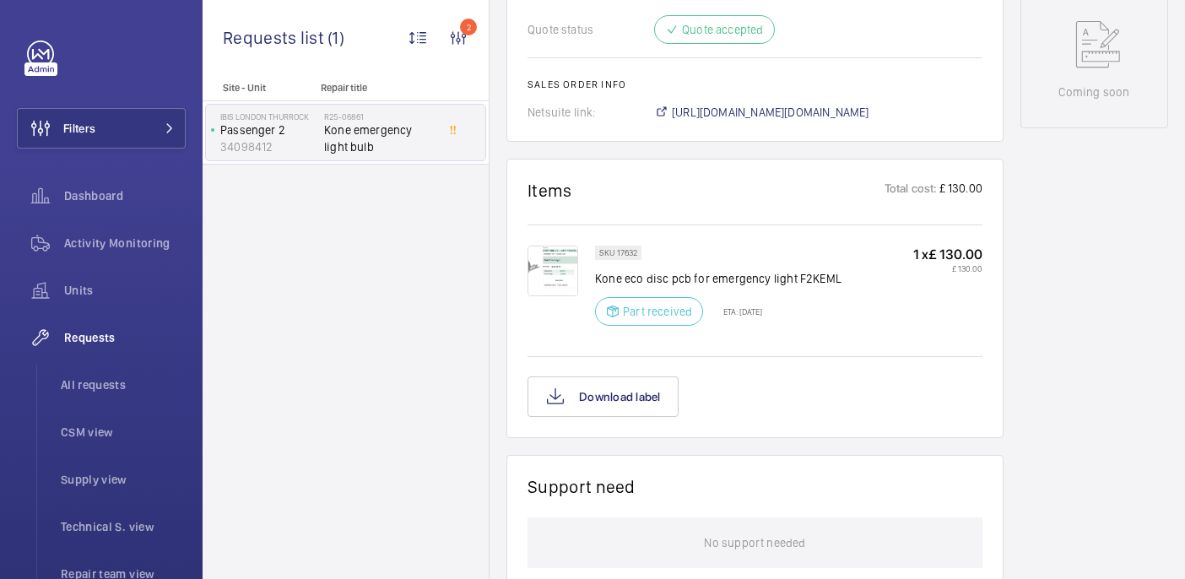
click at [624, 270] on p "Kone eco disc pcb for emergency light F2KEML" at bounding box center [718, 278] width 246 height 17
copy div "Kone eco disc pcb for emergency light F2KEML"
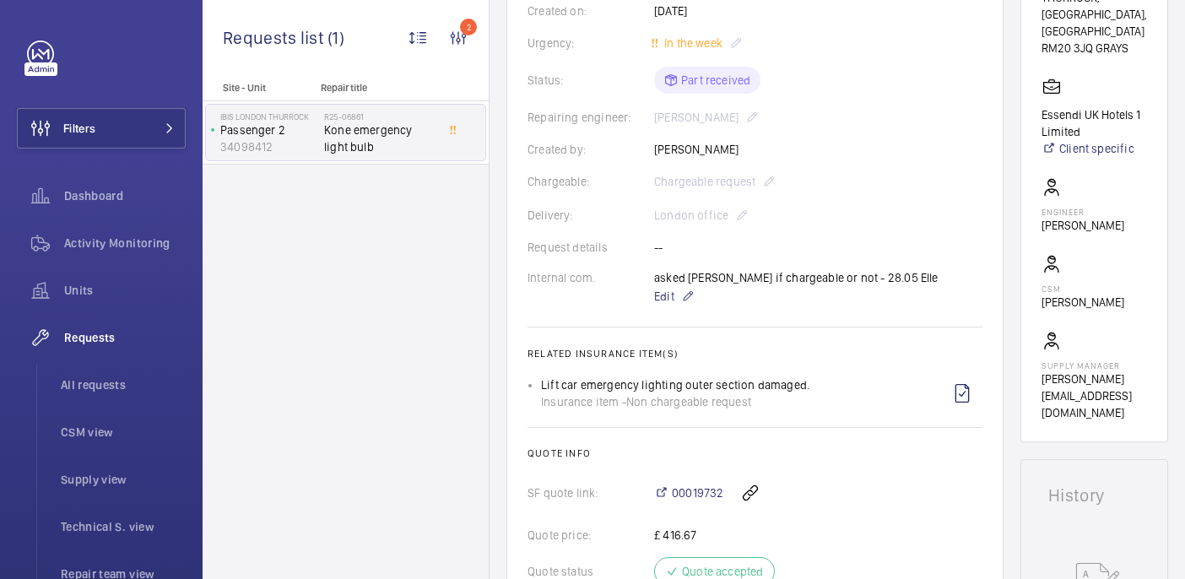
scroll to position [0, 0]
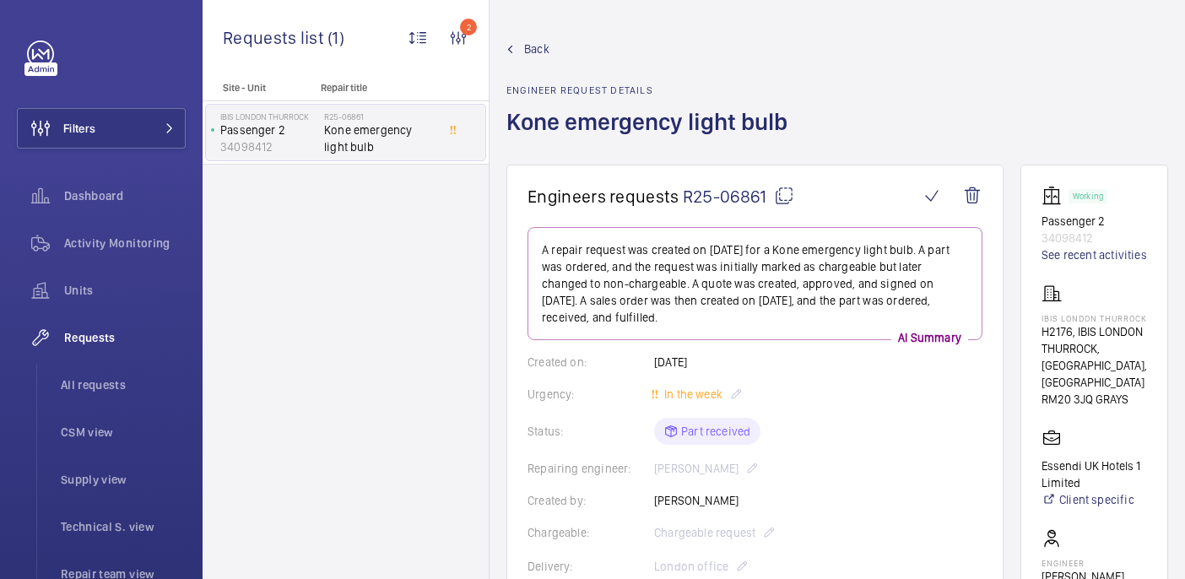
click at [778, 192] on mat-icon at bounding box center [784, 196] width 20 height 20
copy div "Kone eco disc pcb for emergency light F2KEML"
drag, startPoint x: 1068, startPoint y: 339, endPoint x: 1128, endPoint y: 345, distance: 60.2
click at [1128, 345] on wm-front-card "Working Passenger 2 34098412 See recent activities IBIS LONDON THURROCK H2176, …" at bounding box center [1094, 479] width 148 height 629
copy p "IBIS LONDON THURROCK"
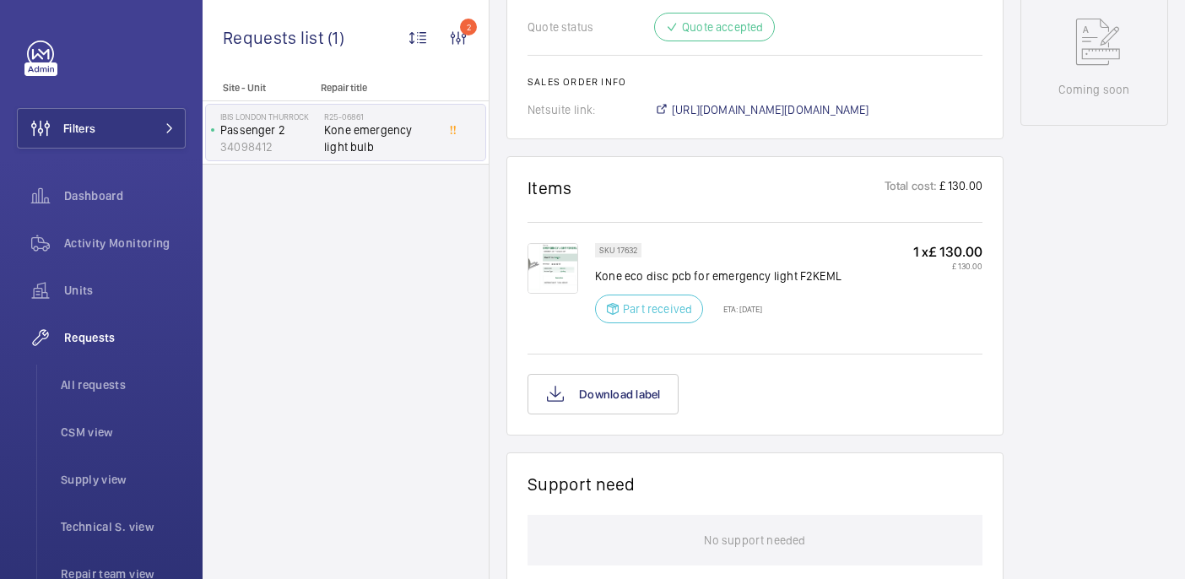
scroll to position [882, 0]
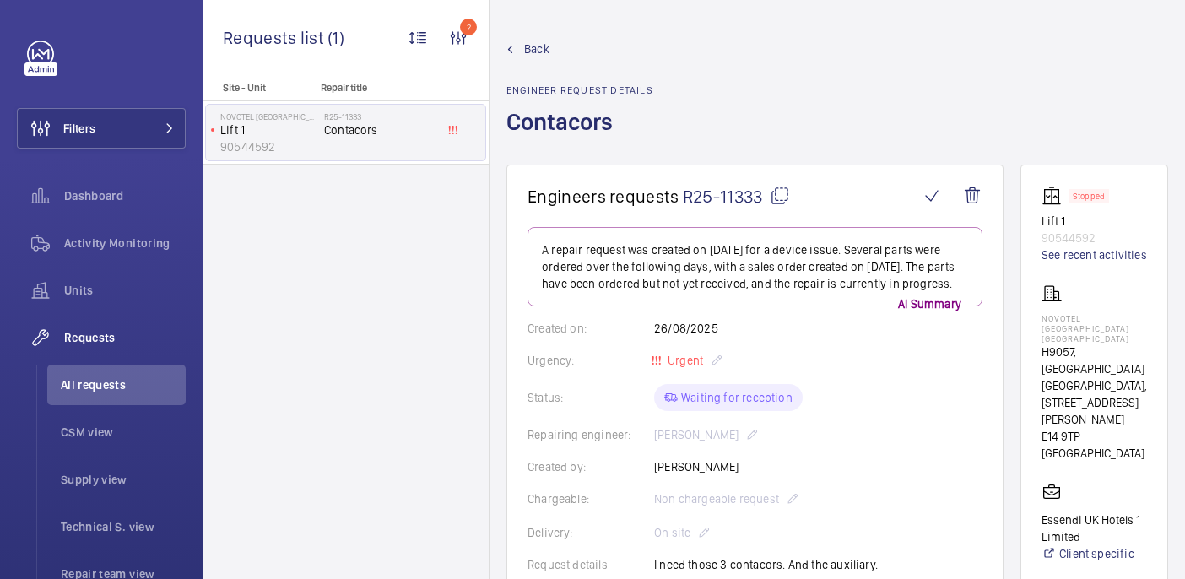
click at [779, 203] on mat-icon at bounding box center [780, 196] width 20 height 20
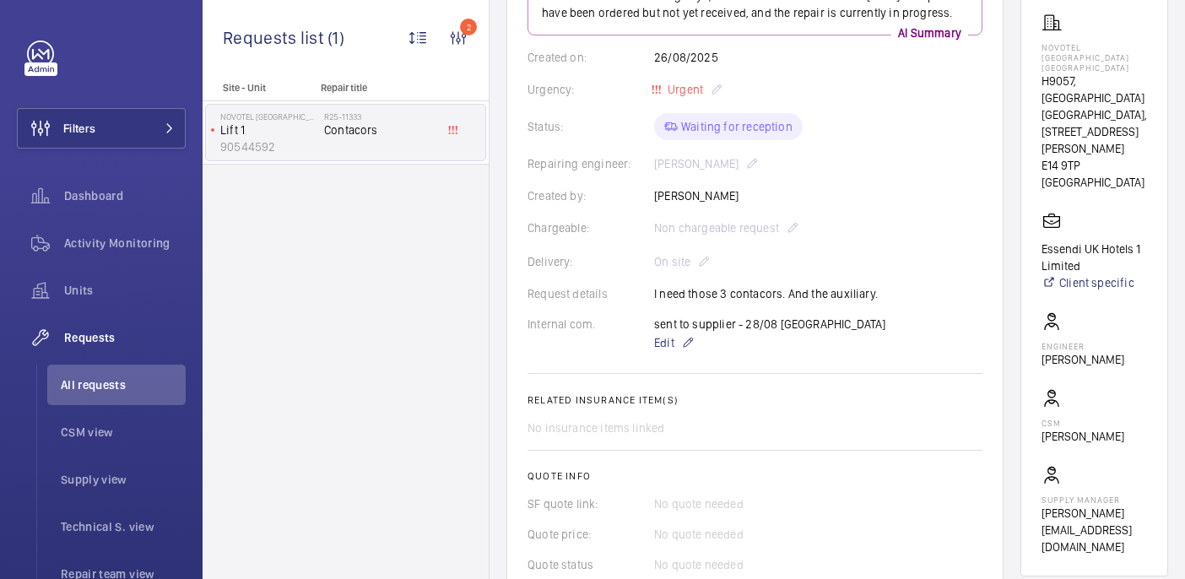
scroll to position [413, 0]
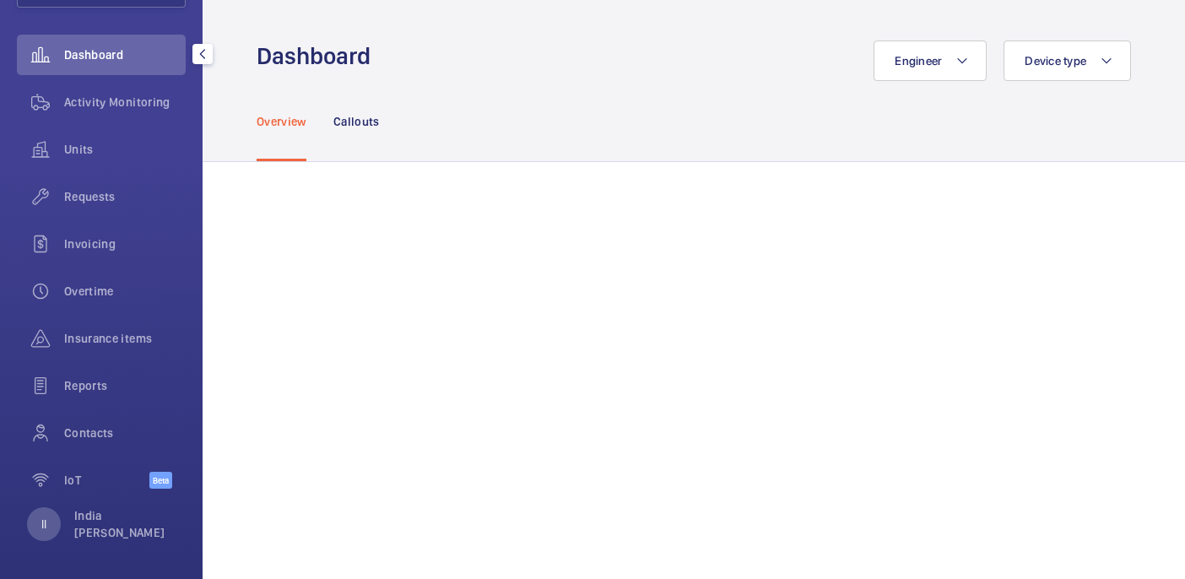
scroll to position [143, 0]
click at [111, 334] on span "Insurance items" at bounding box center [112, 335] width 96 height 17
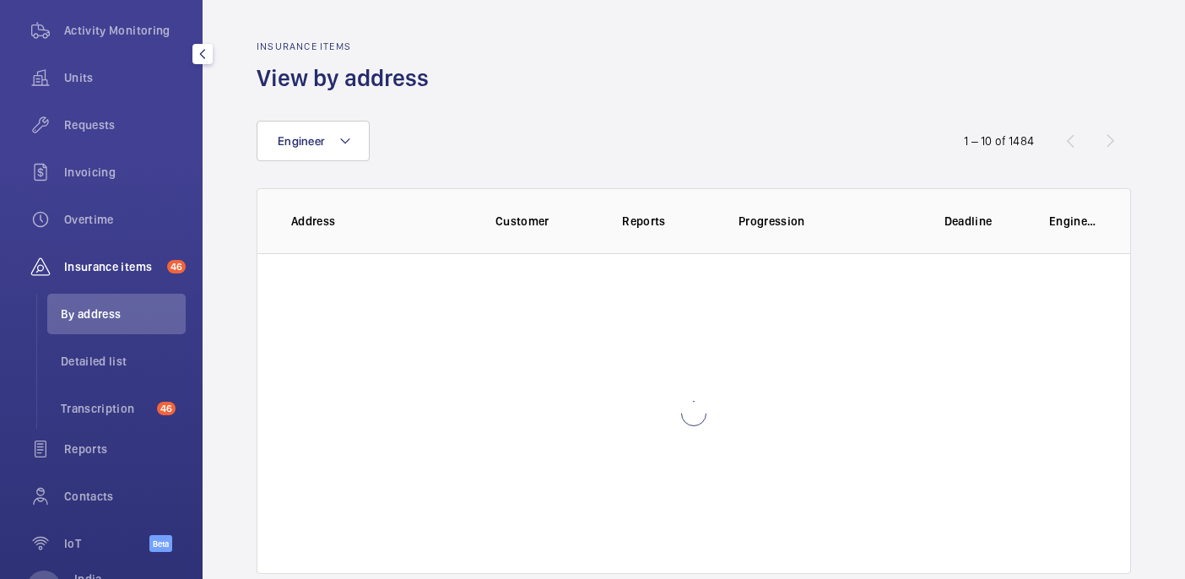
scroll to position [219, 0]
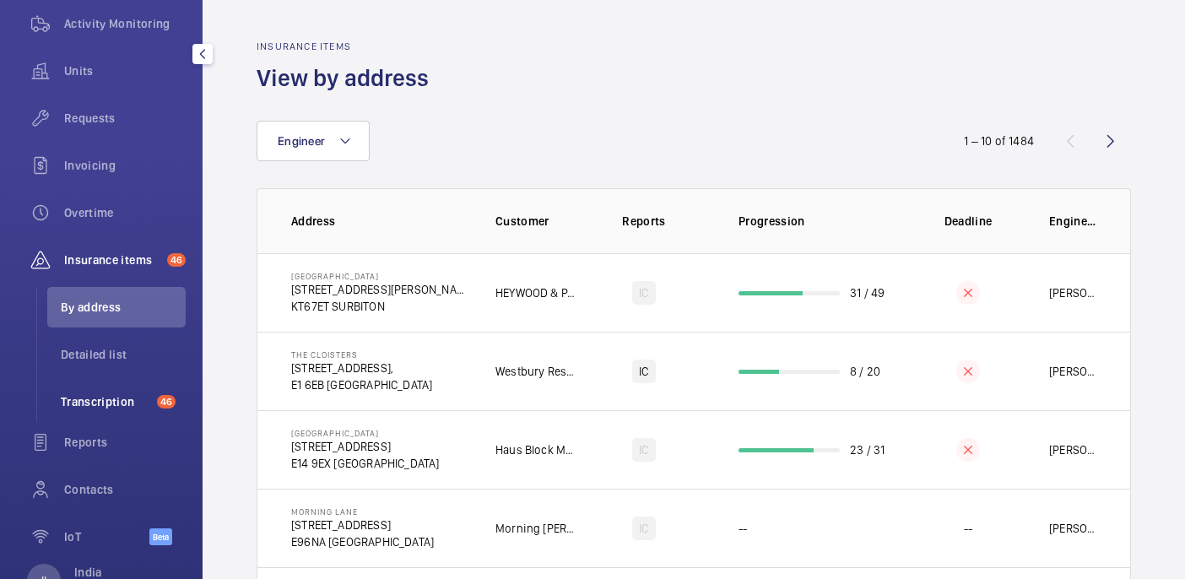
click at [116, 400] on span "Transcription" at bounding box center [105, 401] width 89 height 17
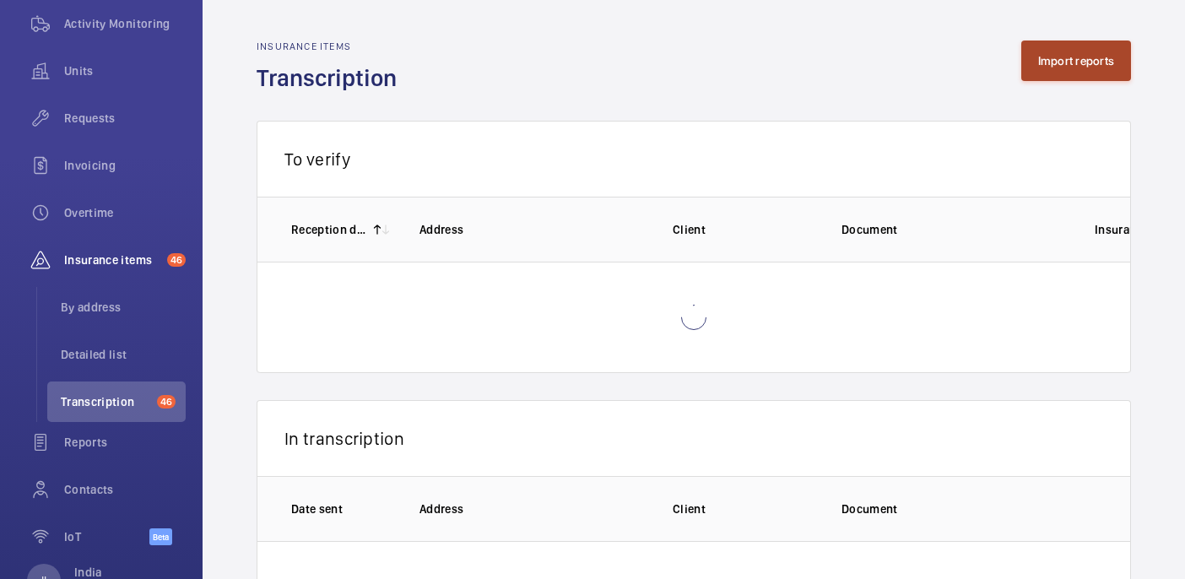
click at [1040, 71] on button "Import reports" at bounding box center [1076, 61] width 111 height 41
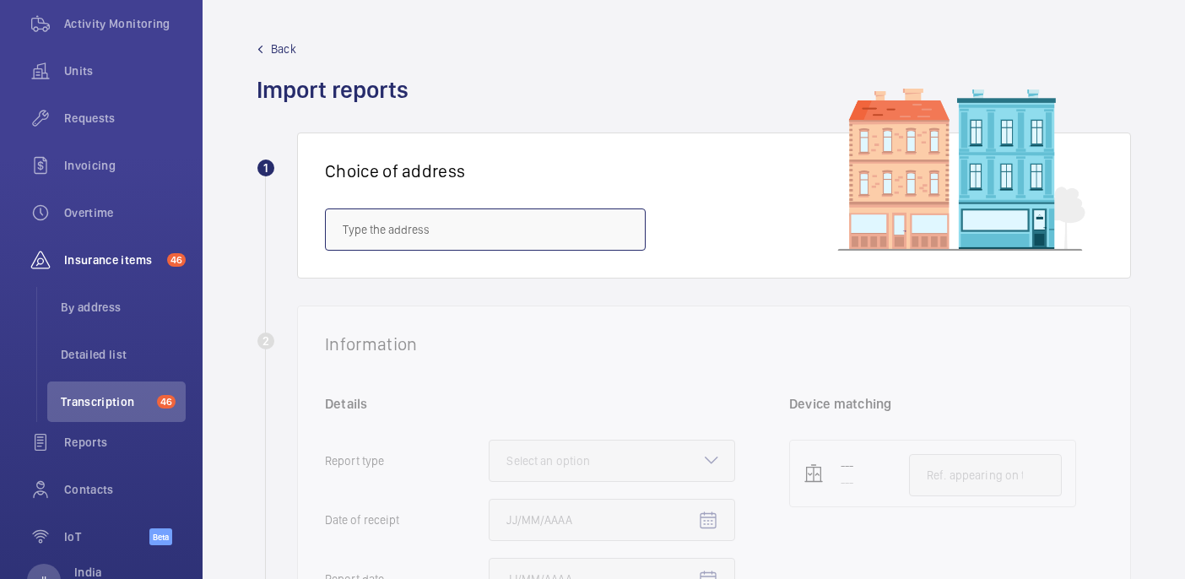
click at [462, 235] on input "text" at bounding box center [485, 229] width 321 height 42
paste input "UK56 [PERSON_NAME]"
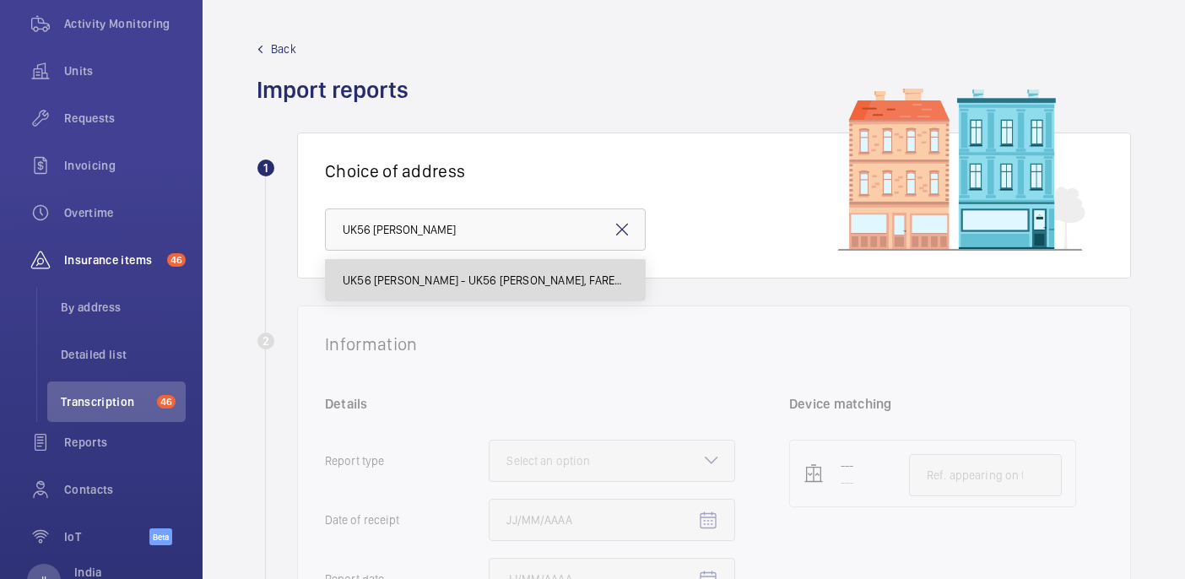
click at [459, 288] on span "UK56 [PERSON_NAME] - UK56 [PERSON_NAME], FAREHAM PO16 8XJ" at bounding box center [485, 280] width 285 height 17
type input "UK56 [PERSON_NAME] - UK56 [PERSON_NAME], FAREHAM PO16 8XJ"
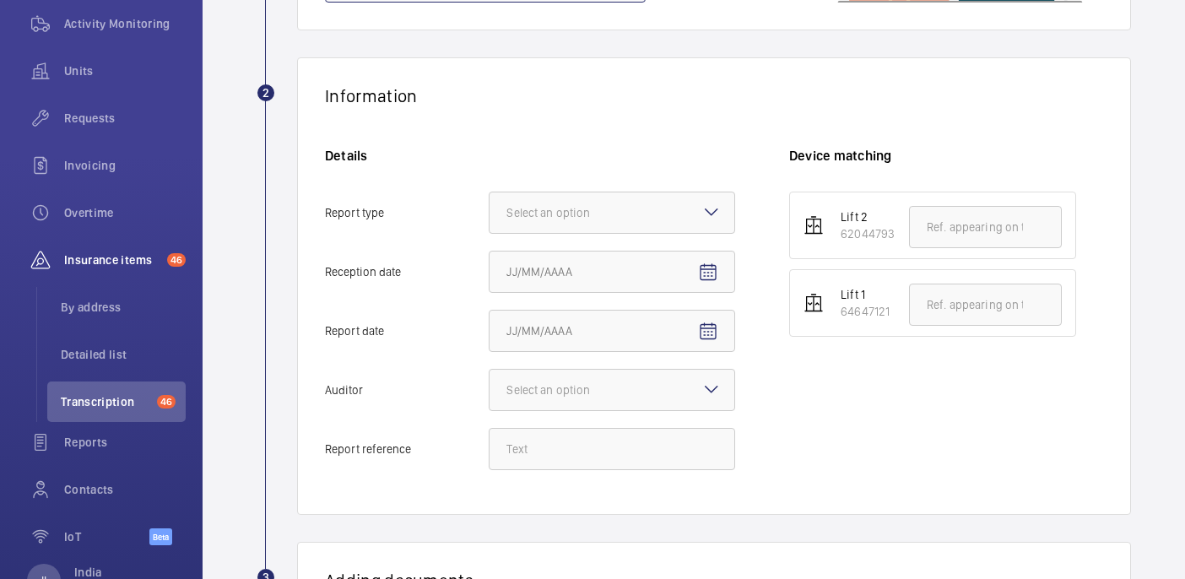
scroll to position [366, 0]
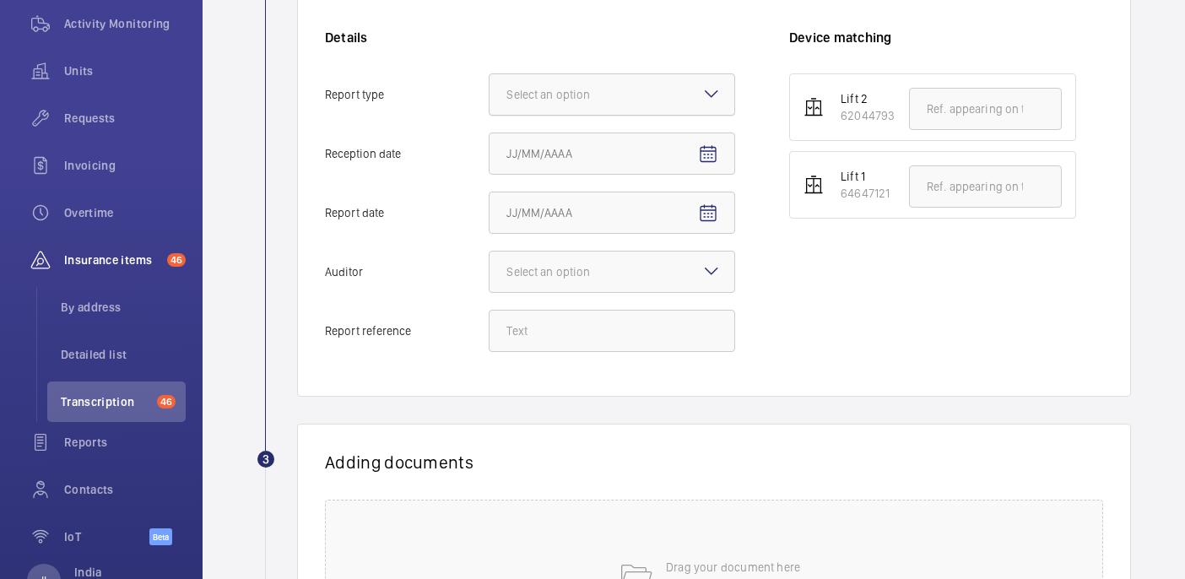
click at [675, 95] on div at bounding box center [612, 94] width 245 height 41
click at [490, 95] on input "Report type Select an option" at bounding box center [490, 94] width 0 height 41
click at [616, 152] on span "Insurance company" at bounding box center [611, 146] width 211 height 17
click at [490, 115] on input "Report type Select an option Insurance company Consultant" at bounding box center [490, 94] width 0 height 41
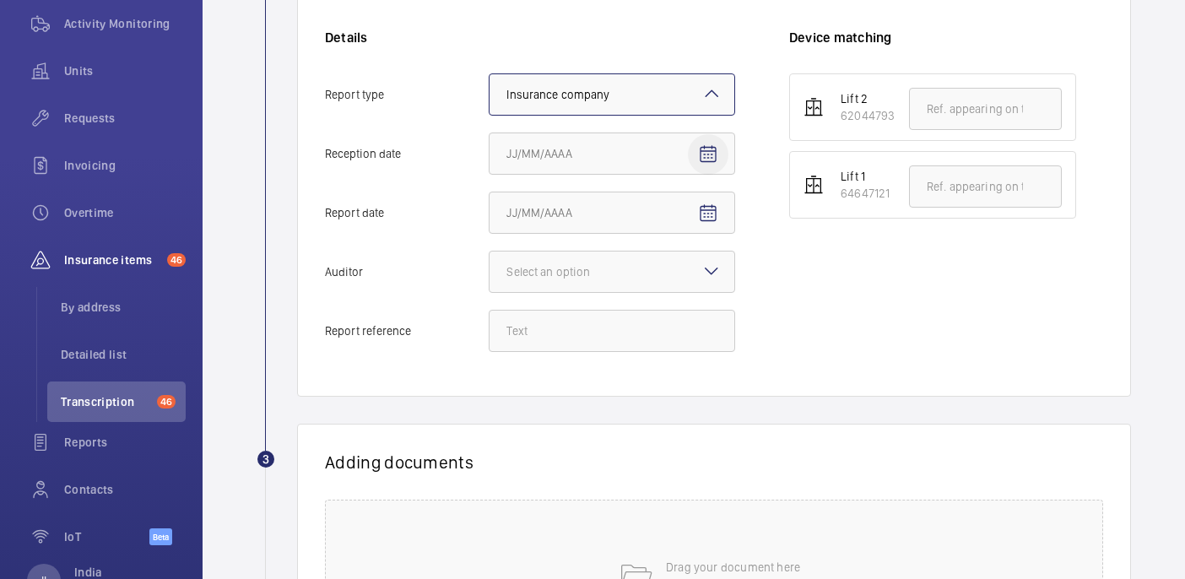
click at [718, 153] on button "Reception date" at bounding box center [708, 154] width 41 height 41
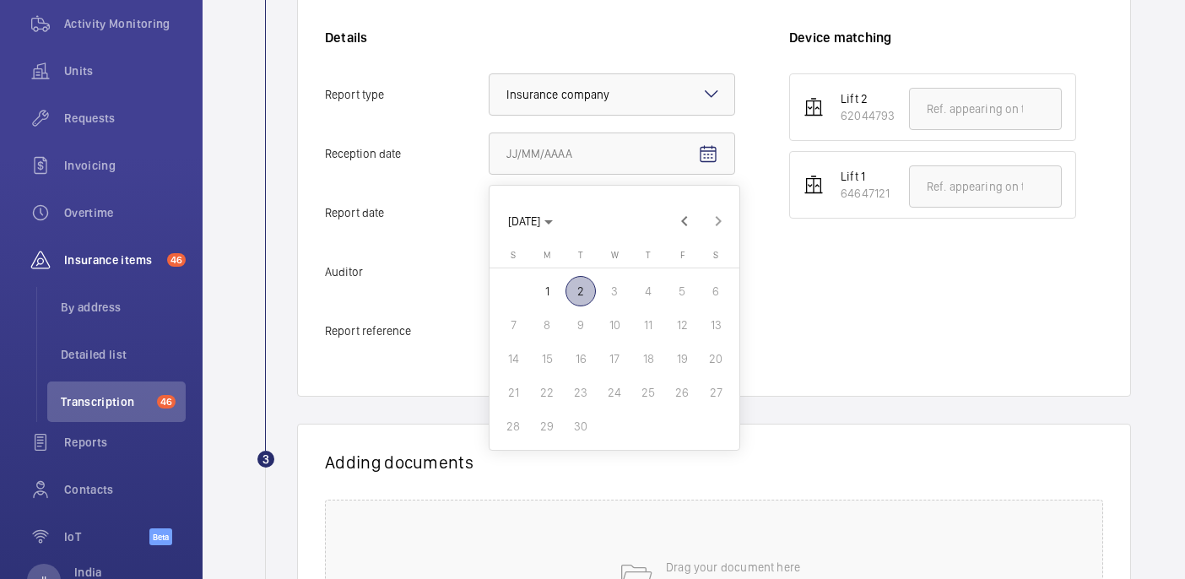
click at [581, 292] on span "2" at bounding box center [580, 291] width 30 height 30
type input "9/2/2025"
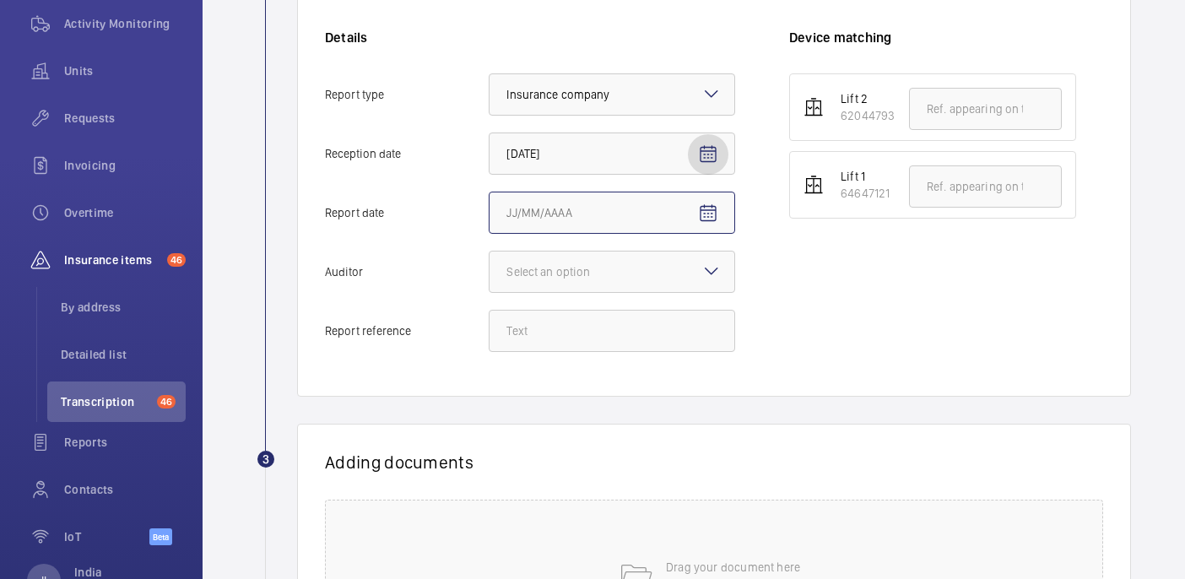
click at [685, 214] on input "Report date" at bounding box center [612, 213] width 246 height 42
click at [727, 214] on span "Open calendar" at bounding box center [708, 213] width 41 height 41
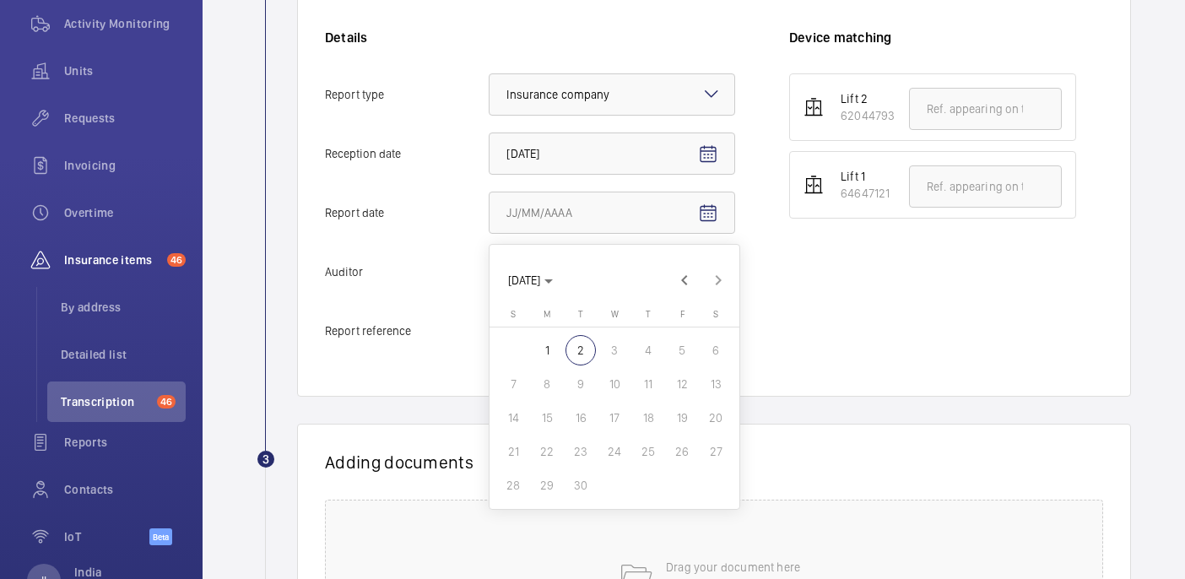
click at [557, 344] on span "1" at bounding box center [547, 350] width 30 height 30
type input "9/1/2025"
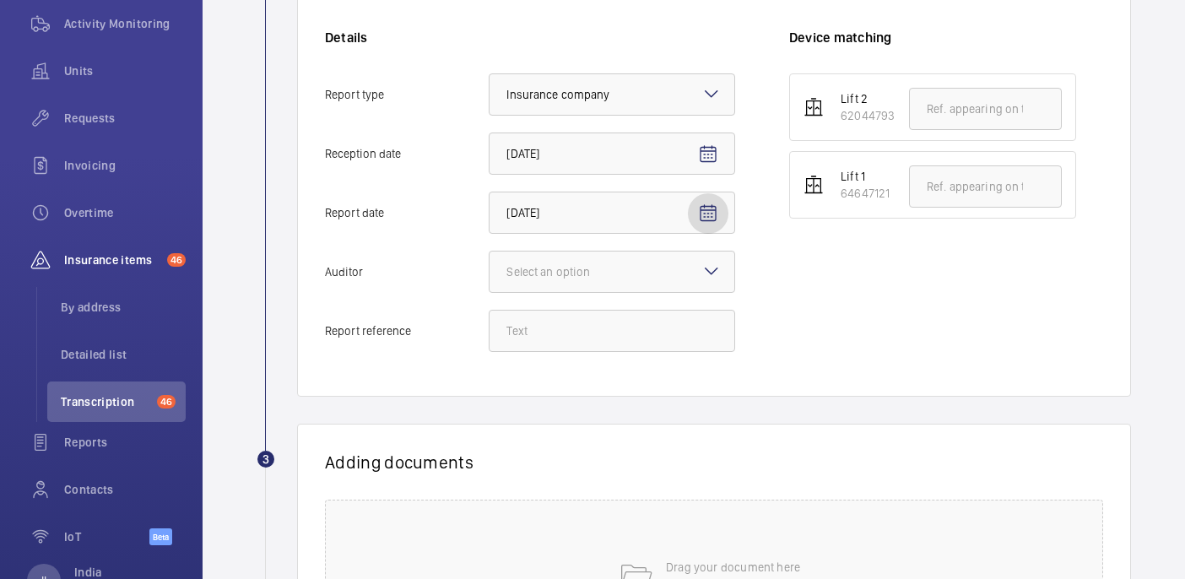
click at [710, 269] on mat-icon at bounding box center [711, 271] width 20 height 20
click at [490, 269] on input "Auditor Select an option" at bounding box center [490, 272] width 0 height 41
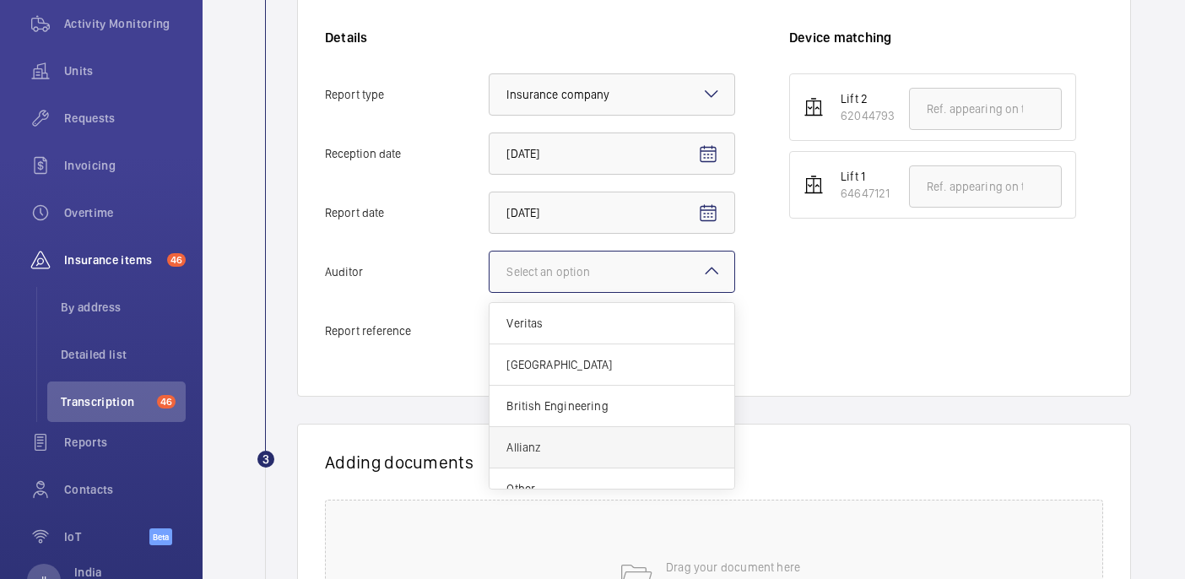
click at [587, 445] on span "Allianz" at bounding box center [611, 447] width 211 height 17
click at [490, 292] on input "Auditor Select an option Veritas Zurich British Engineering Allianz Other" at bounding box center [490, 272] width 0 height 41
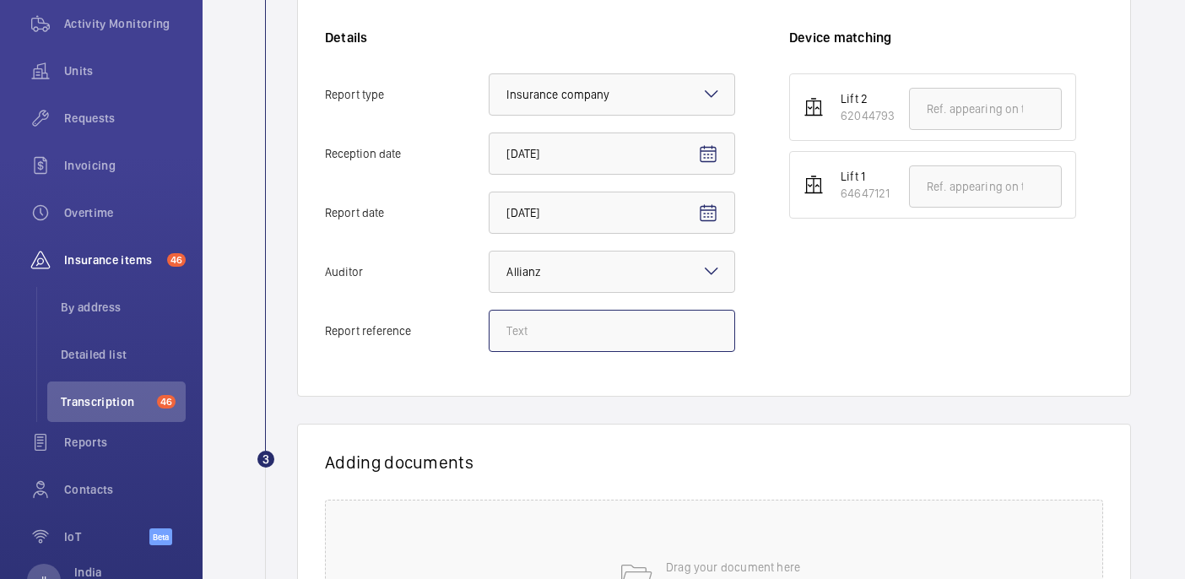
click at [515, 324] on input "Report reference" at bounding box center [612, 331] width 246 height 42
paste input "E51444003528"
type input "E51444003528"
click at [959, 186] on input "text" at bounding box center [985, 186] width 153 height 42
paste input "E51444003528"
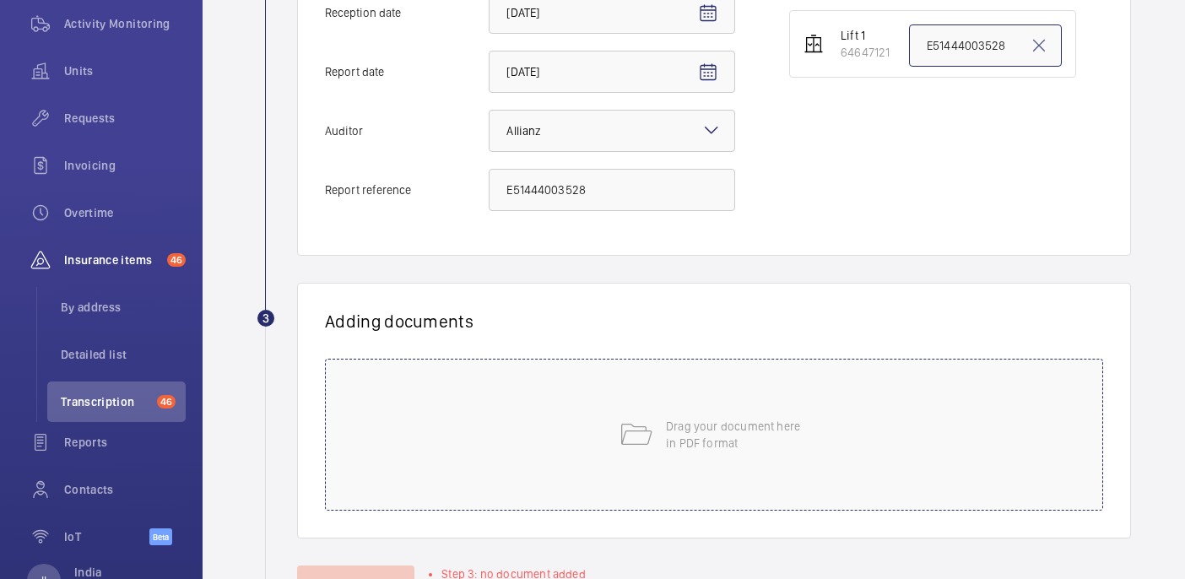
scroll to position [551, 0]
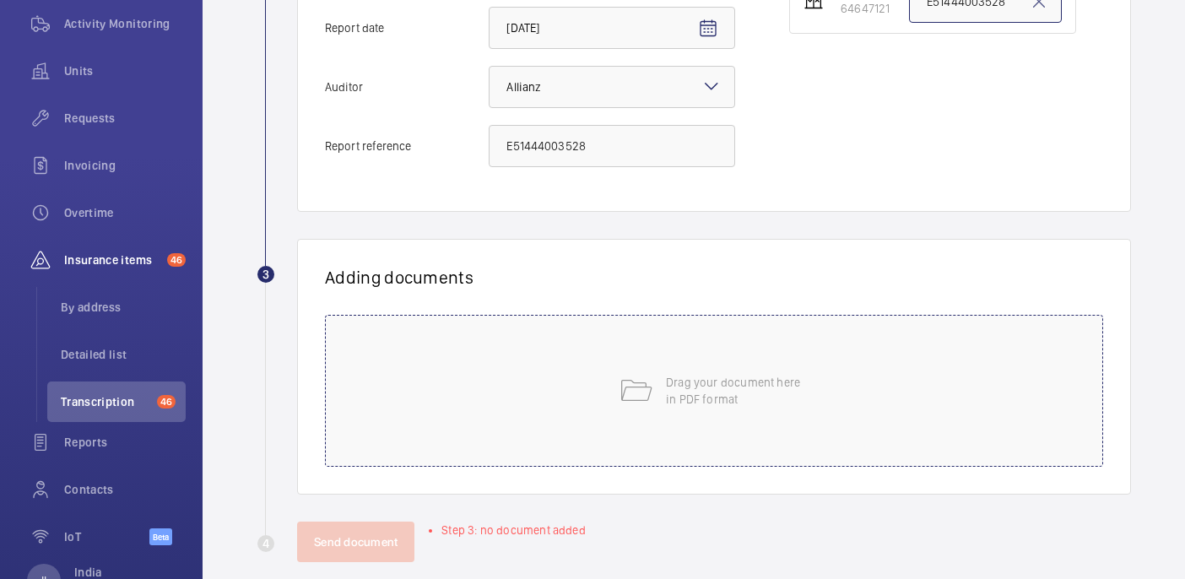
type input "E51444003528"
click at [917, 410] on div "Drag your document here in PDF format" at bounding box center [714, 391] width 778 height 152
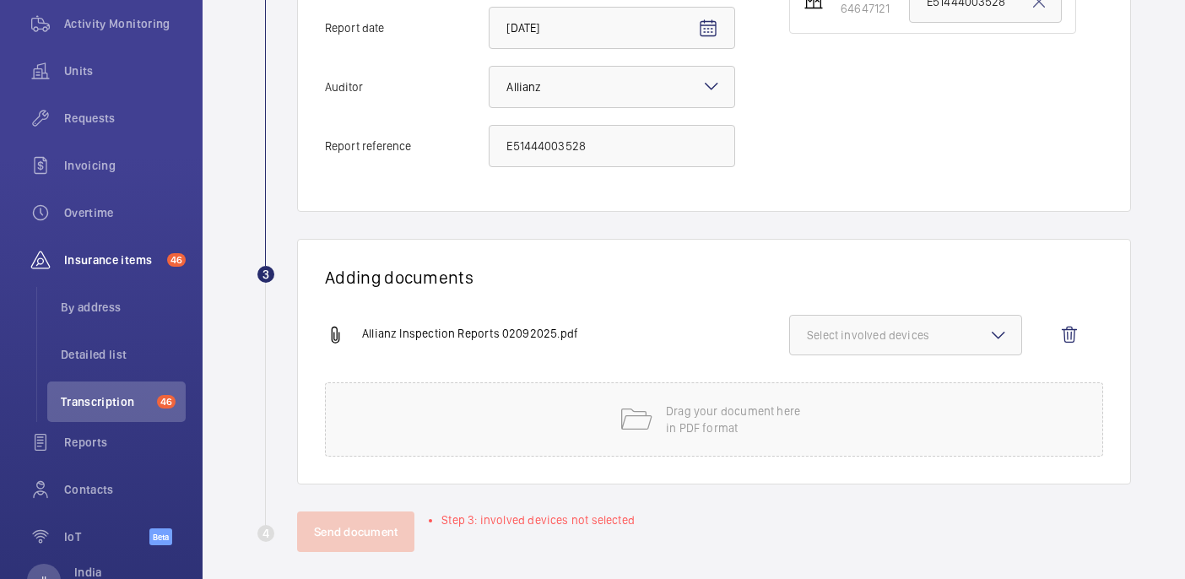
click at [979, 323] on button "Select involved devices" at bounding box center [905, 335] width 233 height 41
click at [902, 425] on span "64647121" at bounding box center [907, 428] width 144 height 17
click at [831, 425] on input "64647121" at bounding box center [815, 429] width 34 height 34
checkbox input "true"
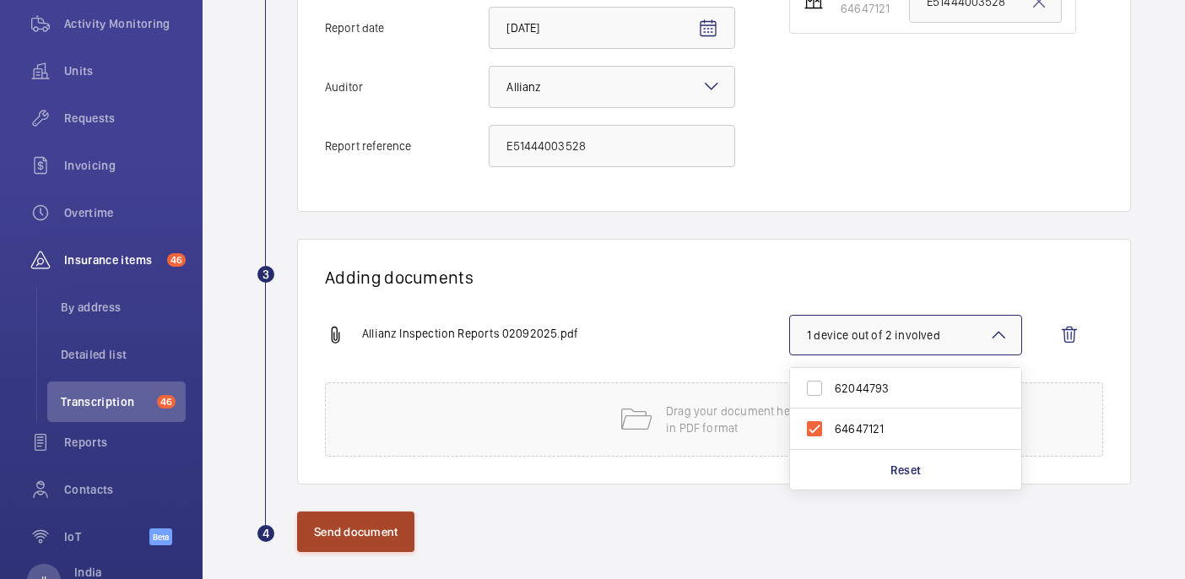
click at [351, 521] on button "Send document" at bounding box center [355, 531] width 117 height 41
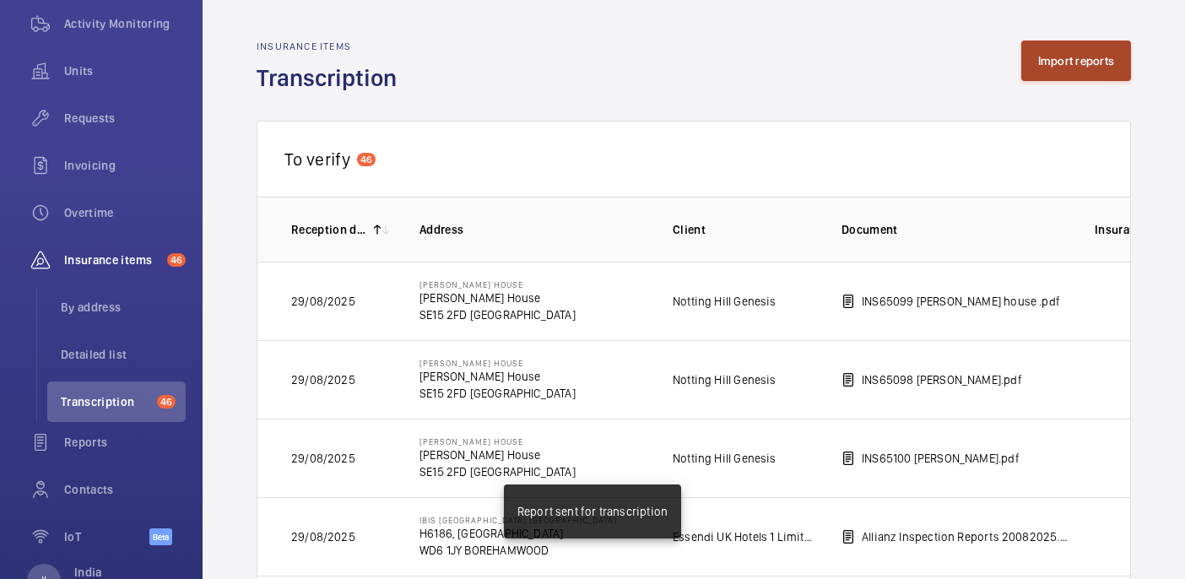
click at [1047, 62] on button "Import reports" at bounding box center [1076, 61] width 111 height 41
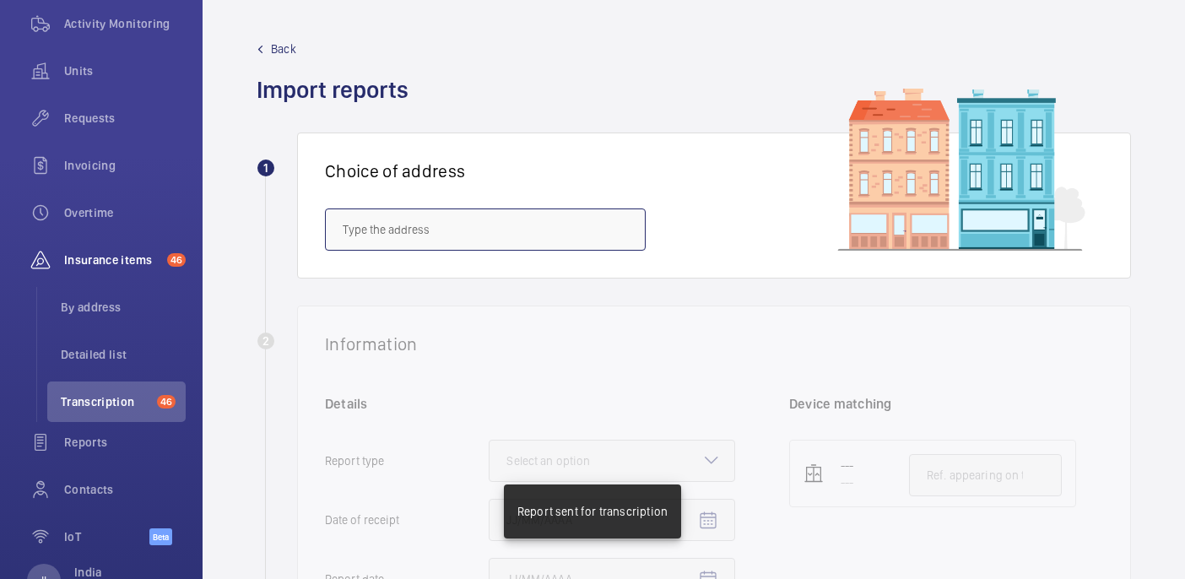
click at [506, 229] on input "text" at bounding box center [485, 229] width 321 height 42
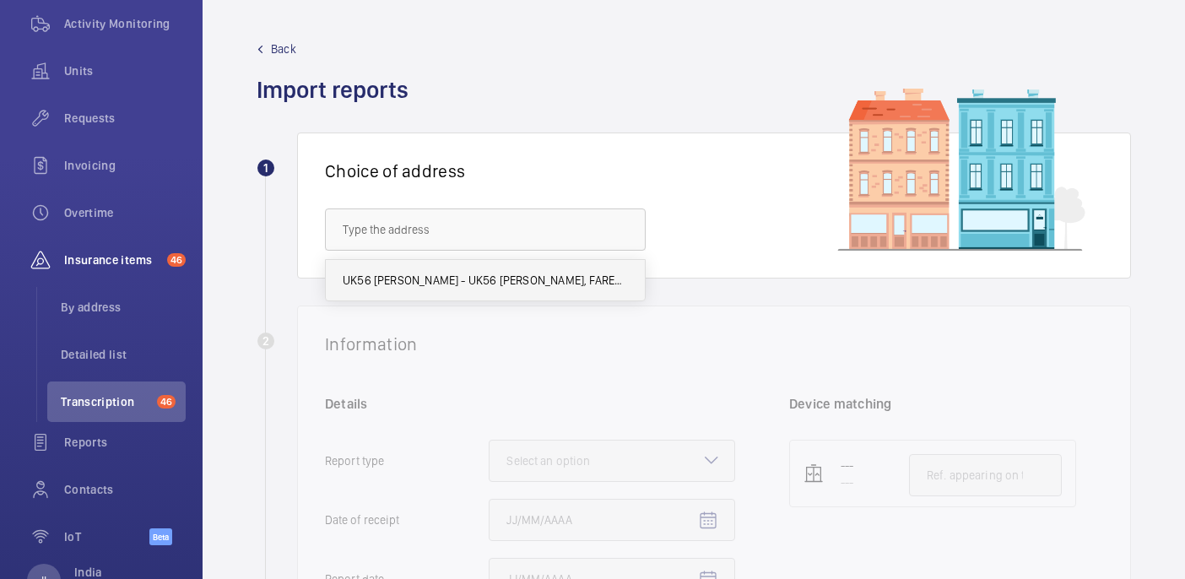
click at [522, 272] on span "UK56 Shurgard Fareham - UK56 Shurgard Fareham, FAREHAM PO16 8XJ" at bounding box center [485, 280] width 285 height 17
type input "UK56 Shurgard Fareham - UK56 Shurgard Fareham, FAREHAM PO16 8XJ"
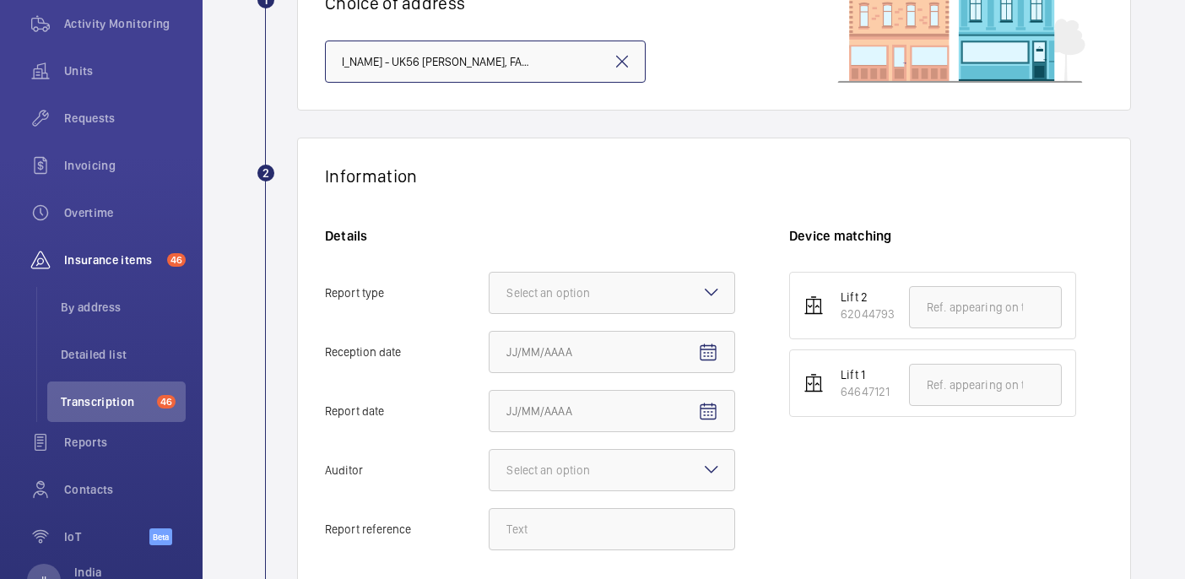
scroll to position [186, 0]
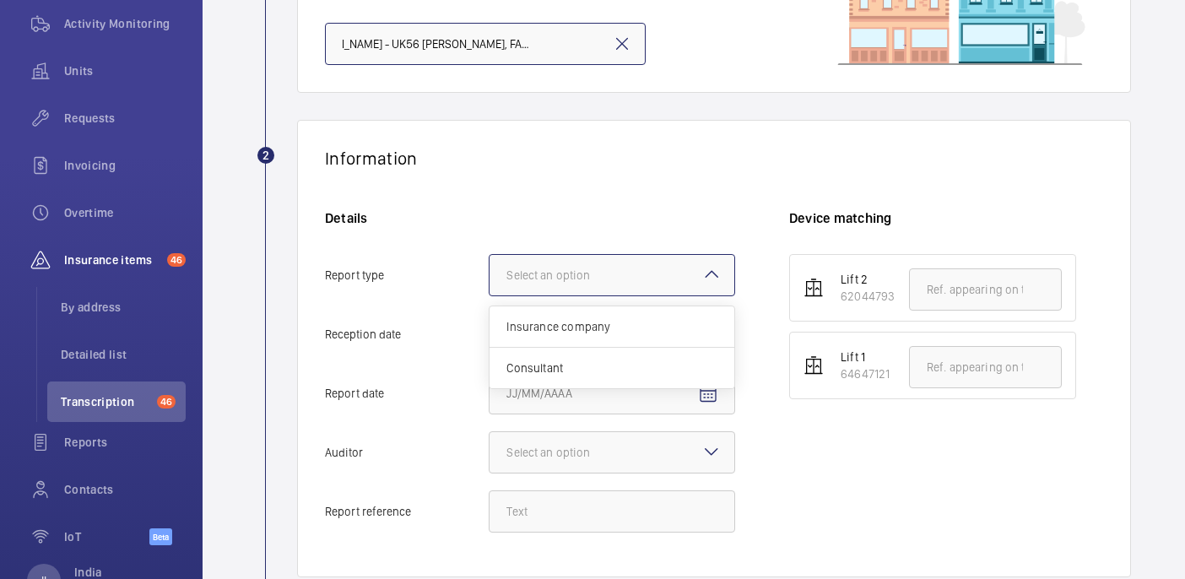
click at [544, 282] on div "Select an option" at bounding box center [569, 275] width 126 height 17
click at [490, 282] on input "Report type Select an option Insurance company Consultant" at bounding box center [490, 275] width 0 height 41
click at [575, 322] on span "Insurance company" at bounding box center [611, 326] width 211 height 17
click at [490, 295] on input "Report type Select an option Insurance company Consultant" at bounding box center [490, 275] width 0 height 41
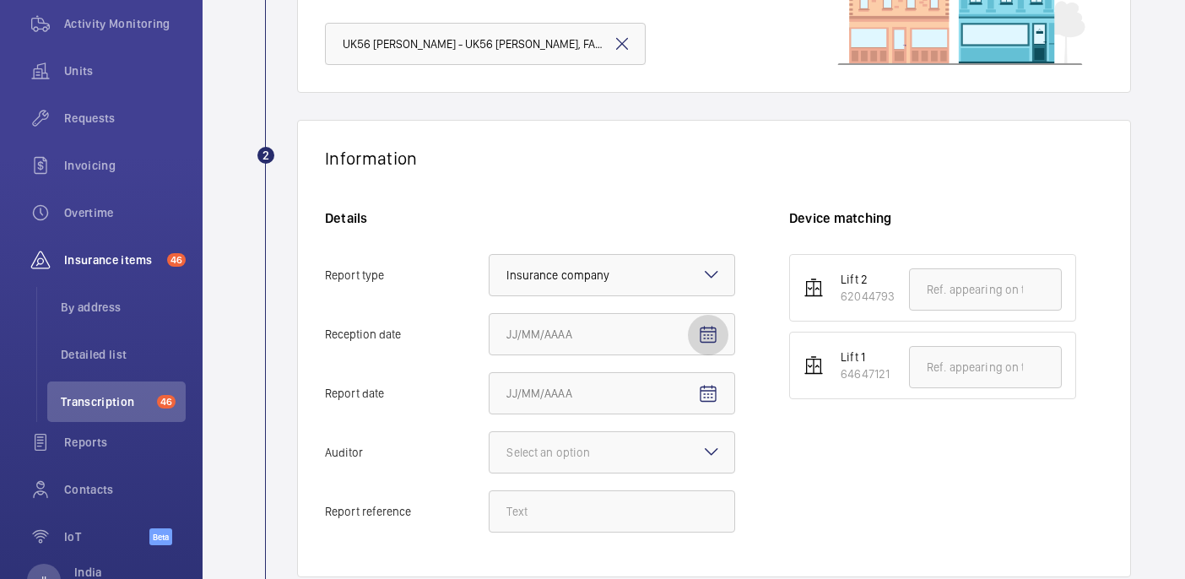
click at [701, 336] on mat-icon "Open calendar" at bounding box center [708, 335] width 20 height 20
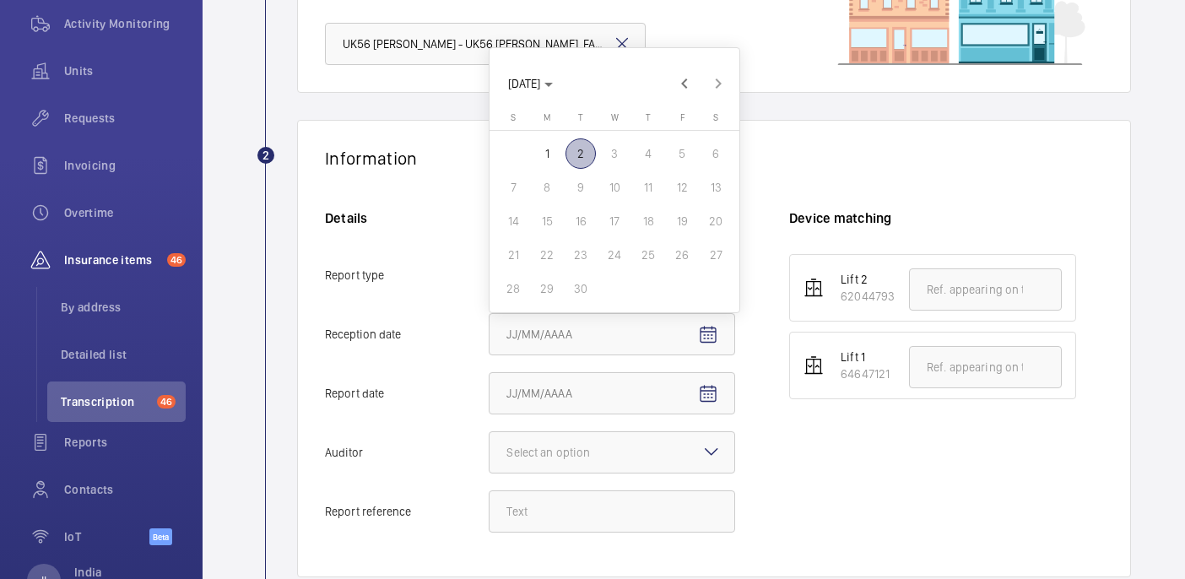
click at [590, 142] on span "2" at bounding box center [580, 153] width 30 height 30
type input "9/2/2025"
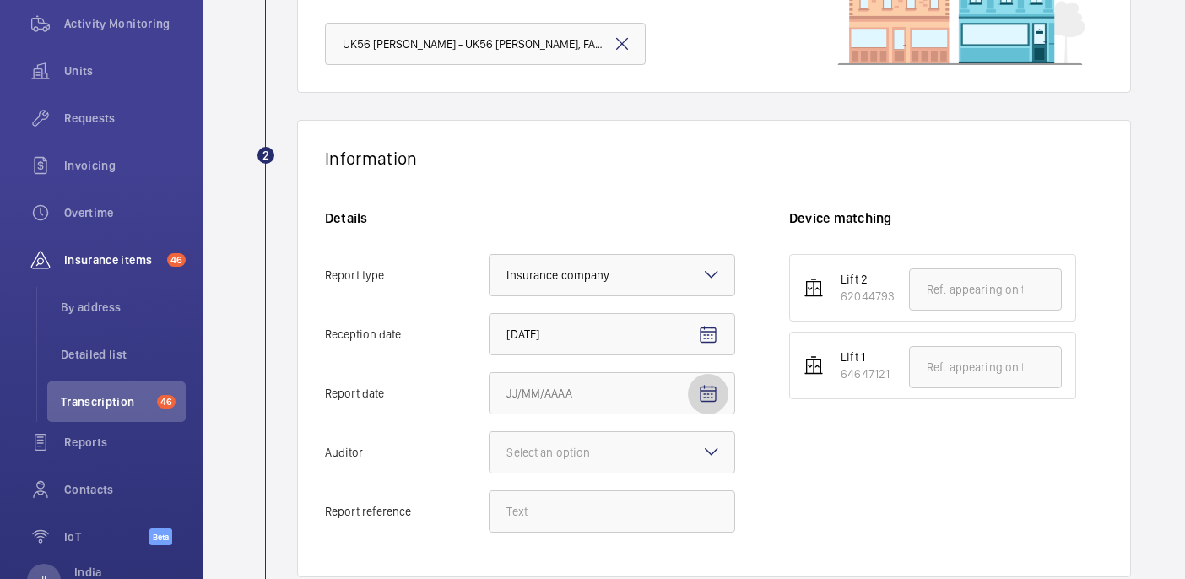
click at [698, 383] on button "Report date" at bounding box center [708, 394] width 41 height 41
click at [544, 214] on span "1" at bounding box center [547, 212] width 30 height 30
type input "9/1/2025"
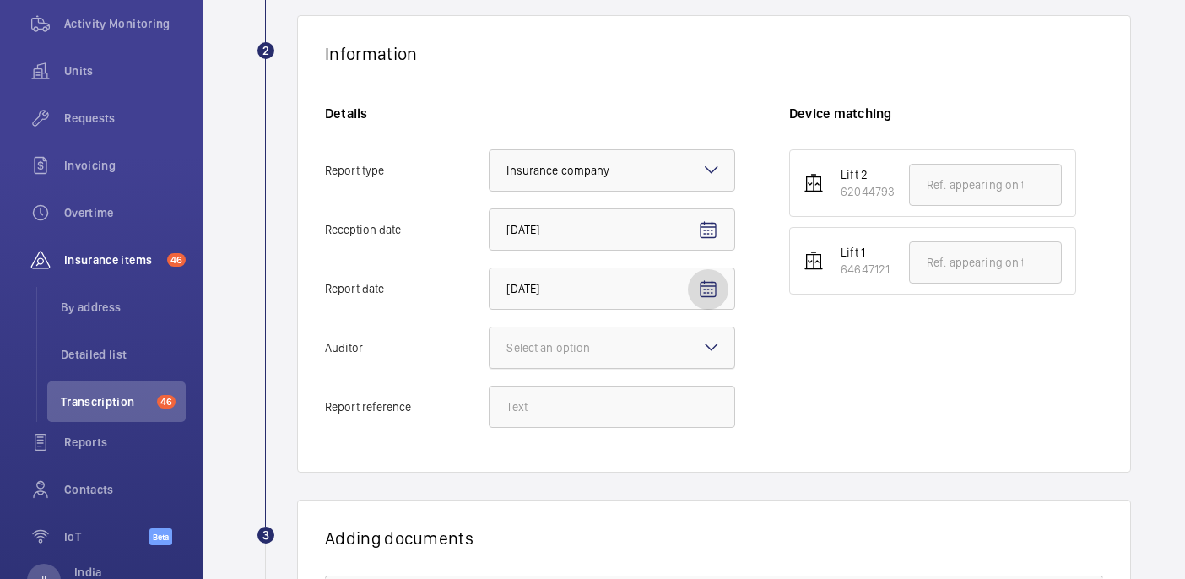
scroll to position [296, 0]
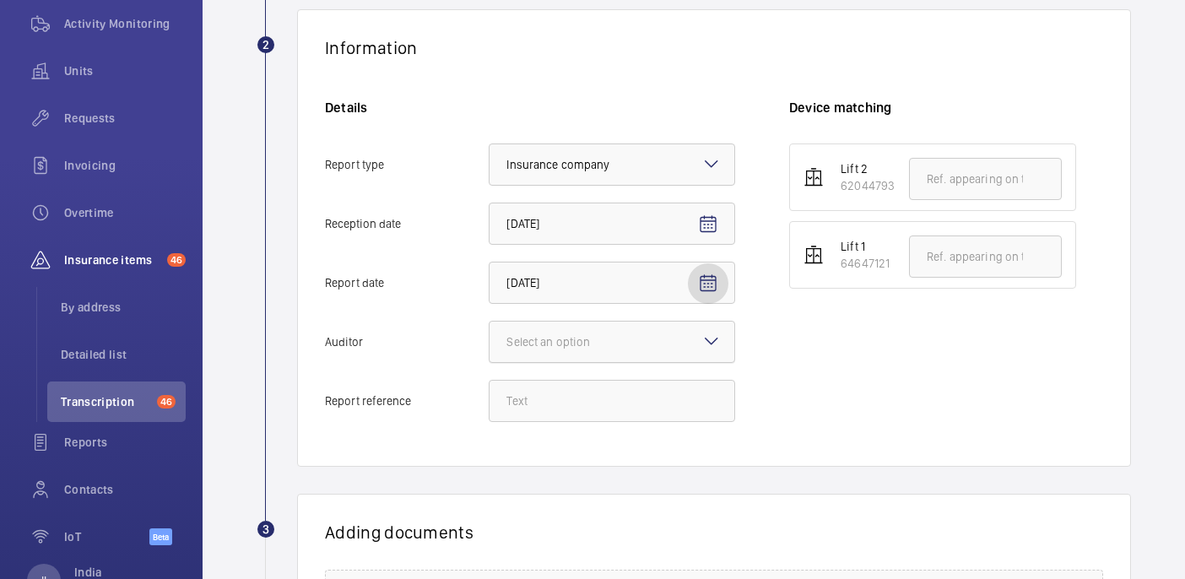
click at [633, 344] on div at bounding box center [612, 342] width 245 height 41
click at [490, 344] on input "Auditor Select an option" at bounding box center [490, 342] width 0 height 41
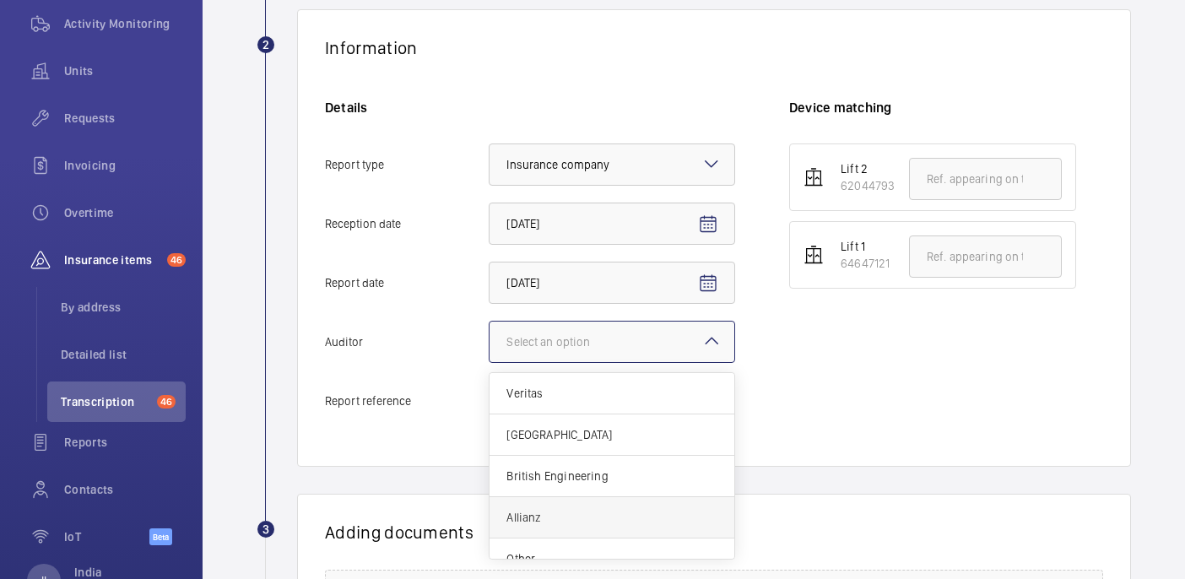
click at [583, 506] on div "Allianz" at bounding box center [612, 517] width 245 height 41
click at [490, 362] on input "Auditor Select an option Veritas Zurich British Engineering Allianz Other" at bounding box center [490, 342] width 0 height 41
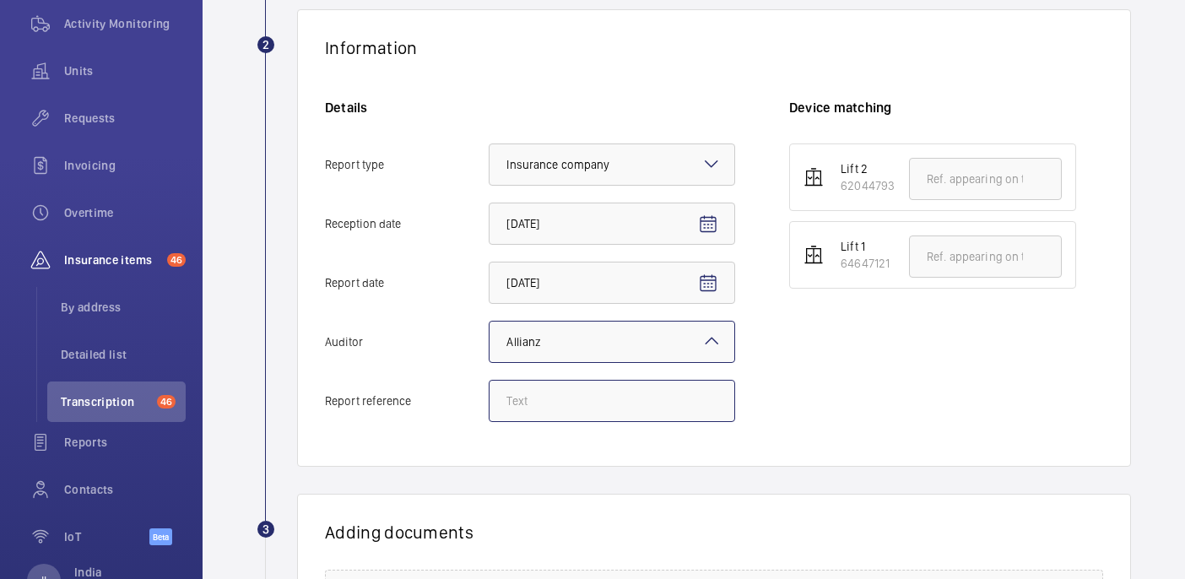
click at [588, 414] on input "Report reference" at bounding box center [612, 401] width 246 height 42
paste input "E51444003529"
type input "E51444003529"
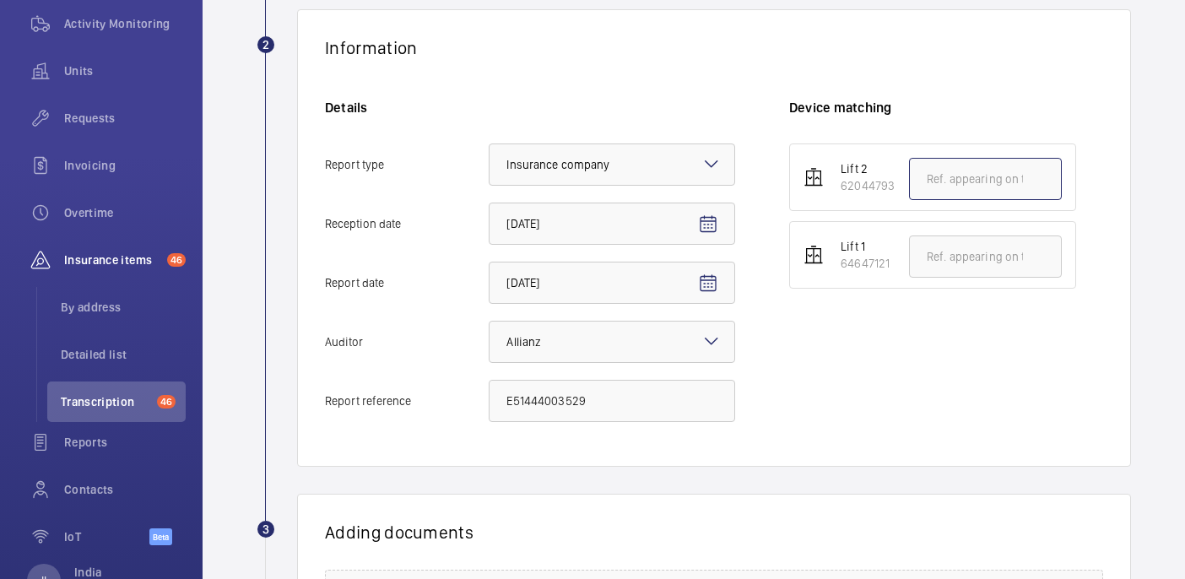
click at [951, 183] on input "text" at bounding box center [985, 179] width 153 height 42
paste input "E51444003529"
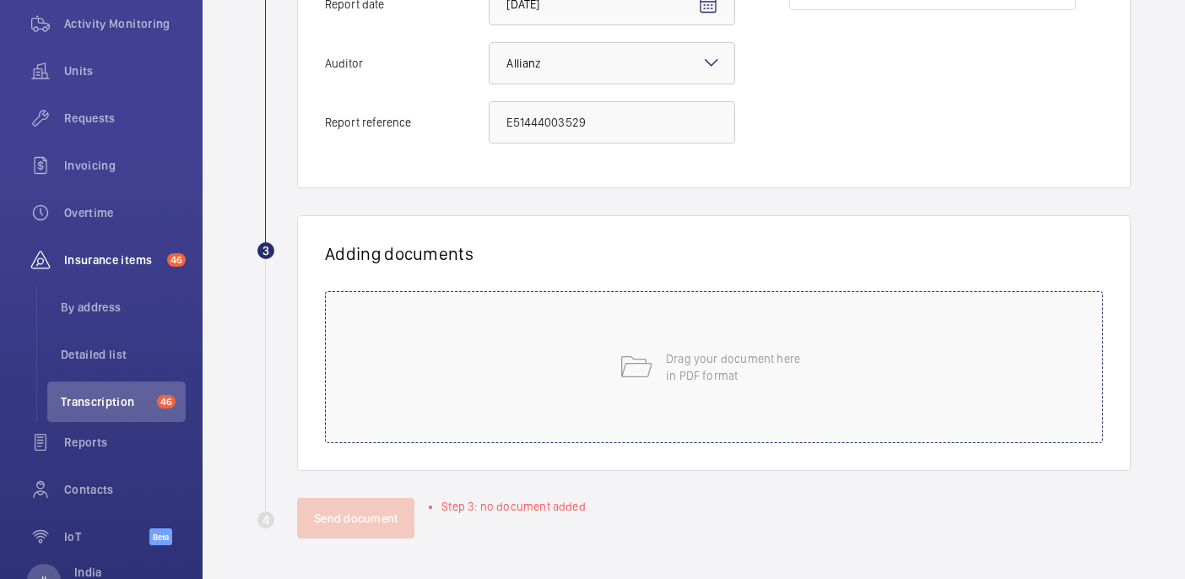
type input "E51444003529"
click at [776, 386] on div "Drag your document here in PDF format" at bounding box center [714, 367] width 778 height 152
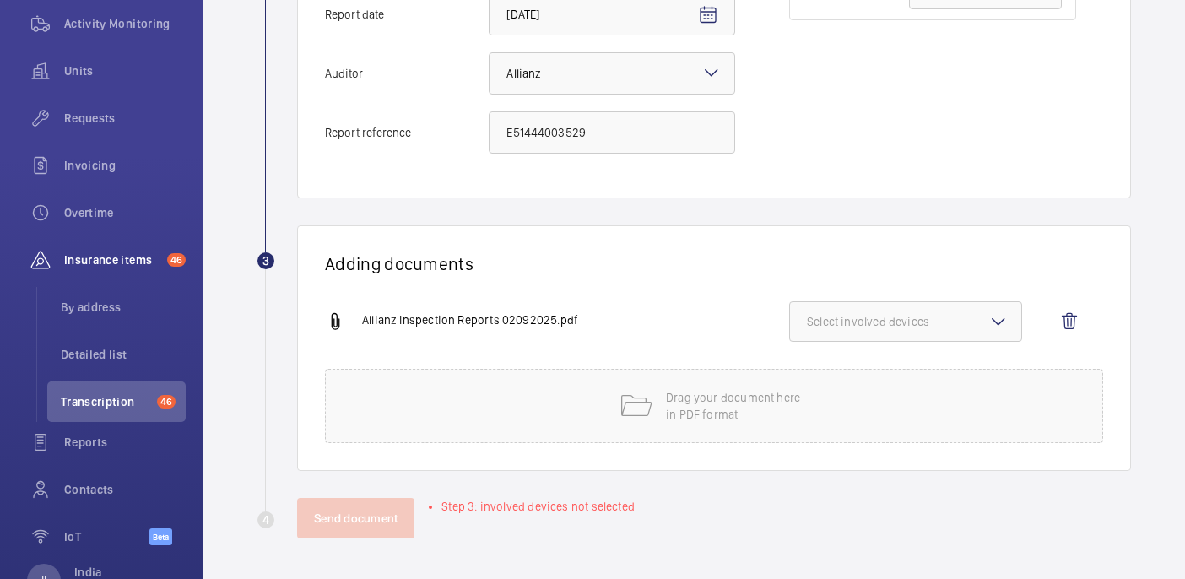
scroll to position [565, 0]
click at [953, 334] on button "Select involved devices" at bounding box center [905, 321] width 233 height 41
click at [894, 354] on label "62044793" at bounding box center [893, 374] width 206 height 41
click at [831, 358] on input "62044793" at bounding box center [815, 375] width 34 height 34
checkbox input "true"
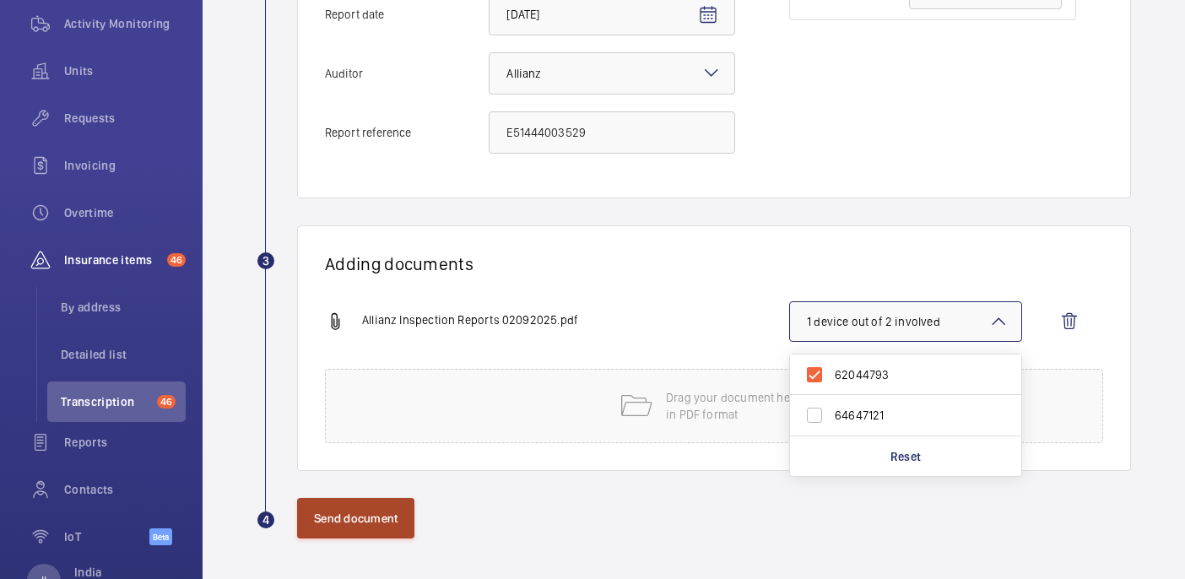
click at [344, 521] on button "Send document" at bounding box center [355, 518] width 117 height 41
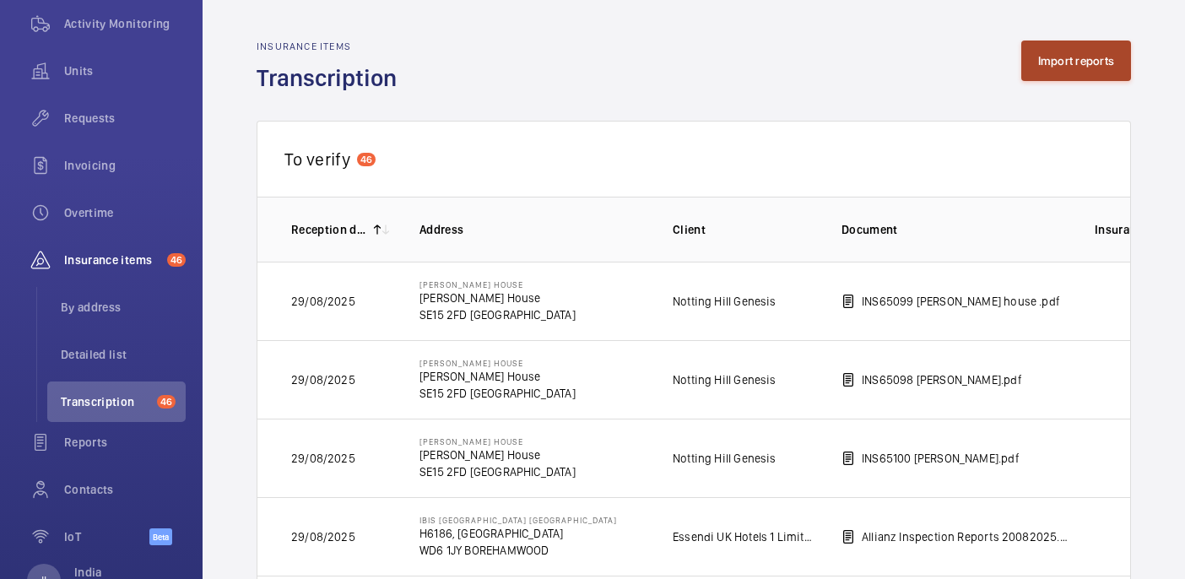
click at [1041, 62] on button "Import reports" at bounding box center [1076, 61] width 111 height 41
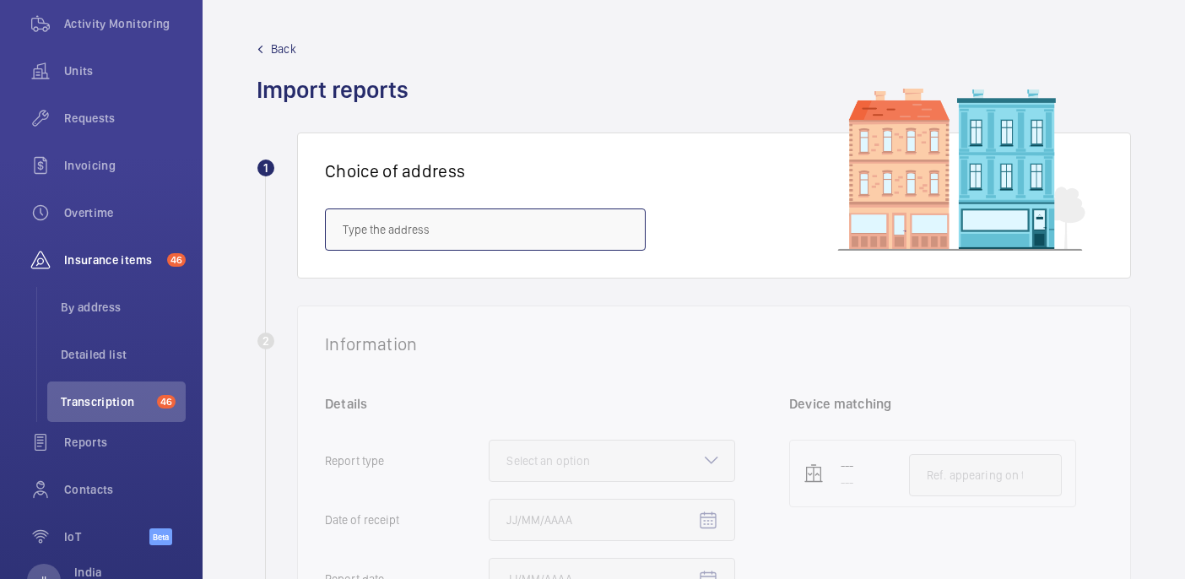
click at [498, 216] on input "text" at bounding box center [485, 229] width 321 height 42
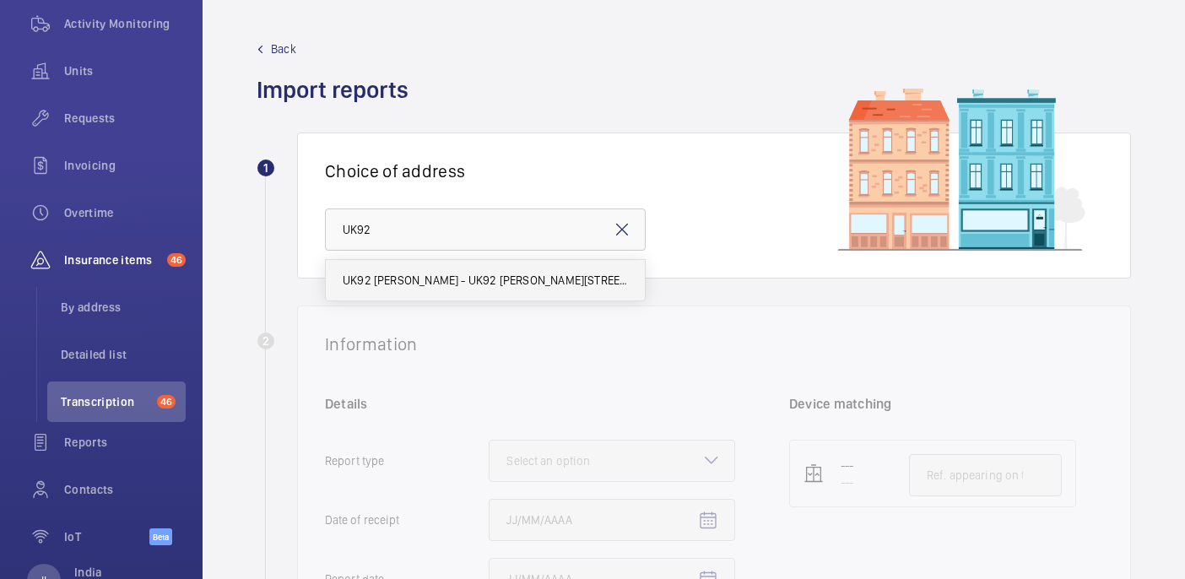
click at [485, 276] on span "UK92 Shurgard Horsham - UK92 Shurgard Horsham, HORSHAM RH13 5QR" at bounding box center [485, 280] width 285 height 17
type input "UK92 Shurgard Horsham - UK92 Shurgard Horsham, HORSHAM RH13 5QR"
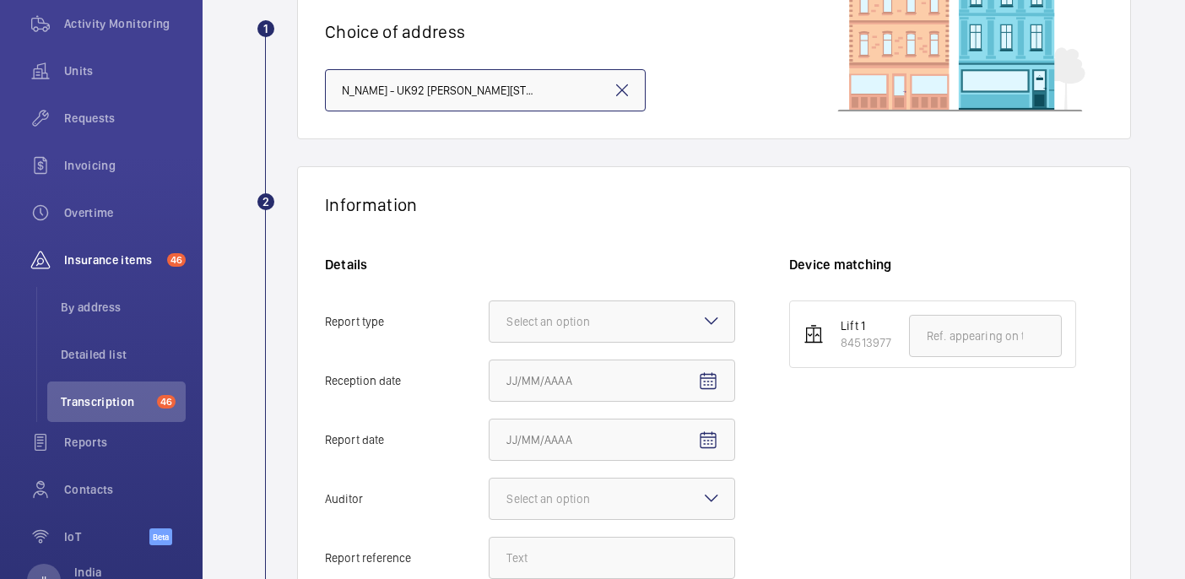
scroll to position [204, 0]
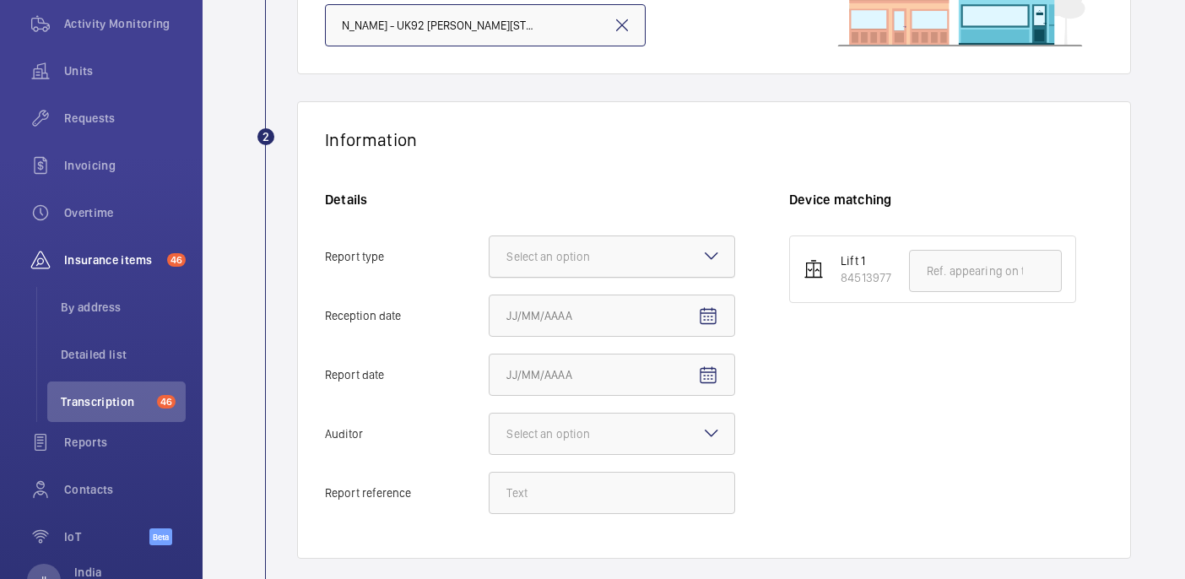
click at [617, 254] on div "Select an option" at bounding box center [569, 256] width 126 height 17
click at [490, 254] on input "Report type Select an option" at bounding box center [490, 256] width 0 height 41
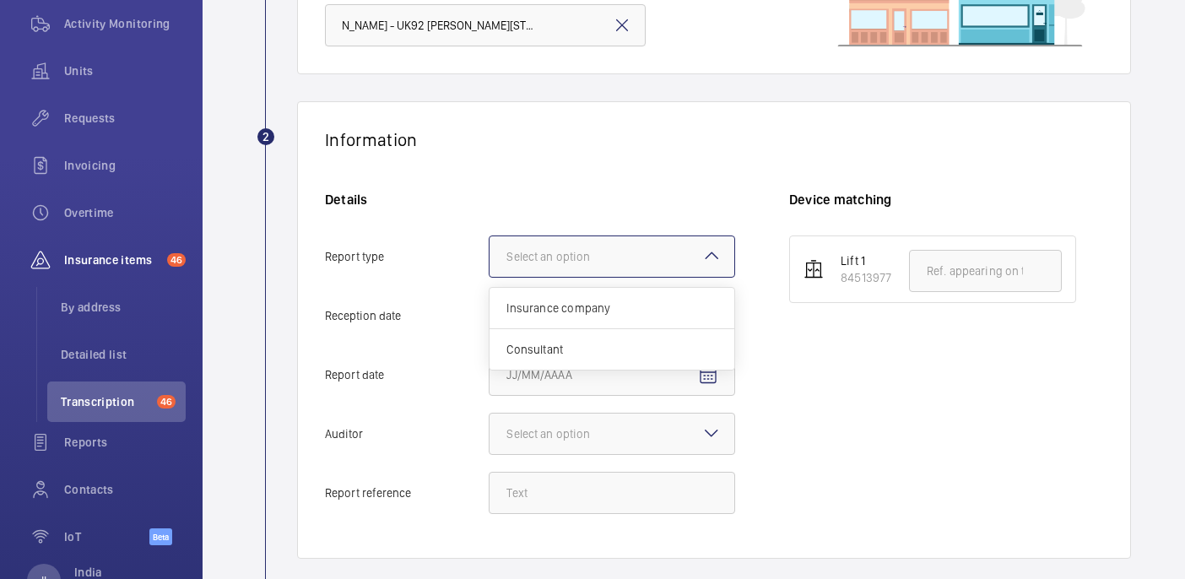
scroll to position [0, 0]
click at [577, 310] on span "Insurance company" at bounding box center [611, 308] width 211 height 17
click at [490, 277] on input "Report type Select an option Insurance company Consultant" at bounding box center [490, 256] width 0 height 41
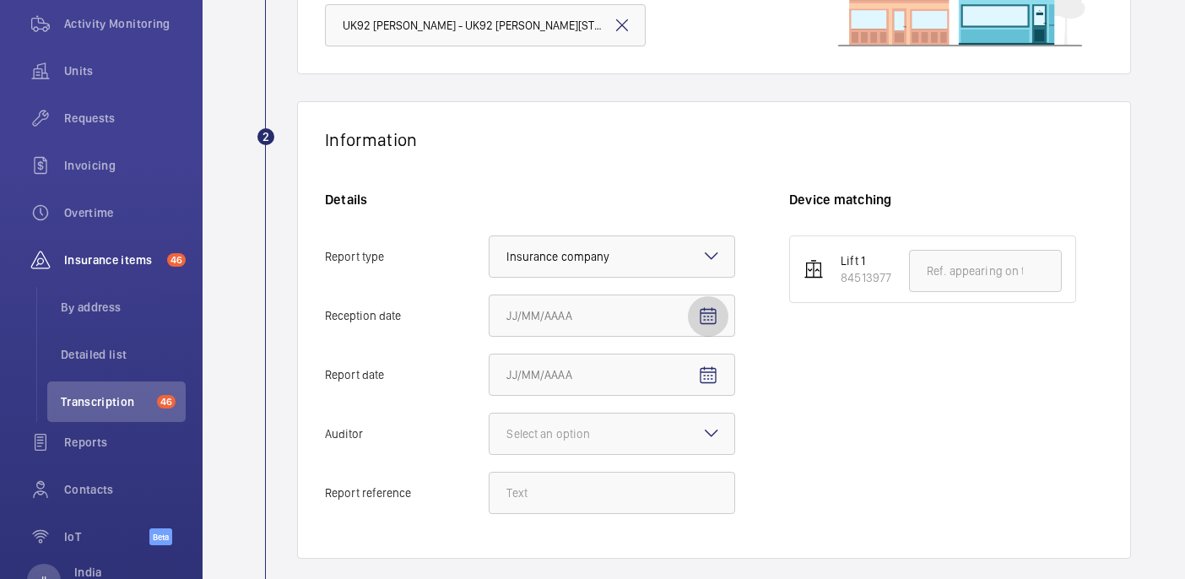
click at [710, 305] on span "Open calendar" at bounding box center [708, 316] width 41 height 41
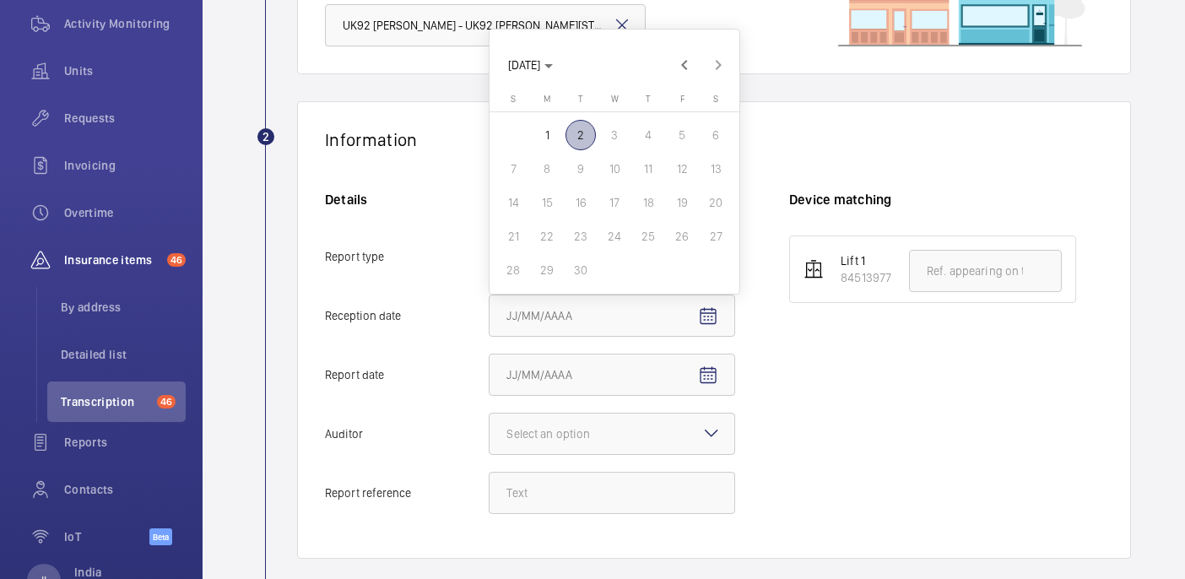
click at [585, 133] on span "2" at bounding box center [580, 135] width 30 height 30
type input "9/2/2025"
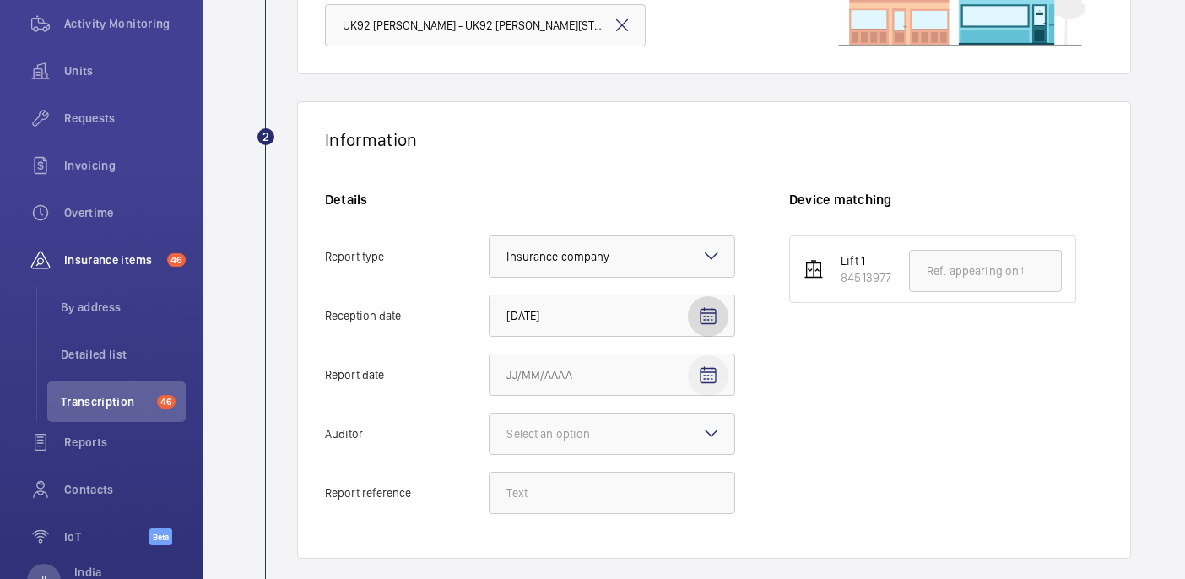
click at [709, 376] on mat-icon "Open calendar" at bounding box center [708, 375] width 20 height 20
click at [545, 192] on span "1" at bounding box center [547, 194] width 30 height 30
type input "9/1/2025"
click at [578, 415] on div at bounding box center [612, 434] width 245 height 41
click at [490, 415] on input "Auditor Select an option" at bounding box center [490, 434] width 0 height 41
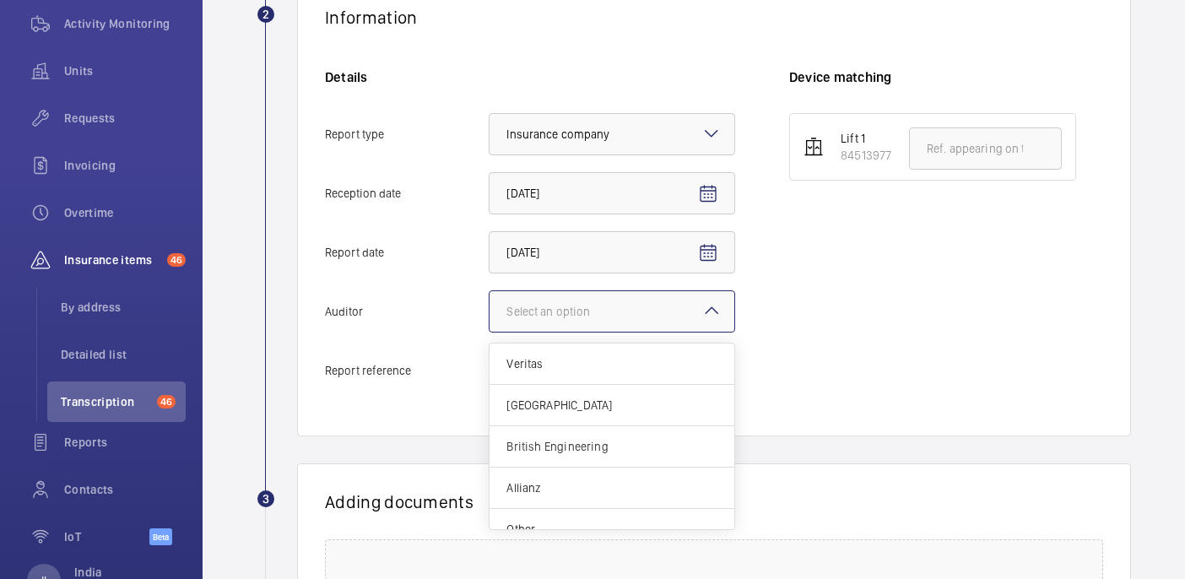
scroll to position [334, 0]
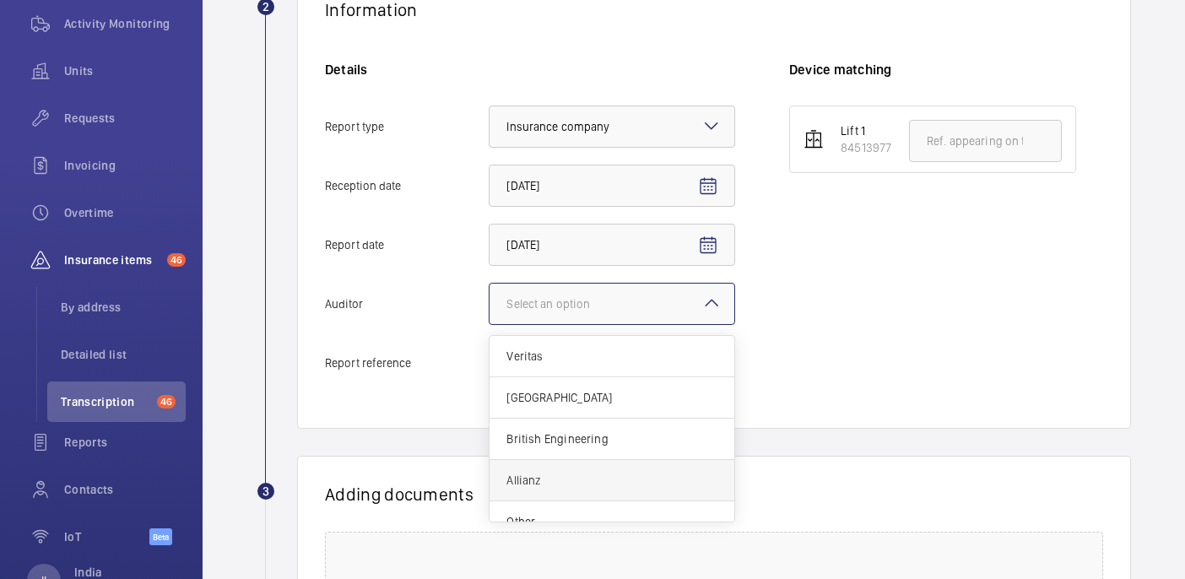
click at [565, 473] on span "Allianz" at bounding box center [611, 480] width 211 height 17
click at [490, 324] on input "Auditor Select an option Veritas Zurich British Engineering Allianz Other" at bounding box center [490, 304] width 0 height 41
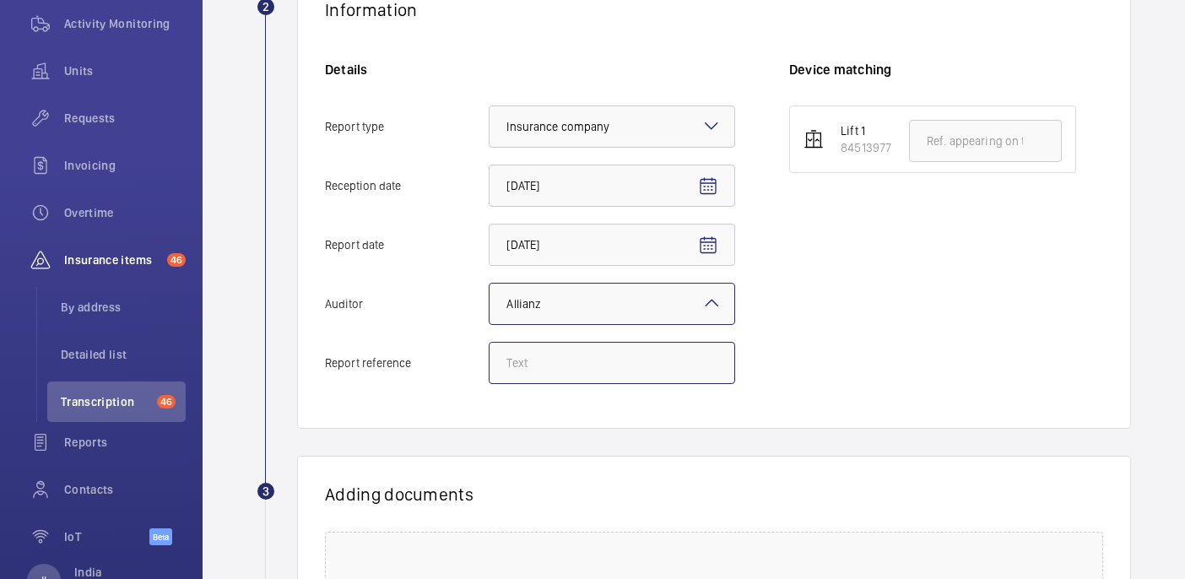
click at [556, 365] on input "Report reference" at bounding box center [612, 363] width 246 height 42
click at [614, 360] on input "Report reference" at bounding box center [612, 363] width 246 height 42
paste input "E50546003891"
type input "E50546003891"
click at [991, 149] on input "text" at bounding box center [985, 141] width 153 height 42
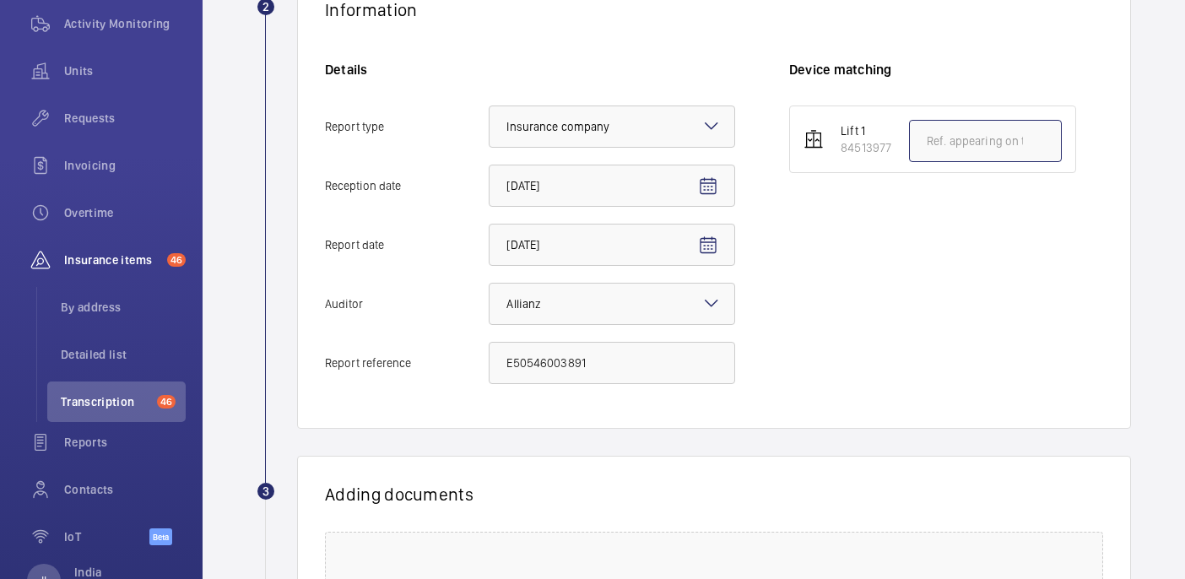
paste input "E50546003891"
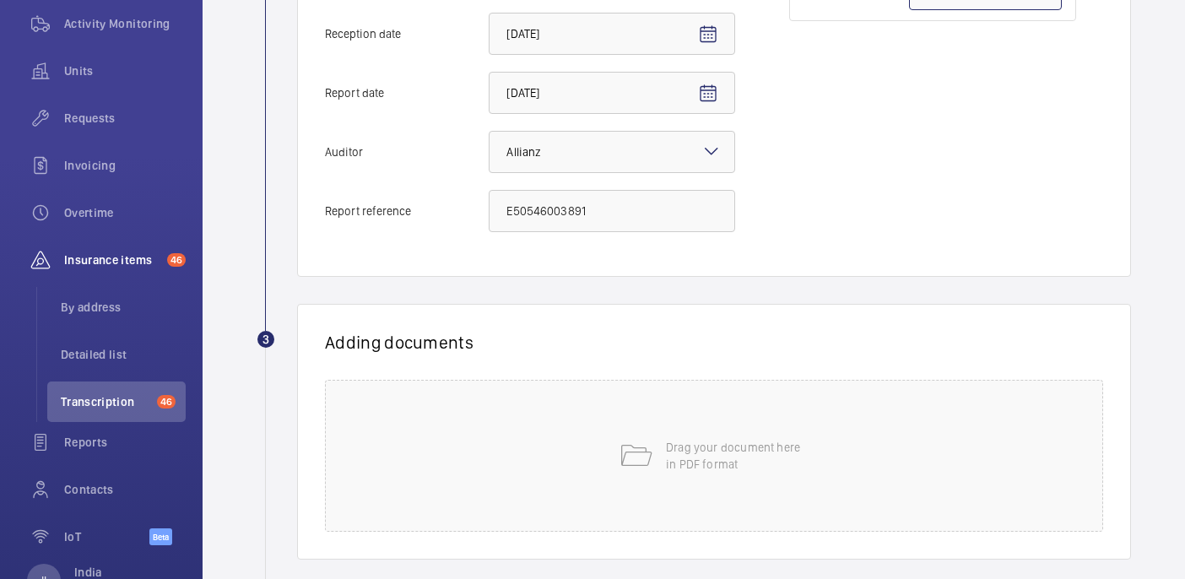
scroll to position [575, 0]
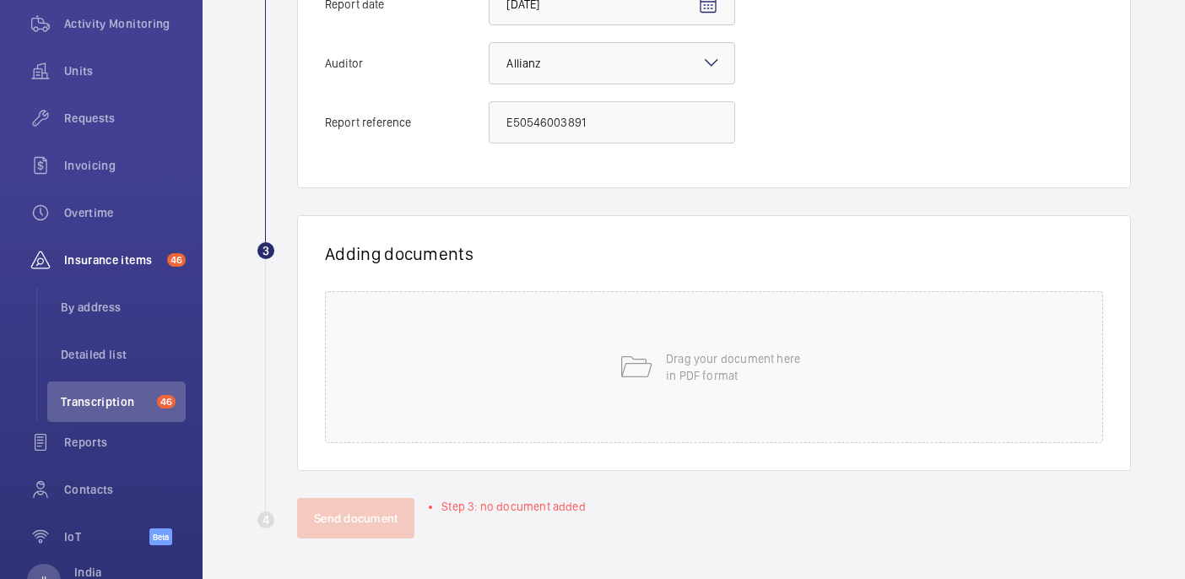
type input "E50546003891"
click at [593, 368] on div "Drag your document here in PDF format" at bounding box center [714, 367] width 778 height 152
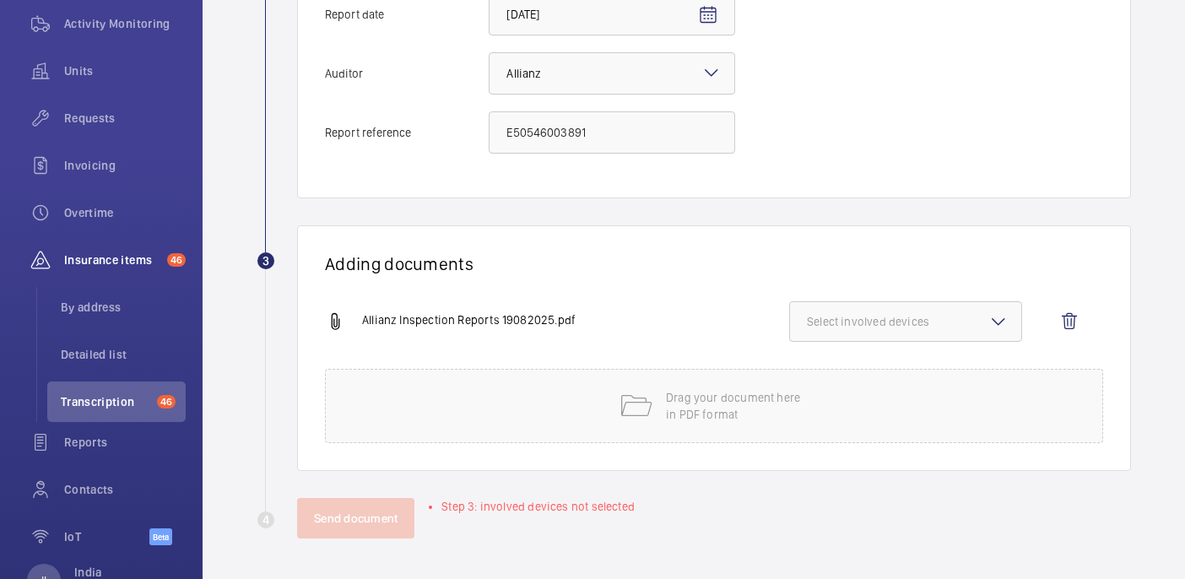
scroll to position [565, 0]
click at [979, 311] on button "Select involved devices" at bounding box center [905, 321] width 233 height 41
click at [897, 363] on label "84513977" at bounding box center [893, 374] width 206 height 41
click at [831, 363] on input "84513977" at bounding box center [815, 375] width 34 height 34
checkbox input "true"
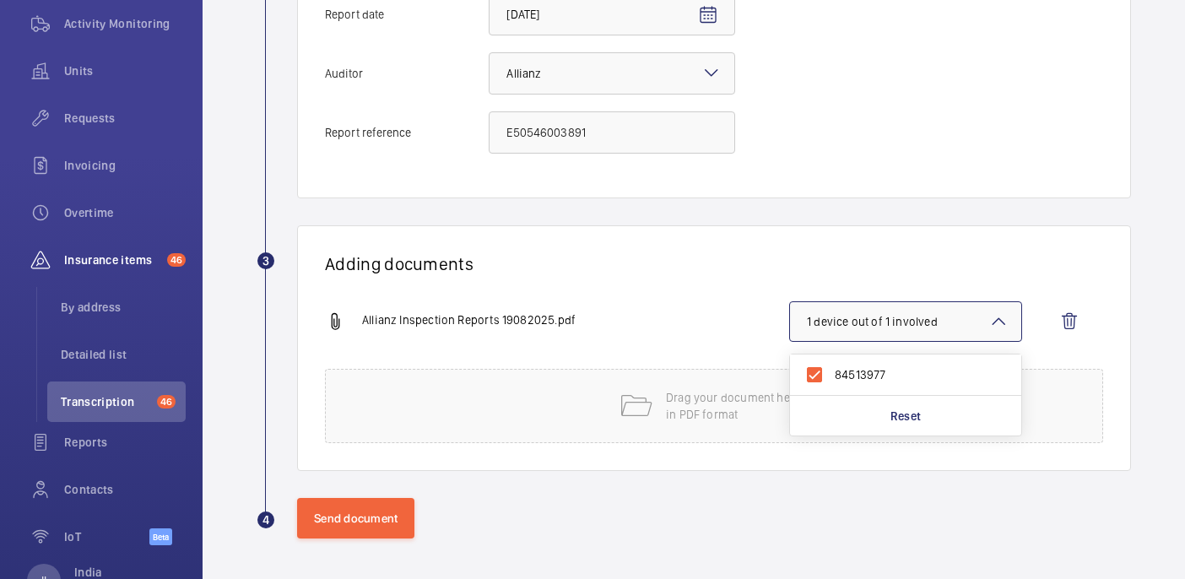
click at [595, 286] on div "Adding documents Allianz Inspection Reports 19082025.pdf 1 device out of 1 invo…" at bounding box center [714, 348] width 834 height 246
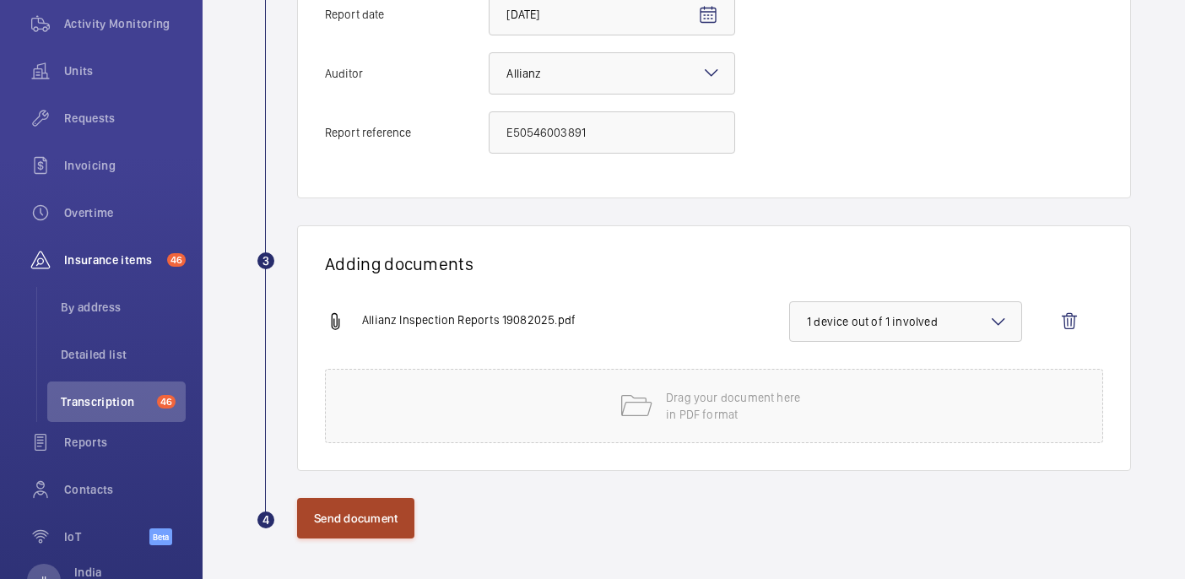
click at [376, 515] on button "Send document" at bounding box center [355, 518] width 117 height 41
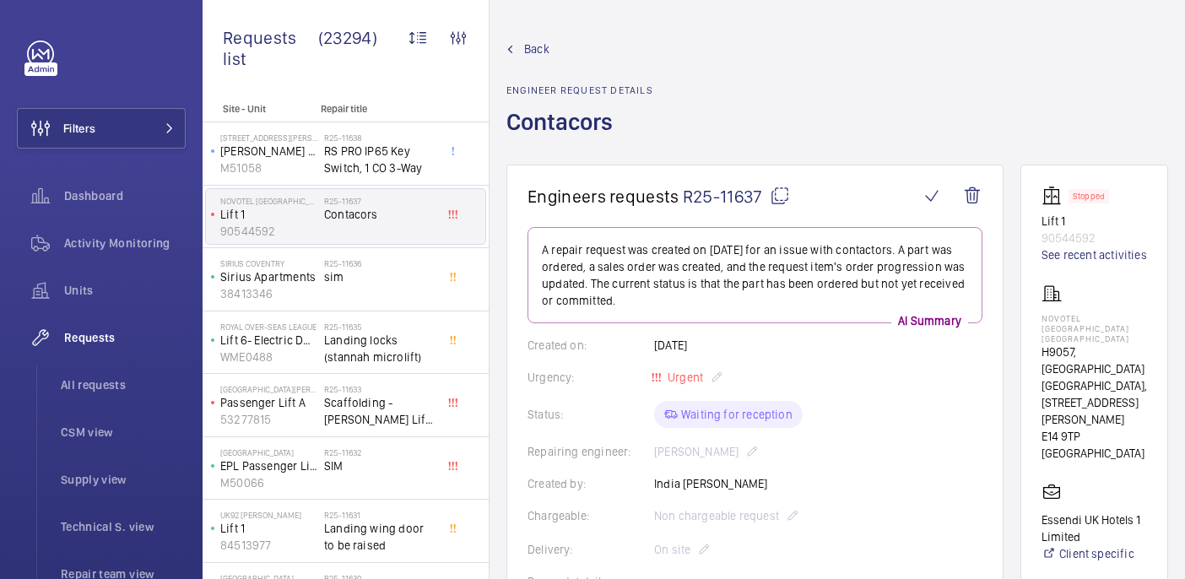
click at [783, 193] on mat-icon at bounding box center [780, 196] width 20 height 20
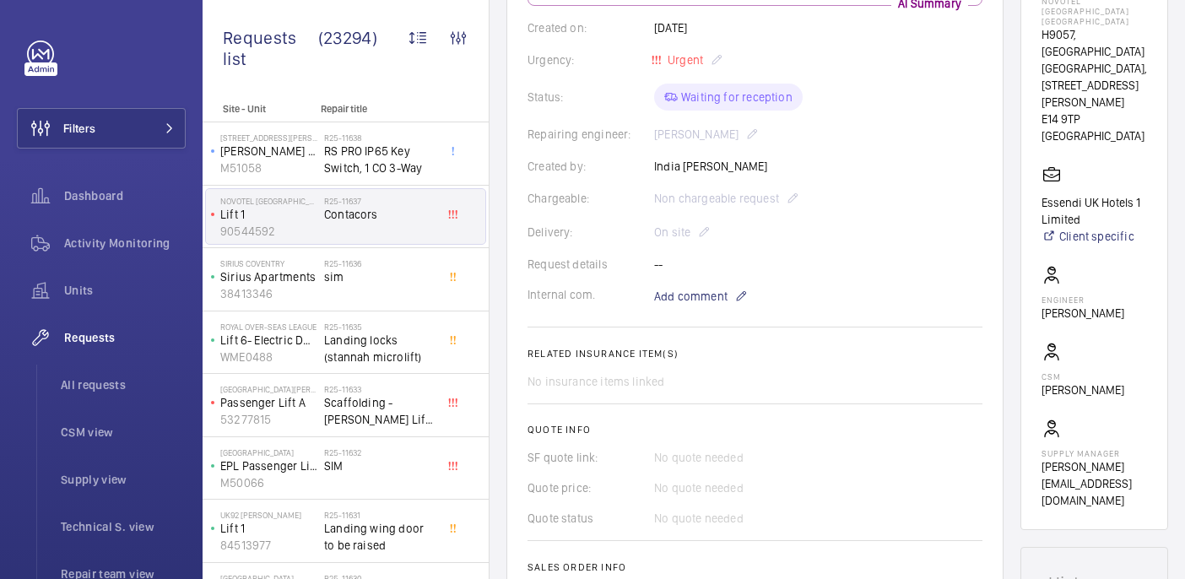
scroll to position [686, 0]
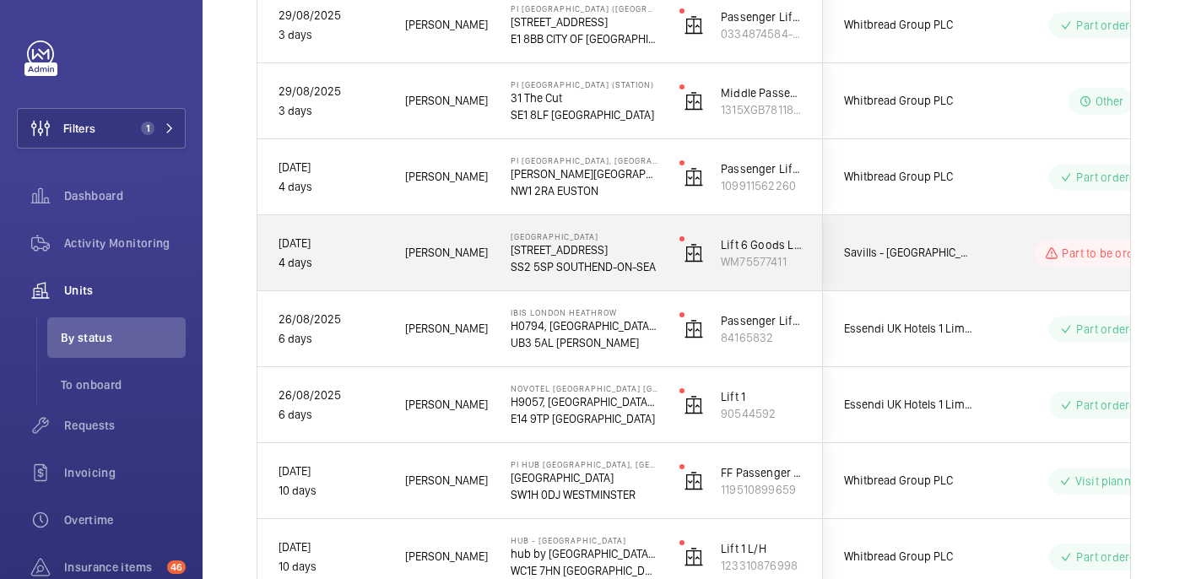
scroll to position [629, 0]
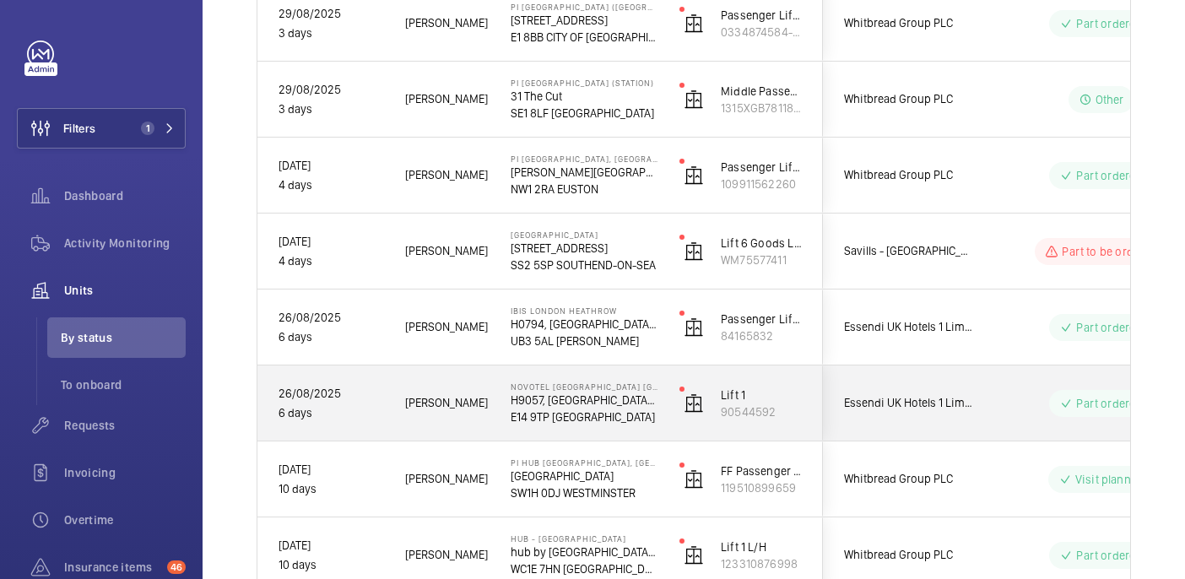
click at [628, 413] on p "E14 9TP LONDON" at bounding box center [584, 416] width 147 height 17
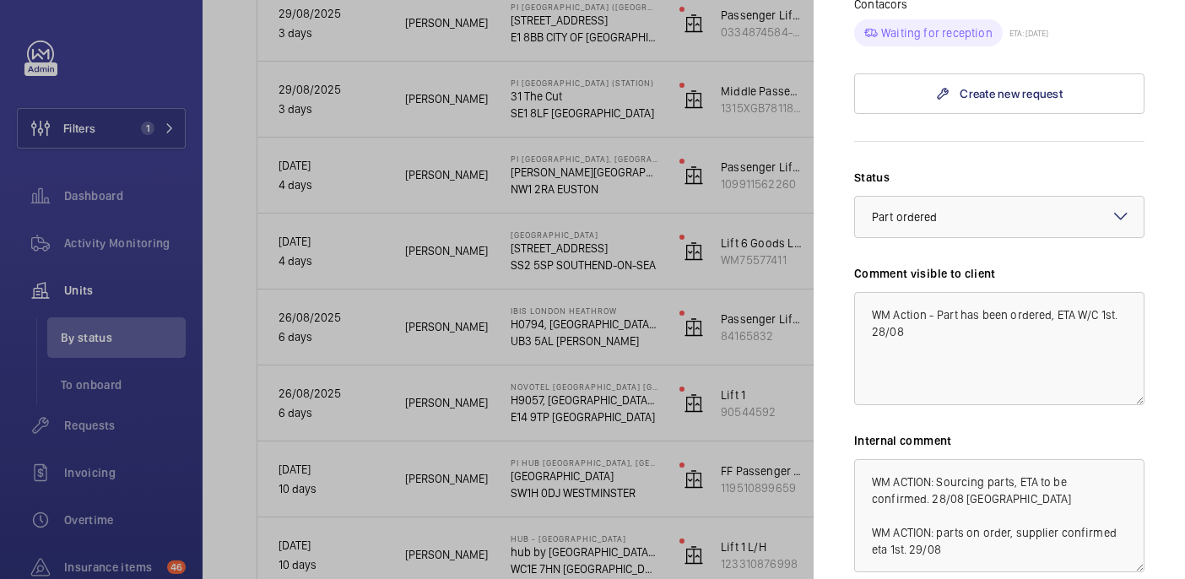
scroll to position [1106, 0]
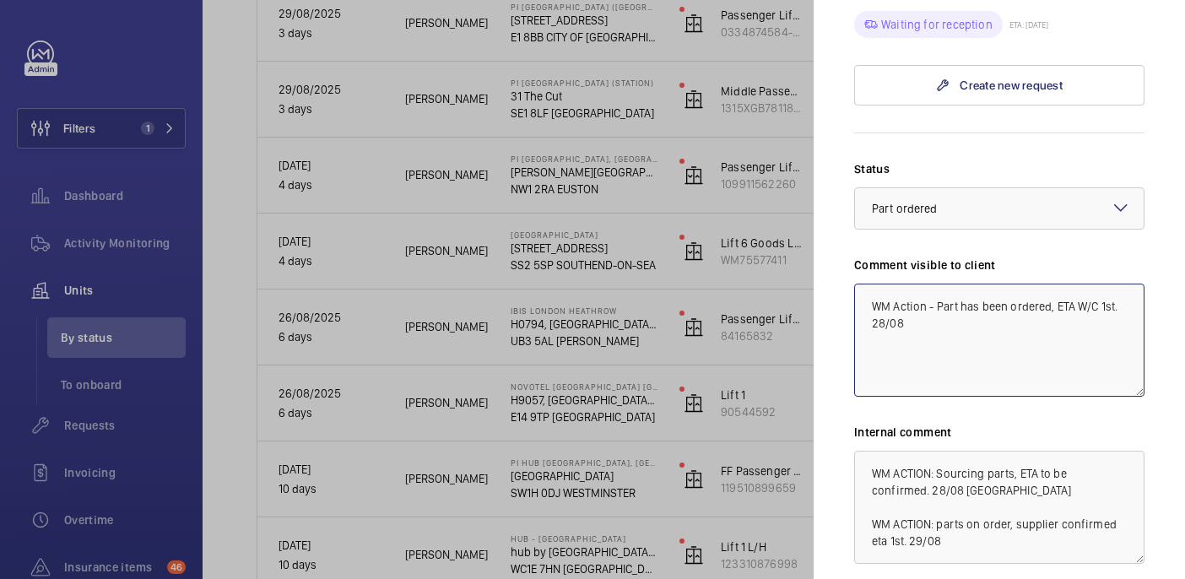
click at [1118, 284] on textarea "WM Action - Part has been ordered, ETA W/C 1st. 28/08" at bounding box center [999, 340] width 290 height 113
click at [933, 284] on textarea "WM Action - Part has been ordered, ETA W/C 1st. 28/08" at bounding box center [999, 340] width 290 height 113
drag, startPoint x: 910, startPoint y: 257, endPoint x: 866, endPoint y: 234, distance: 49.4
click at [866, 284] on textarea "WM Action - Part has been ordered, ETA W/C 1st. 28/08 WM ACTION: Critical part …" at bounding box center [999, 340] width 290 height 113
type textarea "WM Action - Part has been ordered, ETA W/C 1st. 28/08 WM ACTION: Critical part …"
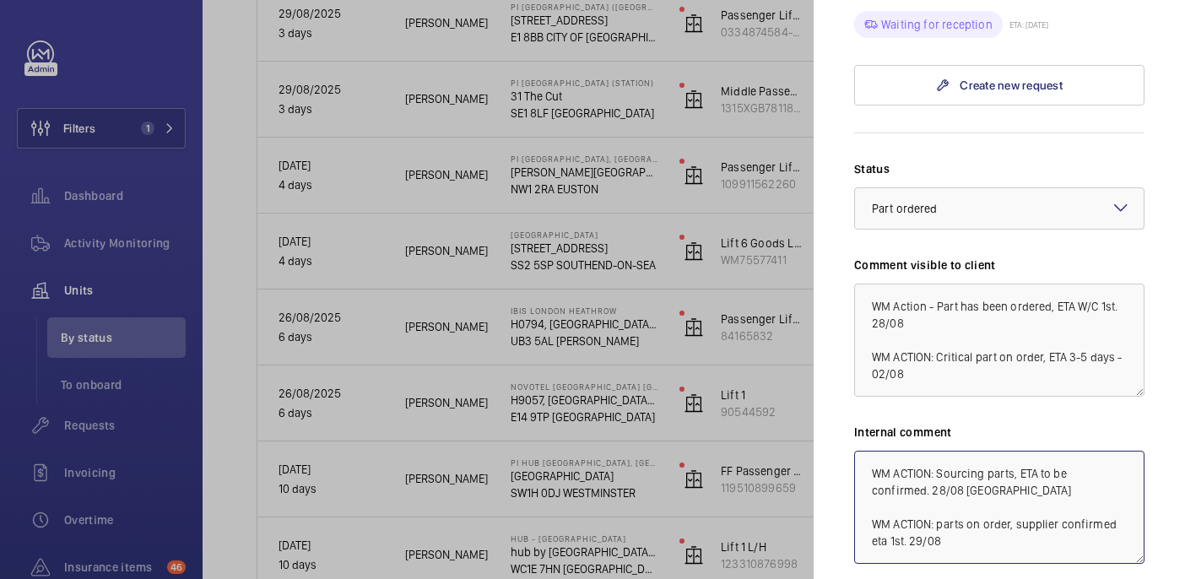
click at [963, 451] on textarea "WM ACTION: Sourcing parts, ETA to be confirmed. 28/08 india WM ACTION: parts on…" at bounding box center [999, 507] width 290 height 113
paste textarea "WM ACTION: Critical part on order, ETA 3-5 days - 02/08"
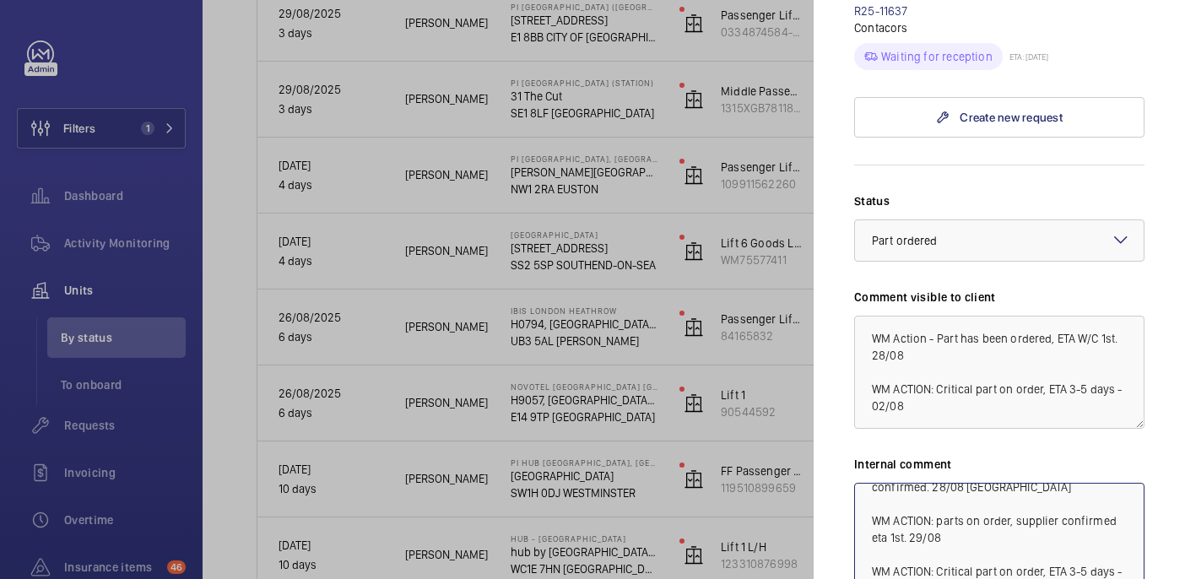
scroll to position [1128, 0]
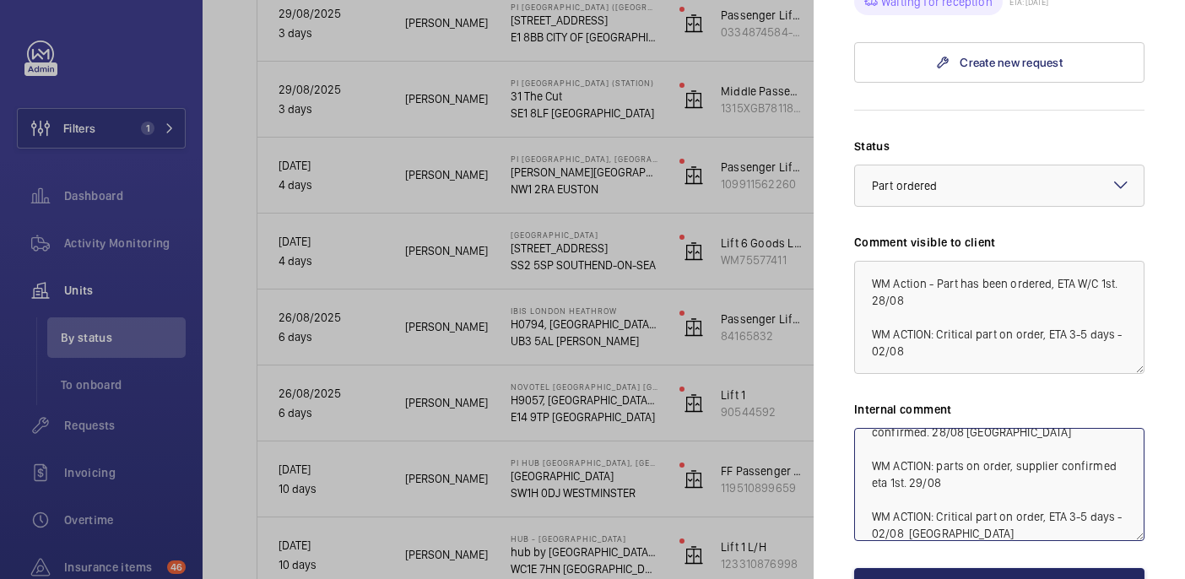
type textarea "WM ACTION: Sourcing parts, ETA to be confirmed. 28/08 india WM ACTION: parts on…"
click at [953, 568] on button "Save the changes" at bounding box center [999, 588] width 290 height 41
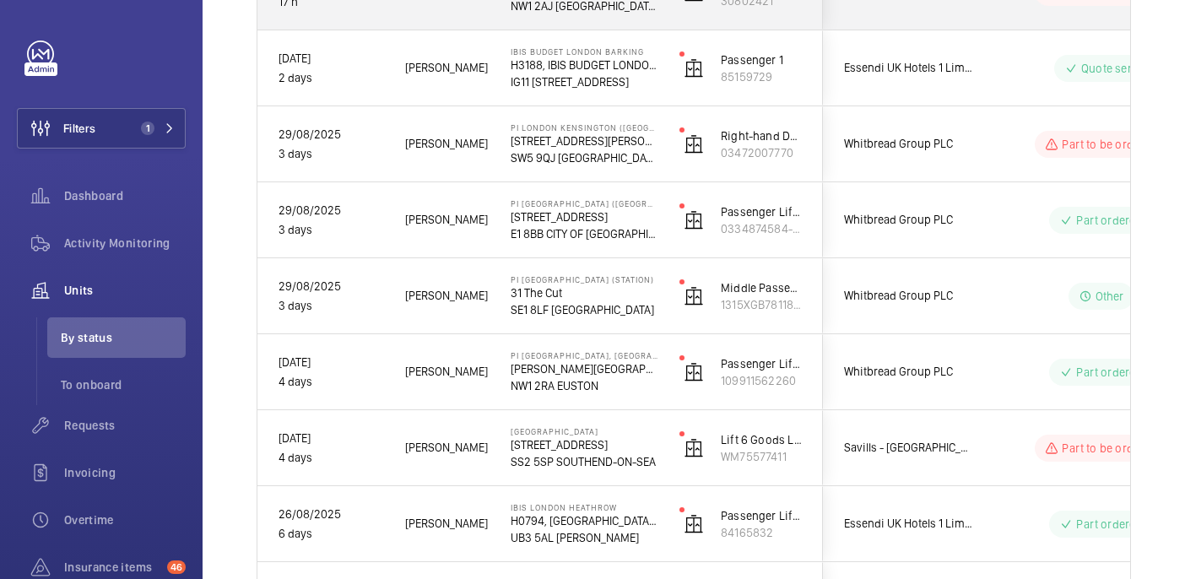
scroll to position [271, 0]
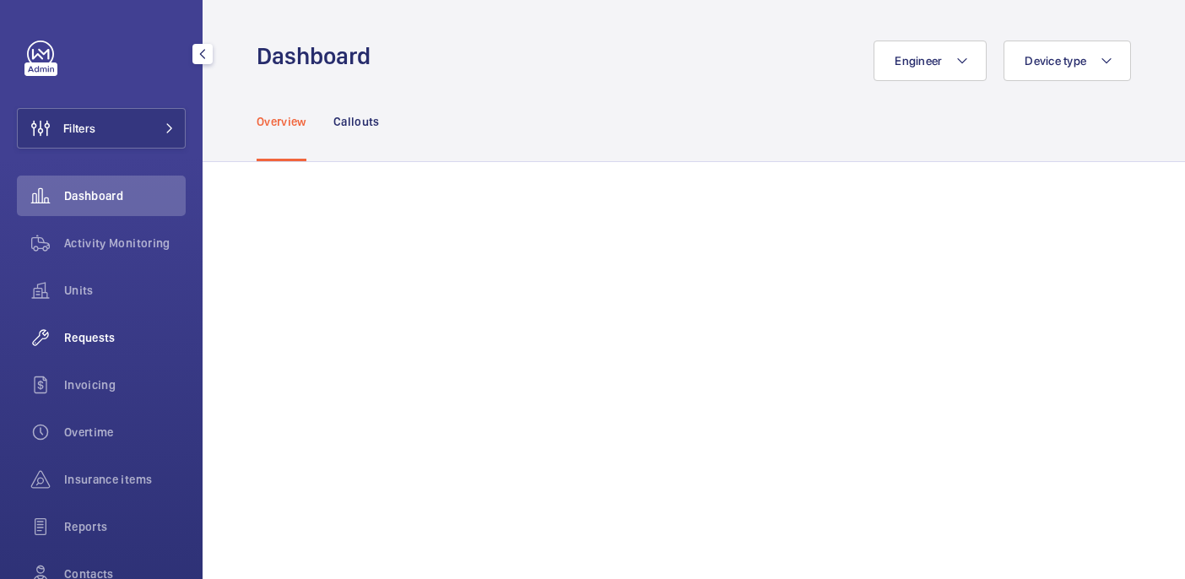
click at [106, 324] on div "Requests" at bounding box center [101, 337] width 169 height 41
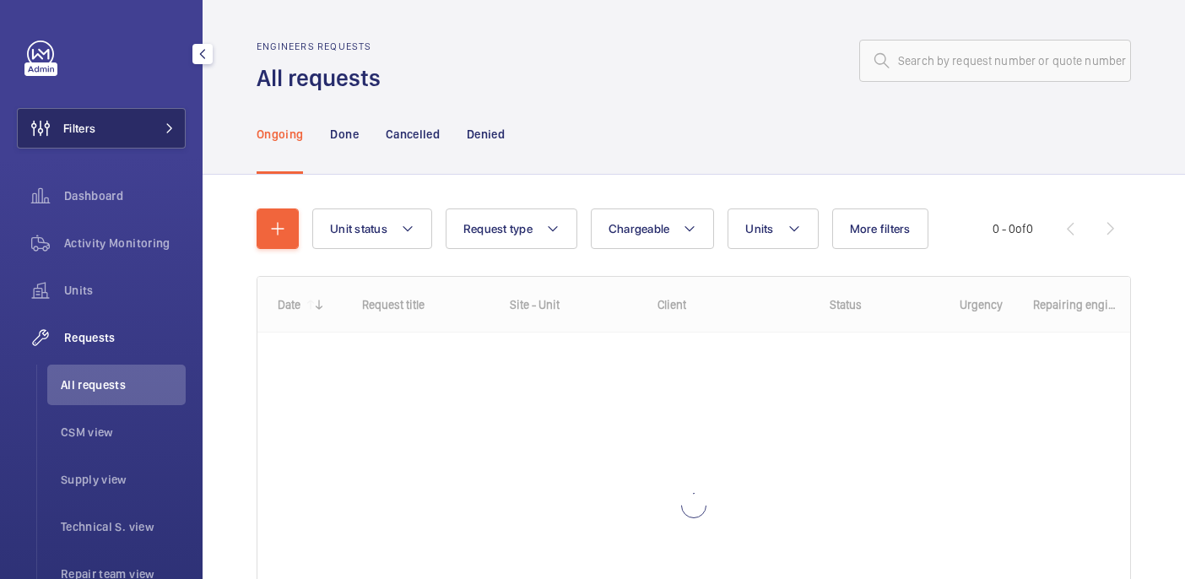
click at [111, 135] on button "Filters" at bounding box center [101, 128] width 169 height 41
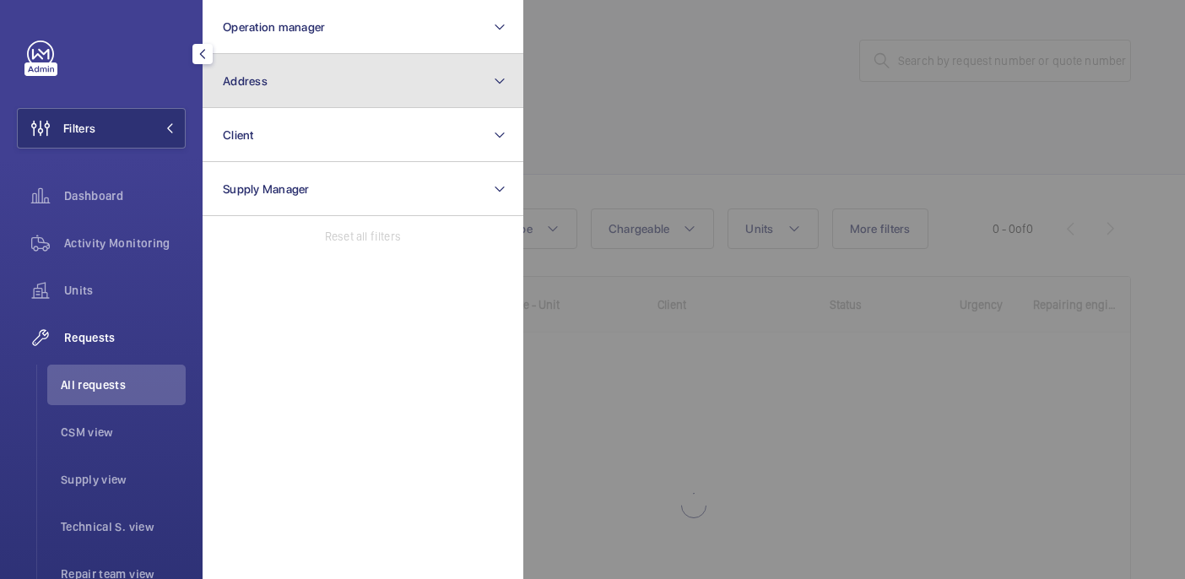
click at [311, 95] on button "Address" at bounding box center [363, 81] width 321 height 54
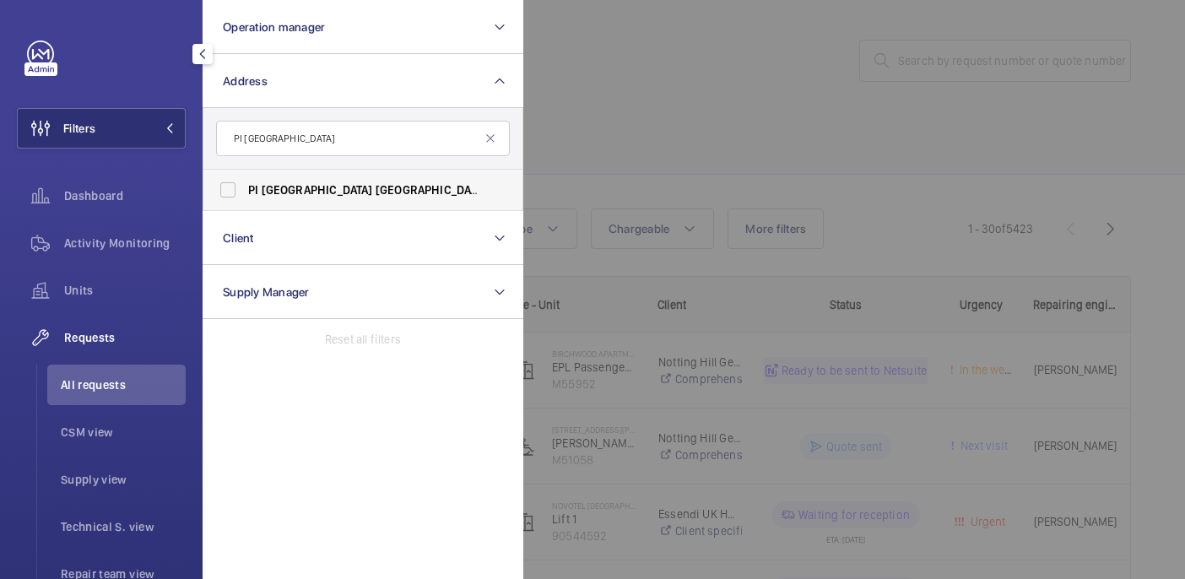
type input "PI [GEOGRAPHIC_DATA]"
click at [376, 192] on span "[GEOGRAPHIC_DATA]" at bounding box center [431, 190] width 111 height 14
click at [245, 192] on input "PI [GEOGRAPHIC_DATA] - [PERSON_NAME][STREET_ADDRESS][PERSON_NAME]" at bounding box center [228, 190] width 34 height 34
checkbox input "true"
click at [706, 145] on div at bounding box center [1115, 289] width 1185 height 579
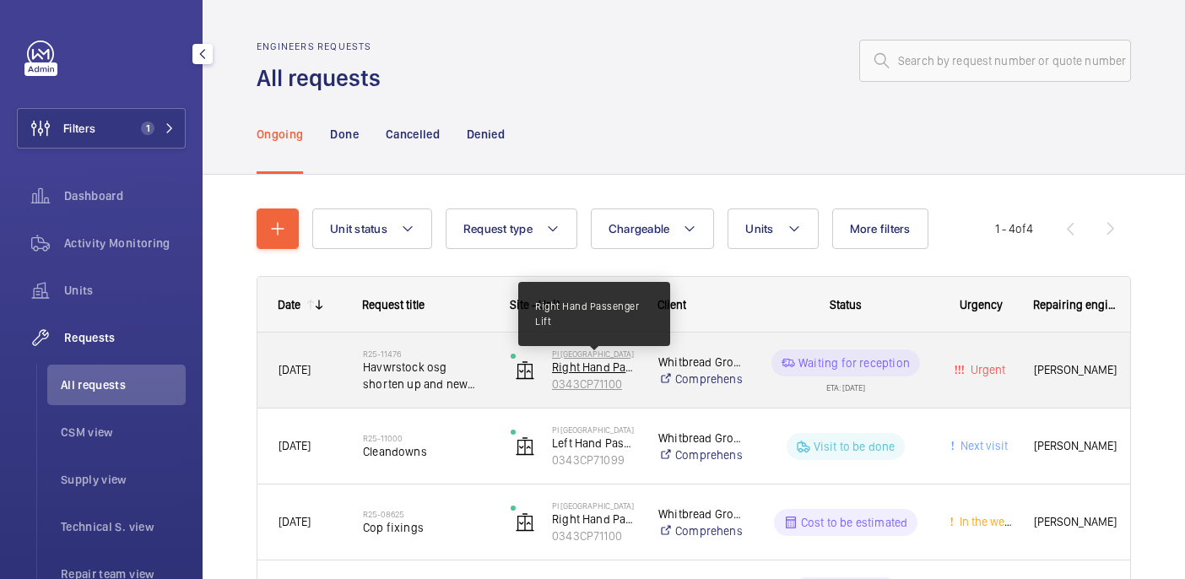
scroll to position [86, 0]
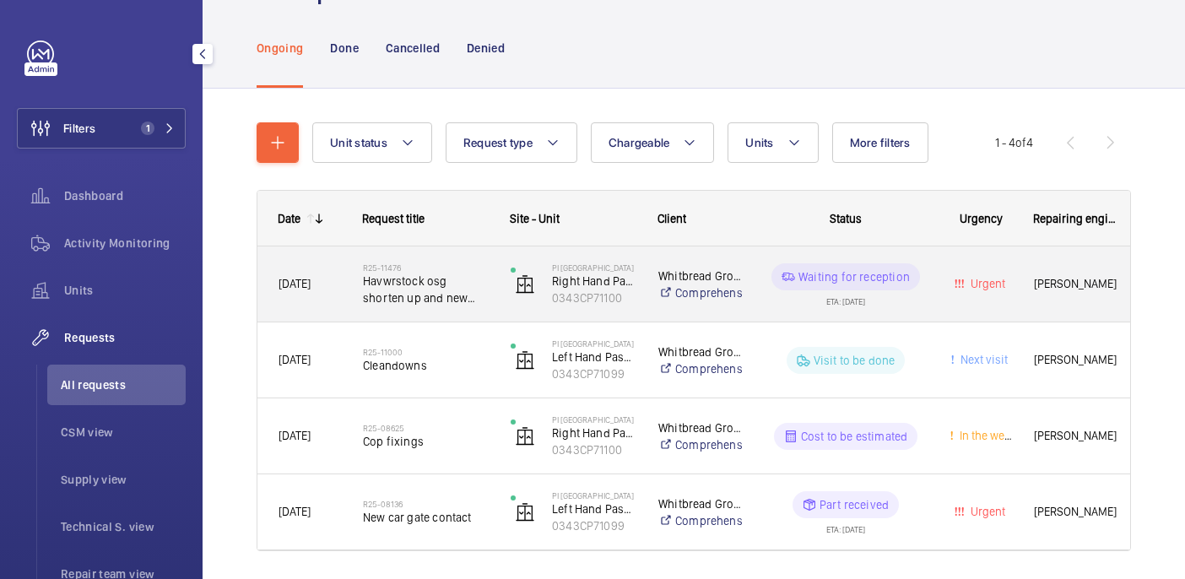
click at [468, 307] on div "R25-11476 Havwrstock osg shorten up and new switch" at bounding box center [426, 284] width 126 height 49
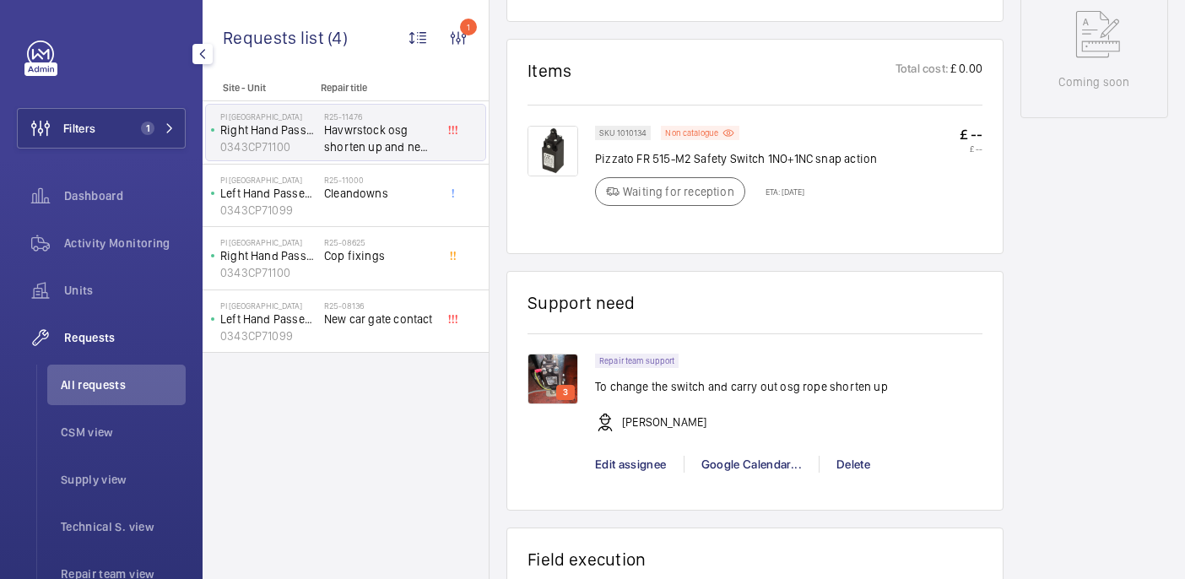
scroll to position [938, 0]
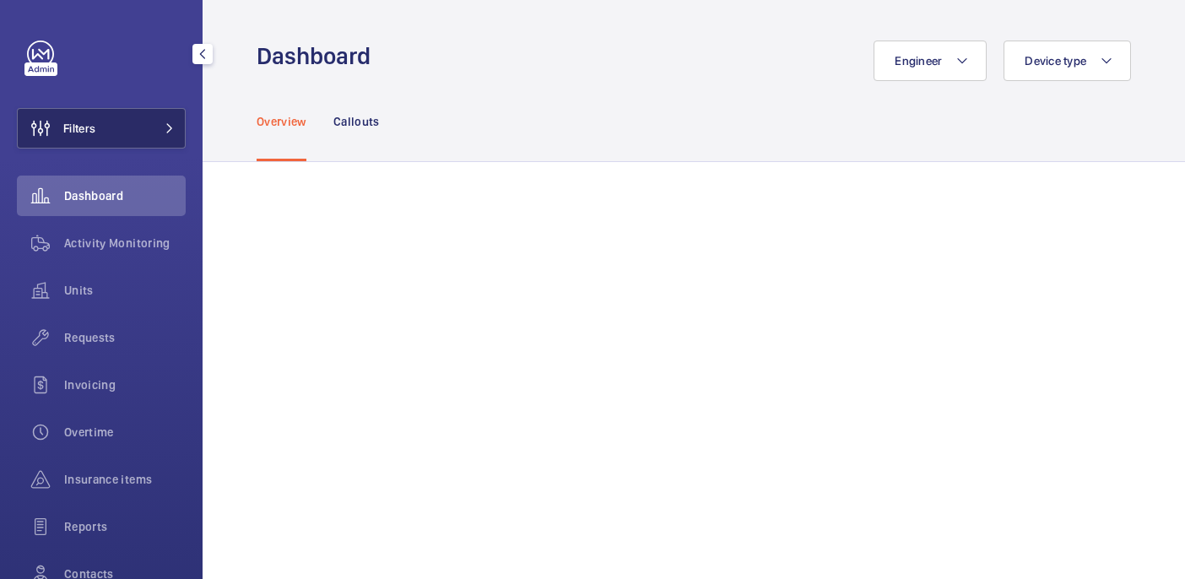
click at [111, 135] on button "Filters" at bounding box center [101, 128] width 169 height 41
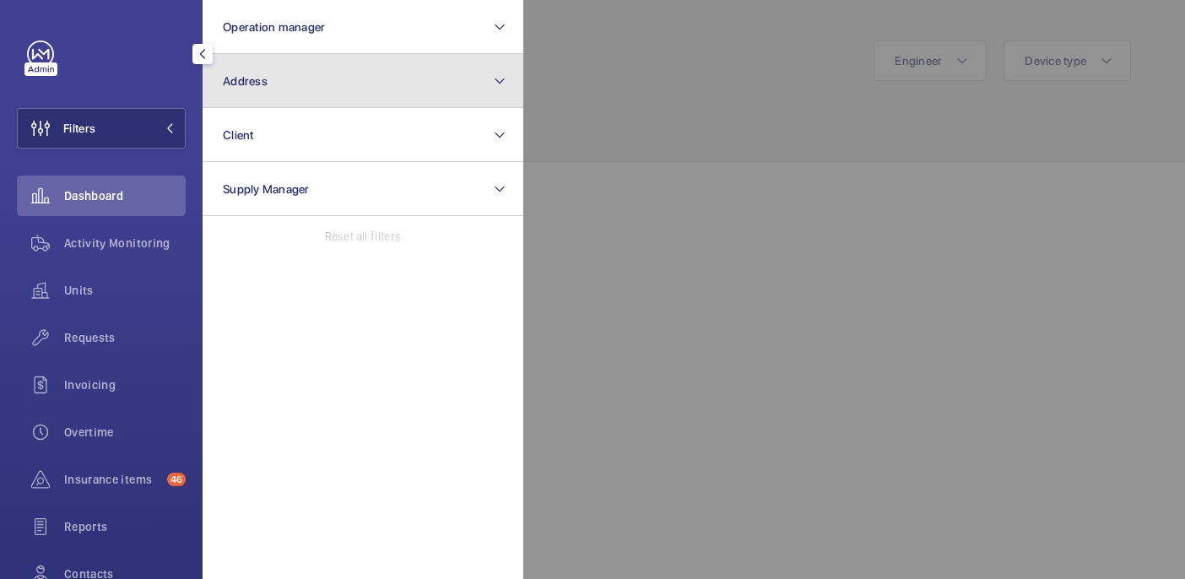
click at [286, 79] on button "Address" at bounding box center [363, 81] width 321 height 54
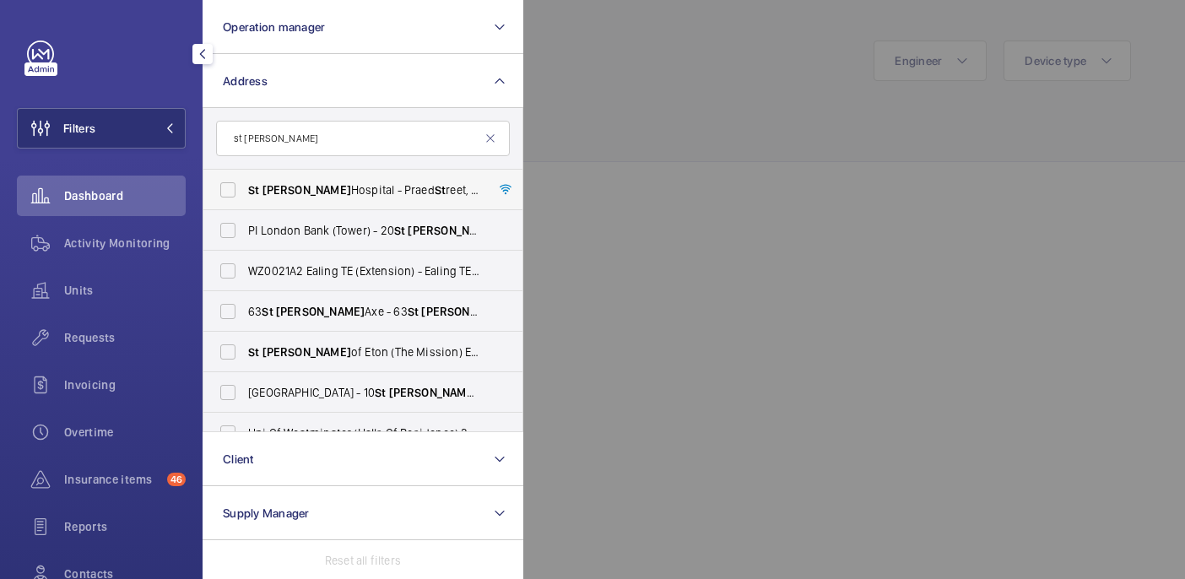
type input "st [PERSON_NAME]"
click at [407, 190] on span "[GEOGRAPHIC_DATA][PERSON_NAME][STREET_ADDRESS]" at bounding box center [364, 189] width 232 height 17
click at [245, 190] on input "[GEOGRAPHIC_DATA][PERSON_NAME][STREET_ADDRESS]" at bounding box center [228, 190] width 34 height 34
checkbox input "true"
click at [680, 114] on div at bounding box center [1115, 289] width 1185 height 579
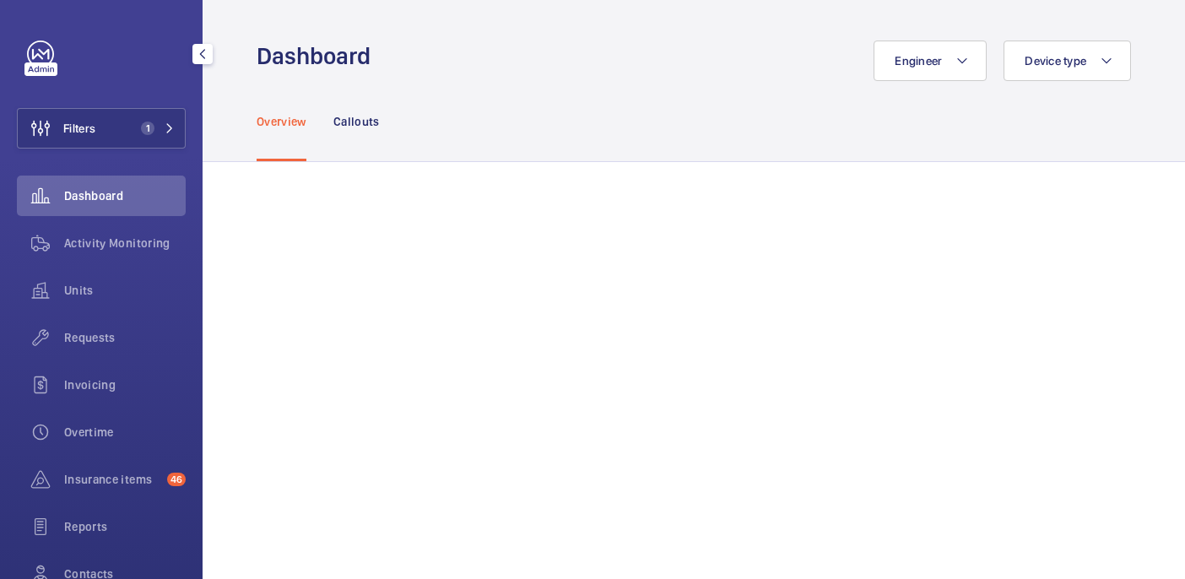
click at [99, 312] on div "Units" at bounding box center [101, 293] width 169 height 47
click at [92, 302] on div "Units" at bounding box center [101, 290] width 169 height 41
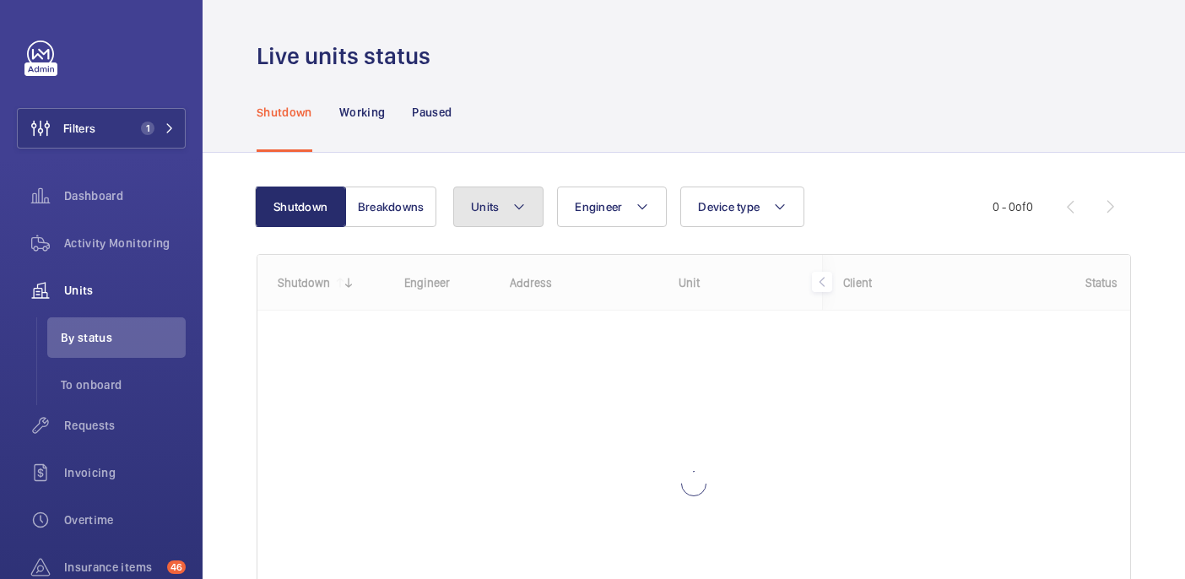
click at [525, 207] on button "Units" at bounding box center [498, 207] width 90 height 41
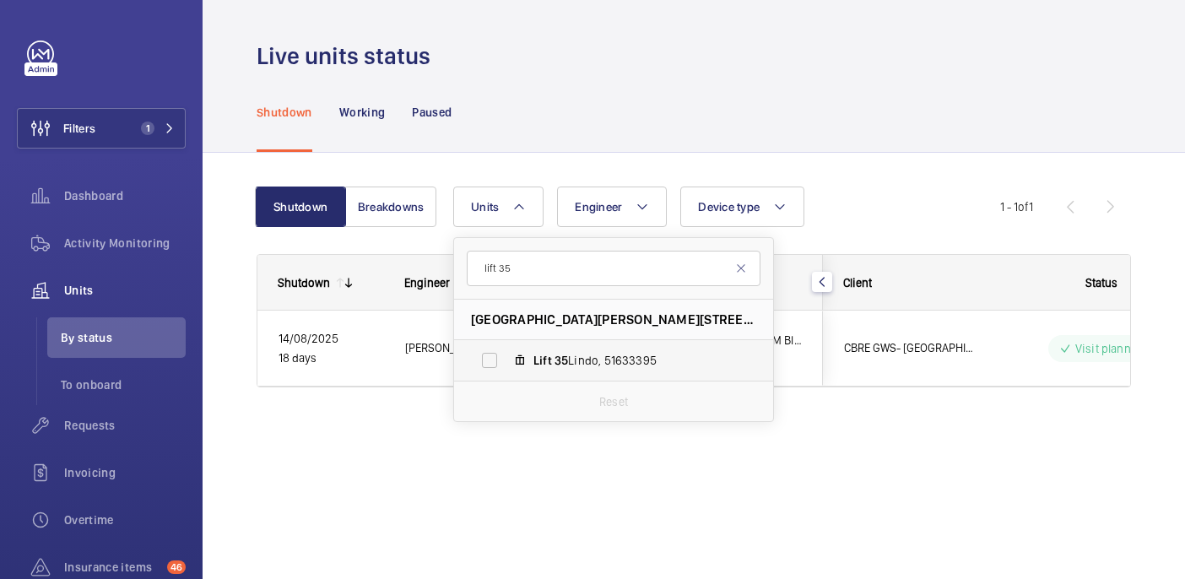
type input "lift 35"
click at [624, 367] on span "Lift 35 Lindo, 51633395" at bounding box center [631, 360] width 196 height 17
click at [506, 367] on input "Lift 35 Lindo, 51633395" at bounding box center [490, 360] width 34 height 34
checkbox input "true"
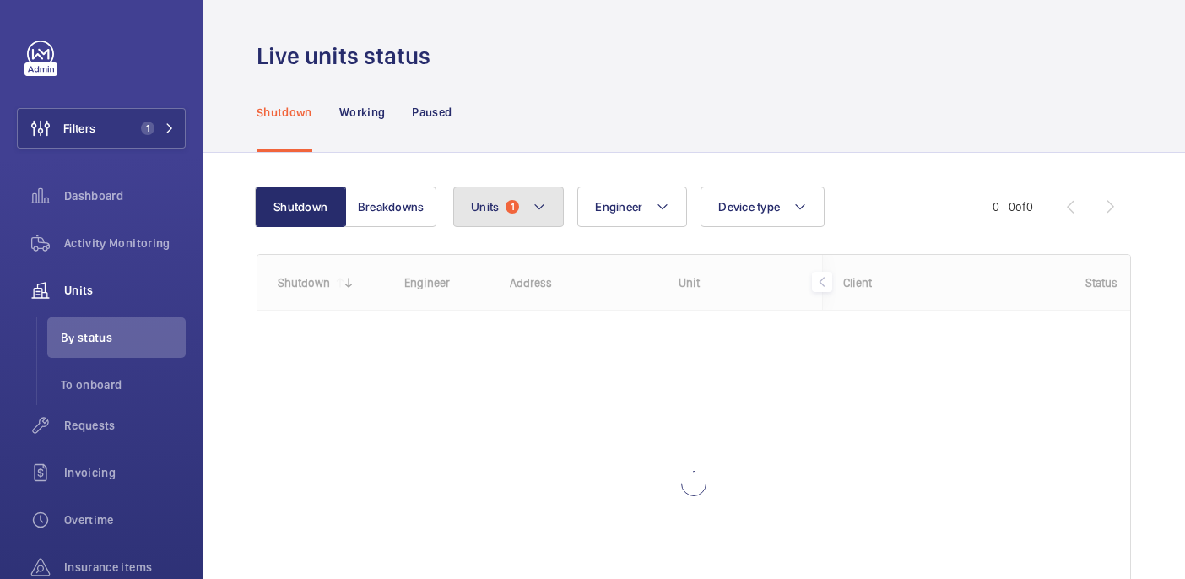
click at [515, 217] on button "Units 1" at bounding box center [508, 207] width 111 height 41
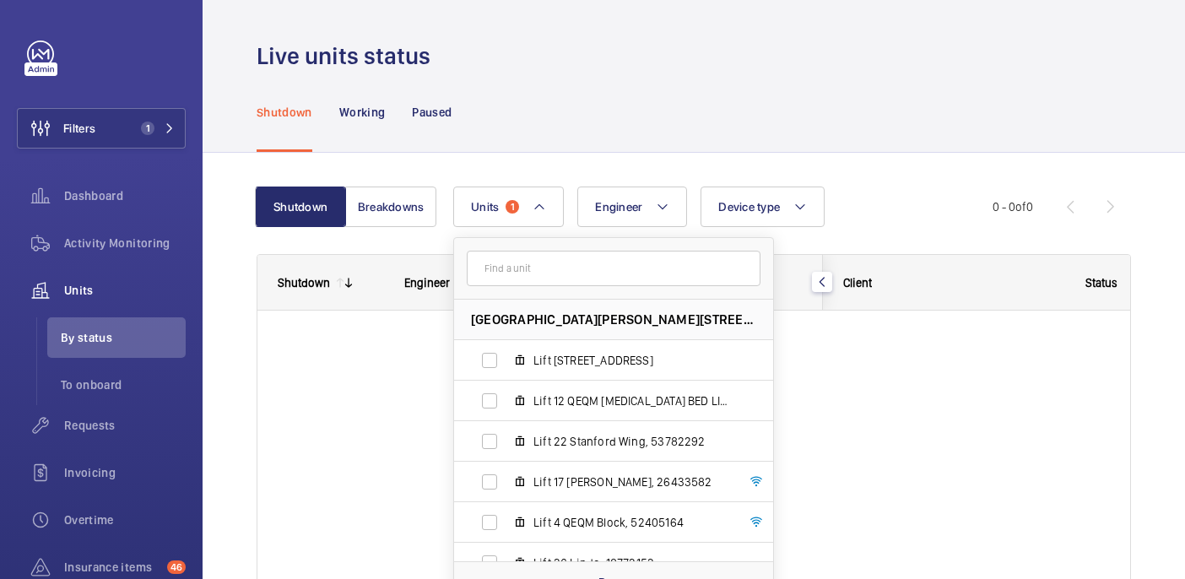
click at [879, 154] on div "Shutdown Breakdowns Units 1 St Mary Hospital - Praed Street, W2 1NY LONDON Lift…" at bounding box center [694, 446] width 982 height 586
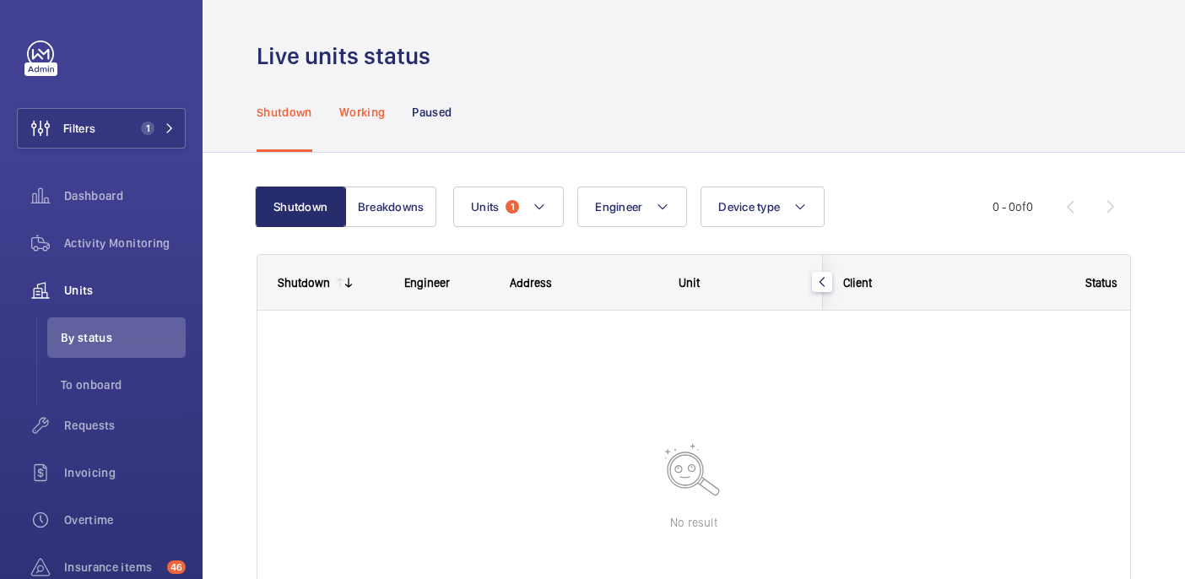
click at [368, 119] on p "Working" at bounding box center [362, 112] width 46 height 17
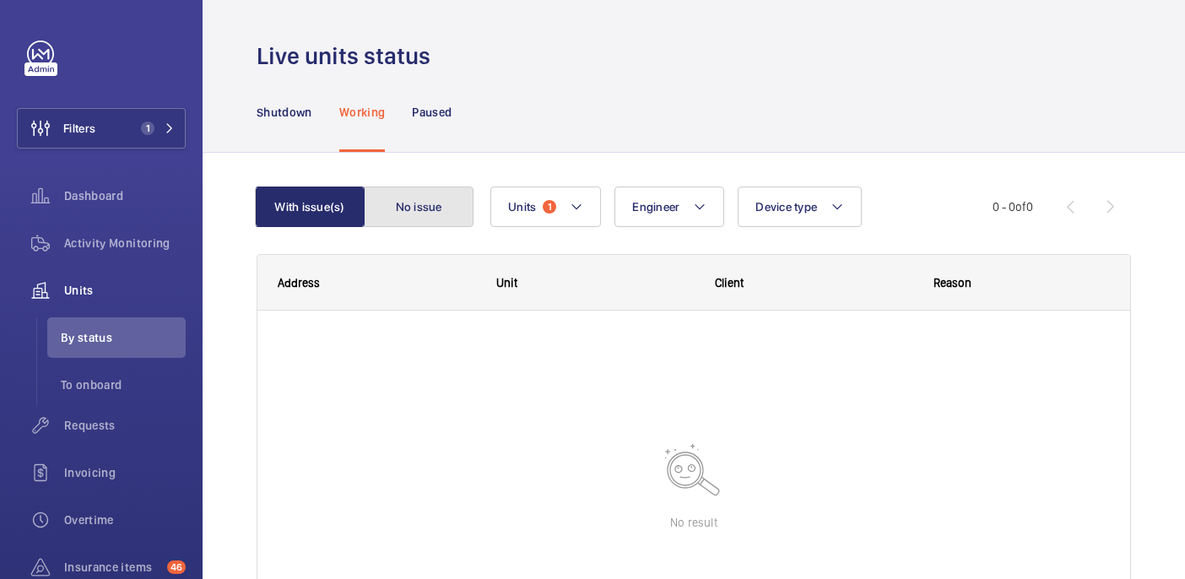
click at [419, 216] on button "No issue" at bounding box center [419, 207] width 110 height 41
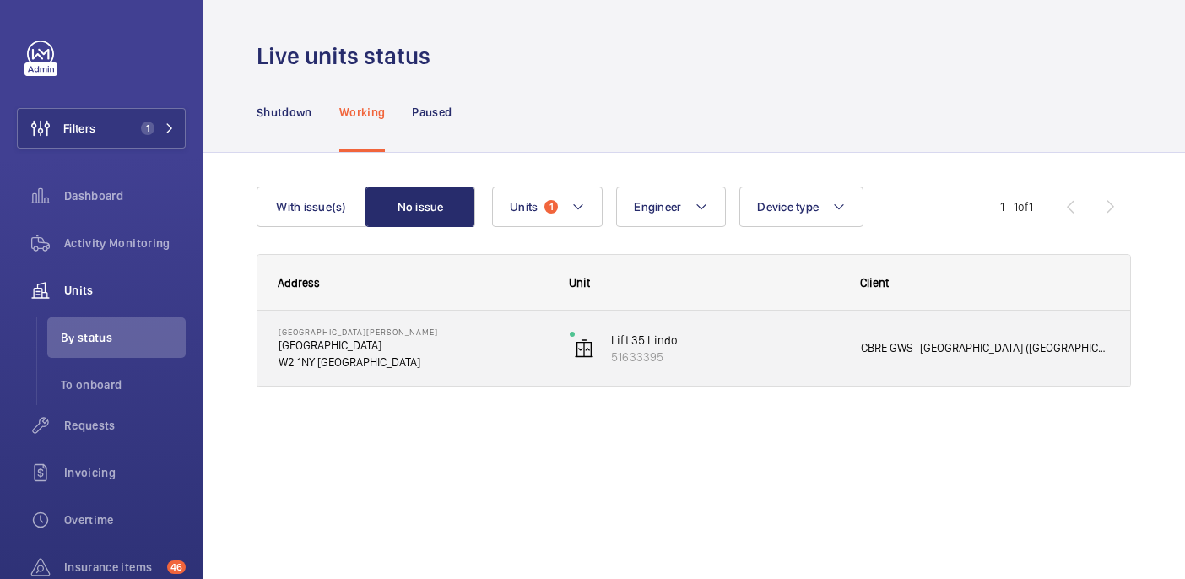
click at [447, 357] on p "W2 1NY LONDON" at bounding box center [413, 362] width 269 height 17
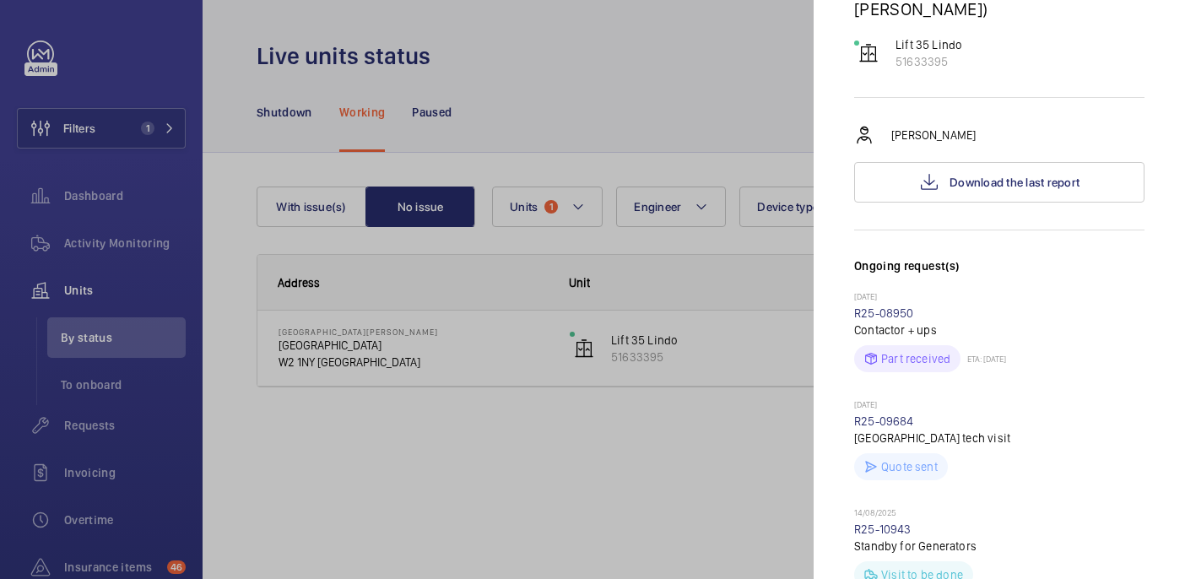
scroll to position [371, 0]
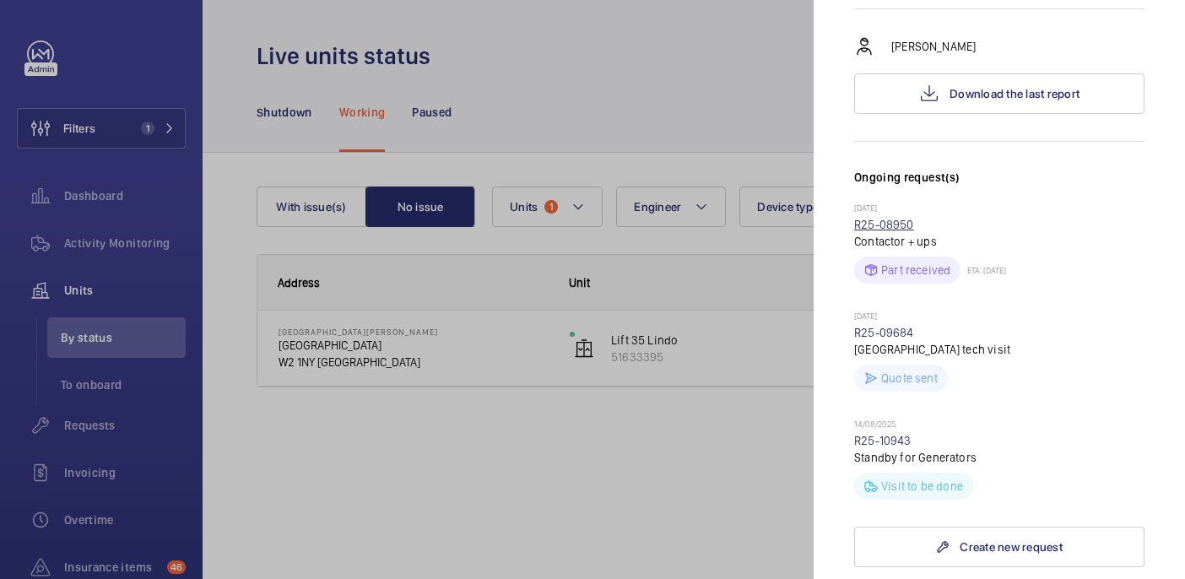
click at [890, 218] on link "R25-08950" at bounding box center [884, 225] width 60 height 14
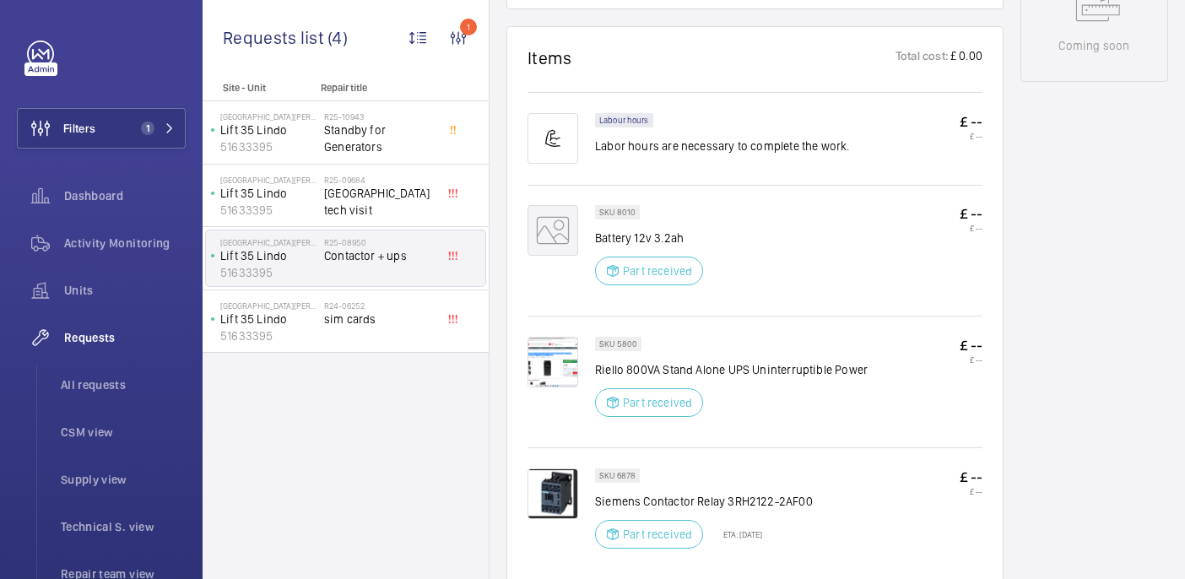
scroll to position [651, 0]
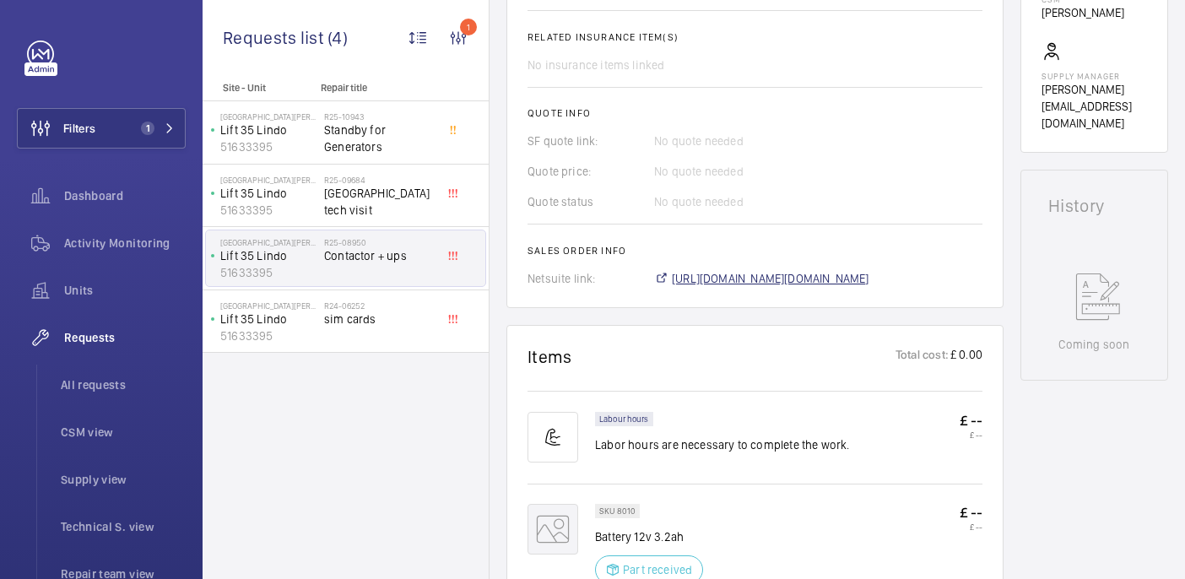
click at [711, 270] on span "https://6461500.app.netsuite.com/app/accounting/transactions/salesord.nl?id=278…" at bounding box center [770, 278] width 197 height 17
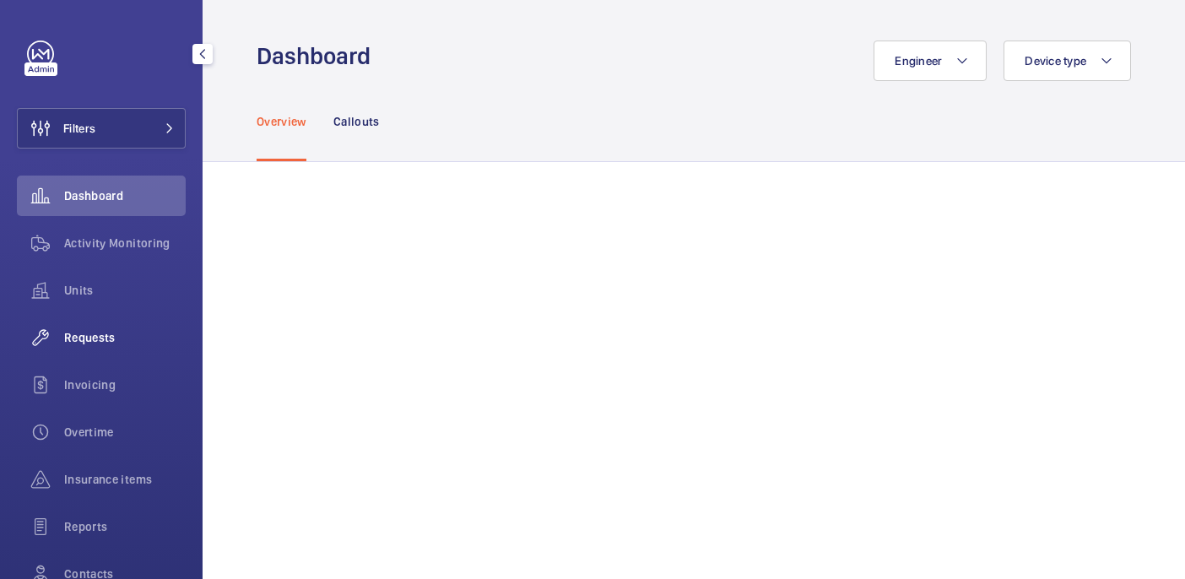
click at [100, 338] on span "Requests" at bounding box center [125, 337] width 122 height 17
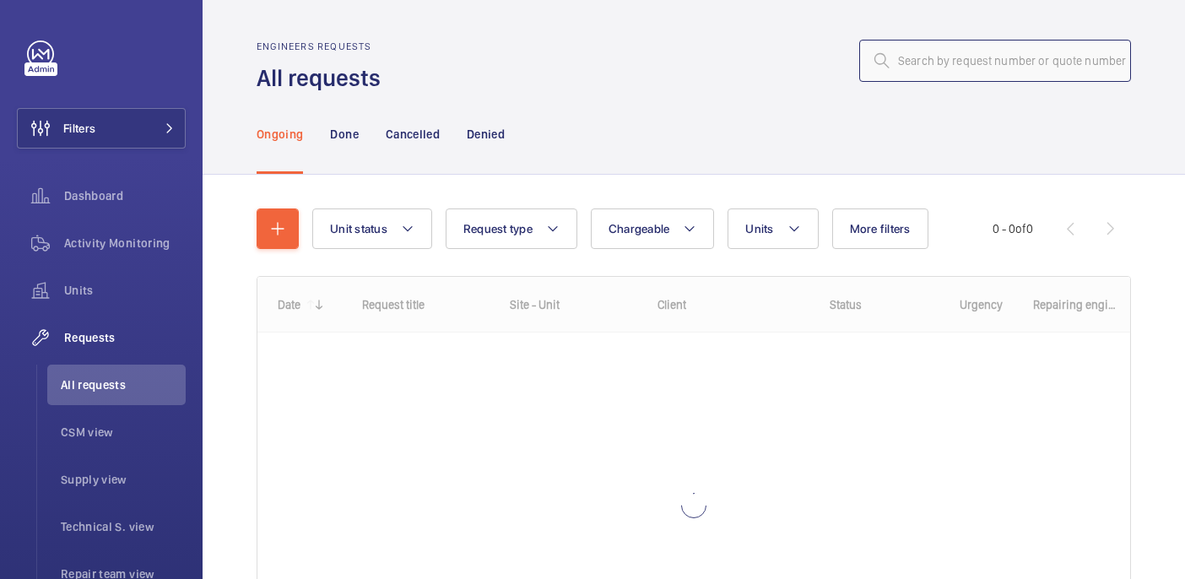
click at [935, 78] on input "text" at bounding box center [995, 61] width 272 height 42
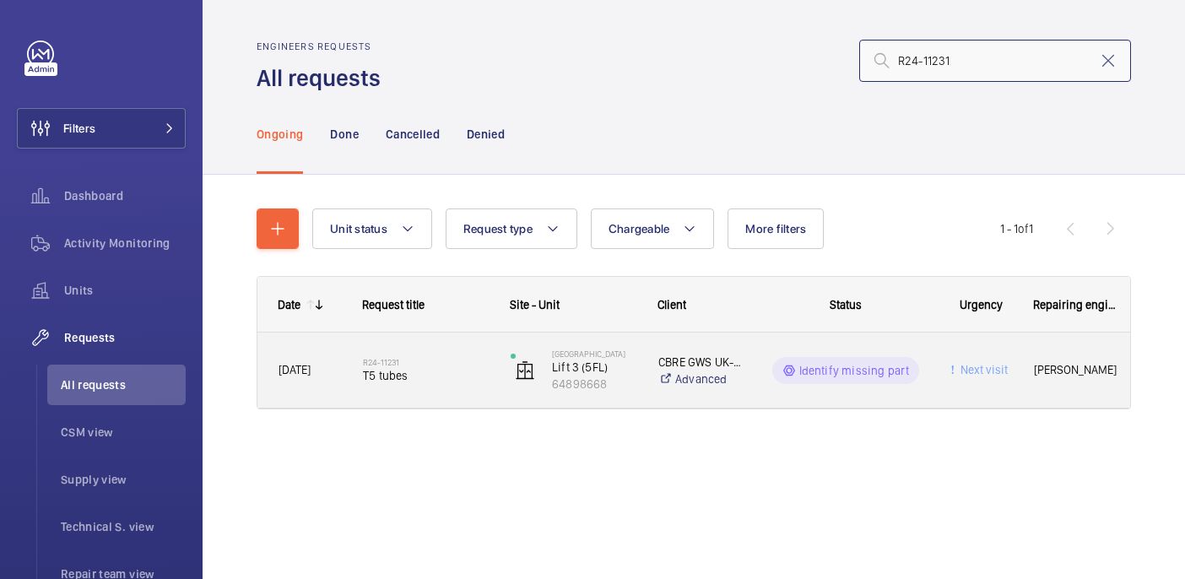
type input "R24-11231"
click at [447, 341] on div "R24-11231 T5 tubes" at bounding box center [416, 371] width 146 height 76
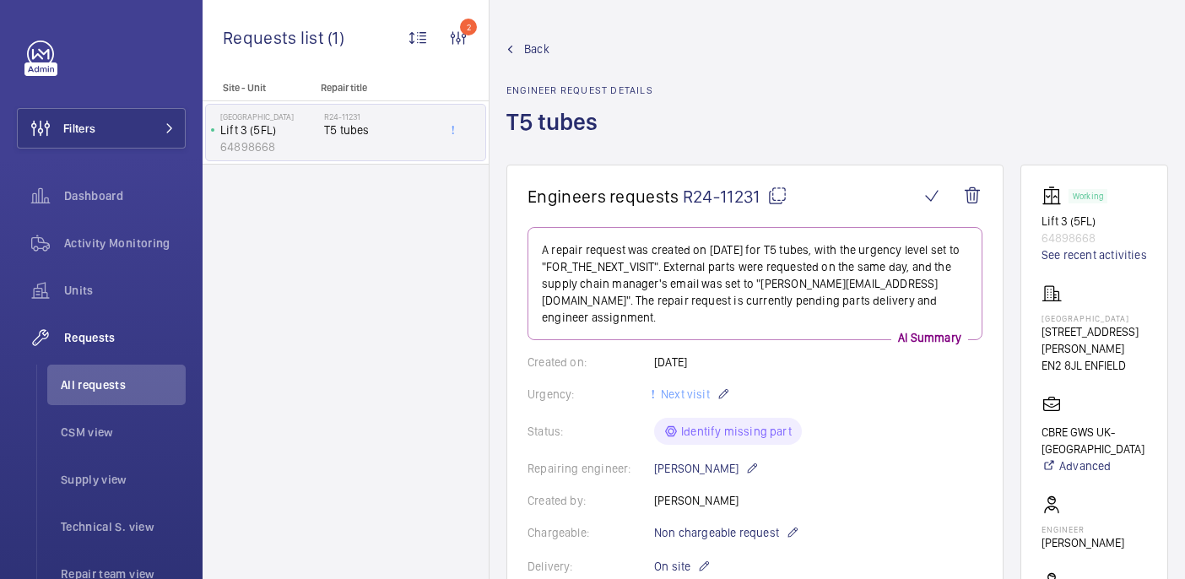
scroll to position [744, 0]
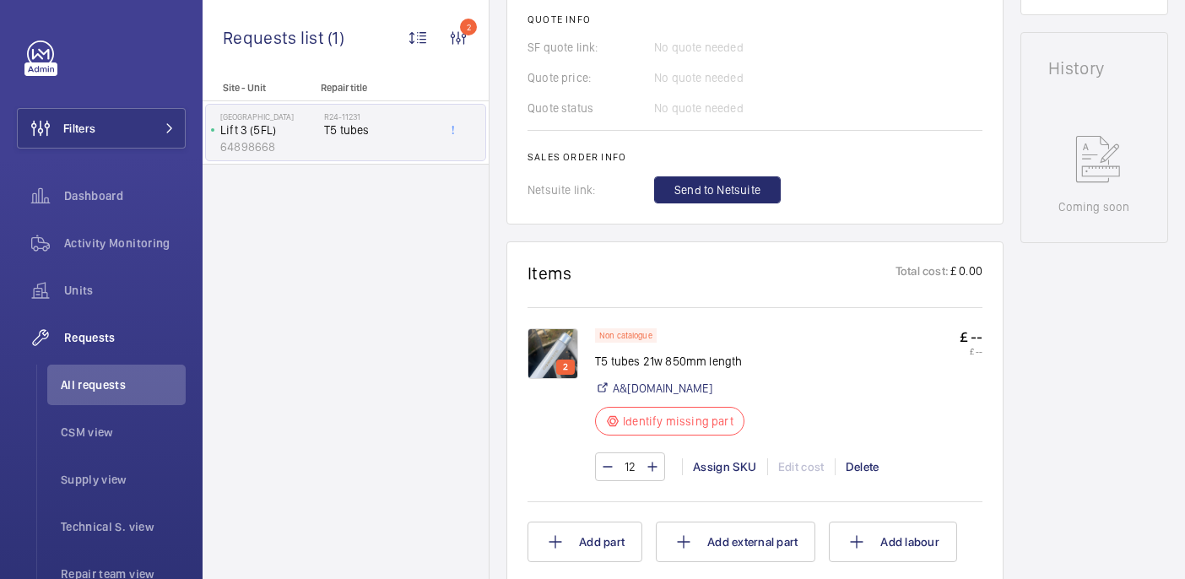
click at [567, 333] on img at bounding box center [552, 353] width 51 height 51
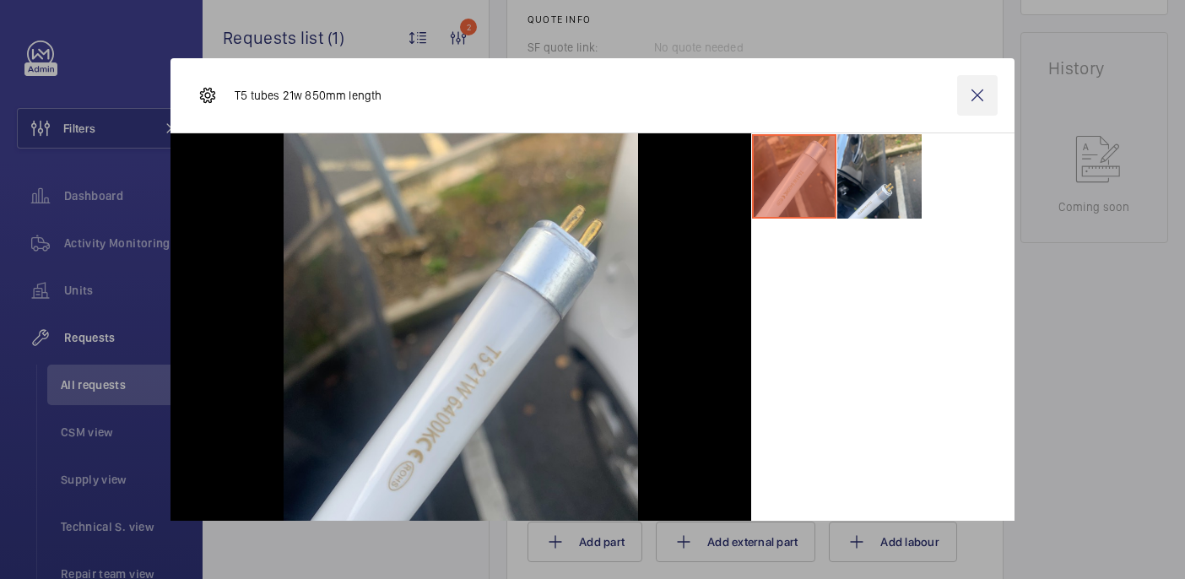
click at [966, 91] on wm-front-icon-button at bounding box center [977, 95] width 41 height 41
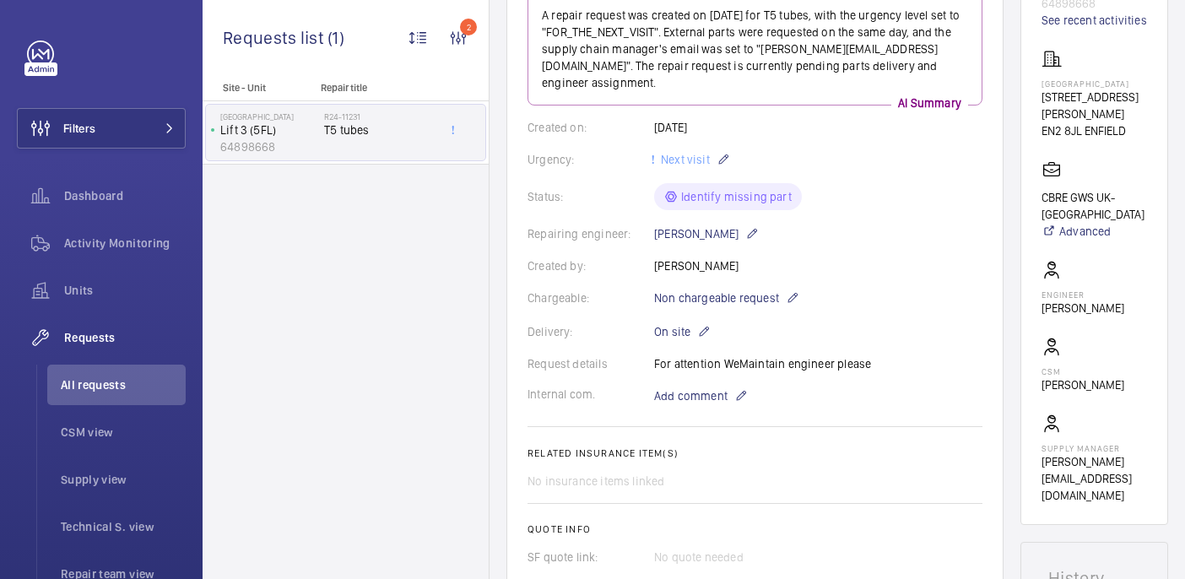
scroll to position [893, 0]
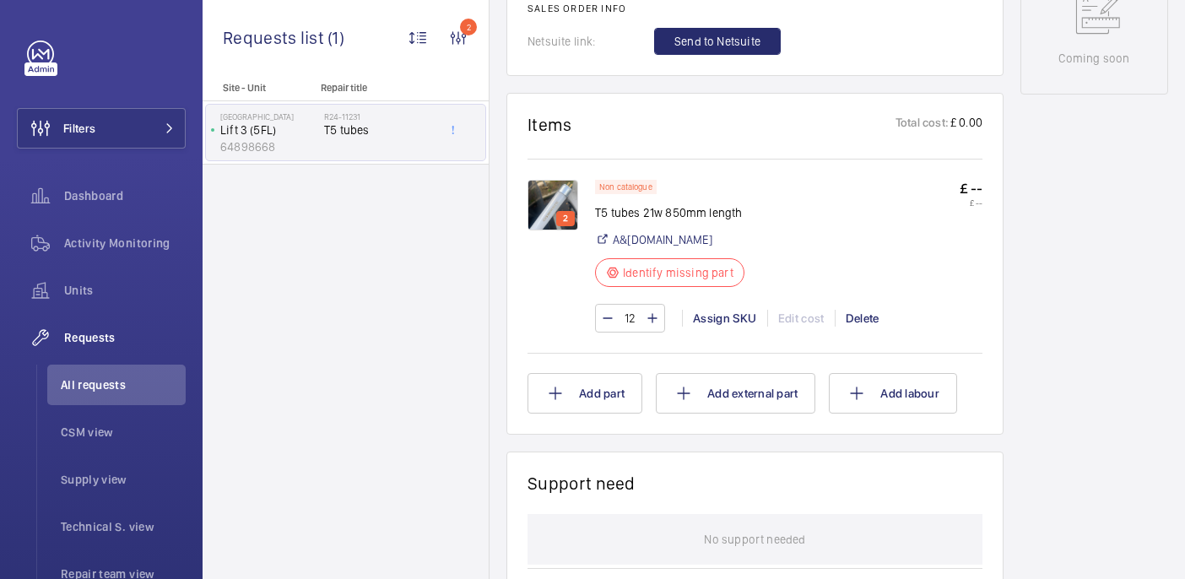
click at [647, 204] on p "T5 tubes 21w 850mm length" at bounding box center [675, 212] width 160 height 17
copy div "T5 tubes 21w 850mm length"
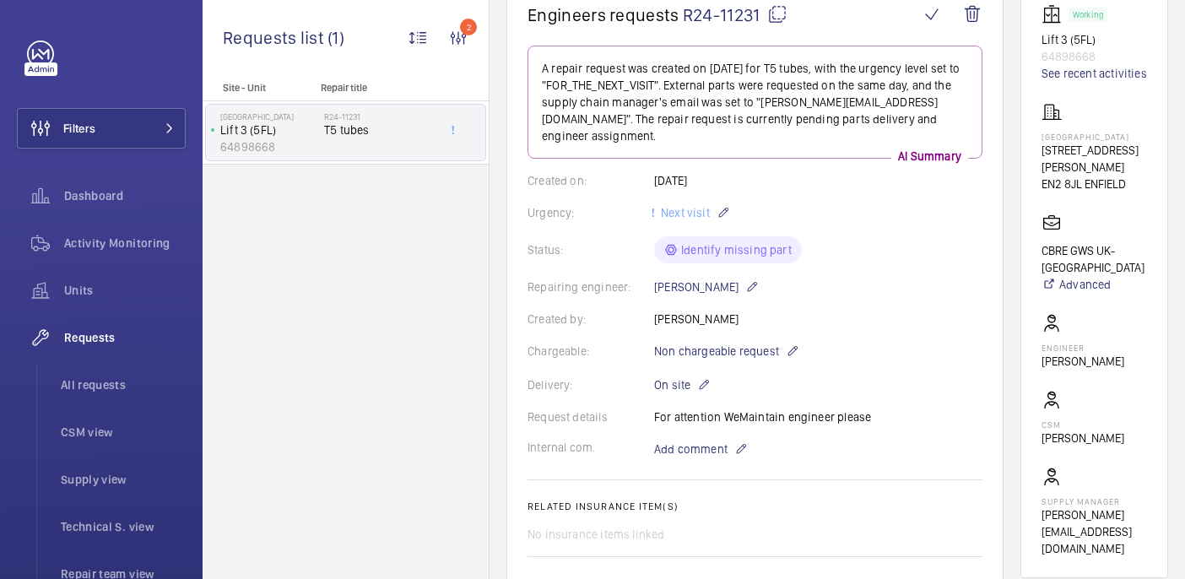
scroll to position [0, 0]
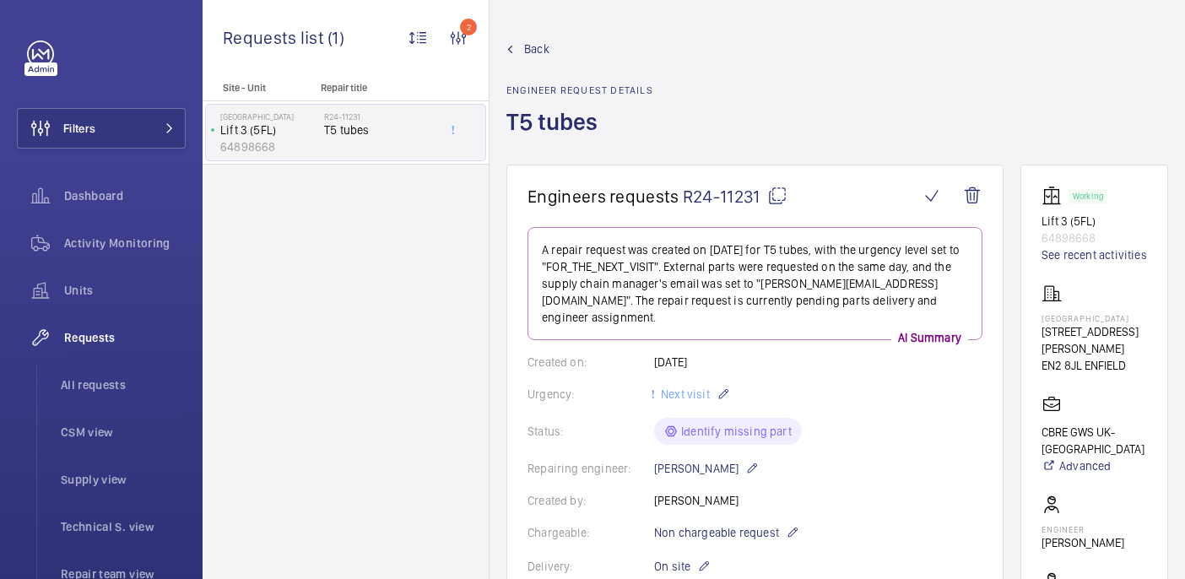
click at [783, 181] on wm-front-card "Engineers requests R24-11231 A repair request was created on 2024-10-17 for T5 …" at bounding box center [754, 567] width 497 height 804
click at [776, 193] on mat-icon at bounding box center [777, 196] width 20 height 20
click at [1051, 315] on p "Chase Farm Hospital" at bounding box center [1093, 318] width 105 height 10
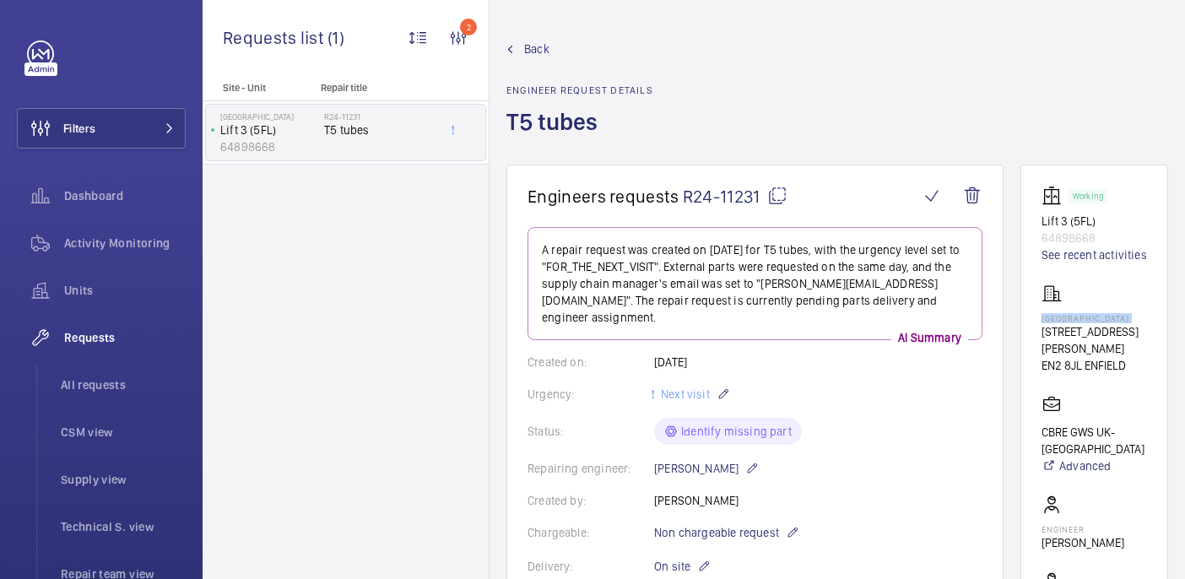
copy p "Chase Farm Hospital"
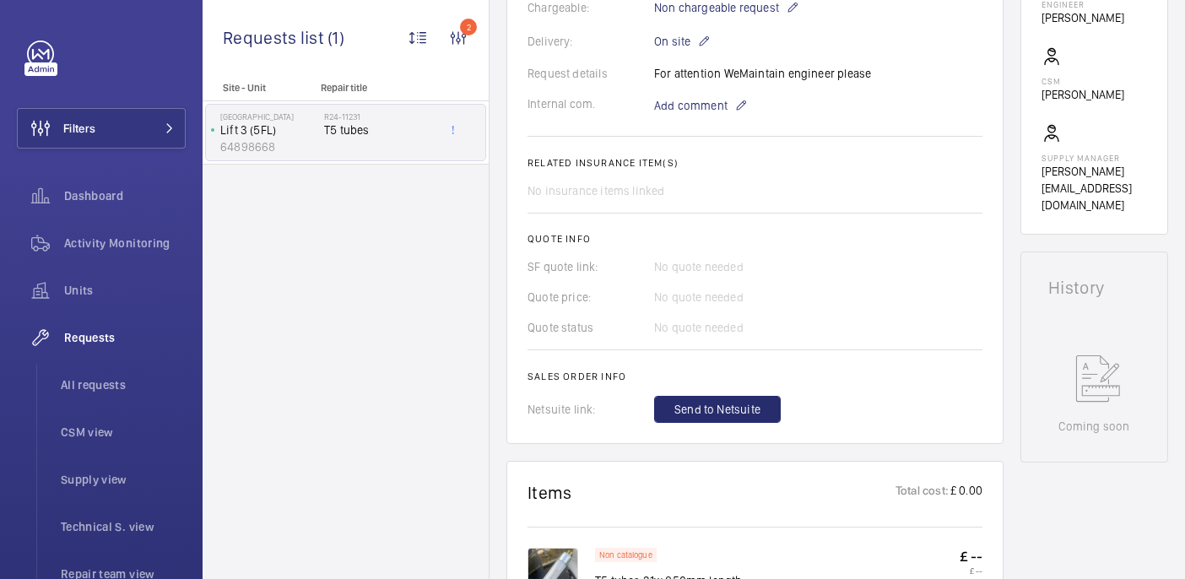
scroll to position [397, 0]
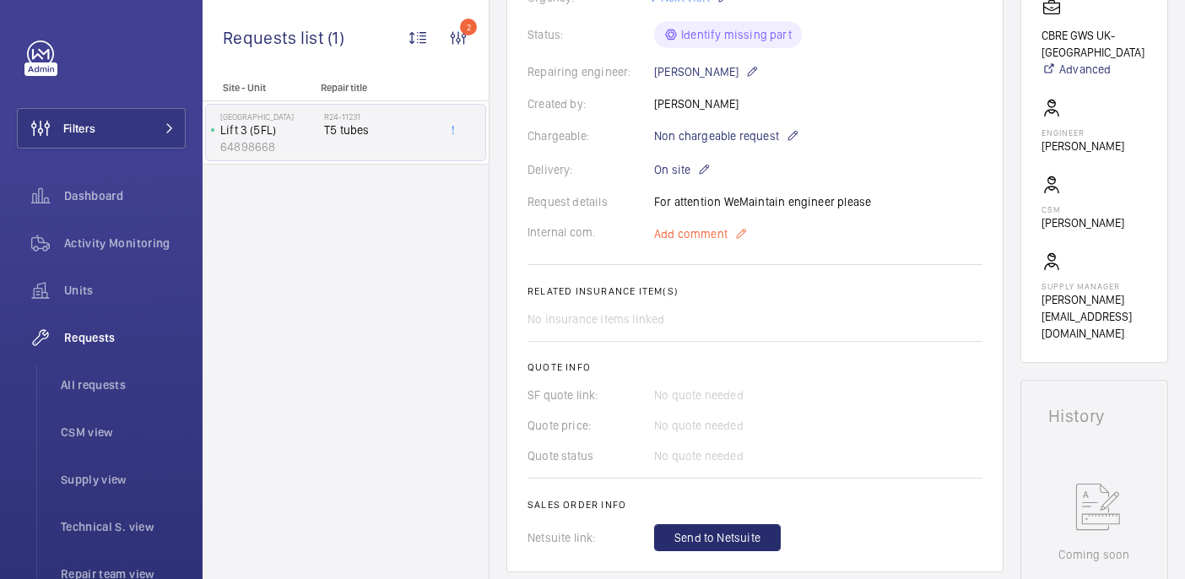
click at [696, 225] on span "Add comment" at bounding box center [690, 233] width 73 height 17
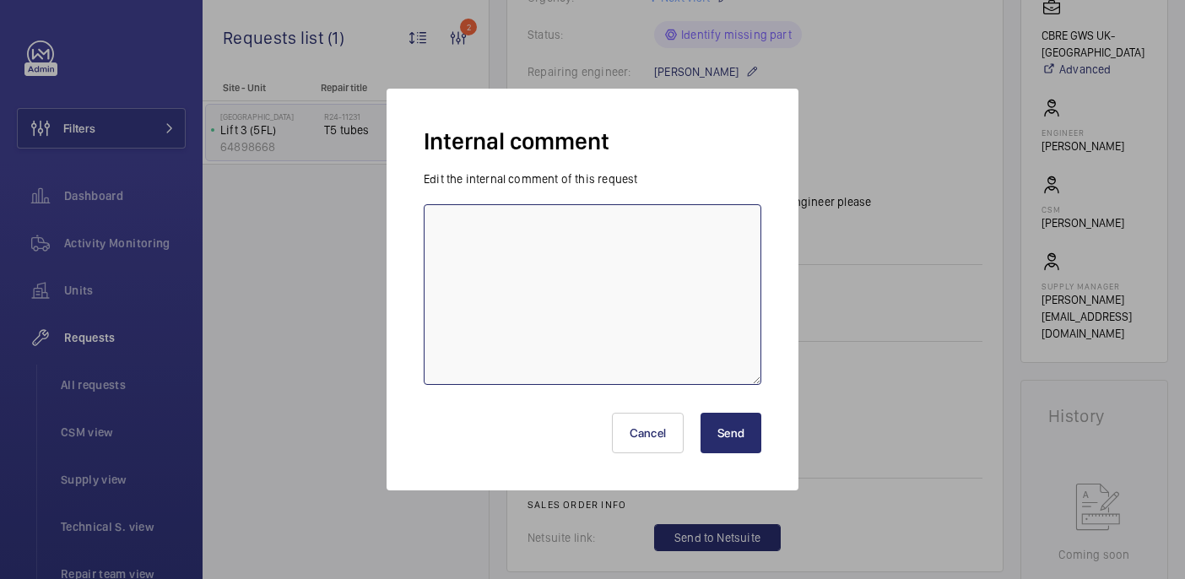
click at [660, 294] on textarea at bounding box center [593, 294] width 338 height 181
type textarea "sent to supplier - 02/08 india"
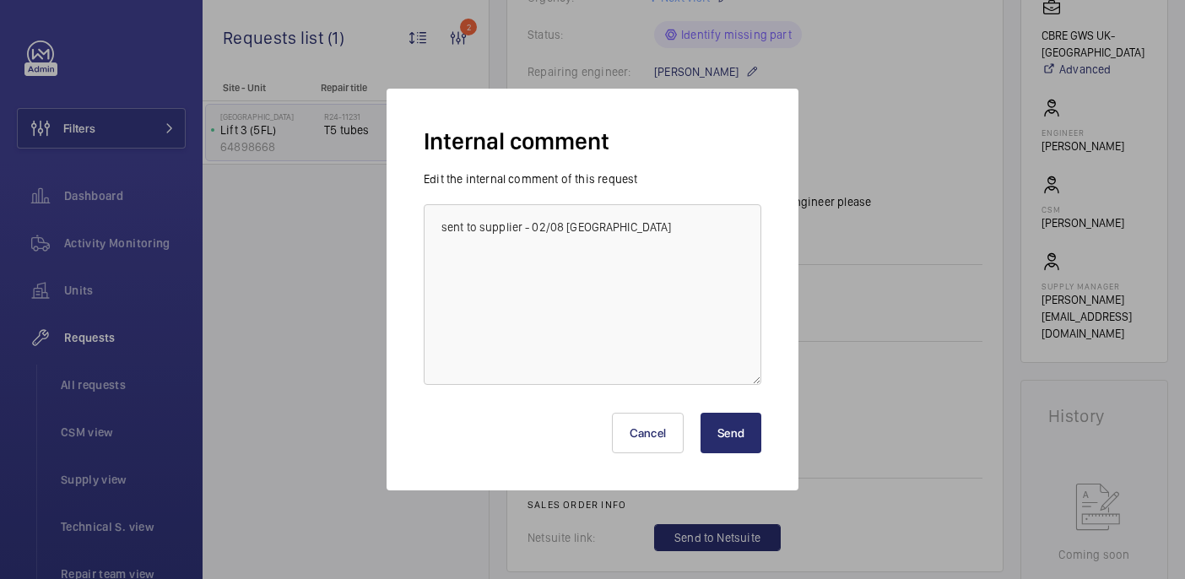
click at [741, 439] on button "Send" at bounding box center [730, 433] width 61 height 41
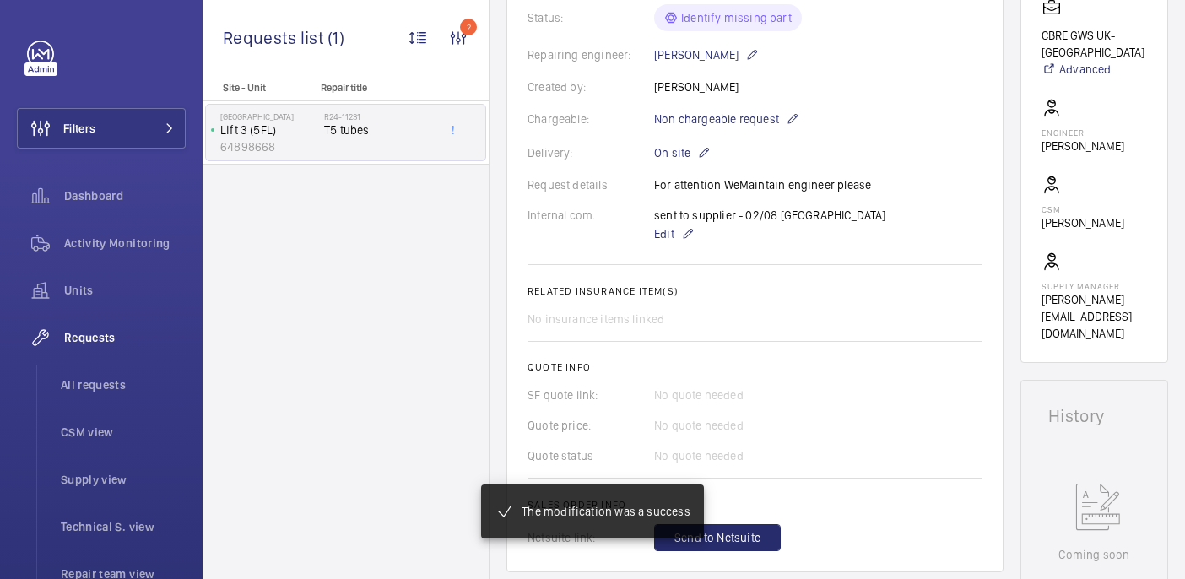
scroll to position [447, 0]
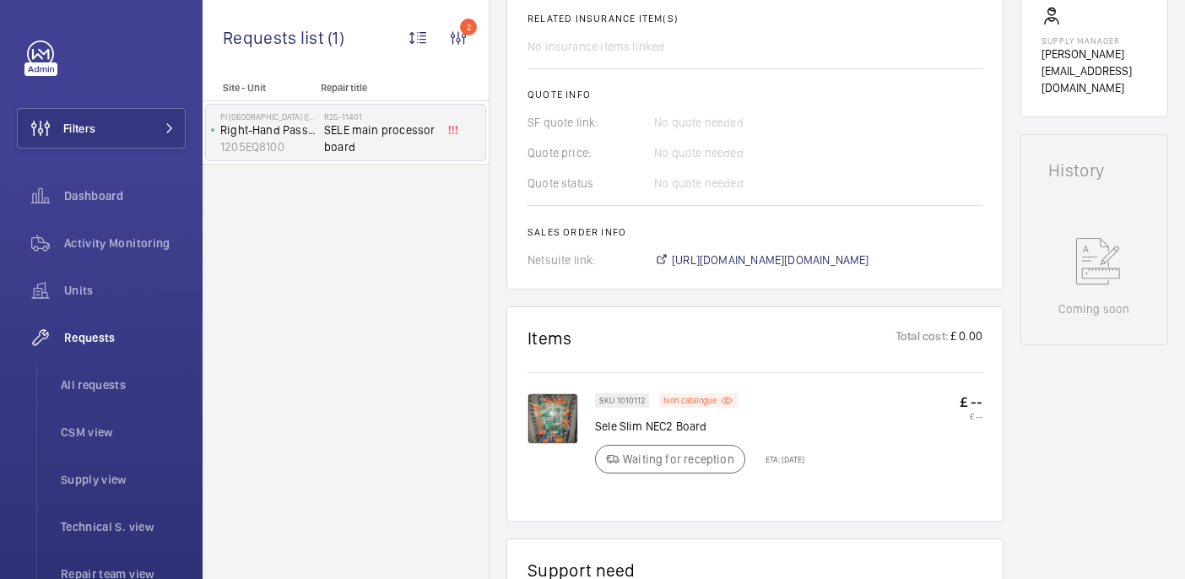
scroll to position [657, 0]
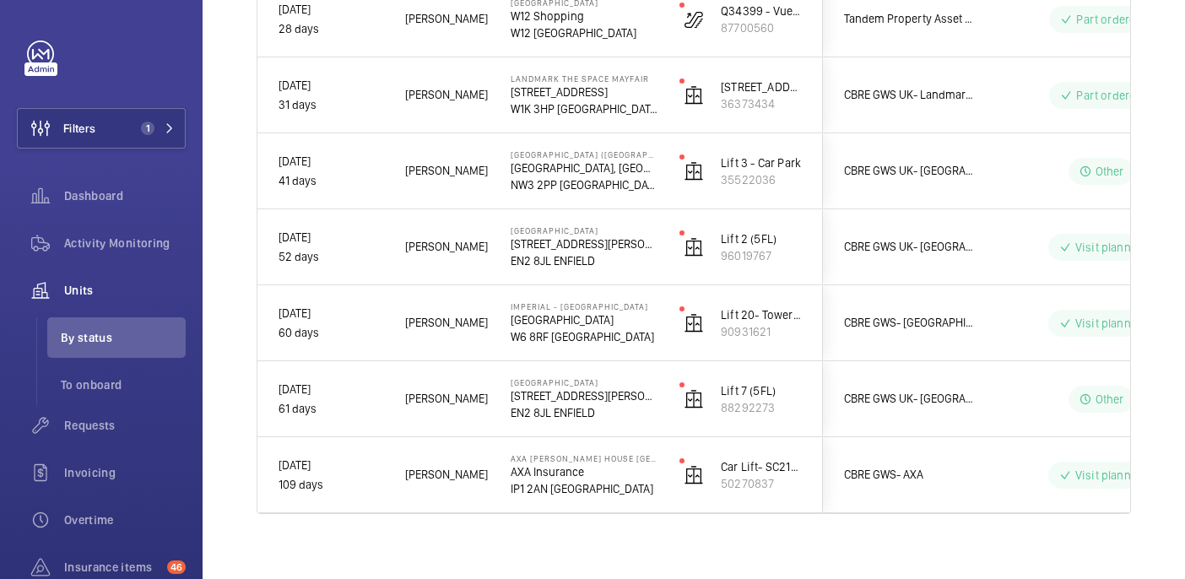
scroll to position [1561, 0]
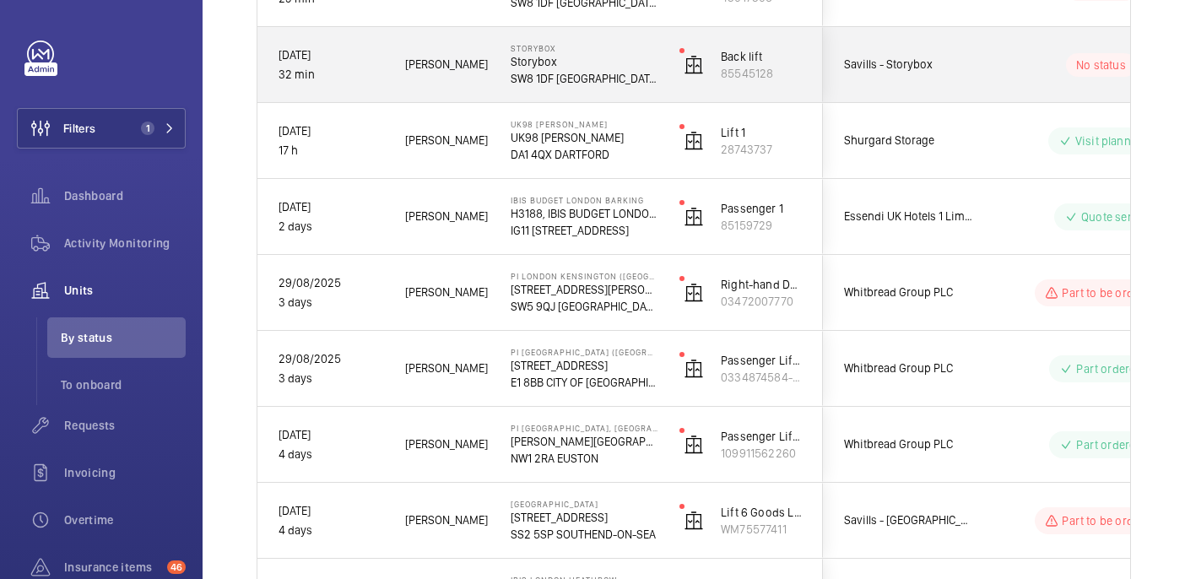
scroll to position [360, 0]
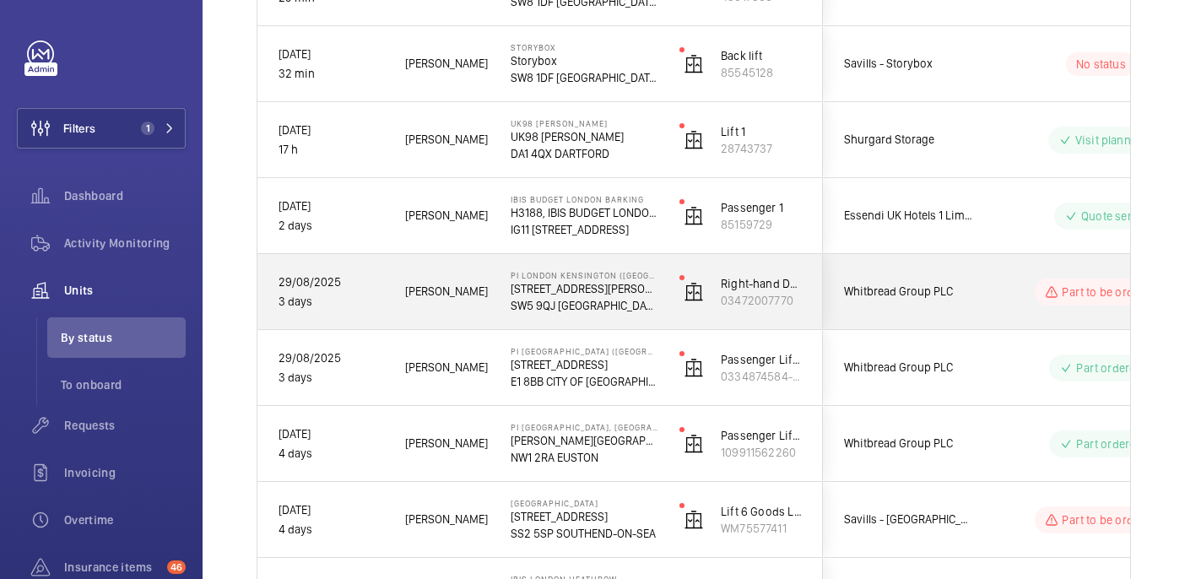
click at [993, 289] on div "Part to be ordered" at bounding box center [1091, 292] width 230 height 61
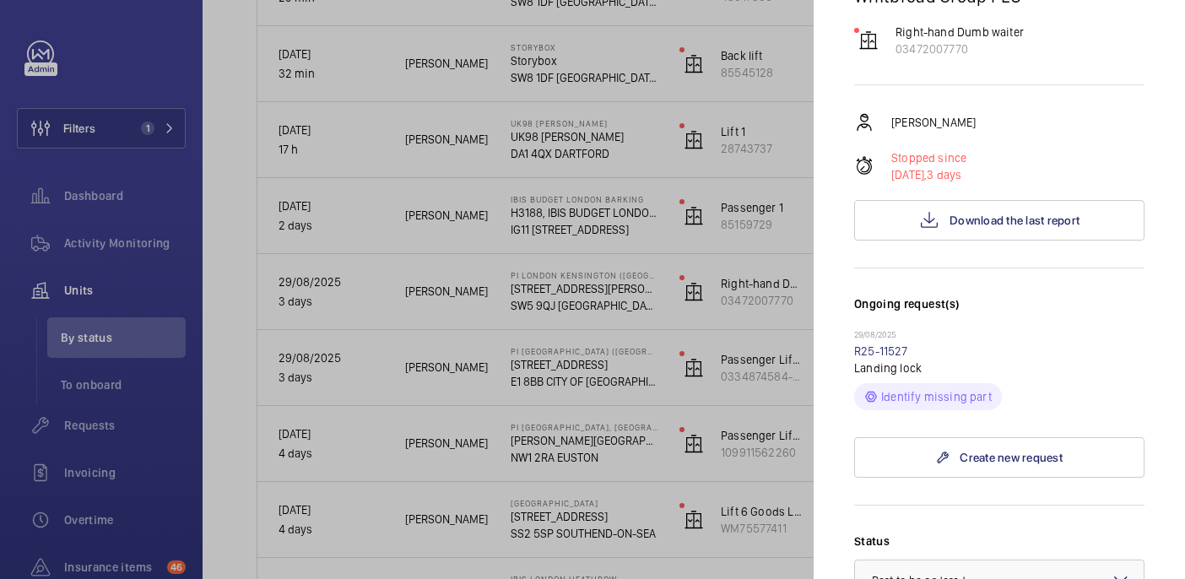
scroll to position [0, 0]
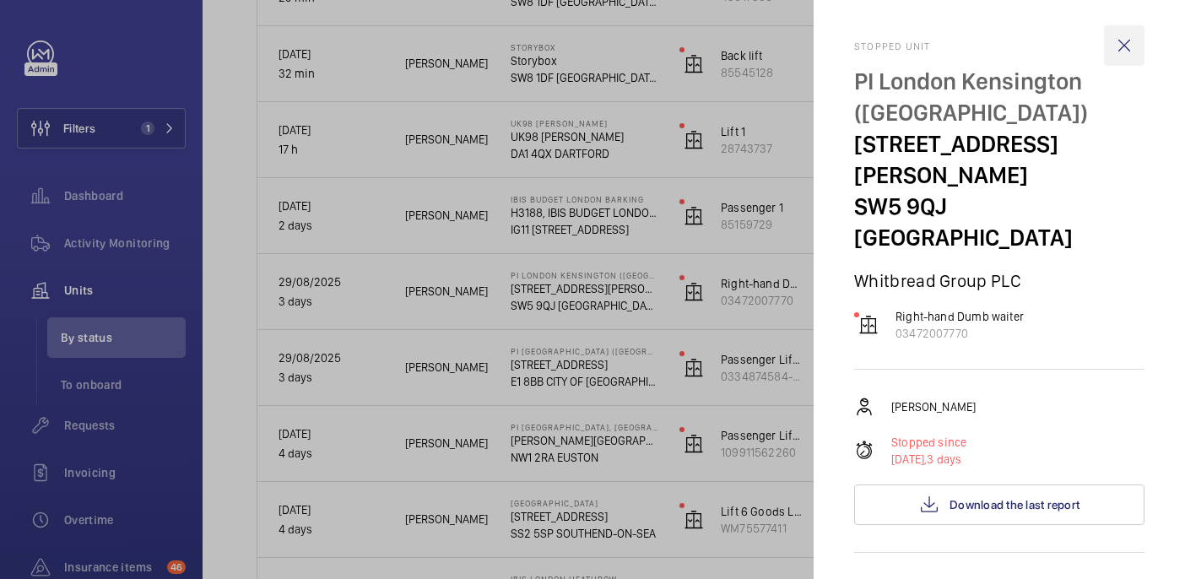
click at [1114, 55] on wm-front-icon-button at bounding box center [1124, 45] width 41 height 41
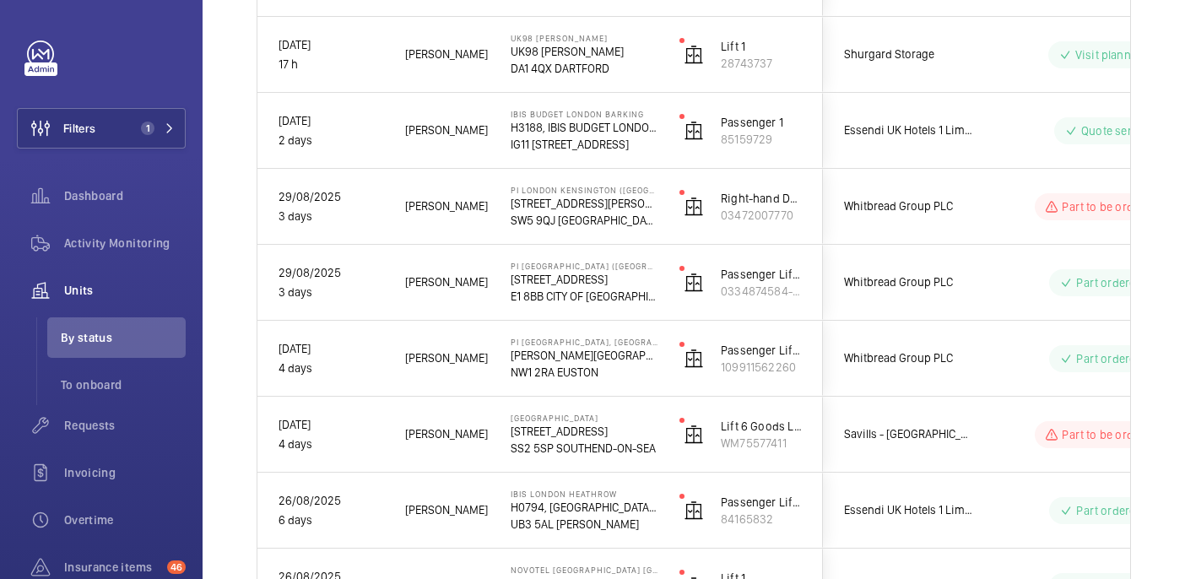
scroll to position [457, 0]
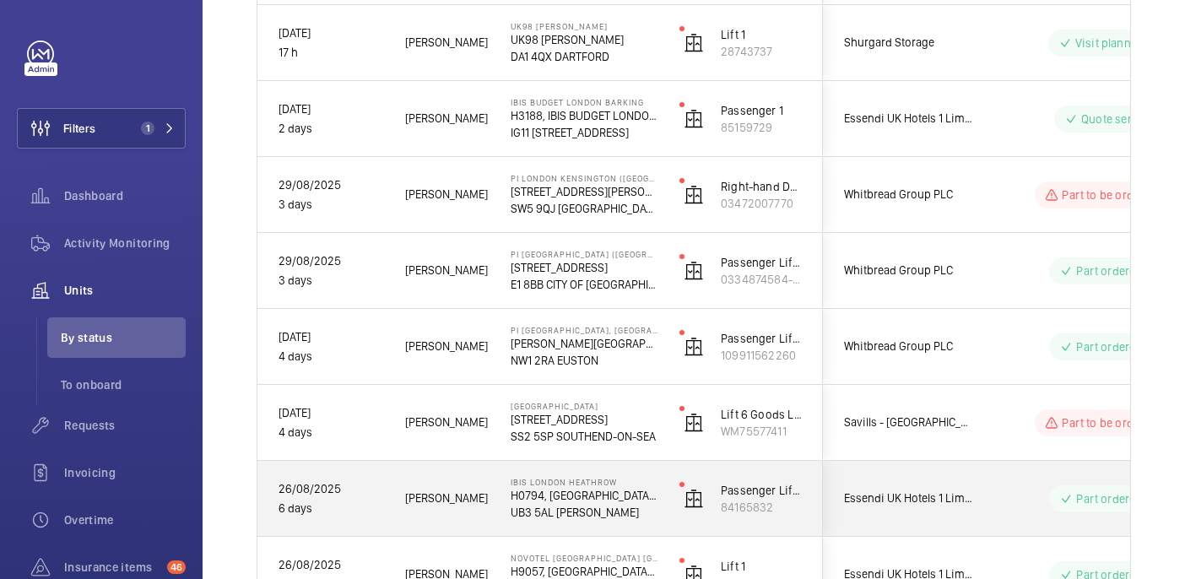
click at [993, 465] on div "Part ordered" at bounding box center [1091, 498] width 232 height 75
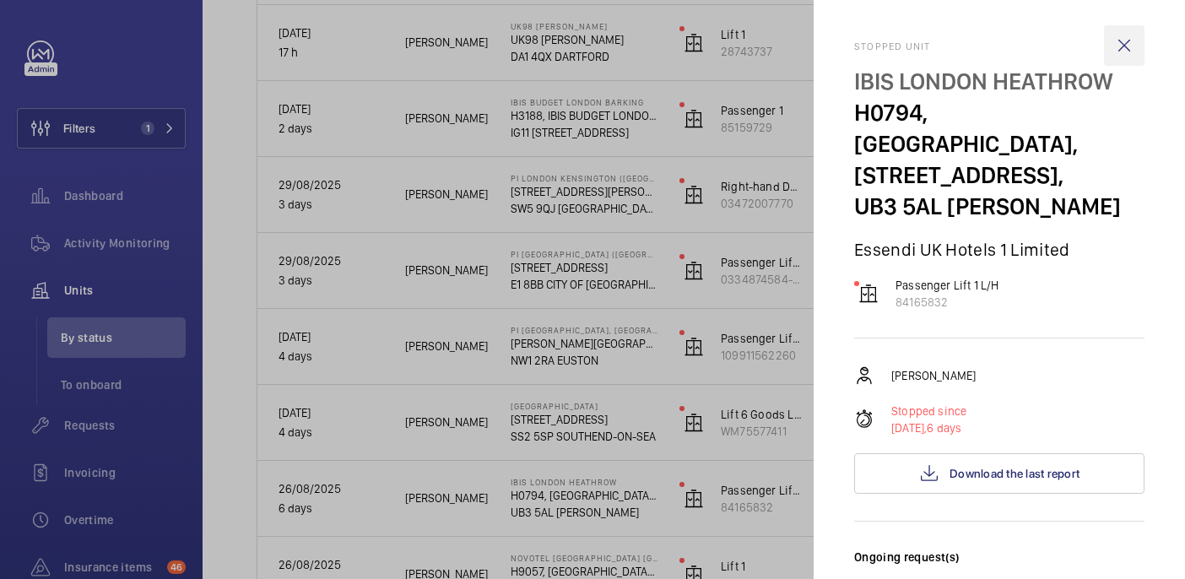
click at [1119, 44] on wm-front-icon-button at bounding box center [1124, 45] width 41 height 41
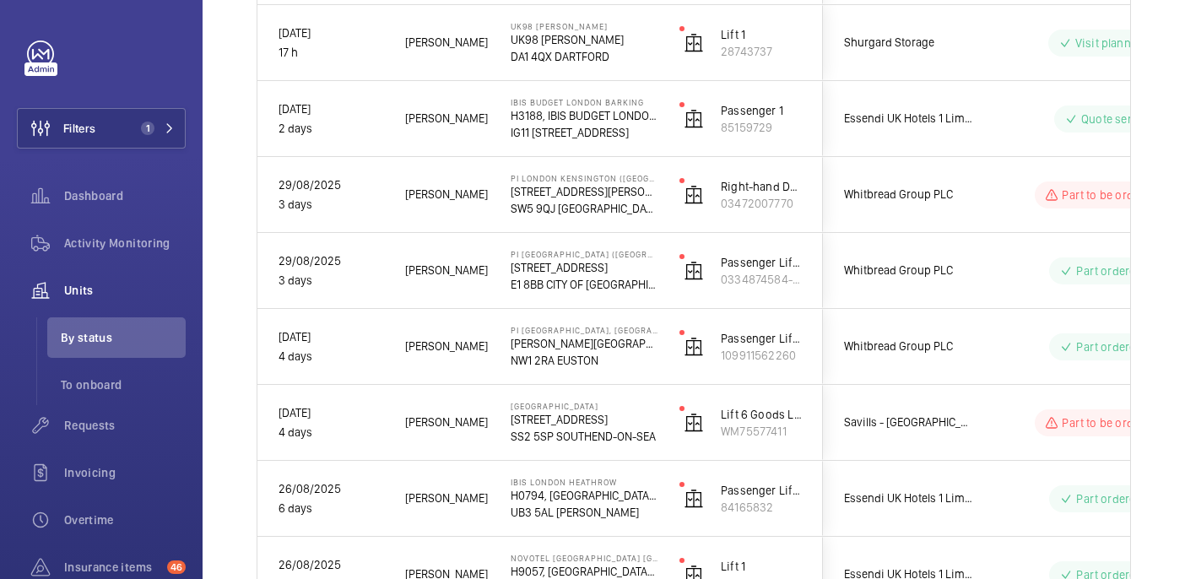
click at [1012, 421] on wm-front-pills-cell "Part to be ordered" at bounding box center [1101, 422] width 210 height 27
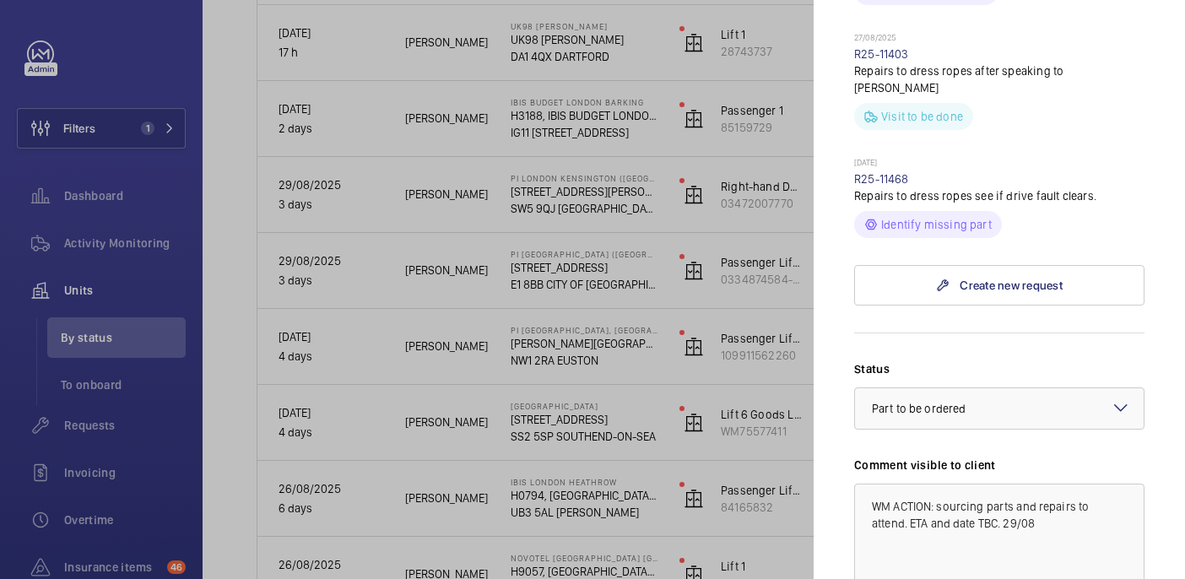
scroll to position [1166, 0]
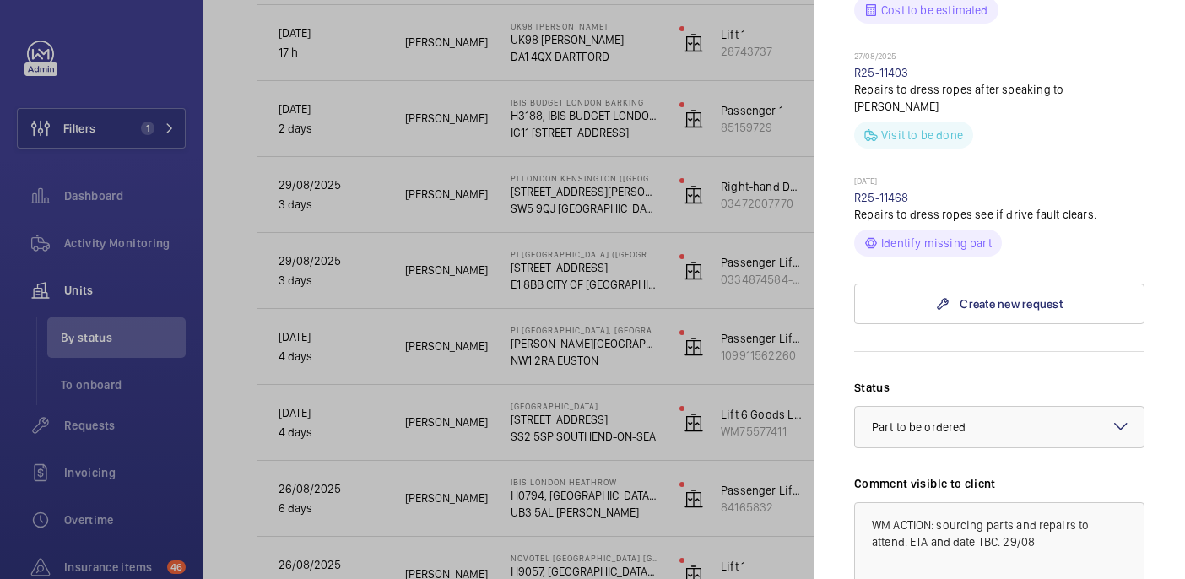
click at [885, 204] on link "R25-11468" at bounding box center [881, 198] width 55 height 14
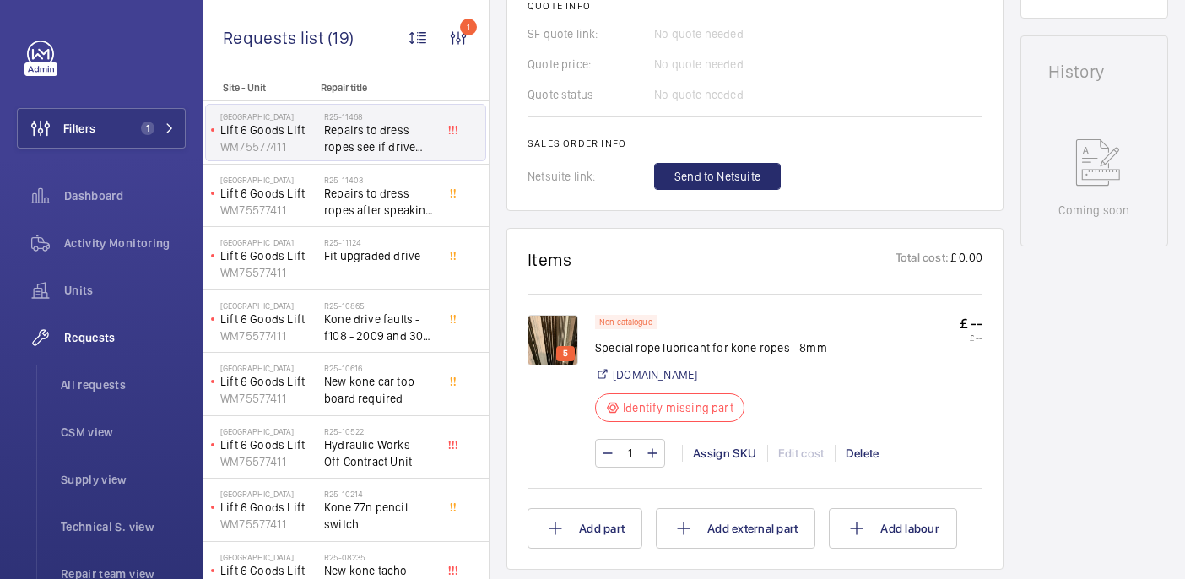
scroll to position [744, 0]
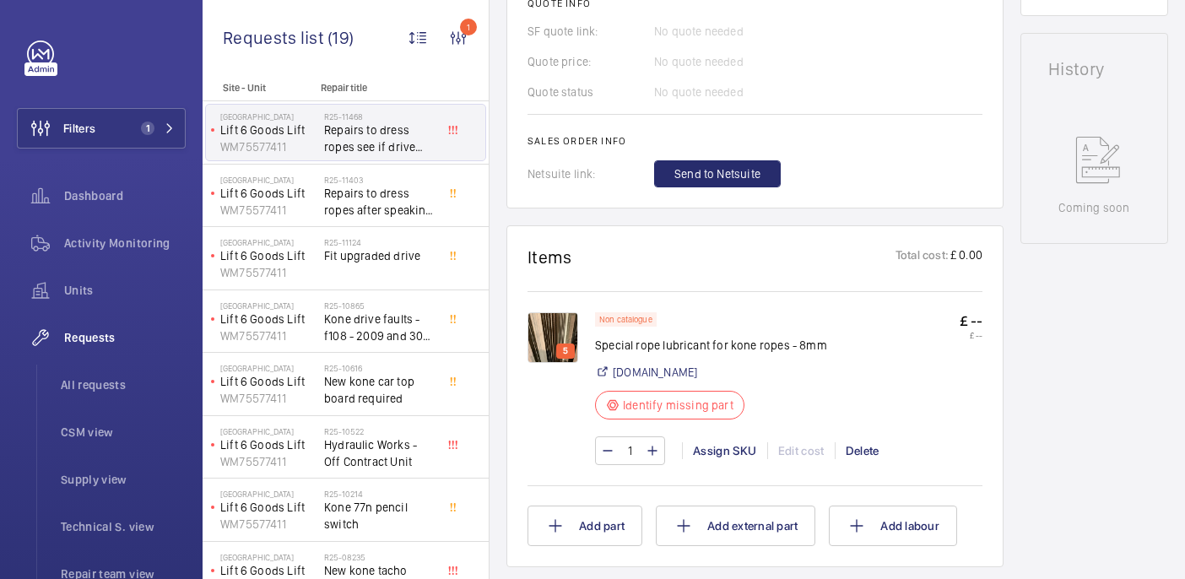
click at [563, 342] on img at bounding box center [552, 337] width 51 height 51
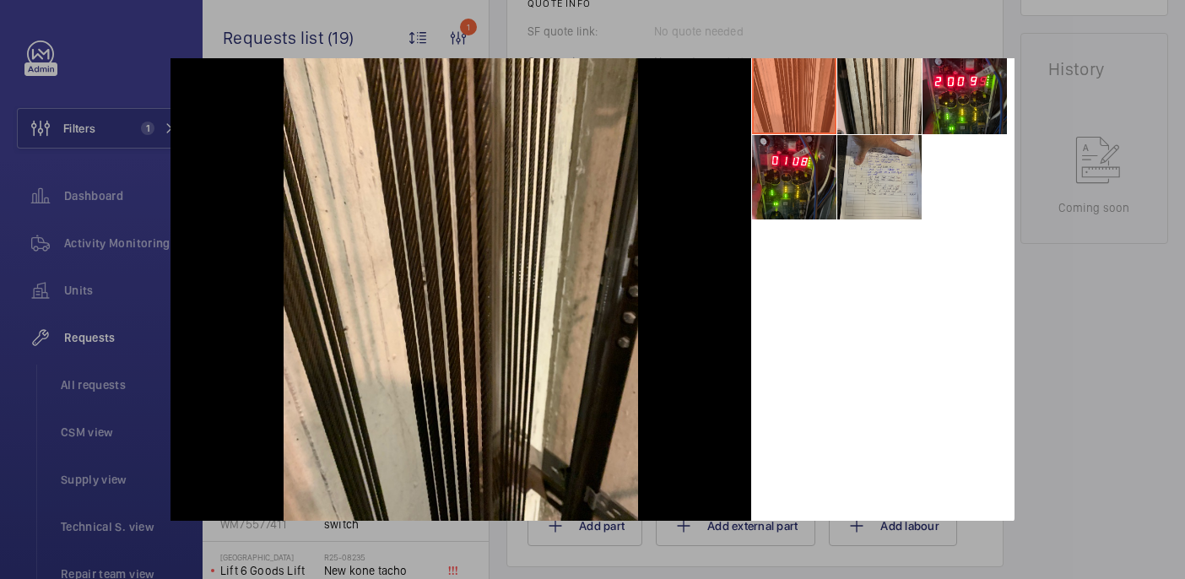
scroll to position [0, 0]
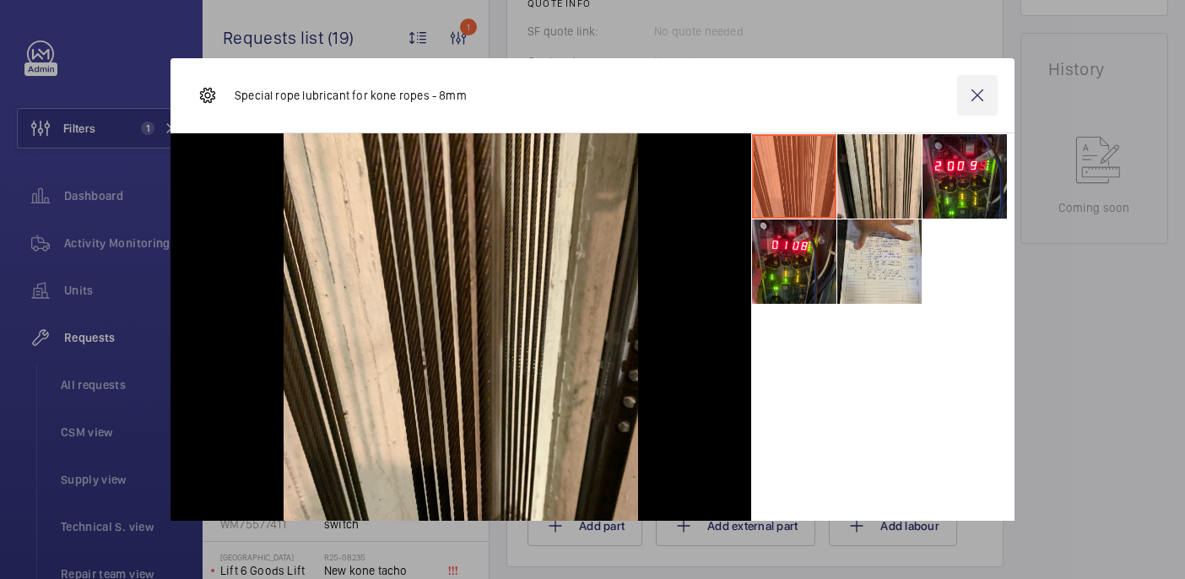
click at [979, 97] on wm-front-icon-button at bounding box center [977, 95] width 41 height 41
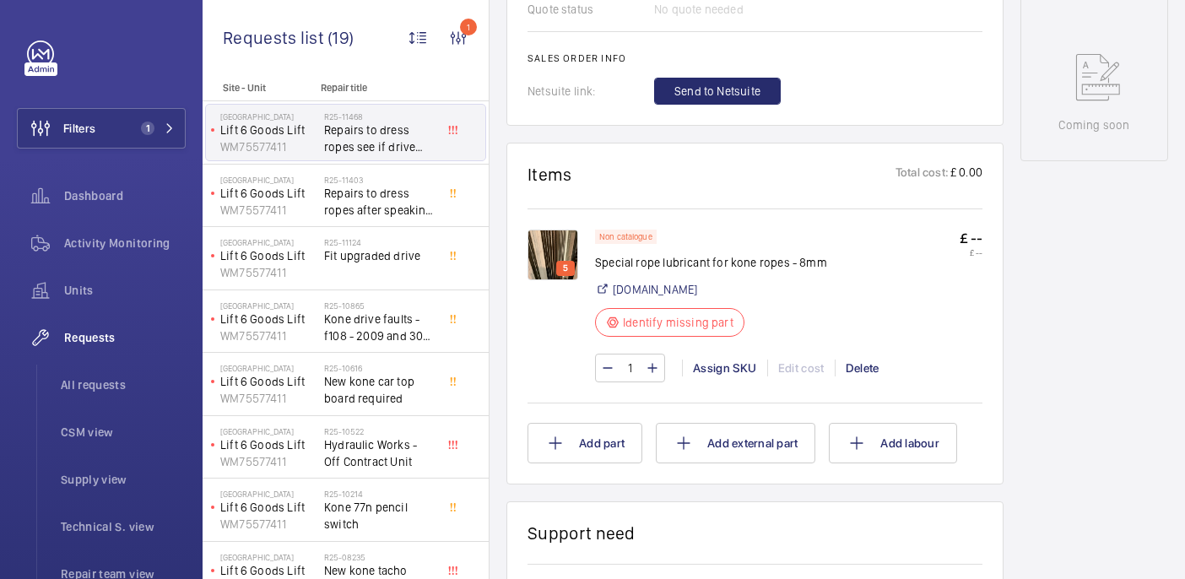
scroll to position [829, 0]
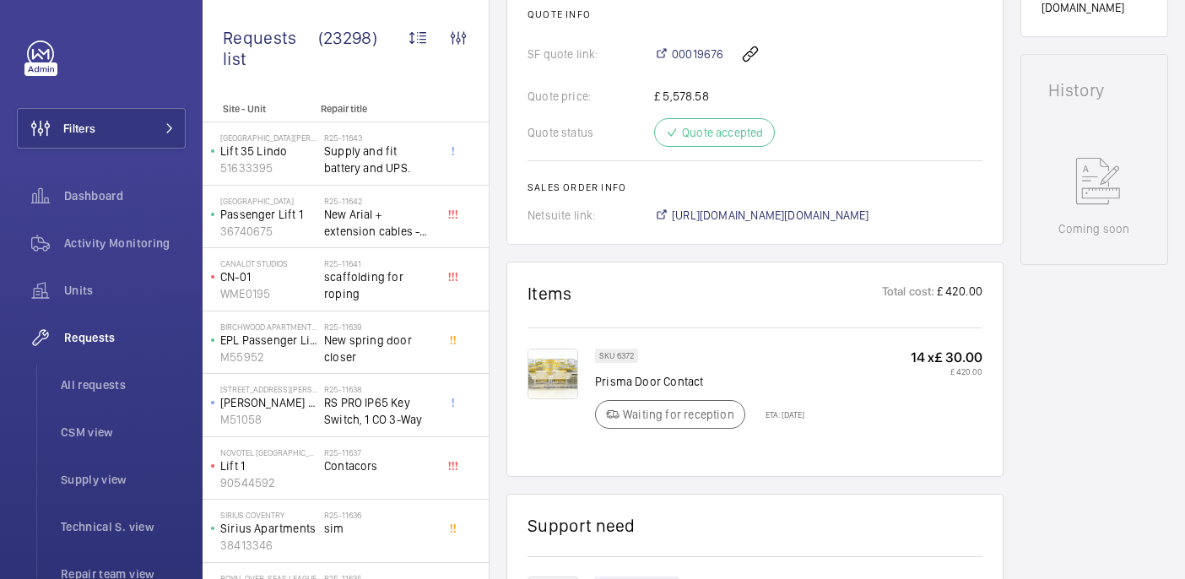
scroll to position [836, 0]
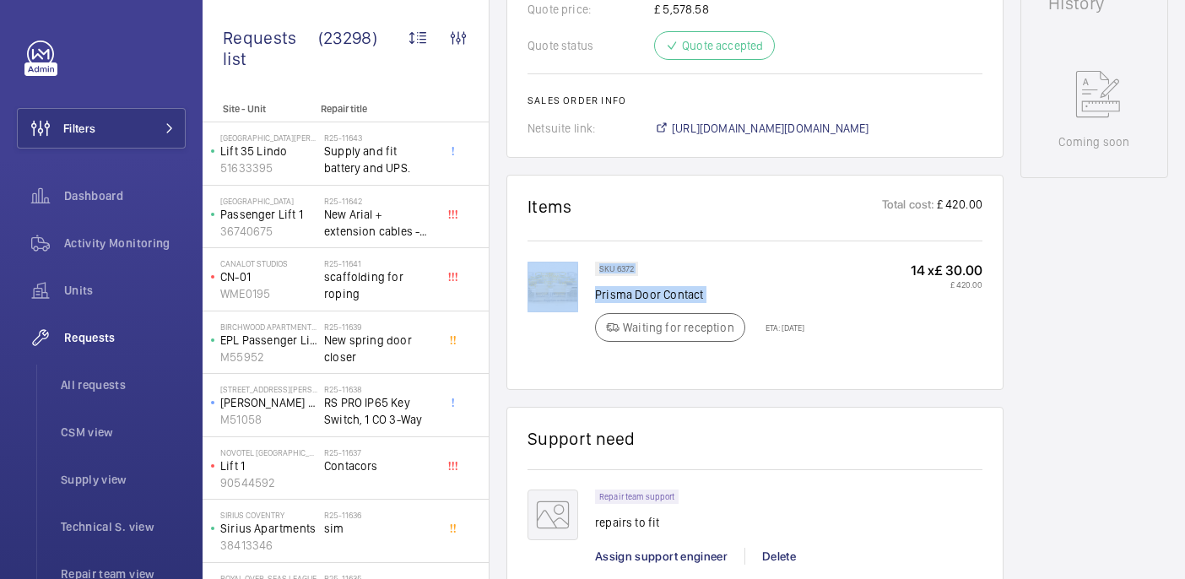
drag, startPoint x: 594, startPoint y: 278, endPoint x: 723, endPoint y: 295, distance: 130.3
click at [723, 295] on div "SKU 6372 Prisma Door Contact Waiting for reception ETA: [DATE] 14 x £ 30.00 £ 4…" at bounding box center [754, 315] width 455 height 107
copy div "SKU 6372 Prisma Door Contact"
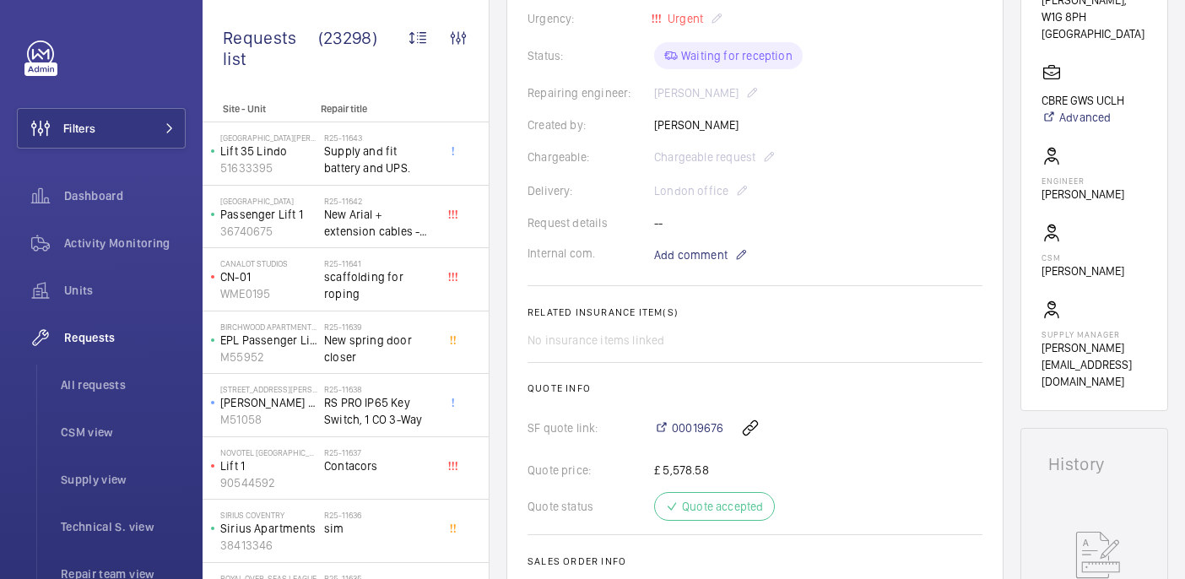
scroll to position [136, 0]
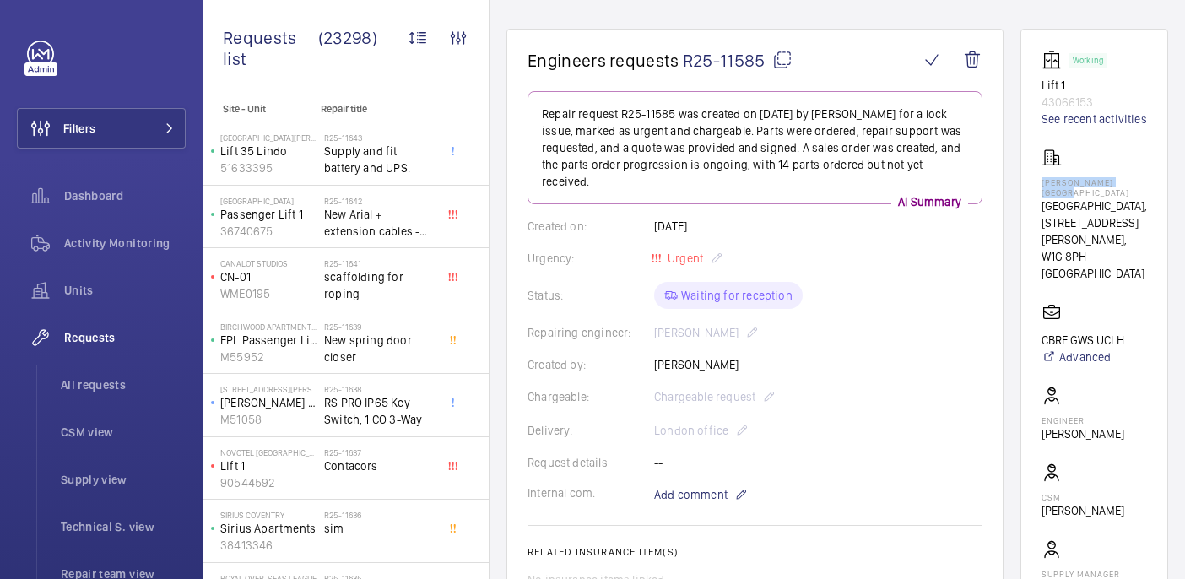
drag, startPoint x: 1068, startPoint y: 196, endPoint x: 1123, endPoint y: 208, distance: 56.1
click at [1123, 208] on wm-front-card "Working Lift 1 43066153 See recent activities [PERSON_NAME][GEOGRAPHIC_DATA][ST…" at bounding box center [1094, 340] width 148 height 622
copy p "[PERSON_NAME][GEOGRAPHIC_DATA]"
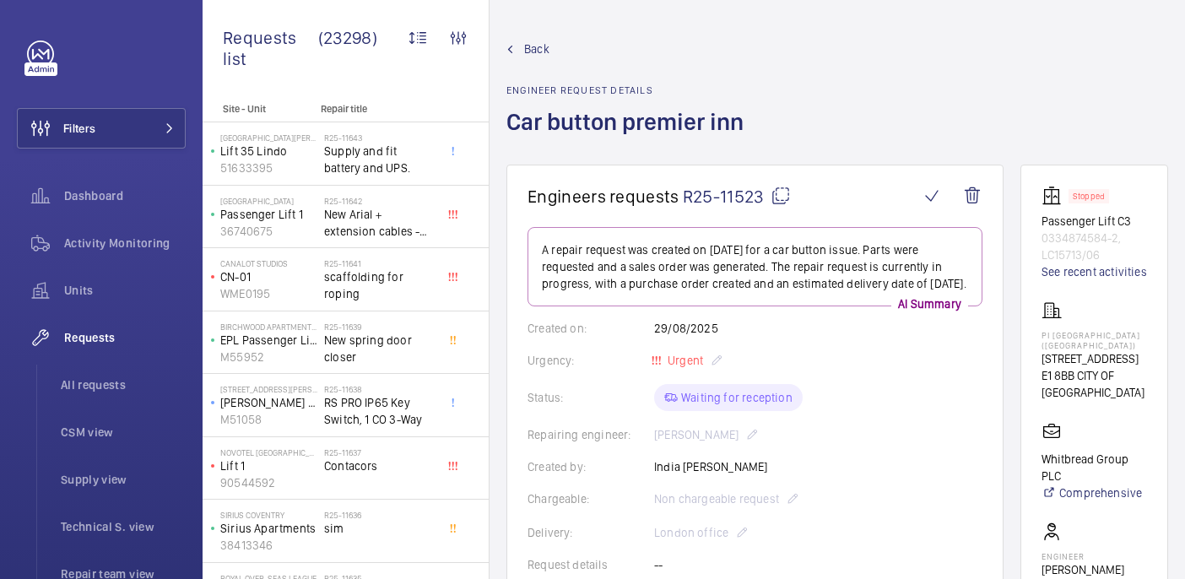
click at [776, 194] on mat-icon at bounding box center [781, 196] width 20 height 20
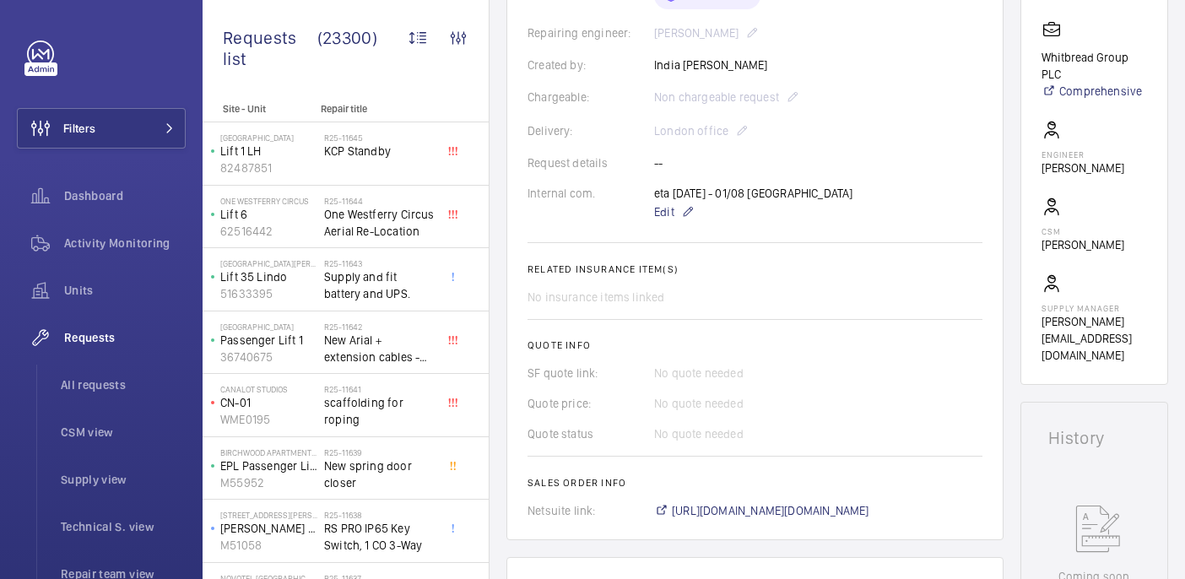
scroll to position [401, 0]
click at [668, 208] on span "Edit" at bounding box center [664, 212] width 20 height 17
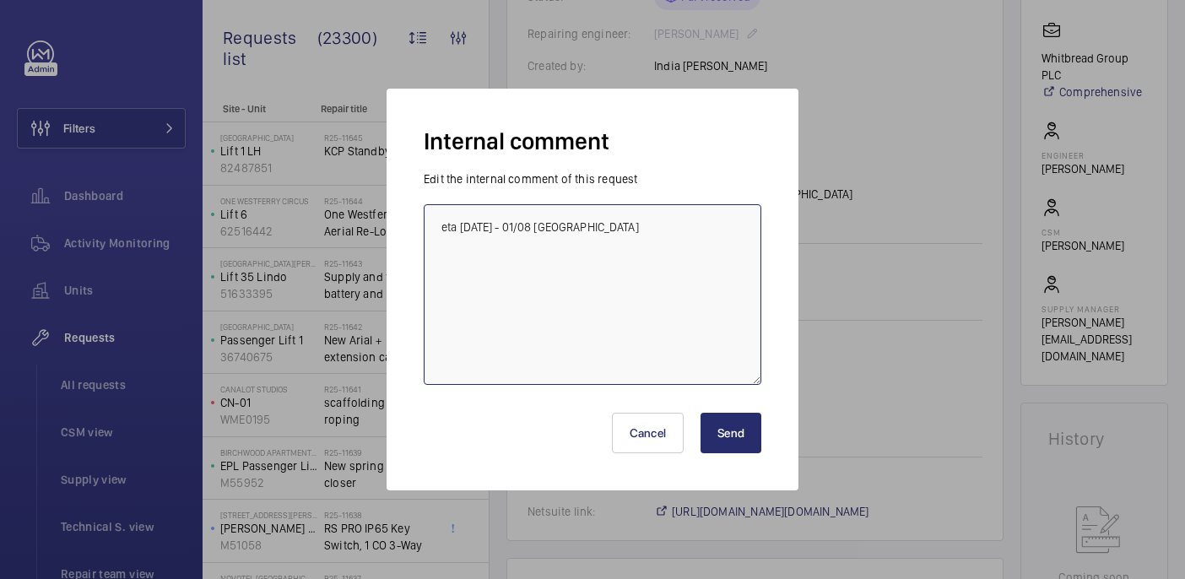
click at [655, 232] on textarea "eta 2nd sep - 01/08 india" at bounding box center [593, 294] width 338 height 181
type textarea "eta 2nd sep - 01/08 india Notified engineer parts have arrived - 02/08 india"
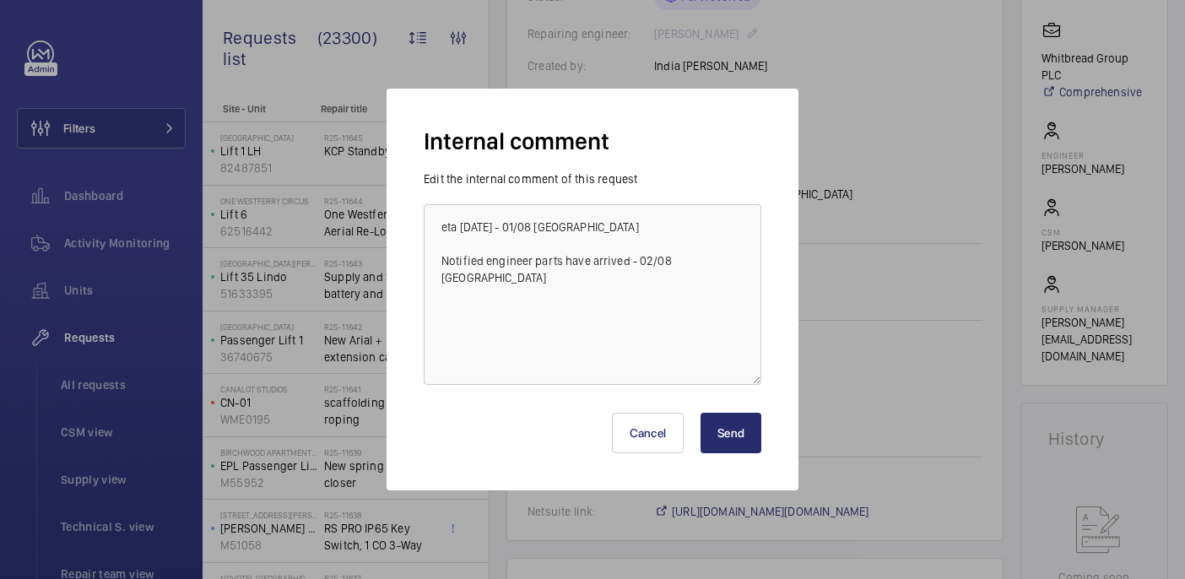
click at [753, 440] on button "Send" at bounding box center [730, 433] width 61 height 41
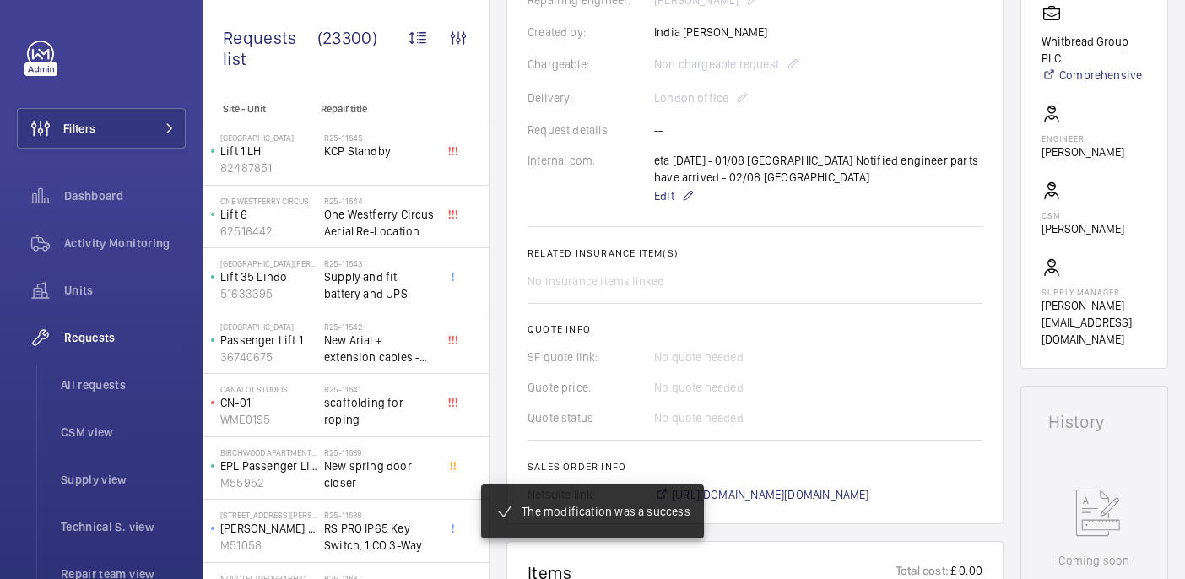
scroll to position [0, 0]
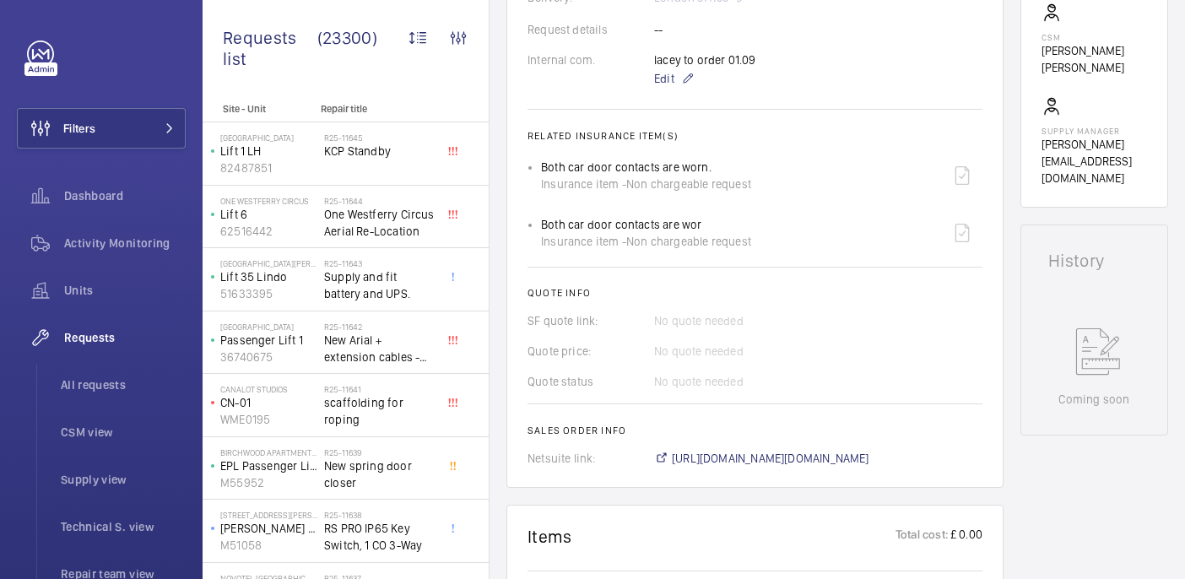
scroll to position [760, 0]
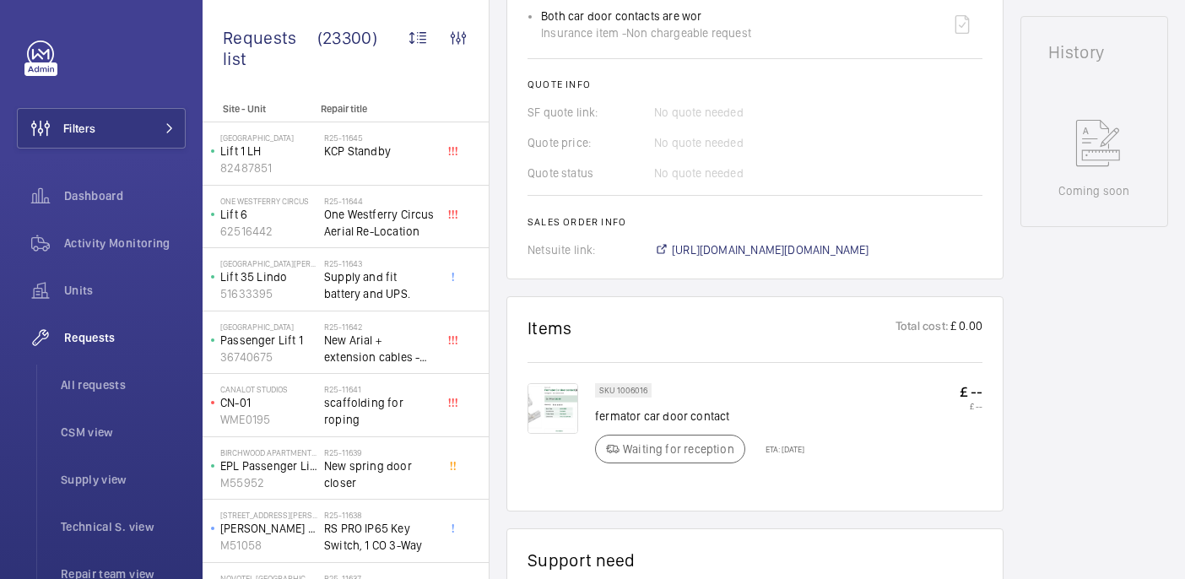
click at [558, 425] on img at bounding box center [552, 408] width 51 height 51
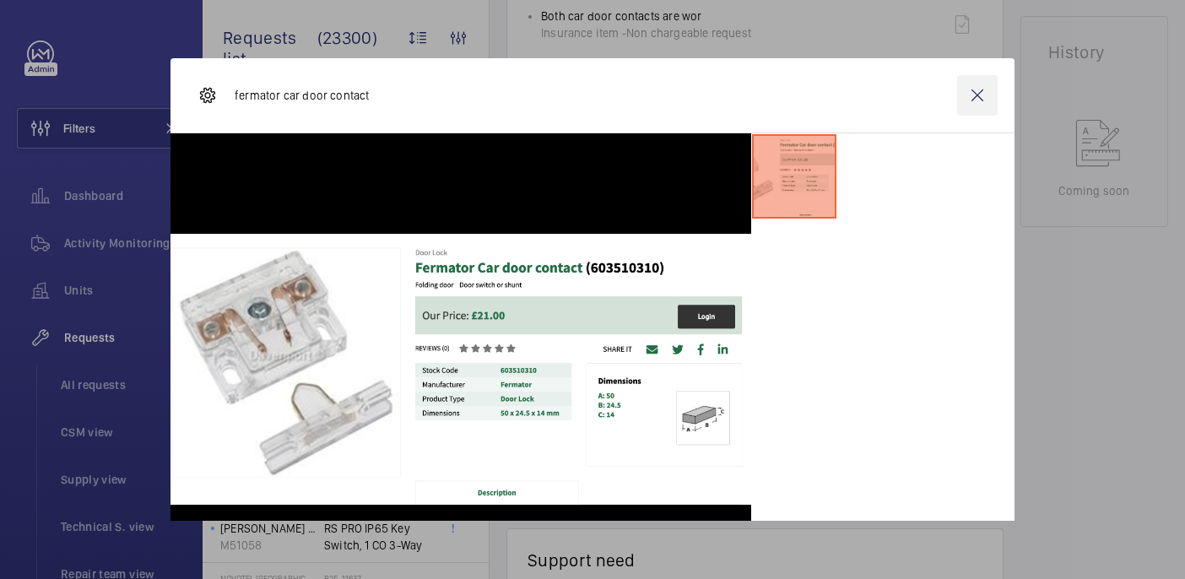
click at [976, 103] on wm-front-icon-button at bounding box center [977, 95] width 41 height 41
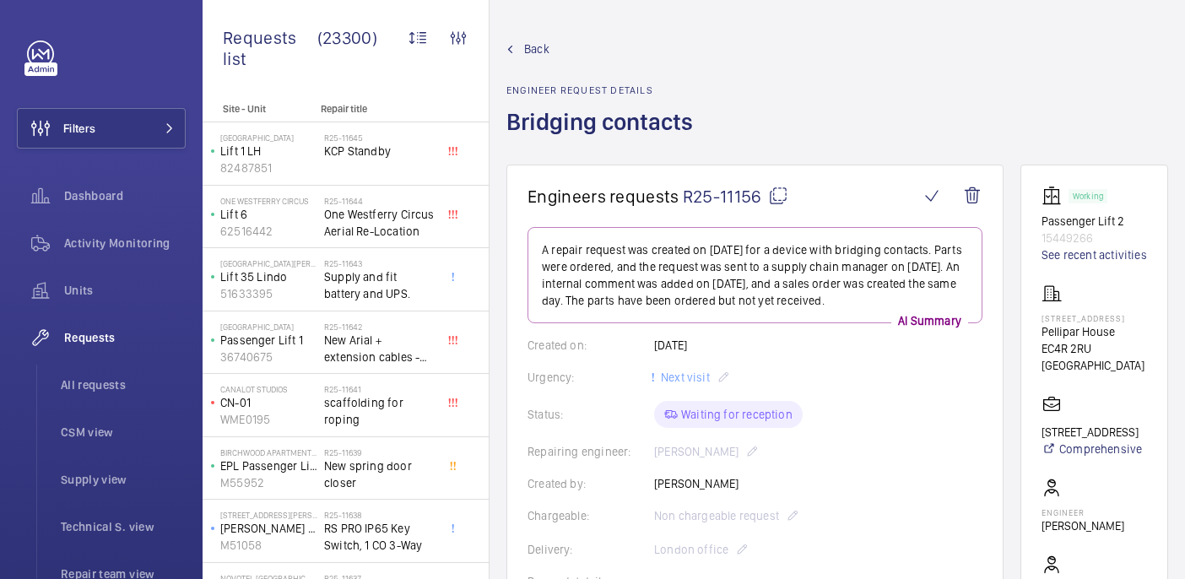
scroll to position [30, 0]
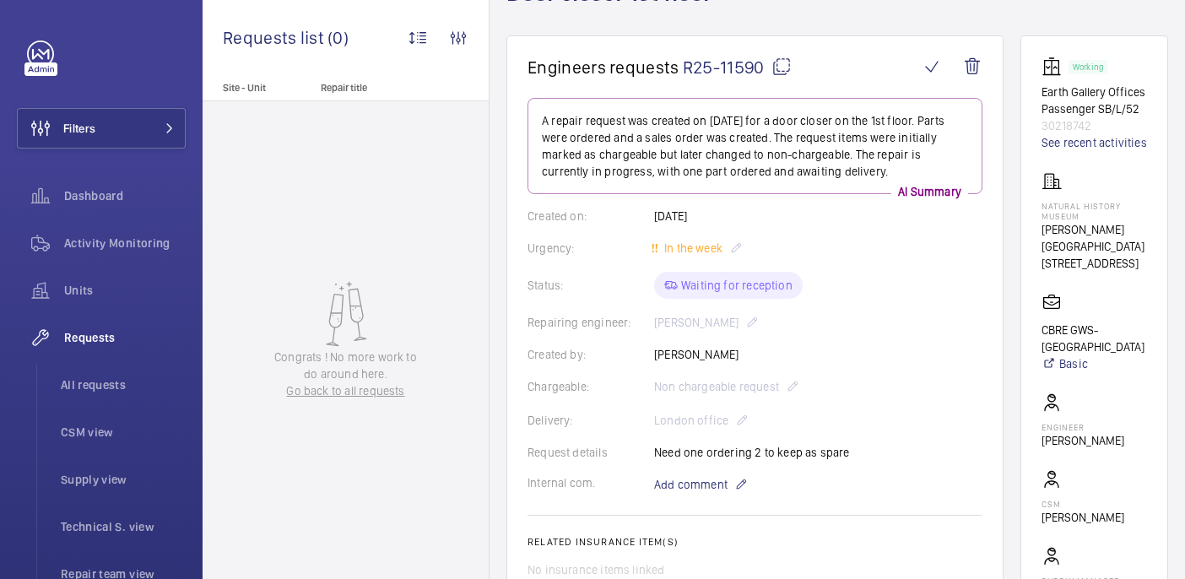
scroll to position [322, 0]
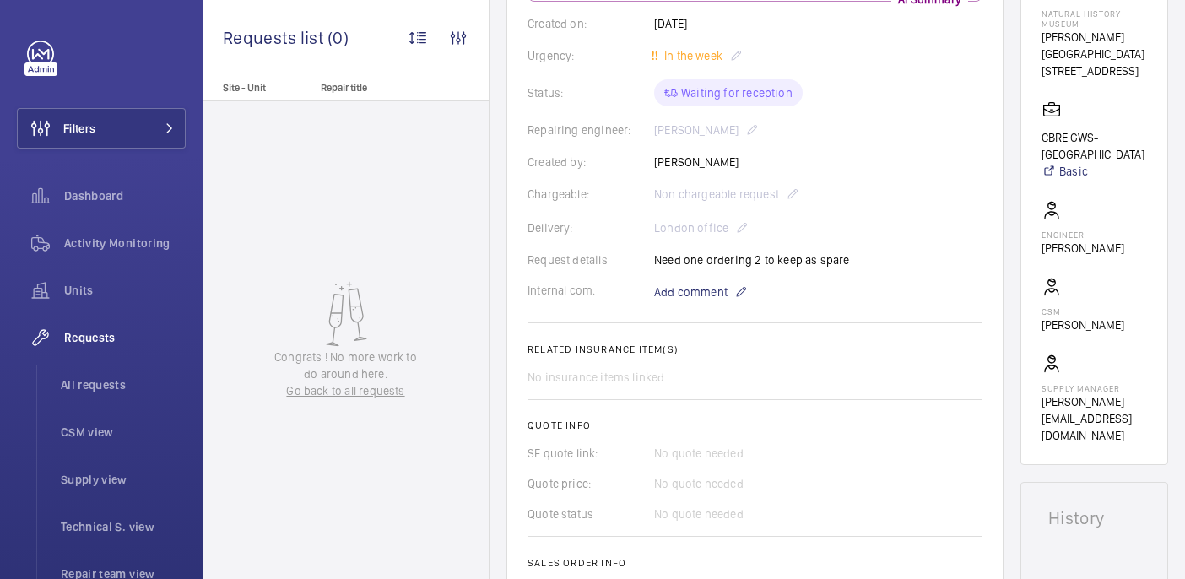
click at [1088, 257] on p "[PERSON_NAME]" at bounding box center [1082, 248] width 83 height 17
copy wm-front-card-body "[PERSON_NAME]"
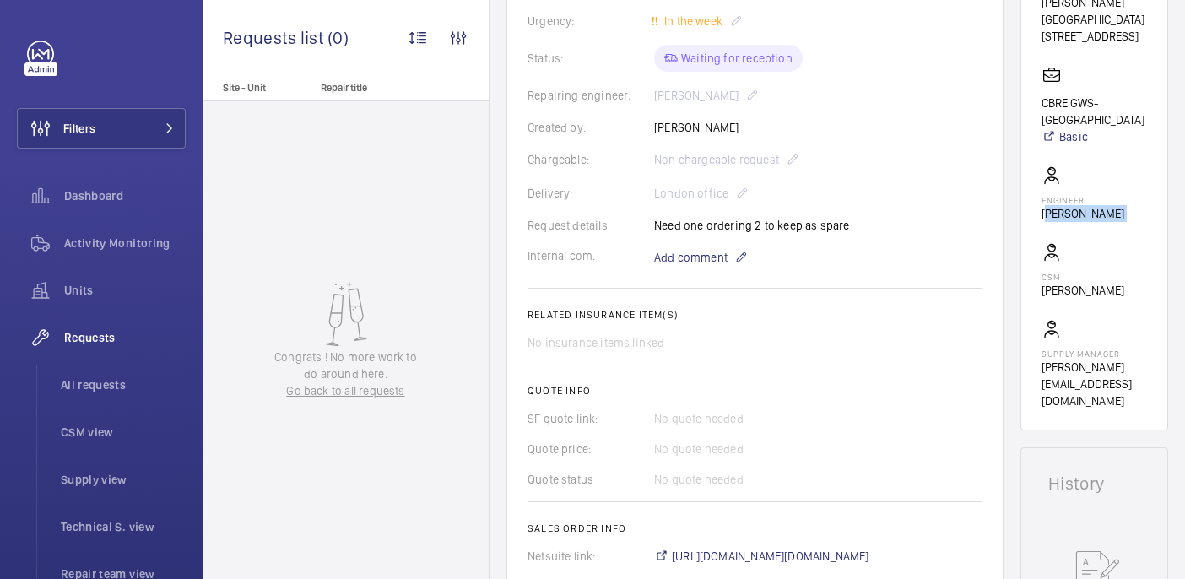
scroll to position [360, 0]
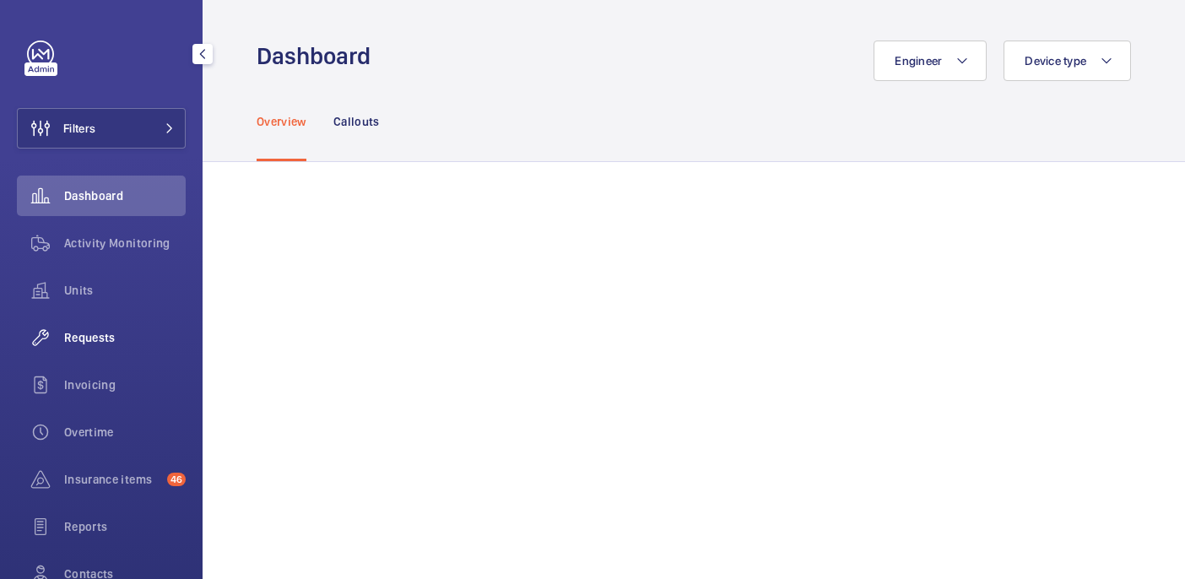
click at [104, 328] on div "Requests" at bounding box center [101, 337] width 169 height 41
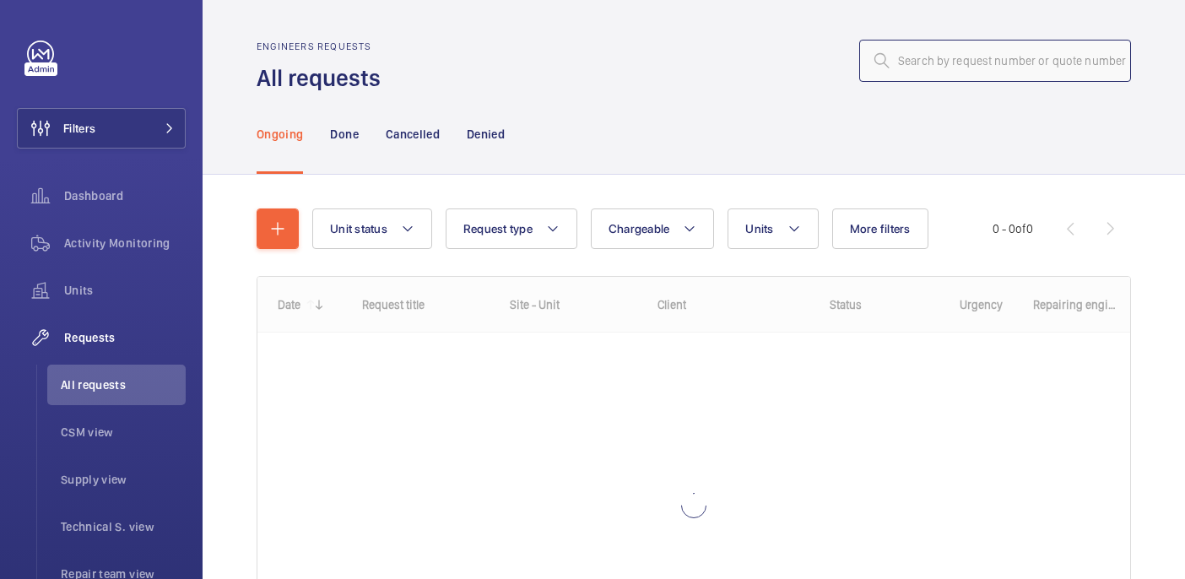
click at [1009, 63] on input "text" at bounding box center [995, 61] width 272 height 42
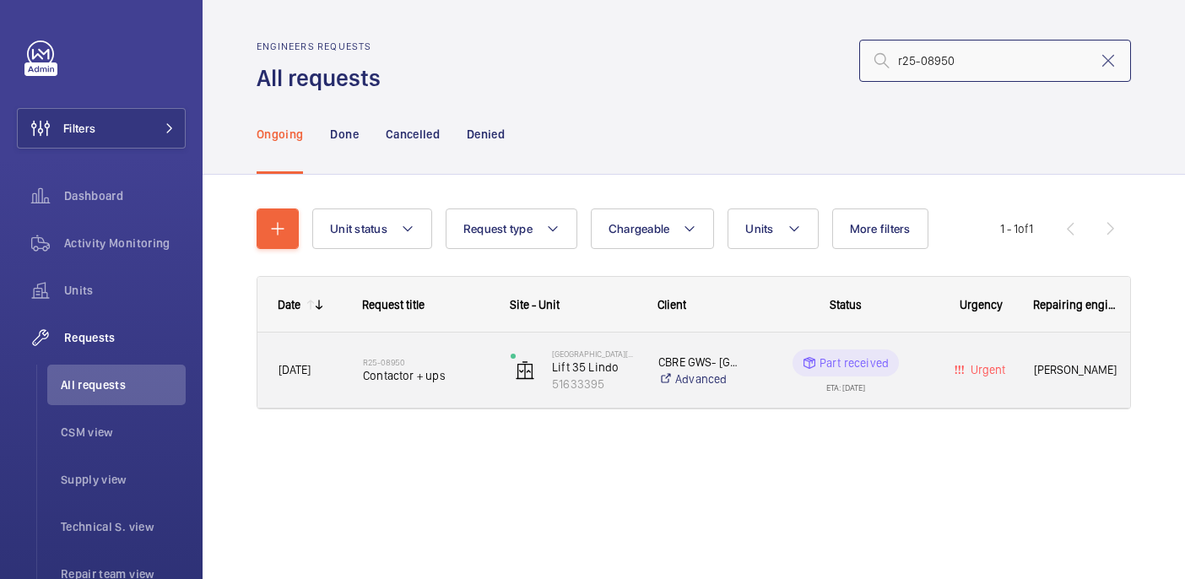
type input "r25-08950"
click at [433, 378] on span "Contactor + ups" at bounding box center [426, 375] width 126 height 17
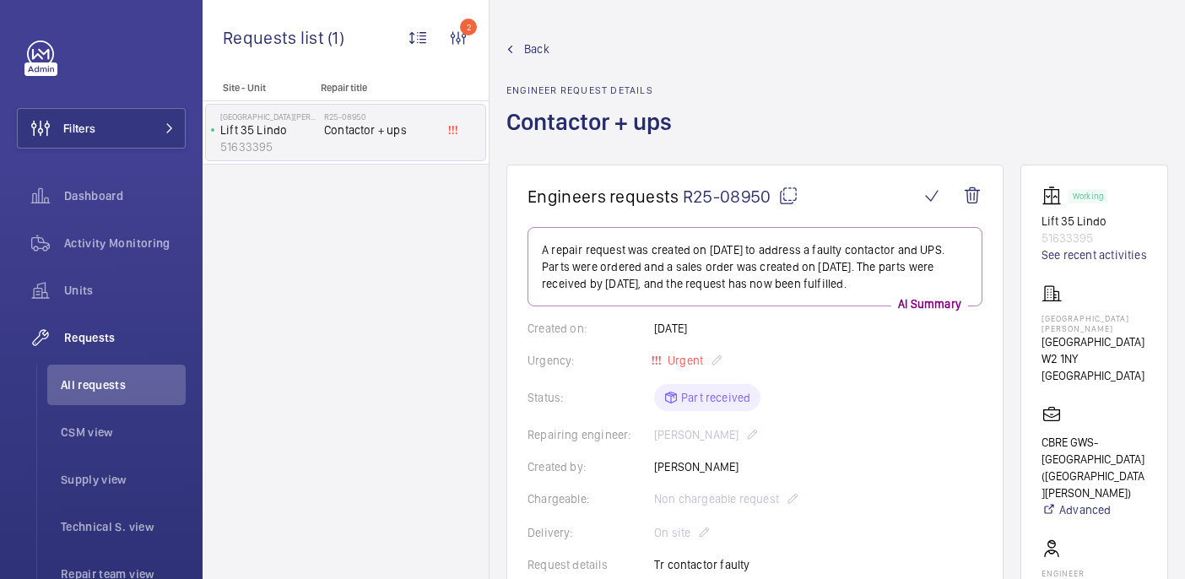
click at [789, 202] on mat-icon at bounding box center [788, 196] width 20 height 20
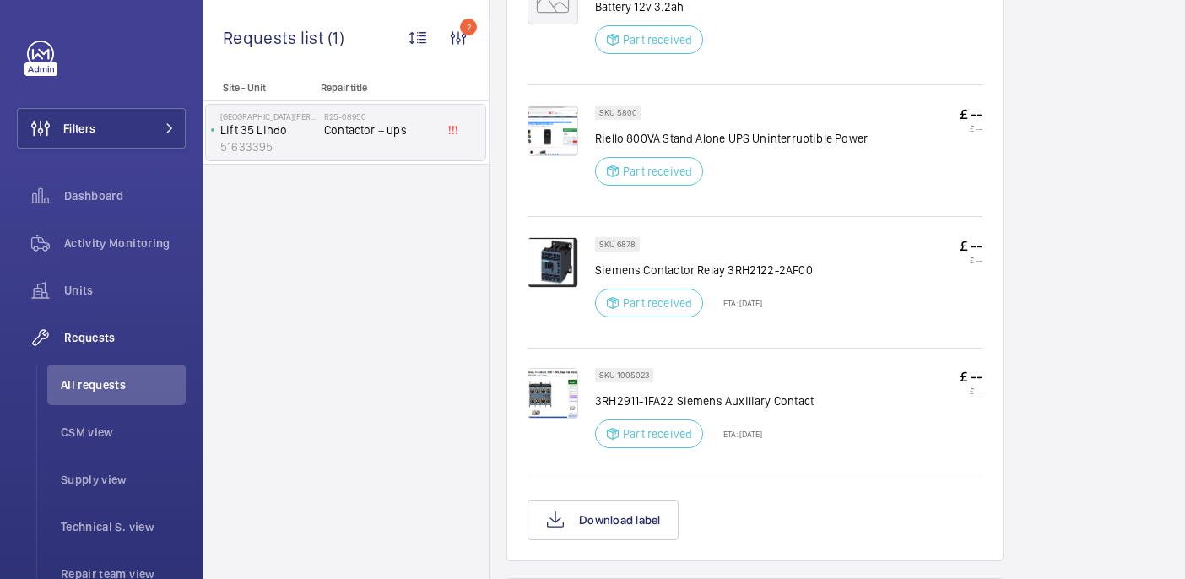
scroll to position [1183, 0]
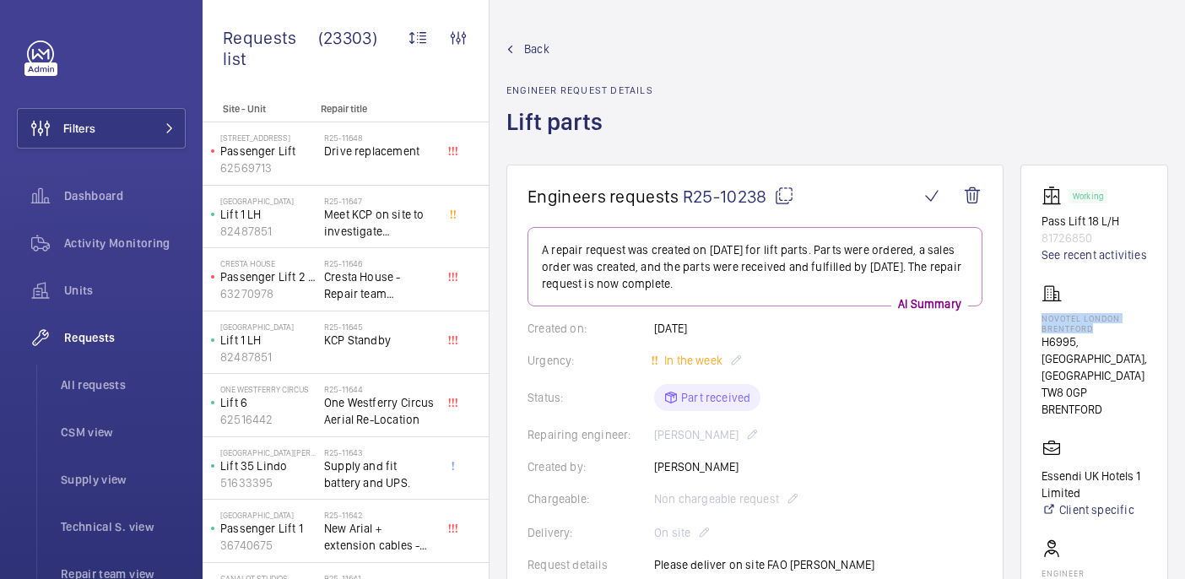
drag, startPoint x: 1068, startPoint y: 333, endPoint x: 1148, endPoint y: 342, distance: 80.7
click at [1148, 342] on wm-front-card "Working Pass Lift 18 L/H 81726850 See recent activities NOVOTEL LONDON BRENTFOR…" at bounding box center [1094, 484] width 148 height 639
copy p "NOVOTEL LONDON BRENTFORD"
drag, startPoint x: 786, startPoint y: 197, endPoint x: 781, endPoint y: 182, distance: 16.0
click at [786, 197] on mat-icon at bounding box center [784, 196] width 20 height 20
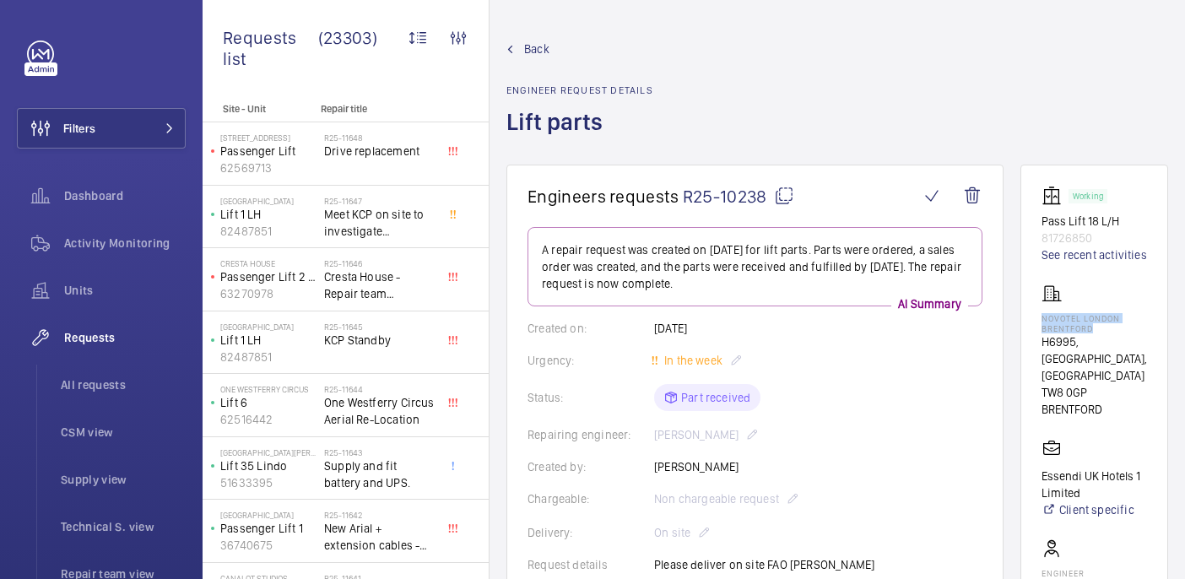
copy p "NOVOTEL LONDON BRENTFORD"
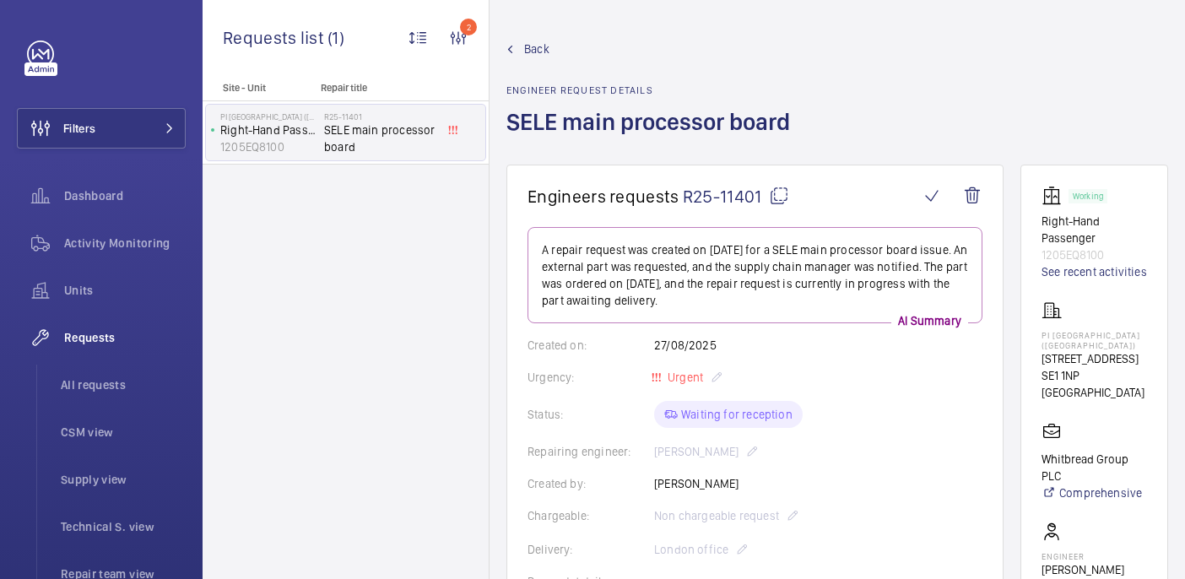
scroll to position [657, 0]
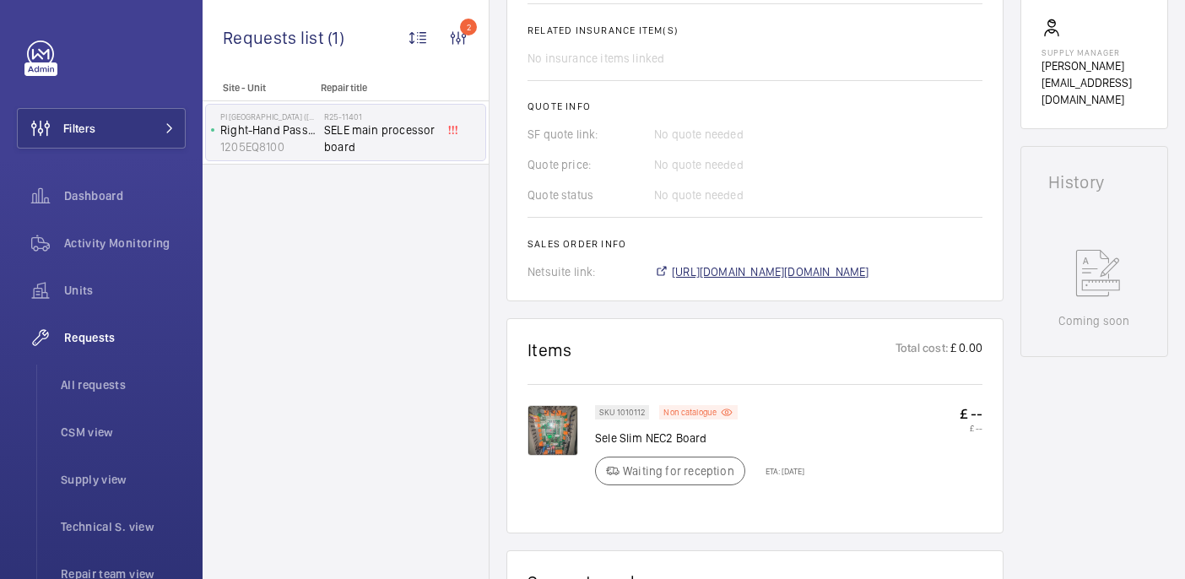
click at [726, 271] on span "[URL][DOMAIN_NAME][DOMAIN_NAME]" at bounding box center [770, 271] width 197 height 17
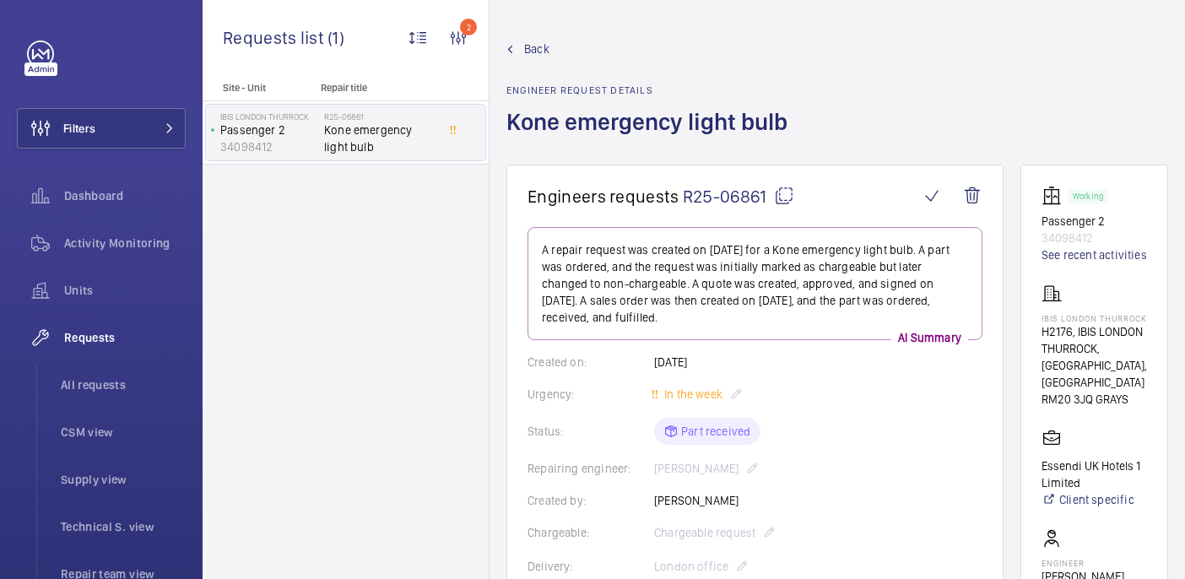
click at [598, 122] on h1 "Kone emergency light bulb" at bounding box center [651, 135] width 291 height 58
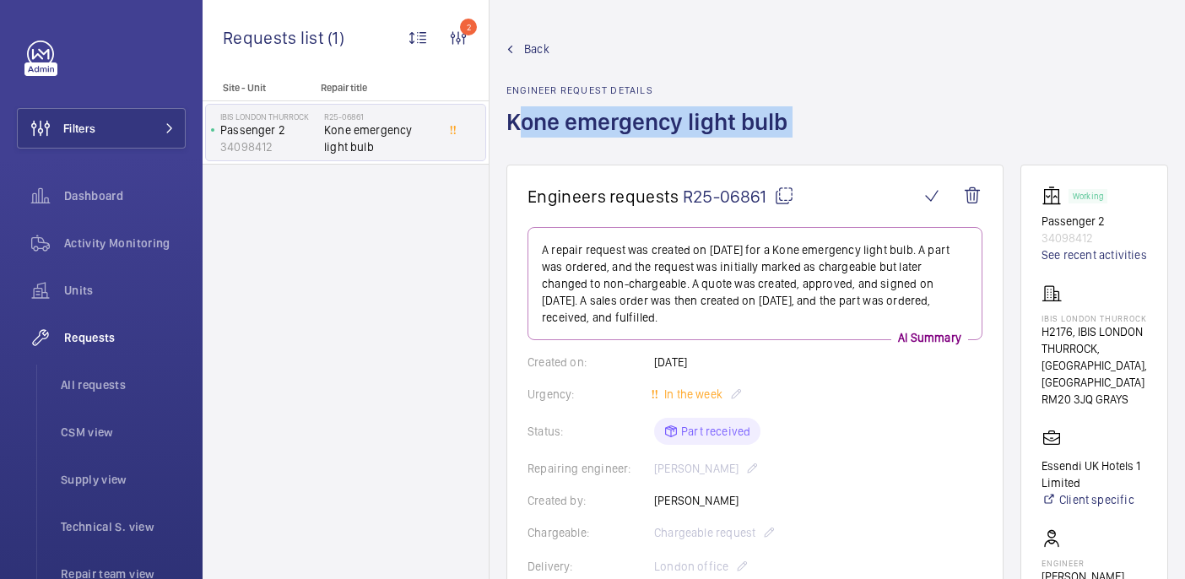
click at [598, 122] on h1 "Kone emergency light bulb" at bounding box center [651, 135] width 291 height 58
copy h1 "Kone emergency light bulb"
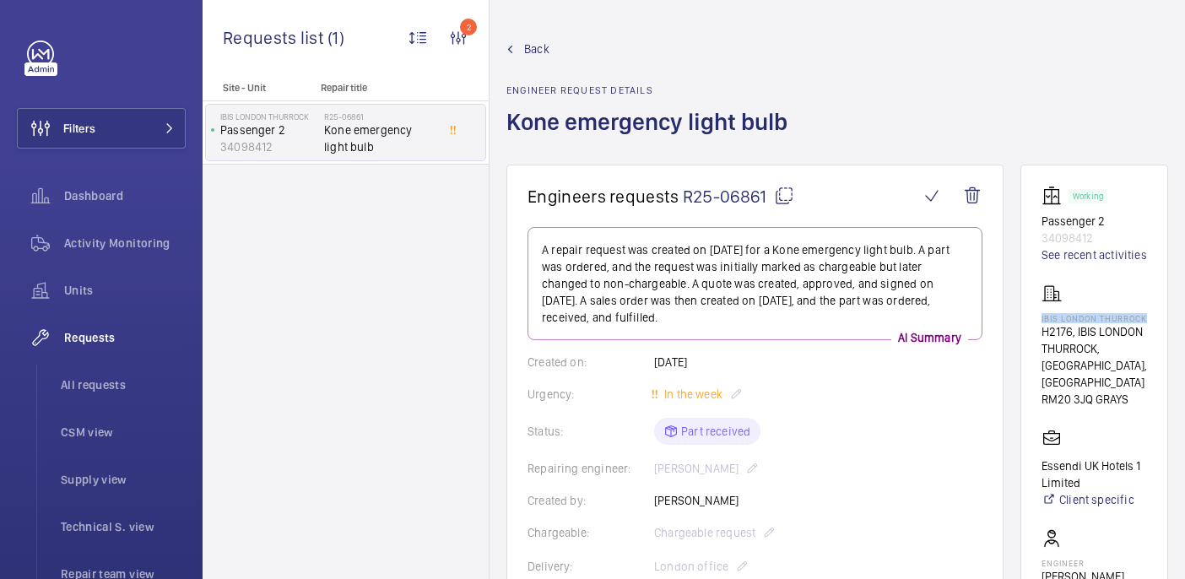
drag, startPoint x: 1072, startPoint y: 333, endPoint x: 1133, endPoint y: 346, distance: 62.9
click at [1133, 346] on wm-front-card "Working Passenger 2 34098412 See recent activities IBIS [GEOGRAPHIC_DATA], [GEO…" at bounding box center [1094, 479] width 148 height 629
copy p "IBIS LONDON THURROCK"
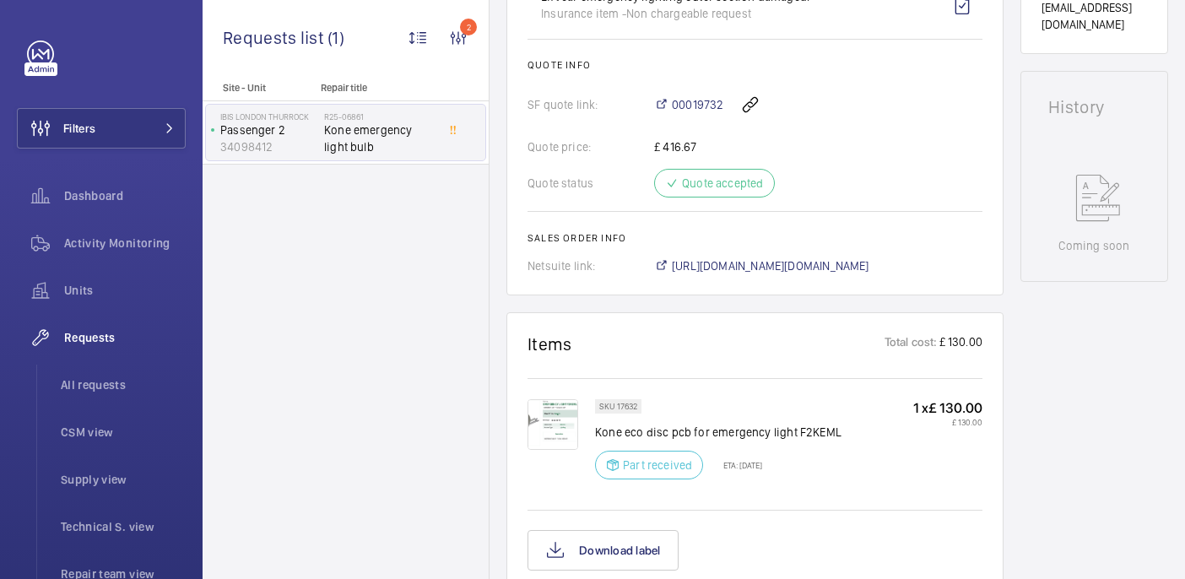
scroll to position [809, 0]
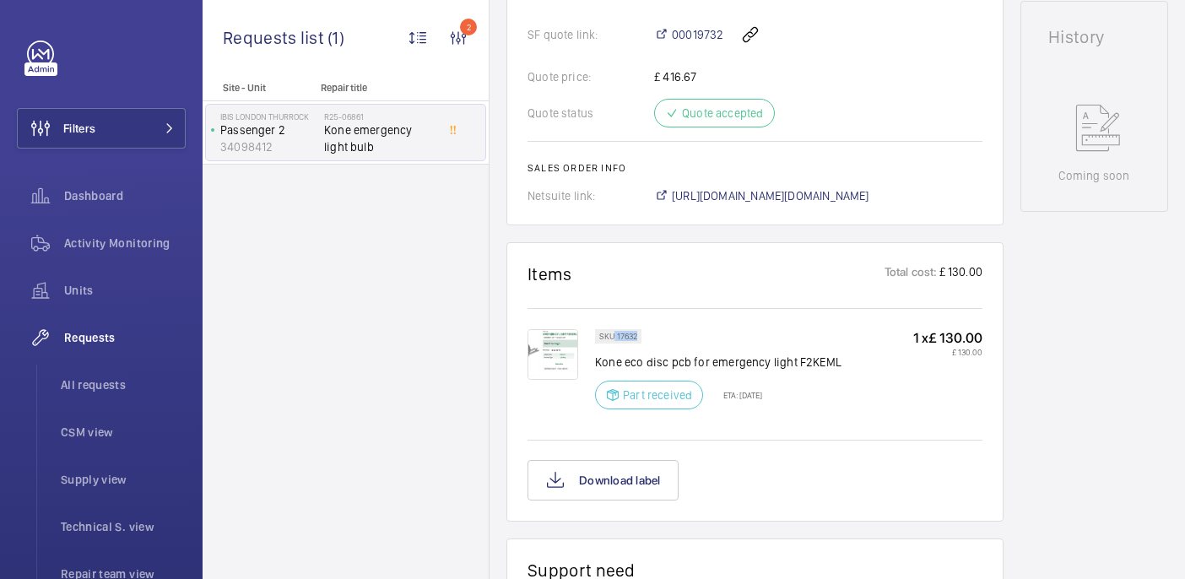
drag, startPoint x: 615, startPoint y: 320, endPoint x: 644, endPoint y: 319, distance: 28.7
click at [644, 329] on wm-front-pills "SKU 17632" at bounding box center [623, 336] width 57 height 14
copy p "17632"
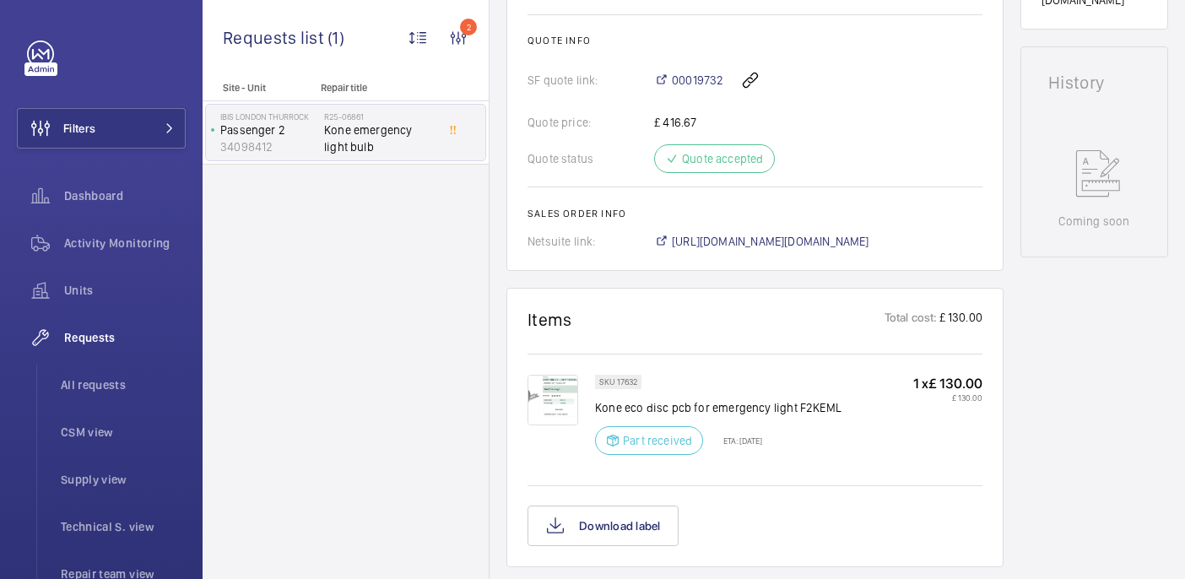
click at [728, 233] on span "https://6461500.app.netsuite.com/app/accounting/transactions/salesord.nl?id=286…" at bounding box center [770, 241] width 197 height 17
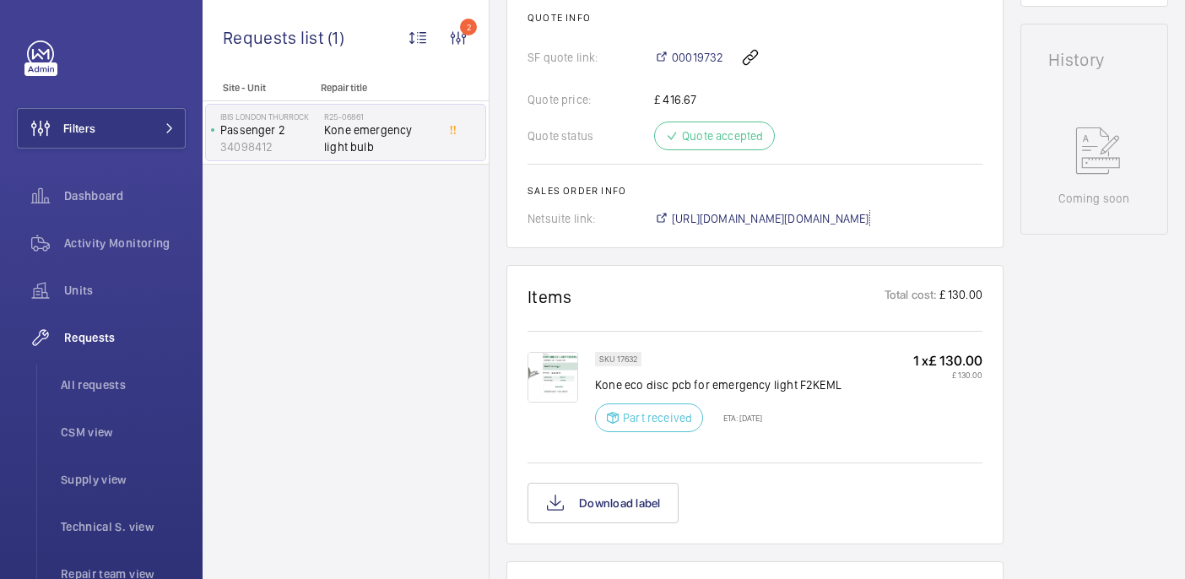
scroll to position [789, 0]
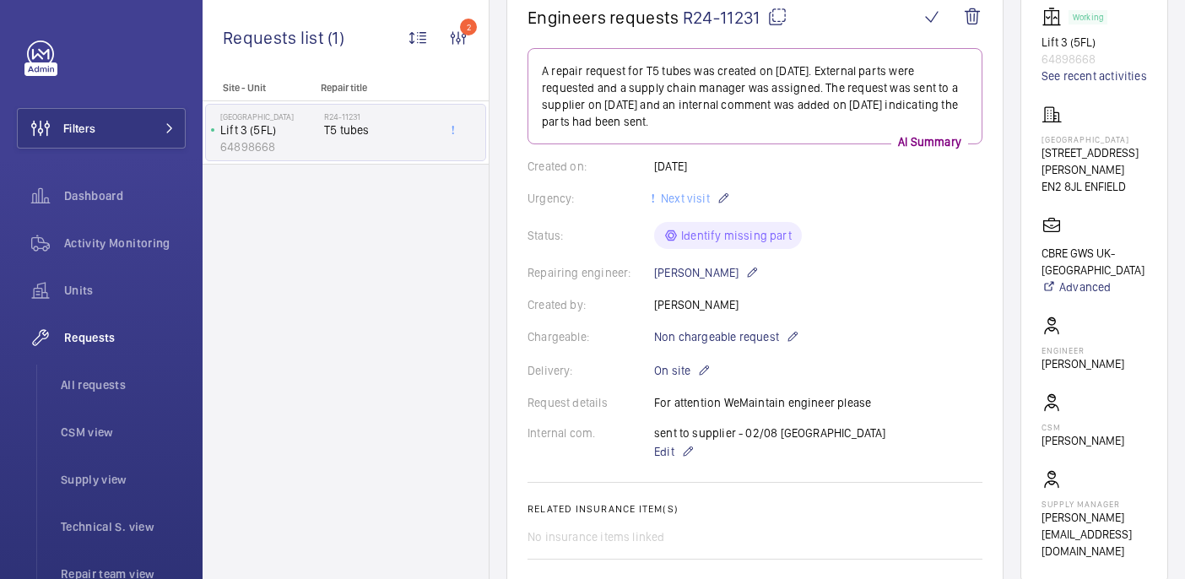
scroll to position [222, 0]
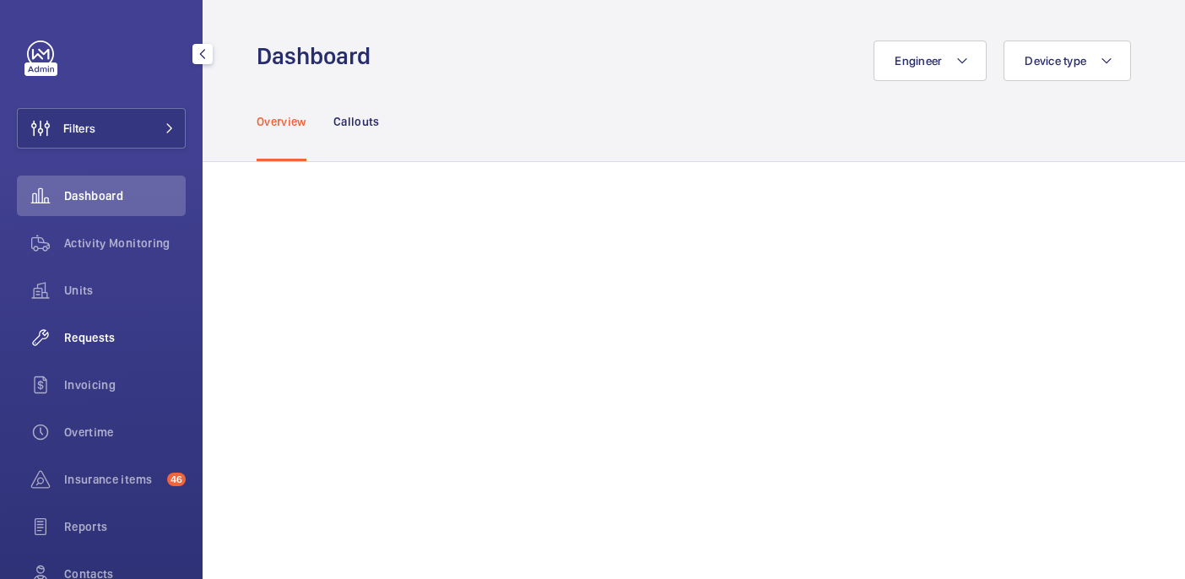
click at [103, 332] on span "Requests" at bounding box center [125, 337] width 122 height 17
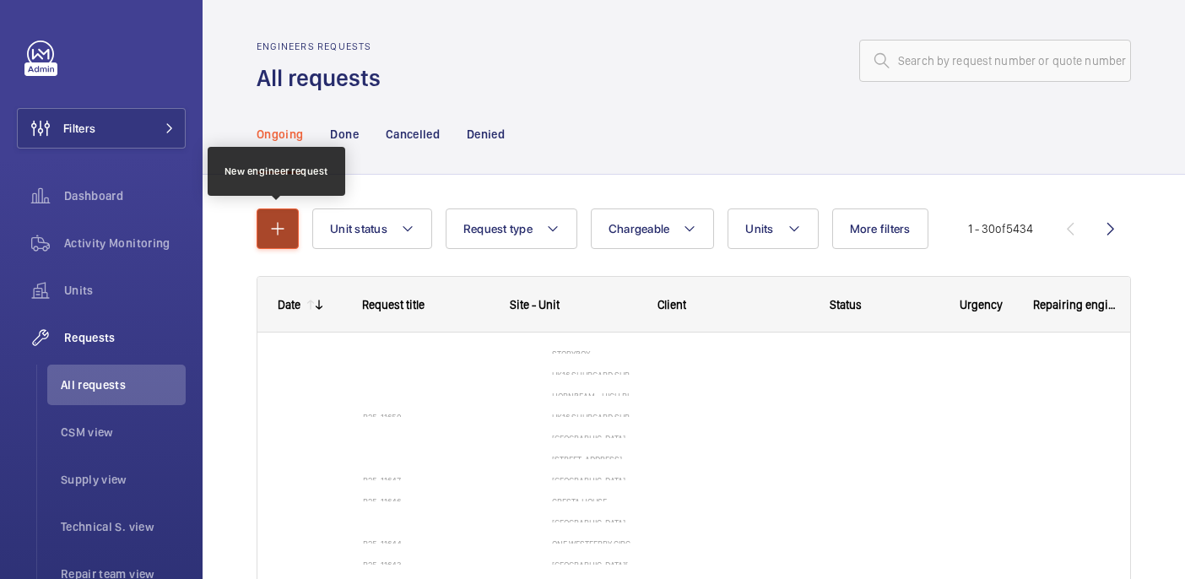
click at [268, 222] on mat-icon "button" at bounding box center [278, 229] width 20 height 20
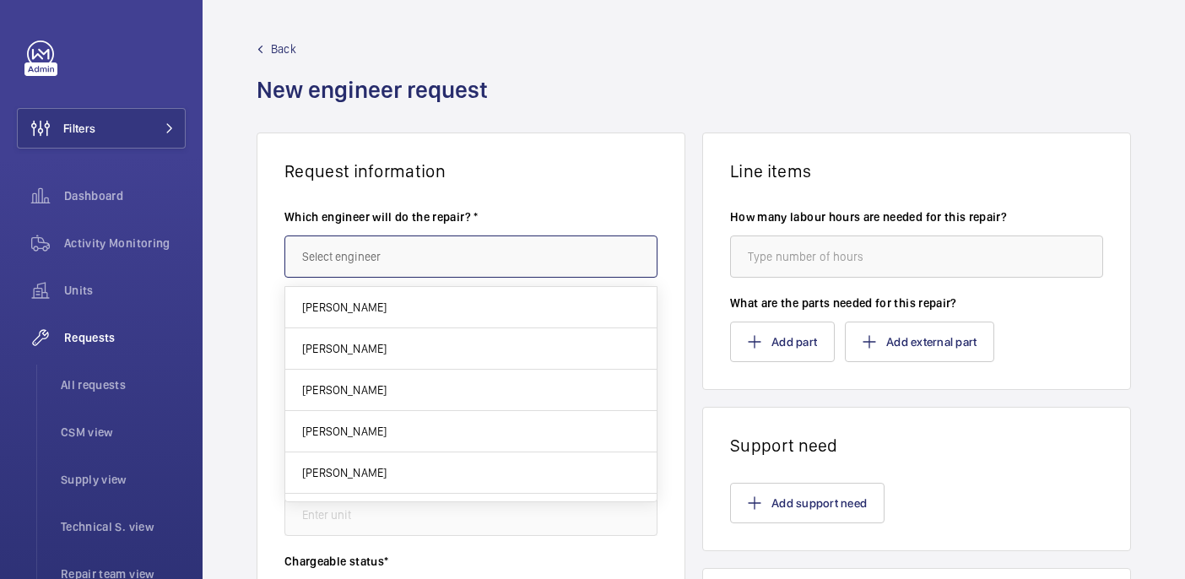
click at [462, 259] on input "text" at bounding box center [470, 256] width 373 height 42
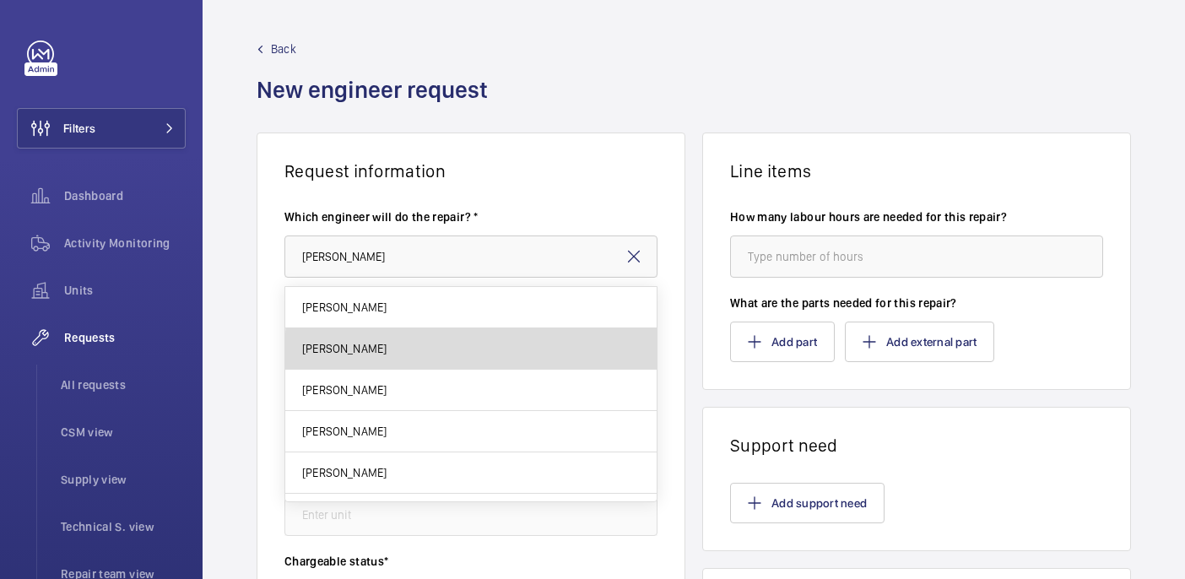
click at [575, 354] on mat-option "[PERSON_NAME]" at bounding box center [470, 348] width 371 height 41
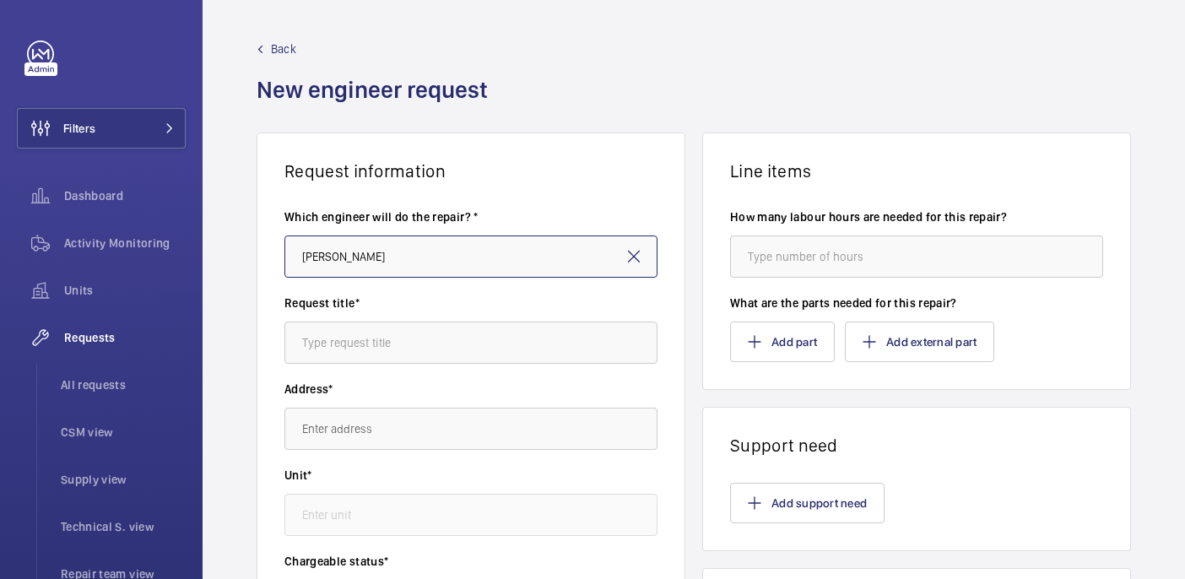
type input "[PERSON_NAME]"
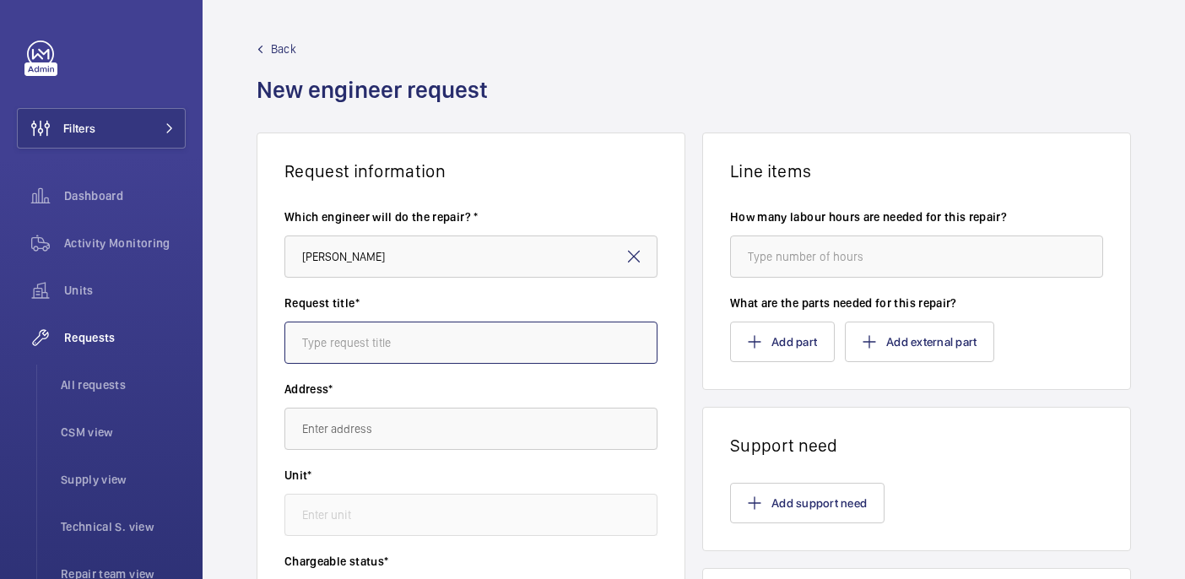
click at [463, 338] on input "text" at bounding box center [470, 343] width 373 height 42
paste input "Kone emergency light bulb"
type input "Kone emergency light bulb"
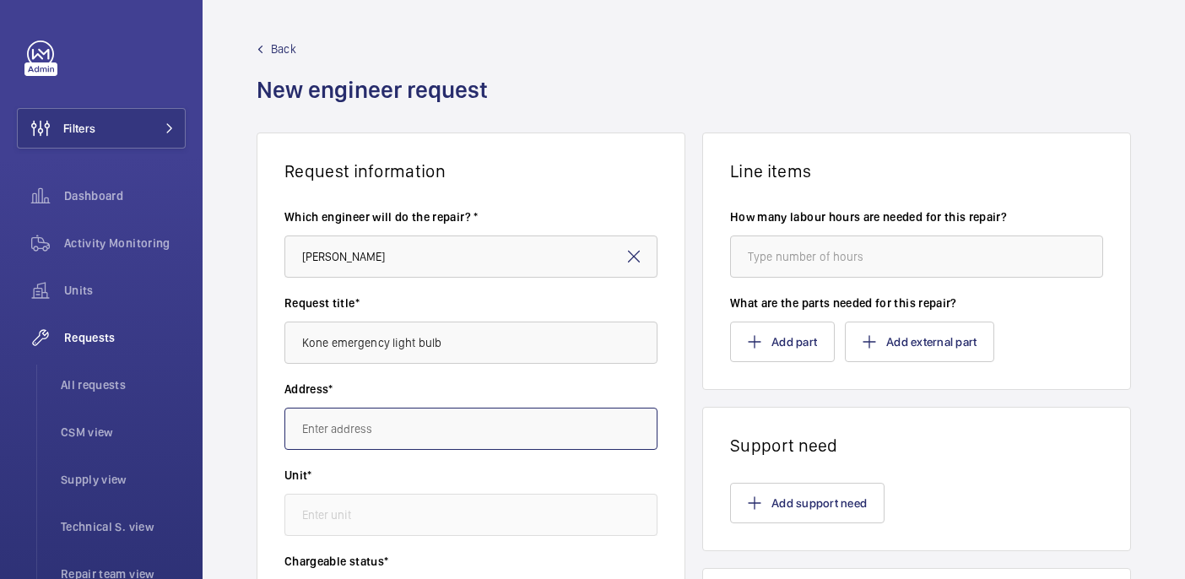
click at [404, 412] on input "text" at bounding box center [470, 429] width 373 height 42
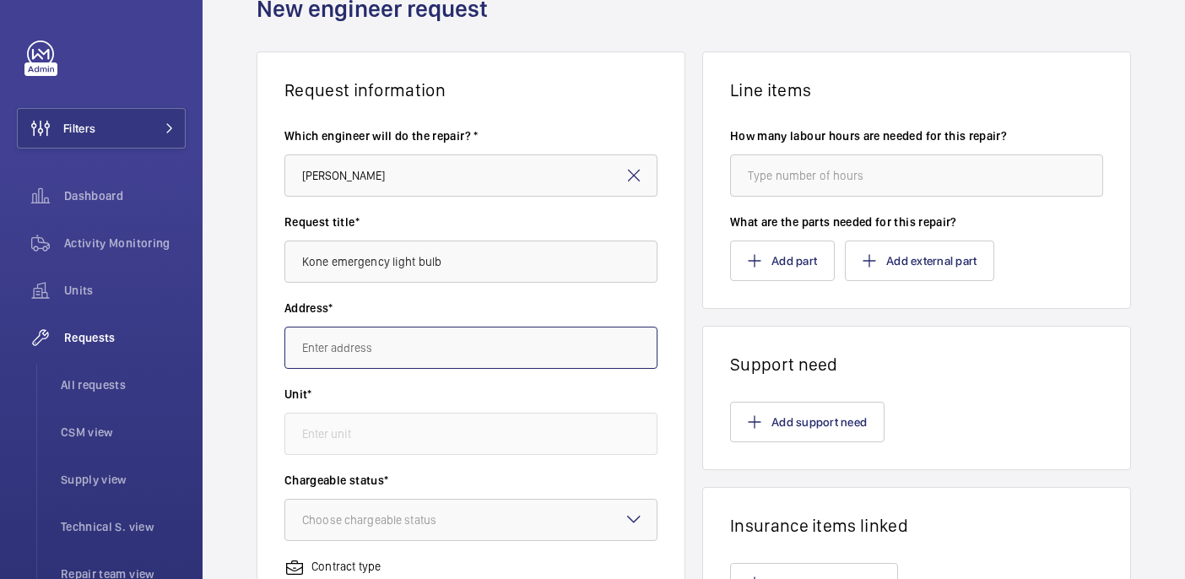
scroll to position [88, 0]
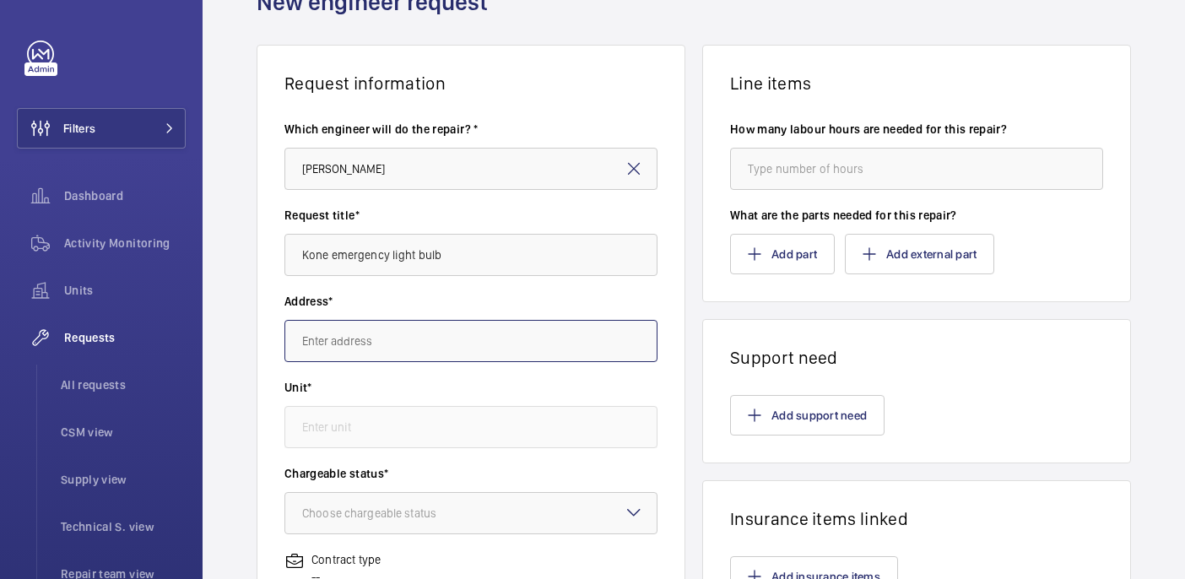
paste input "IBIS LONDON THURROCK"
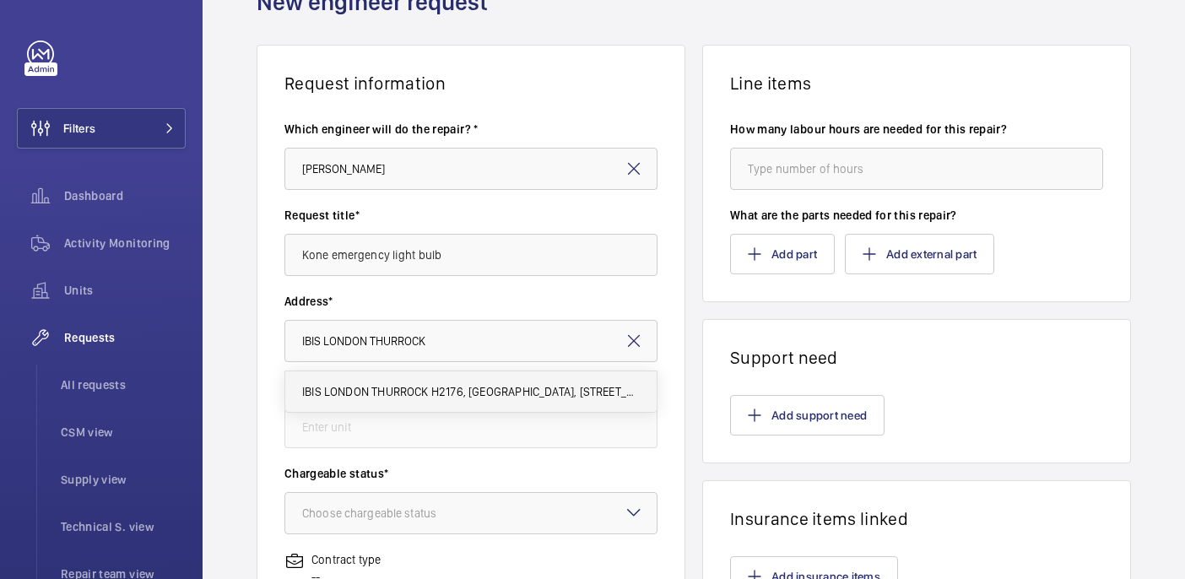
click at [425, 395] on span "IBIS LONDON THURROCK H2176, [GEOGRAPHIC_DATA], [STREET_ADDRESS] GRAYS" at bounding box center [471, 391] width 338 height 17
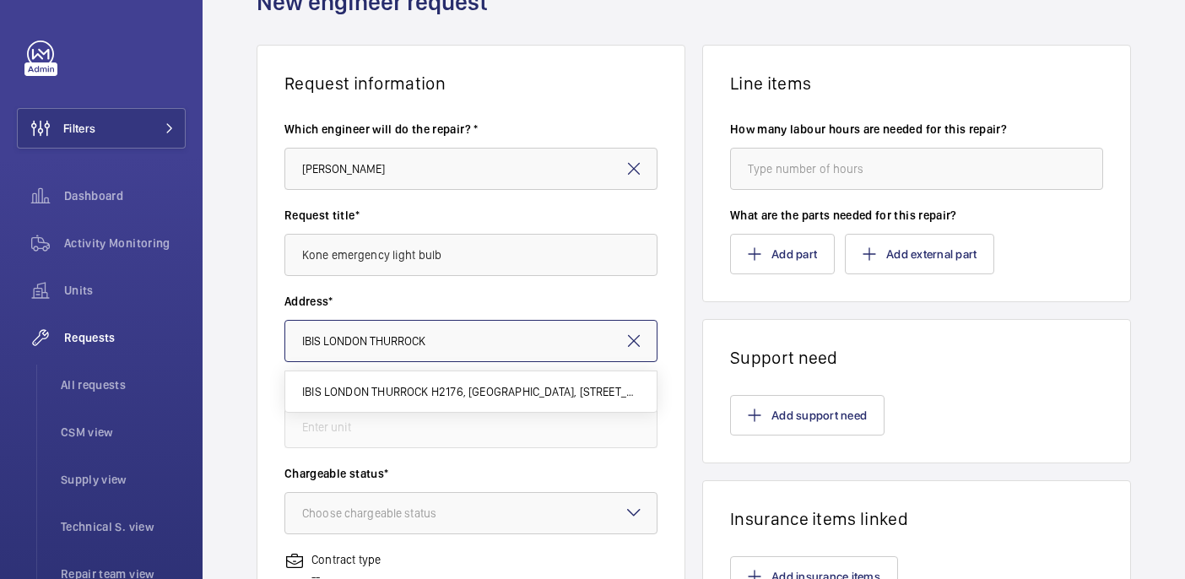
type input "IBIS LONDON THURROCK H2176, [GEOGRAPHIC_DATA], [STREET_ADDRESS] GRAYS"
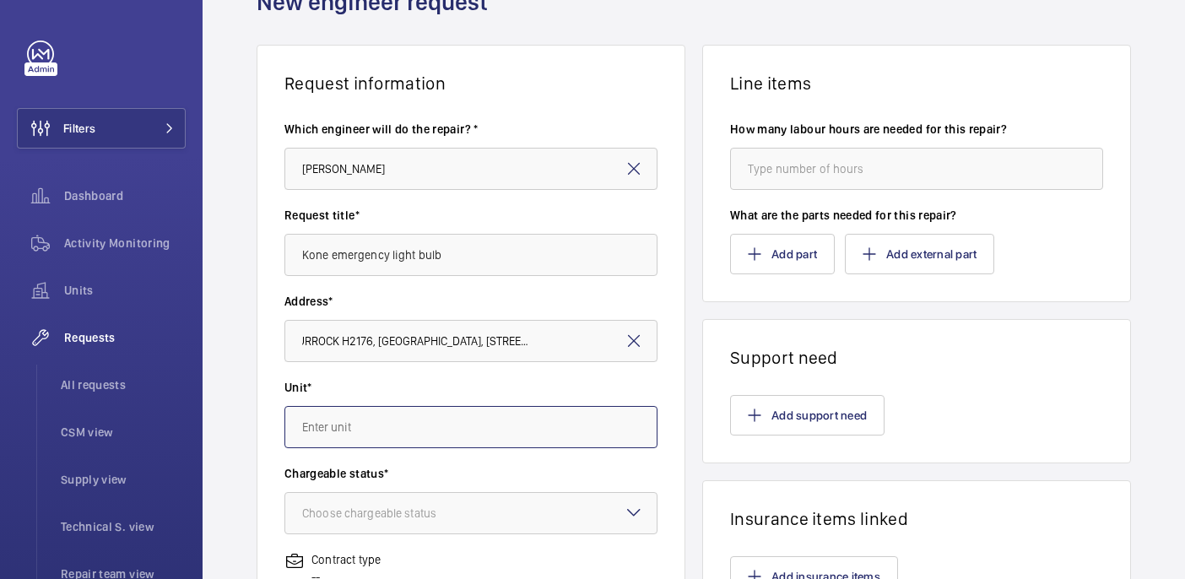
click at [446, 426] on input "text" at bounding box center [470, 427] width 373 height 42
click at [436, 513] on mat-option "34098412 - Passenger 2" at bounding box center [470, 519] width 371 height 41
type input "34098412 - Passenger 2"
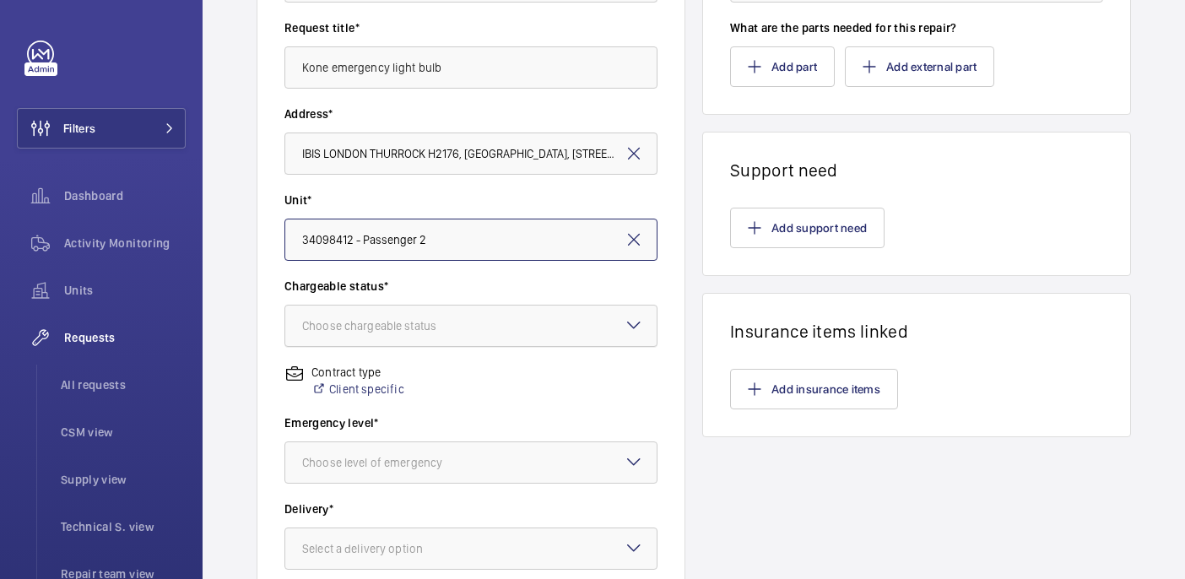
scroll to position [309, 0]
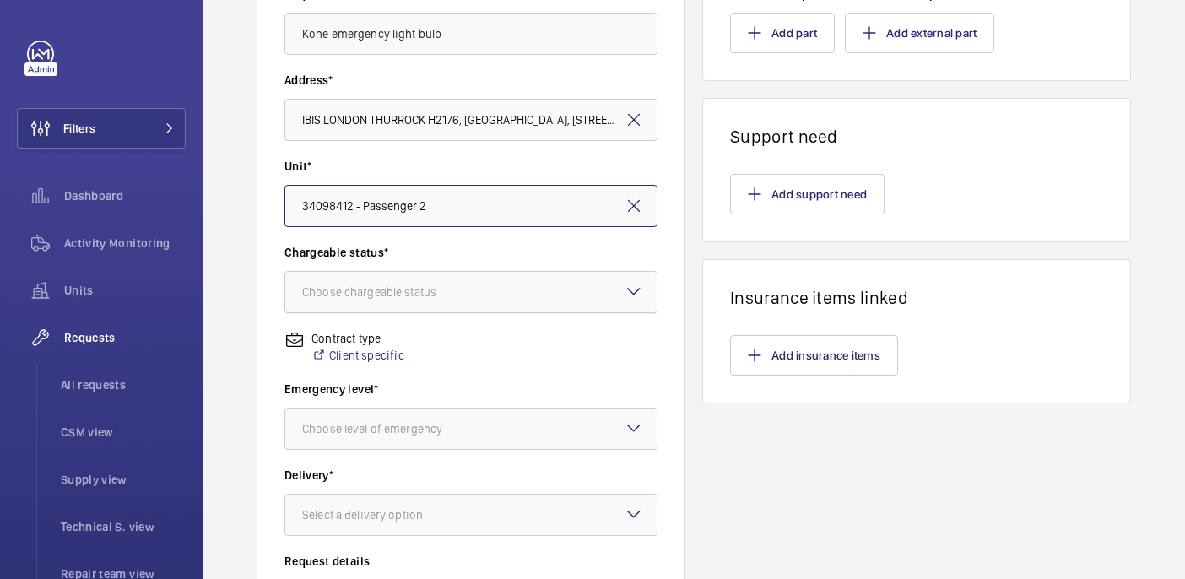
click at [366, 289] on div "Choose chargeable status" at bounding box center [390, 292] width 176 height 17
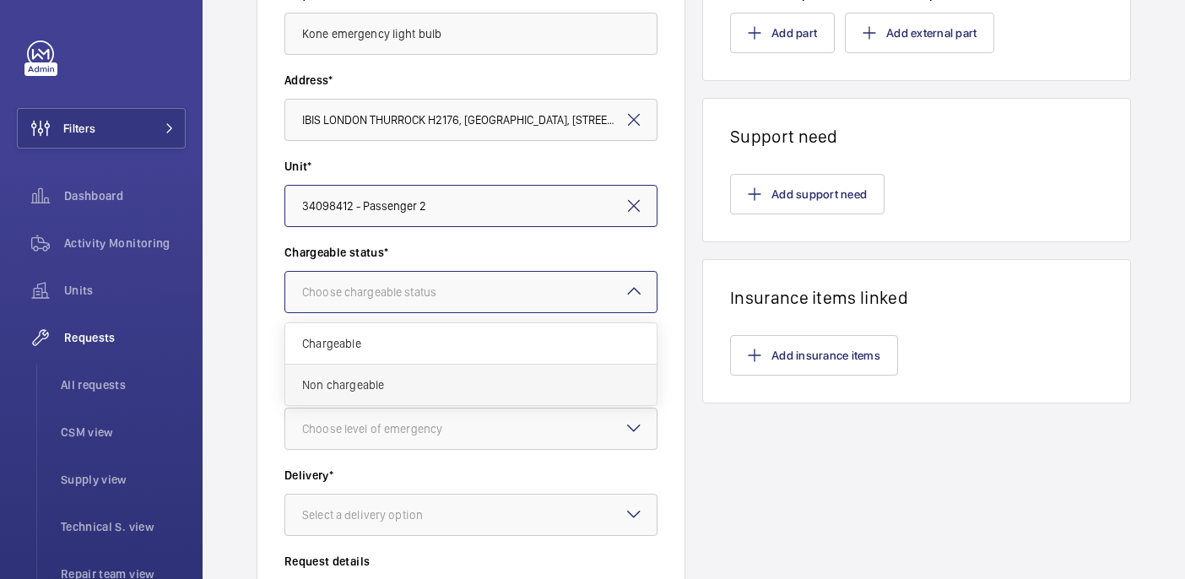
click at [352, 386] on span "Non chargeable" at bounding box center [471, 384] width 338 height 17
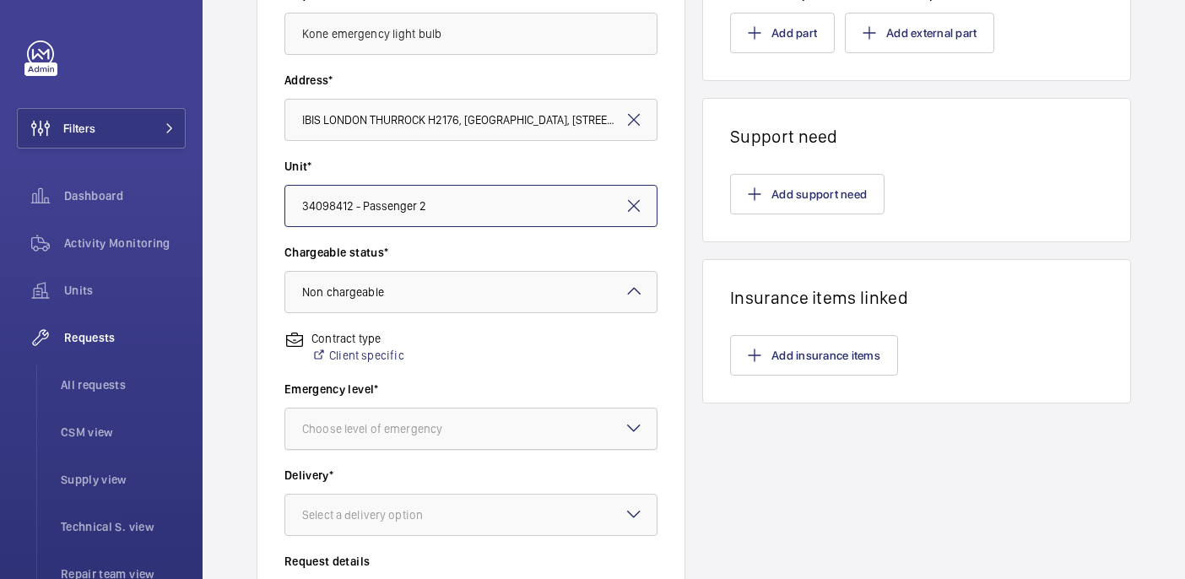
click at [371, 430] on div "Choose level of emergency" at bounding box center [393, 428] width 182 height 17
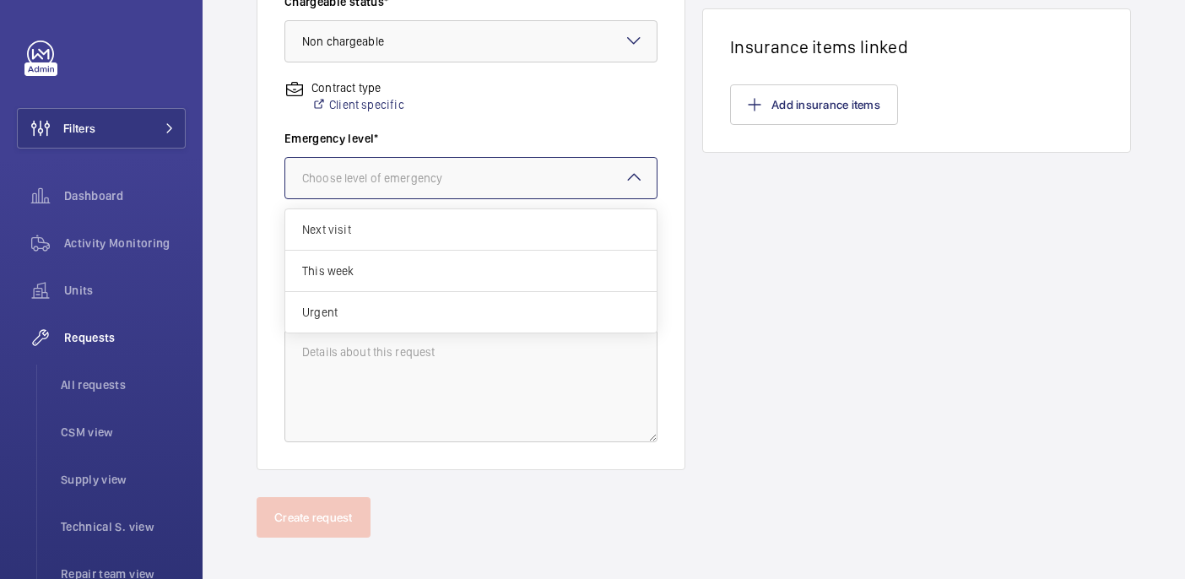
scroll to position [572, 0]
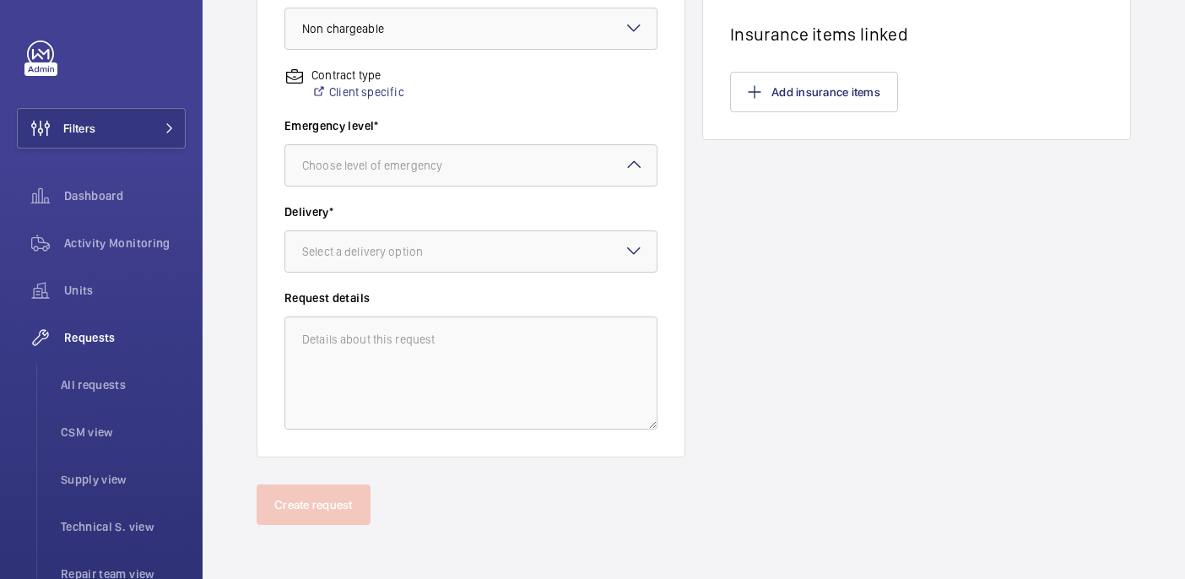
click at [825, 238] on div "Line items How many labour hours are needed for this repair? What are the parts…" at bounding box center [916, 8] width 429 height 897
click at [525, 181] on div at bounding box center [470, 165] width 371 height 41
drag, startPoint x: 705, startPoint y: 240, endPoint x: 733, endPoint y: 12, distance: 229.6
click at [705, 235] on div "Line items How many labour hours are needed for this repair? What are the parts…" at bounding box center [916, 8] width 429 height 897
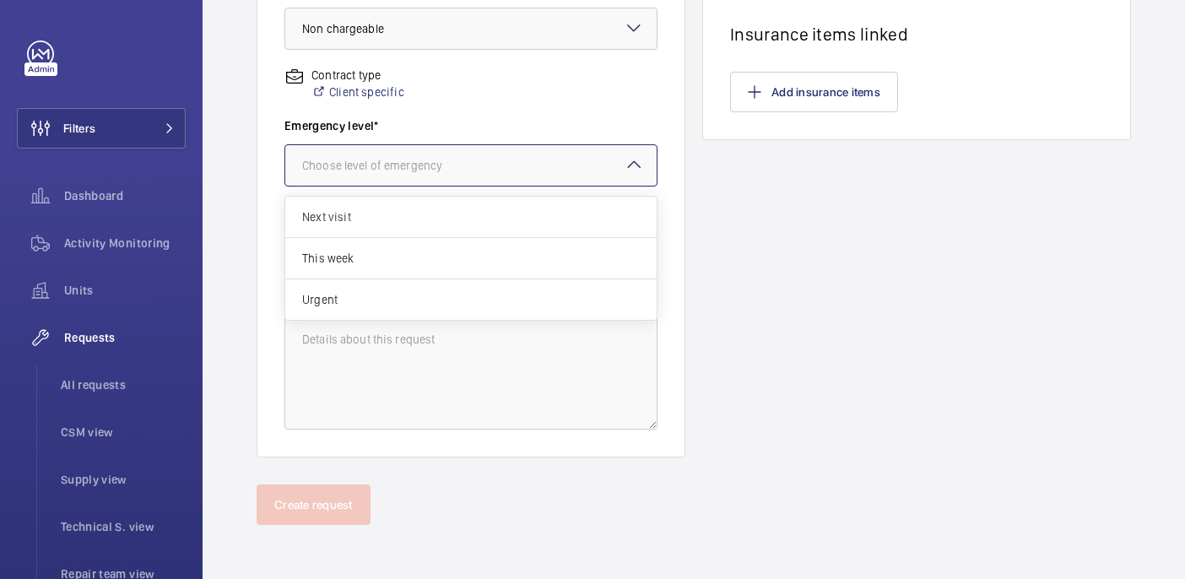
click at [414, 176] on div at bounding box center [470, 165] width 371 height 41
click at [456, 261] on span "This week" at bounding box center [471, 258] width 338 height 17
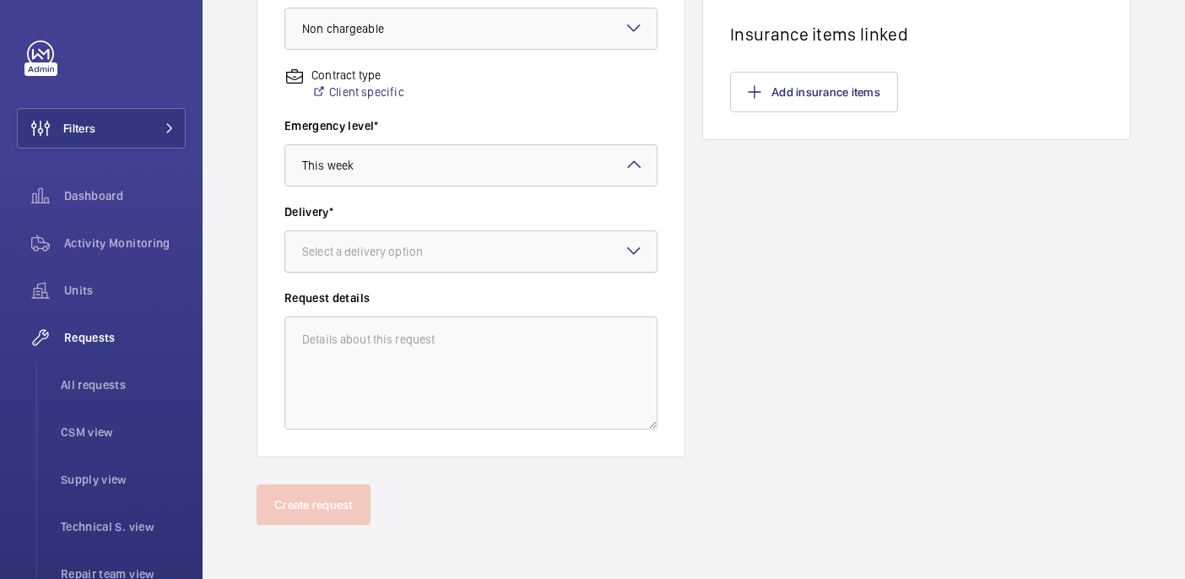
click at [456, 263] on div at bounding box center [470, 251] width 371 height 41
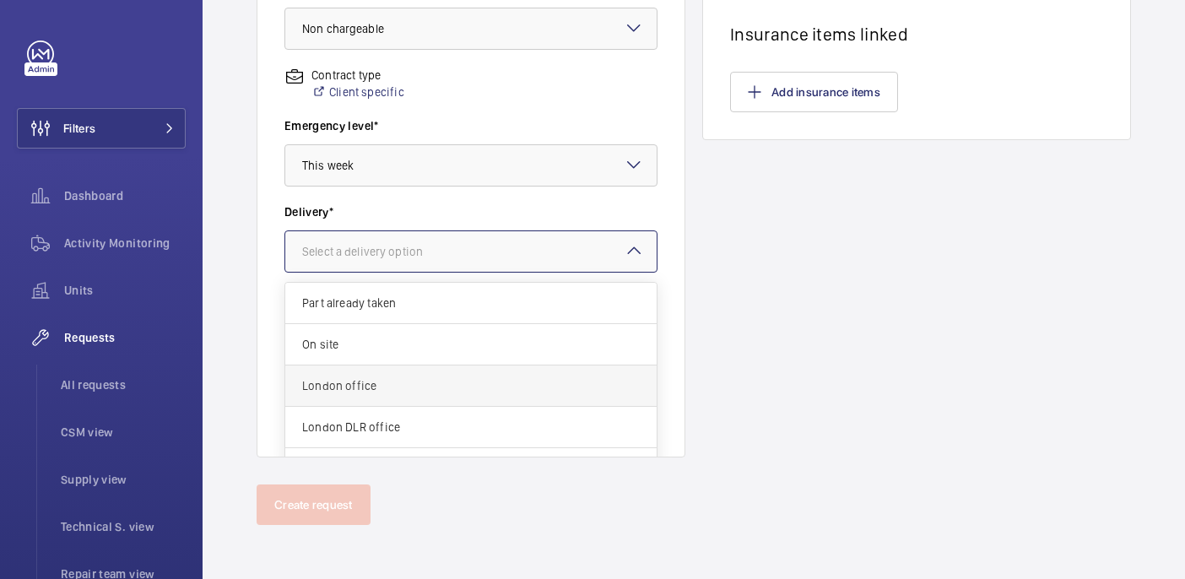
click at [366, 398] on div "London office" at bounding box center [470, 385] width 371 height 41
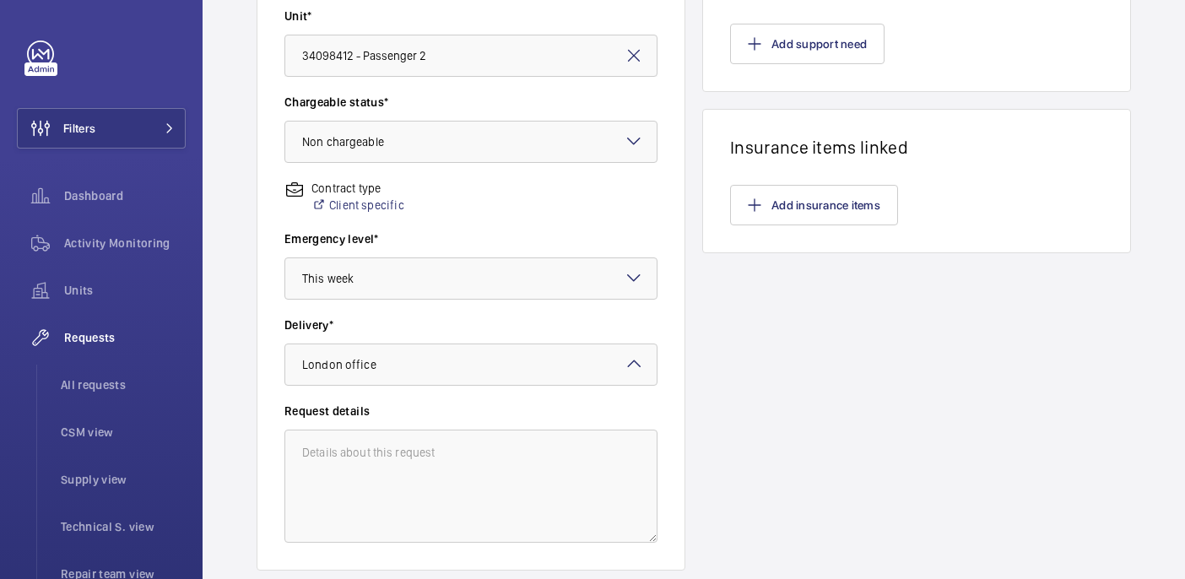
scroll to position [0, 0]
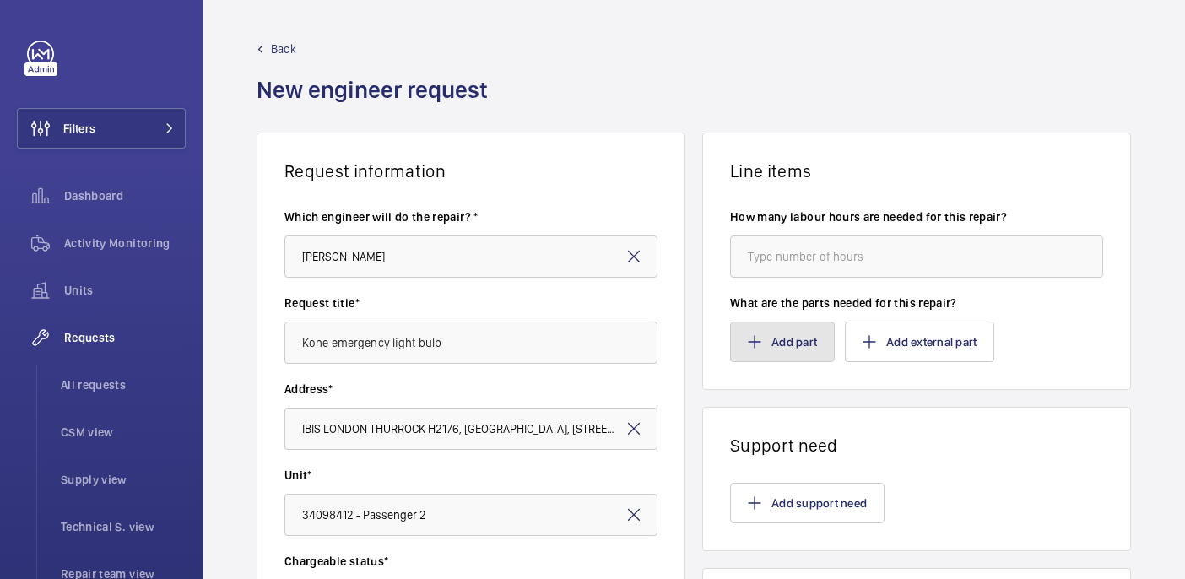
click at [778, 340] on button "Add part" at bounding box center [782, 342] width 105 height 41
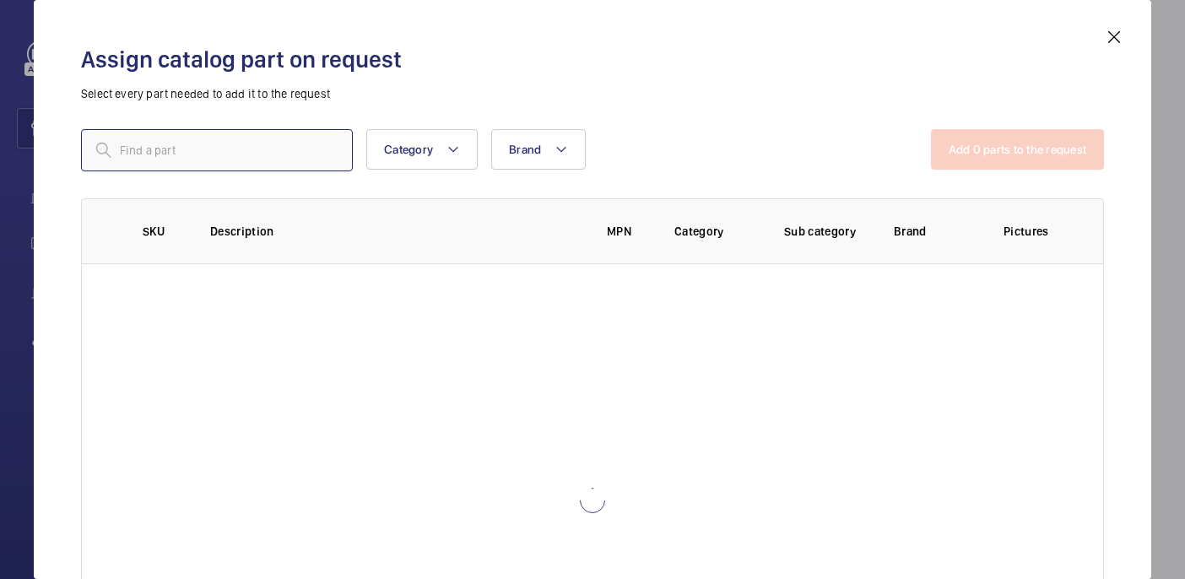
click at [246, 165] on input "text" at bounding box center [217, 150] width 272 height 42
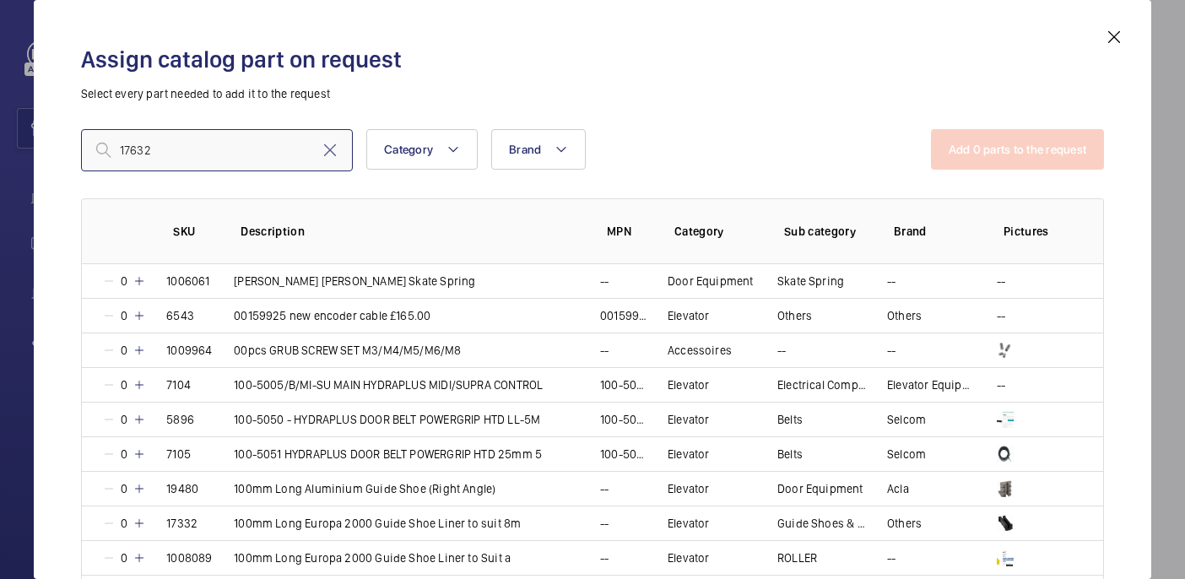
type input "17632"
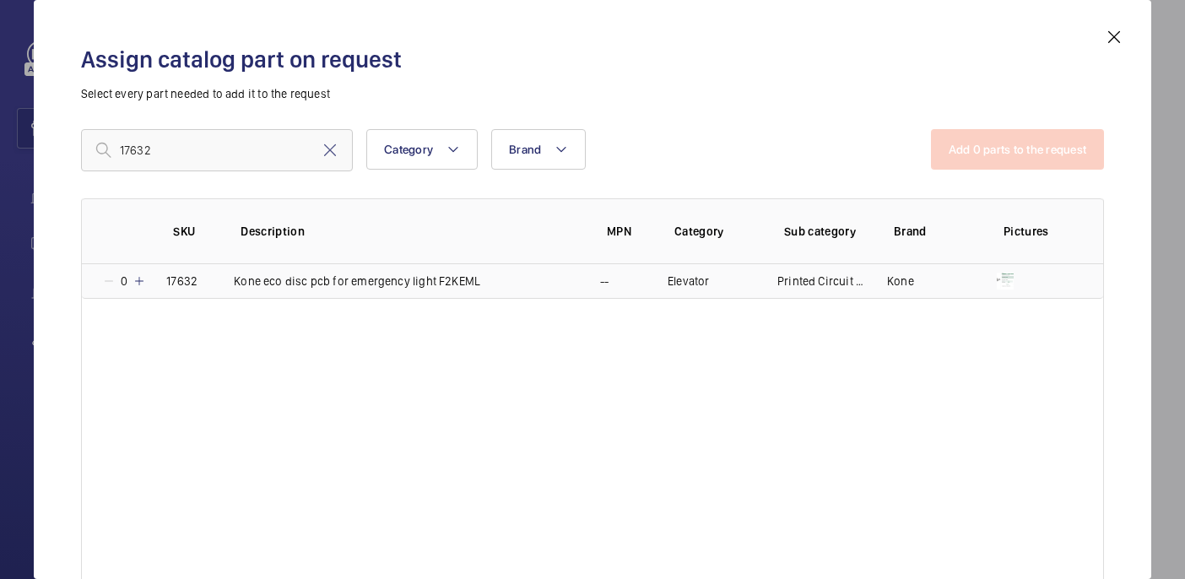
click at [139, 282] on mat-icon at bounding box center [140, 281] width 14 height 14
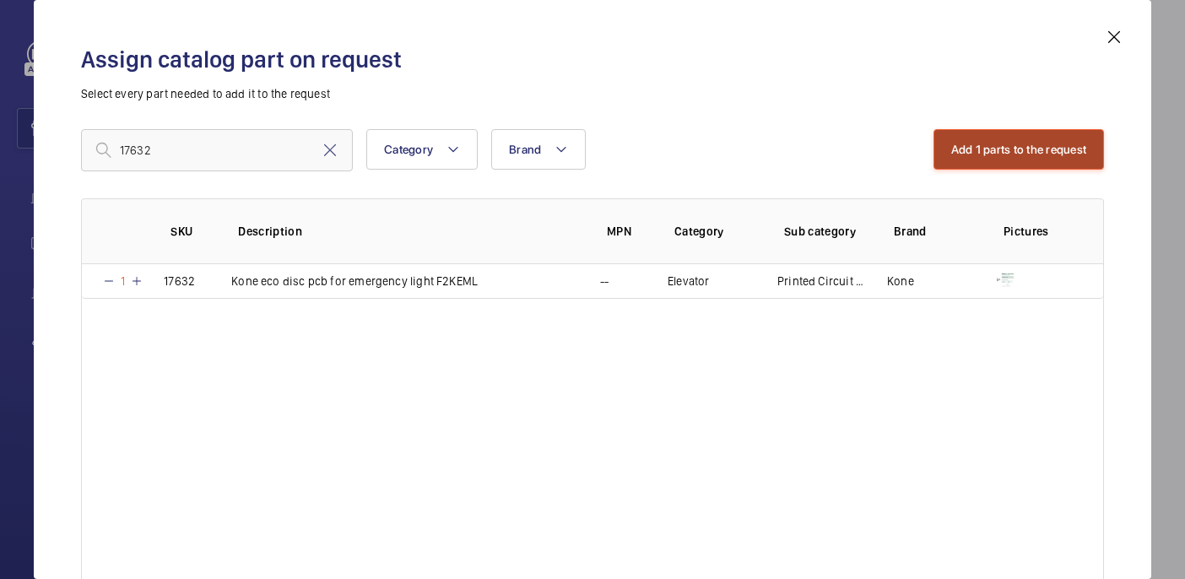
click at [1019, 160] on button "Add 1 parts to the request" at bounding box center [1018, 149] width 171 height 41
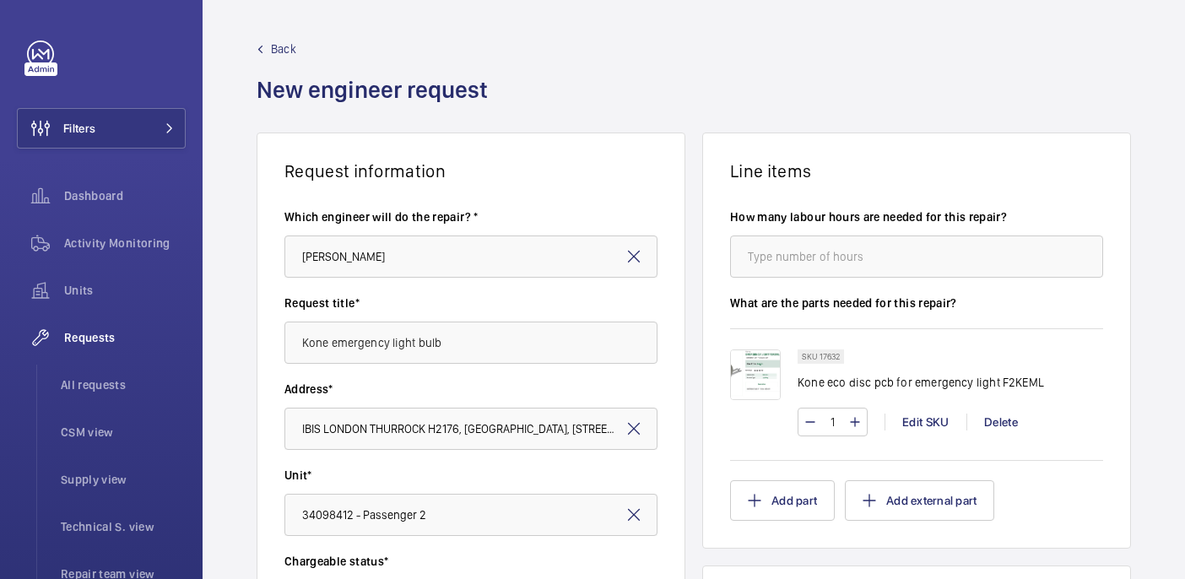
scroll to position [572, 0]
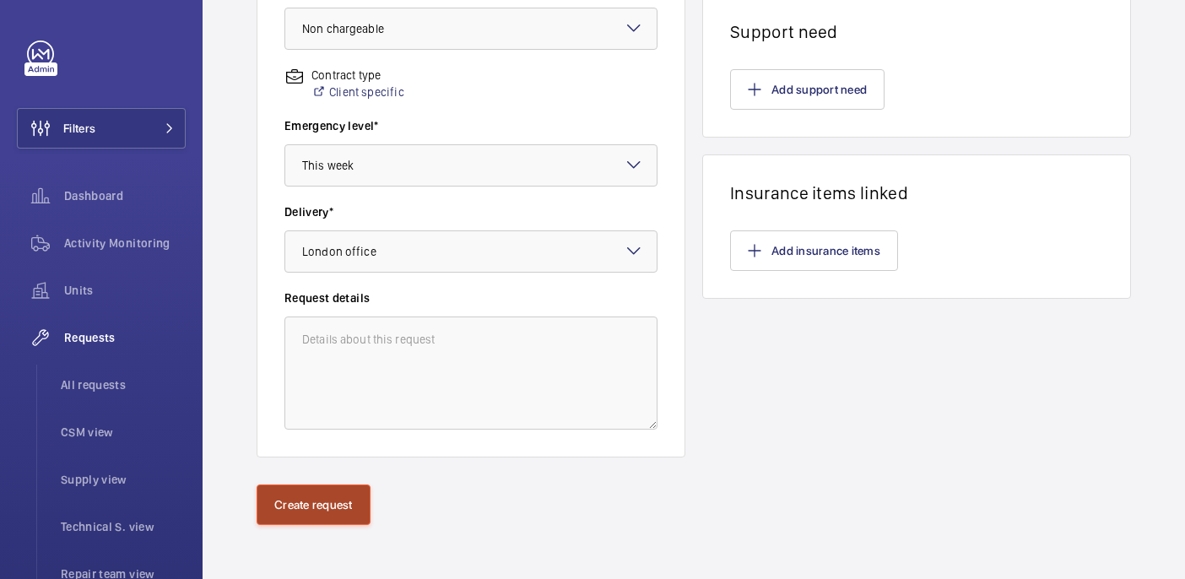
click at [285, 520] on button "Create request" at bounding box center [314, 504] width 114 height 41
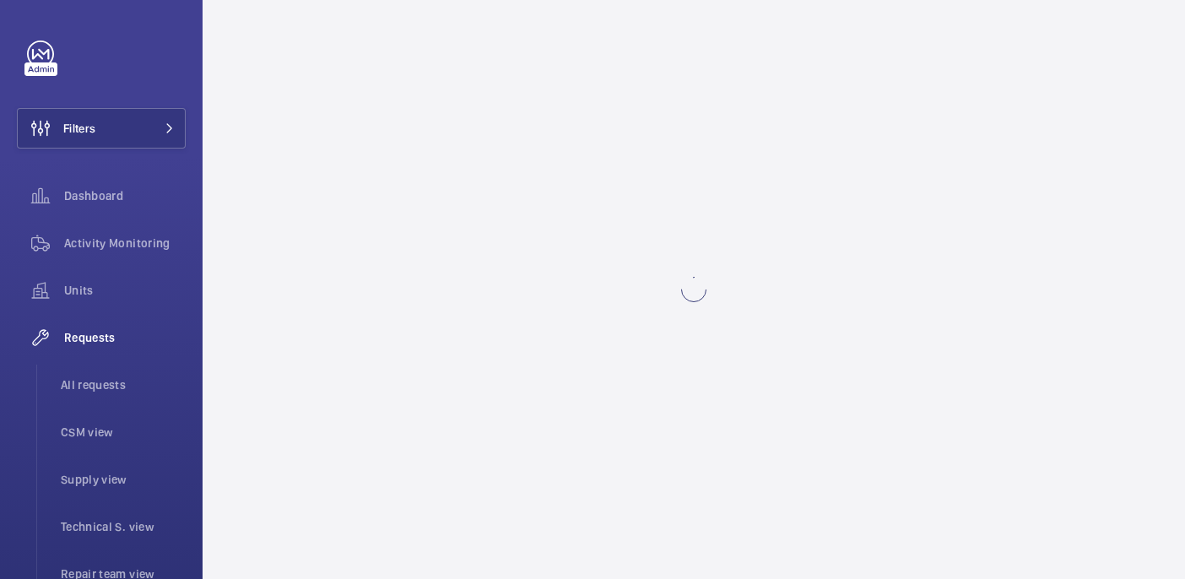
scroll to position [0, 0]
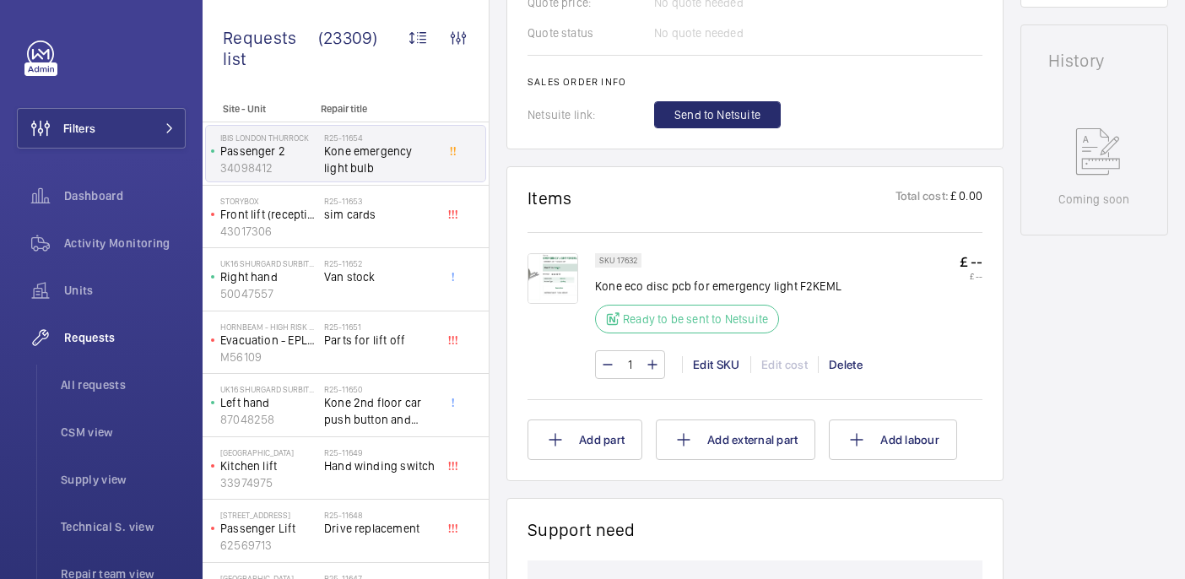
scroll to position [836, 0]
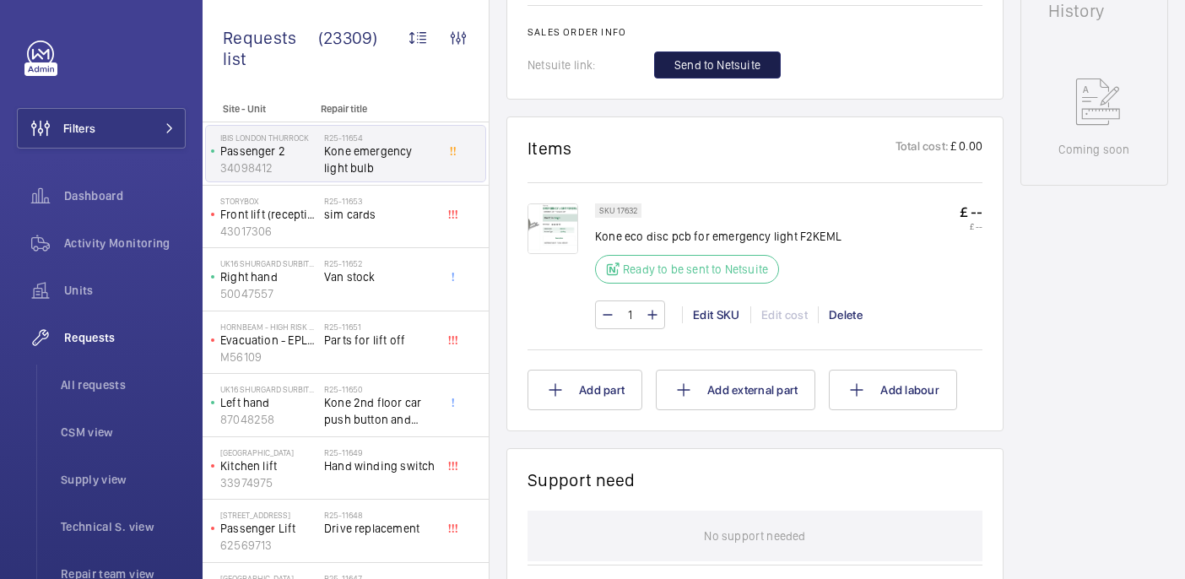
click at [690, 66] on span "Send to Netsuite" at bounding box center [717, 65] width 86 height 17
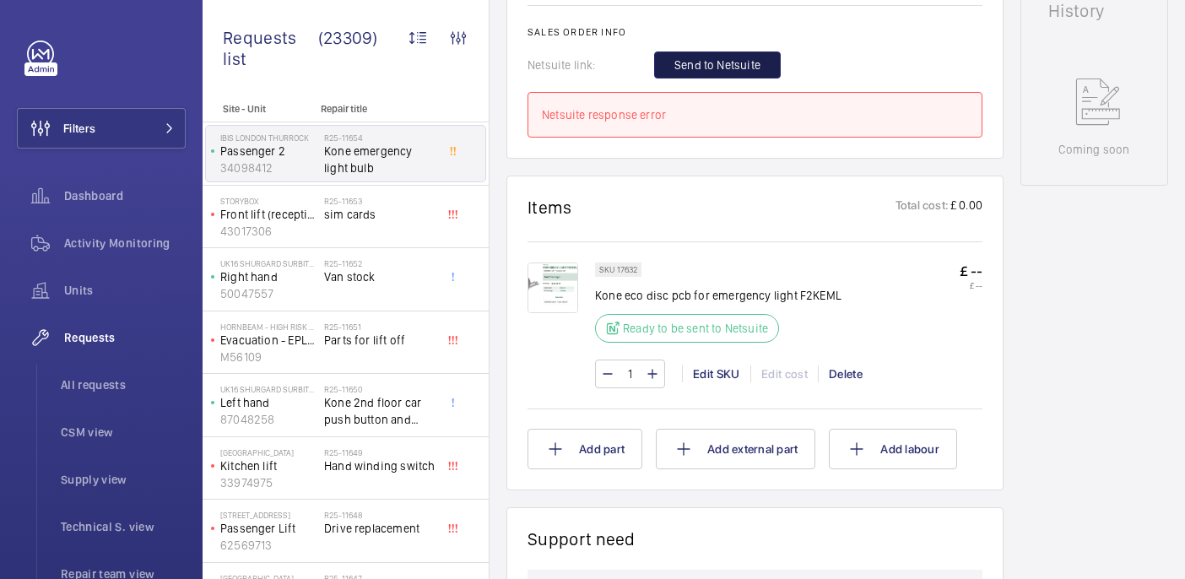
click at [709, 67] on span "Send to Netsuite" at bounding box center [717, 65] width 86 height 17
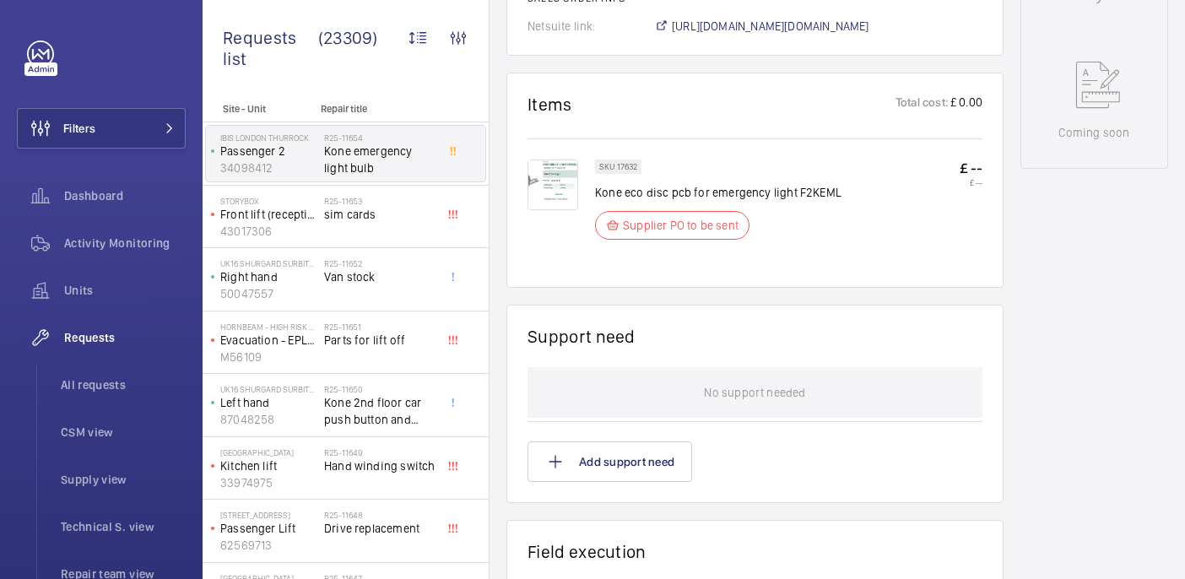
scroll to position [869, 0]
click at [830, 34] on span "[URL][DOMAIN_NAME][DOMAIN_NAME]" at bounding box center [770, 26] width 197 height 17
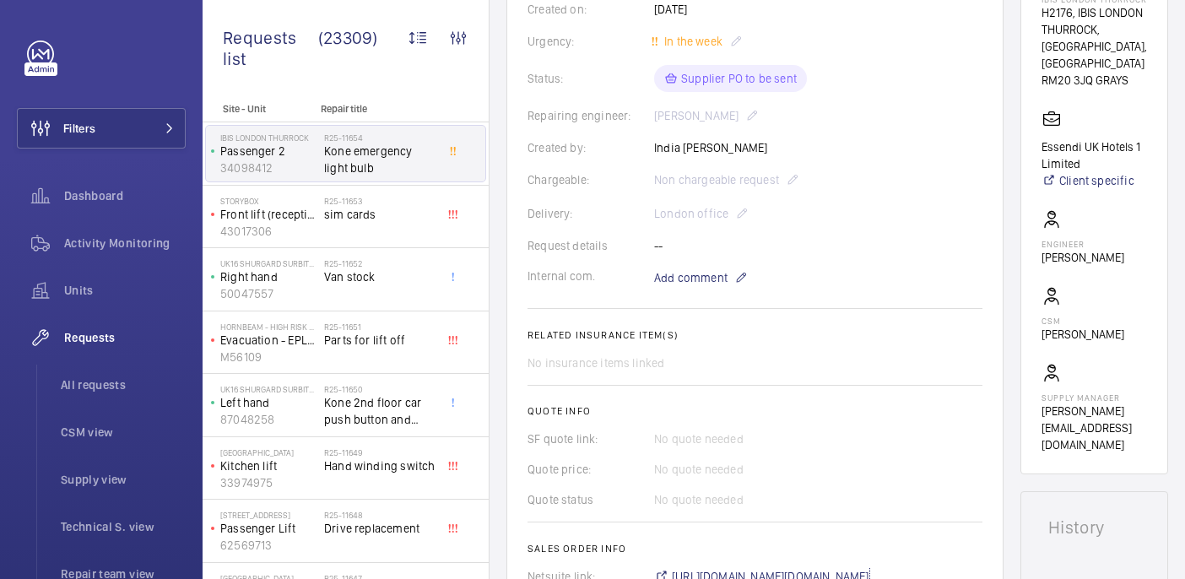
scroll to position [226, 0]
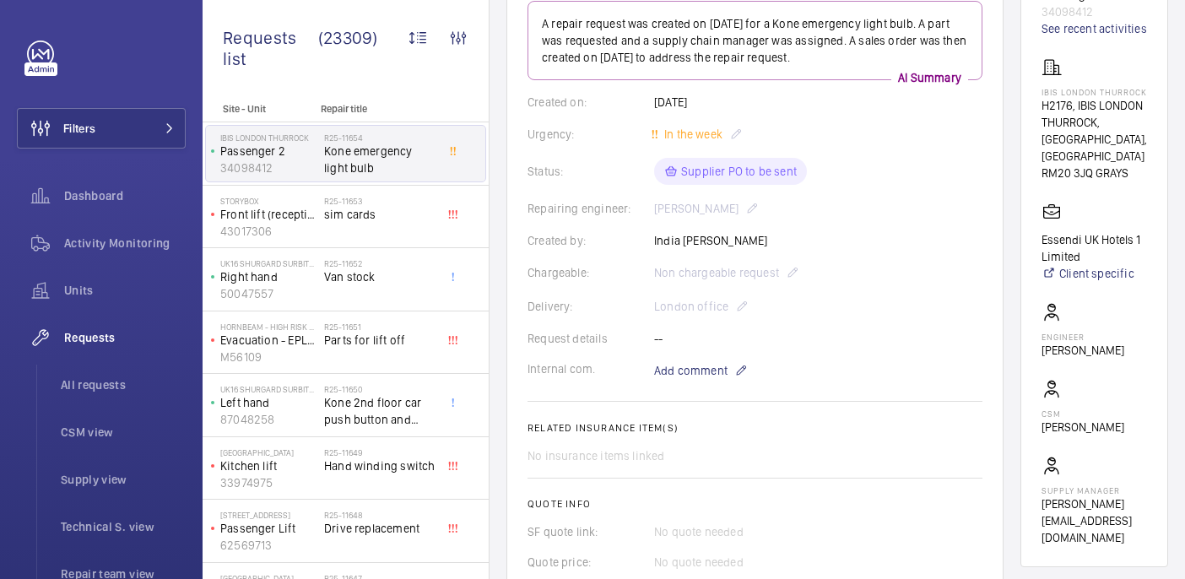
drag, startPoint x: 1066, startPoint y: 107, endPoint x: 1129, endPoint y: 122, distance: 65.1
click at [1129, 122] on wm-front-card "Working Passenger 2 34098412 See recent activities IBIS [GEOGRAPHIC_DATA], [GEO…" at bounding box center [1094, 252] width 148 height 629
copy p "IBIS LONDON THURROCK"
